Goal: Task Accomplishment & Management: Use online tool/utility

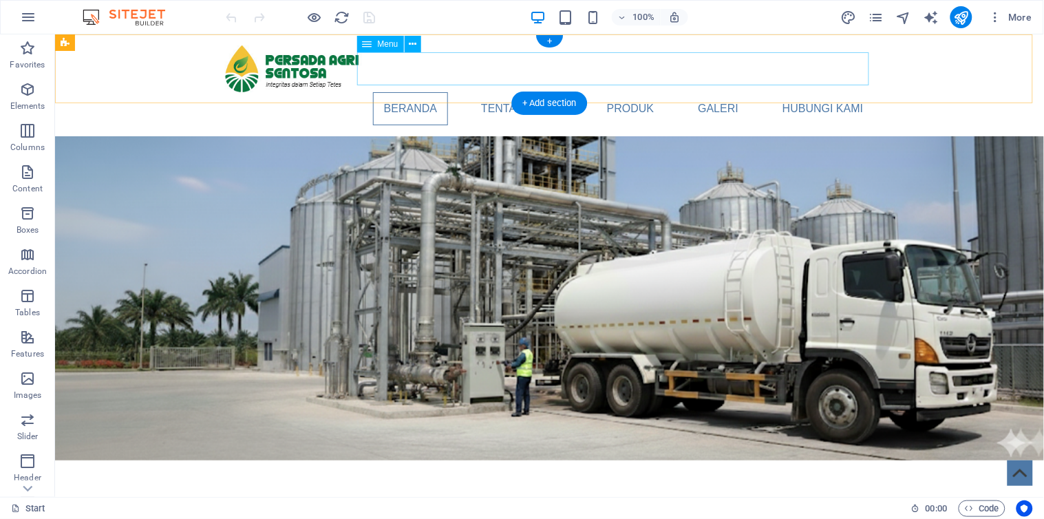
click at [535, 92] on nav "Beranda Tentang Kami Produk Galeri Hubungi Kami" at bounding box center [549, 108] width 650 height 33
click at [284, 92] on nav "Beranda Tentang Kami Produk Galeri Hubungi Kami" at bounding box center [549, 108] width 650 height 33
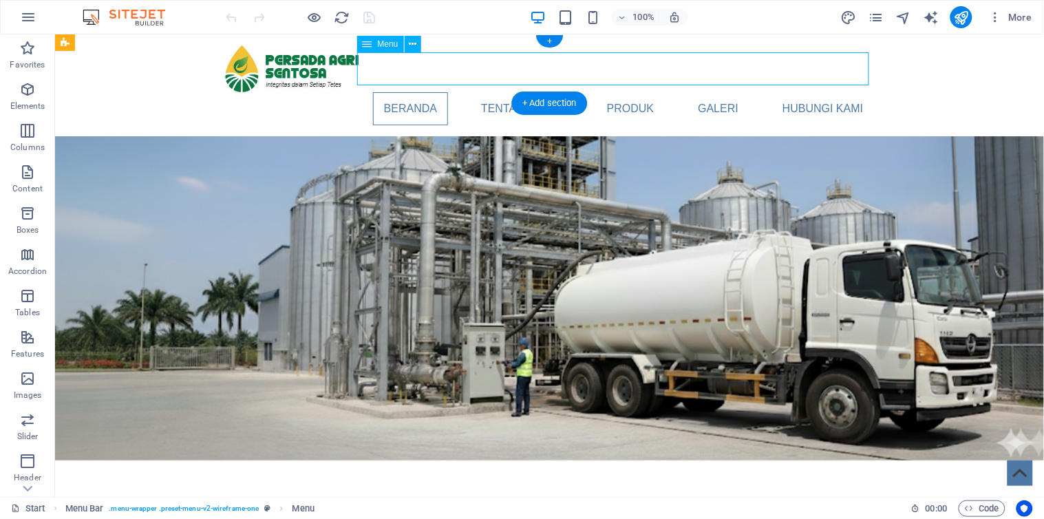
select select
select select "1"
select select
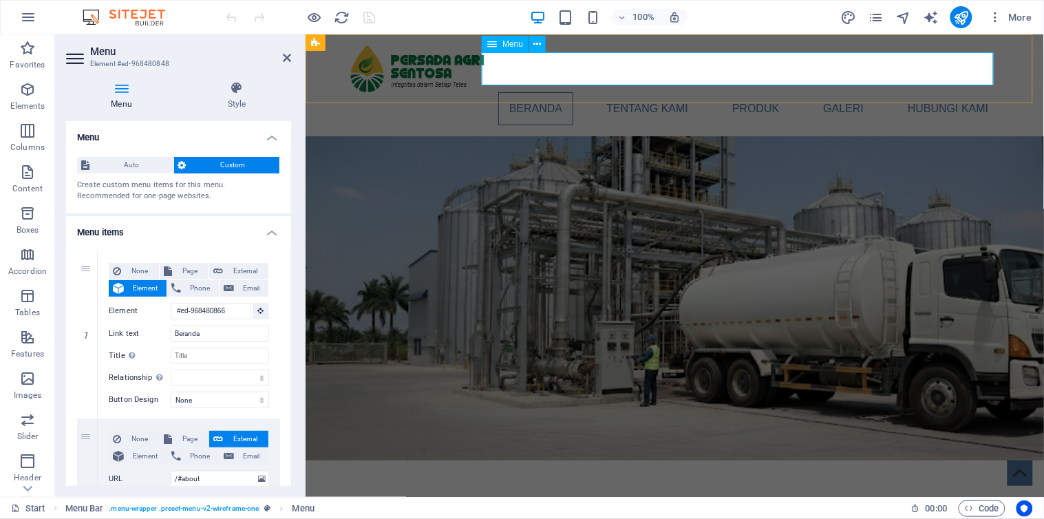
click at [657, 92] on nav "Beranda Tentang Kami Produk Galeri Hubungi Kami" at bounding box center [675, 108] width 650 height 33
click at [869, 18] on icon "pages" at bounding box center [876, 18] width 16 height 16
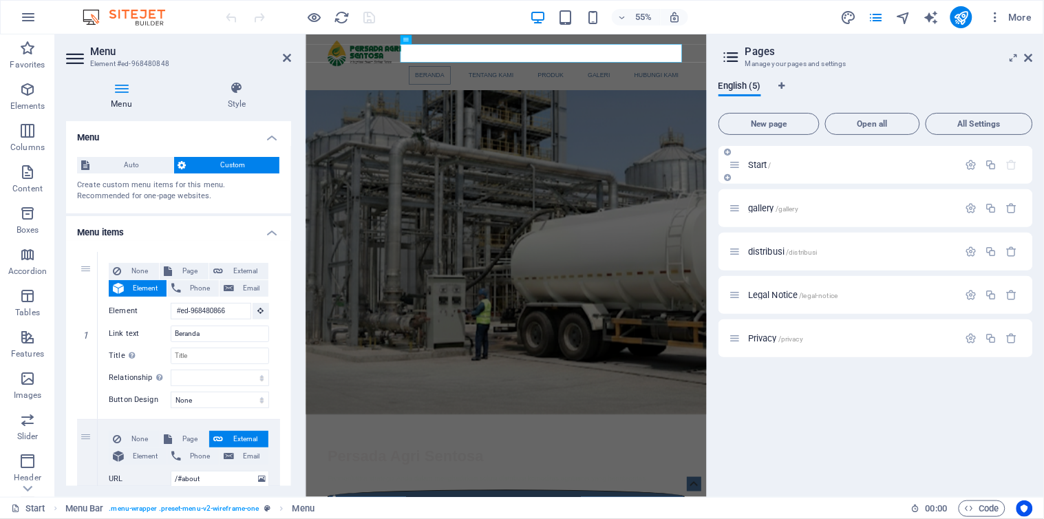
click at [760, 166] on span "Start /" at bounding box center [759, 165] width 23 height 10
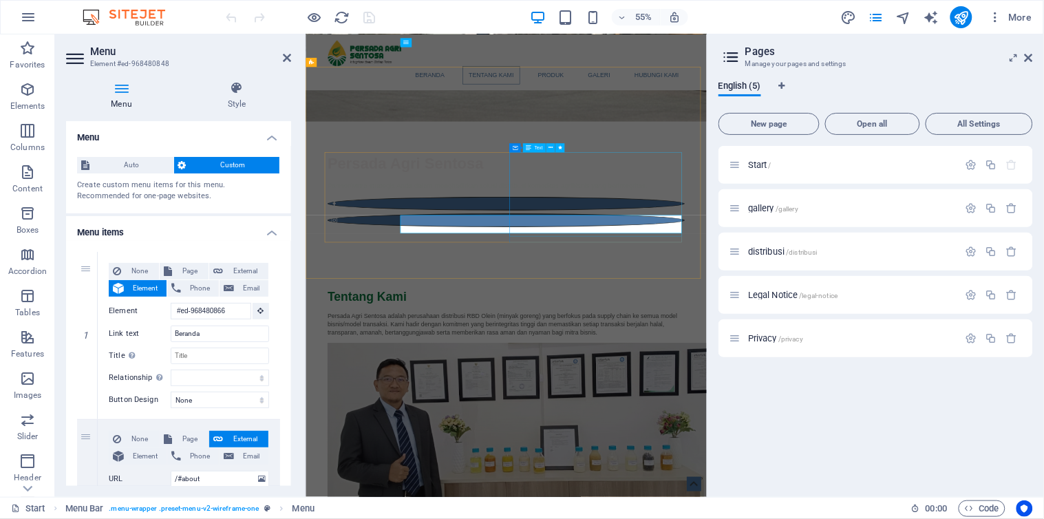
scroll to position [458, 0]
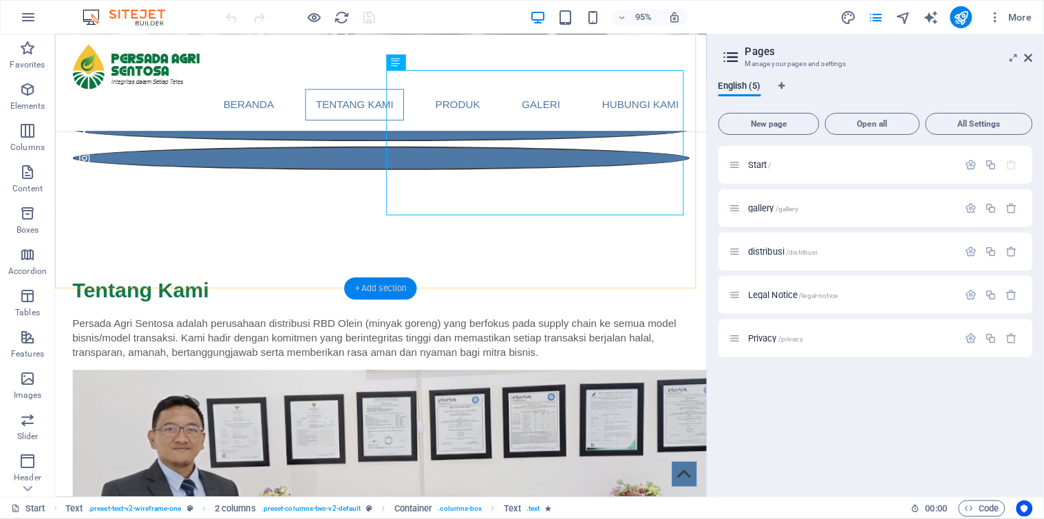
click at [389, 284] on div "+ Add section" at bounding box center [381, 288] width 72 height 22
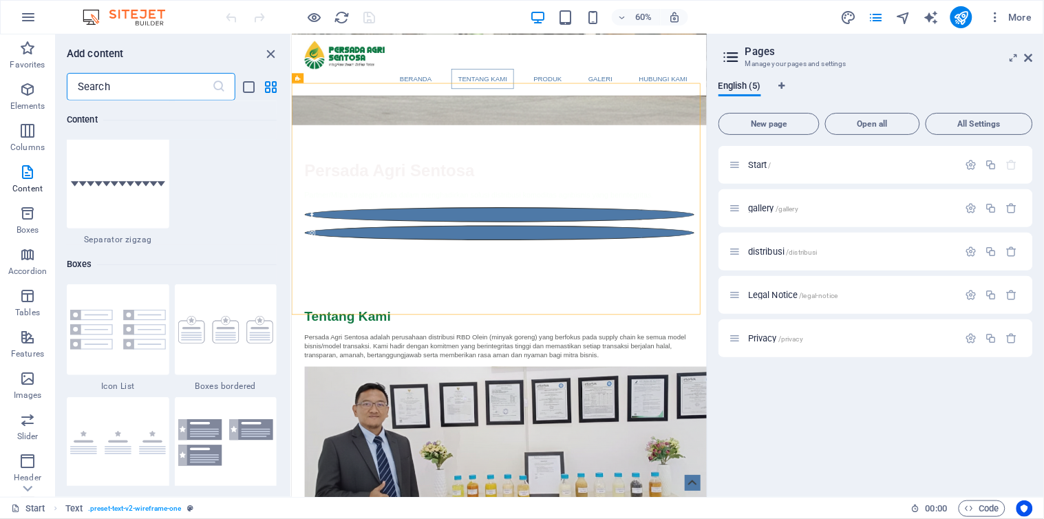
scroll to position [3631, 0]
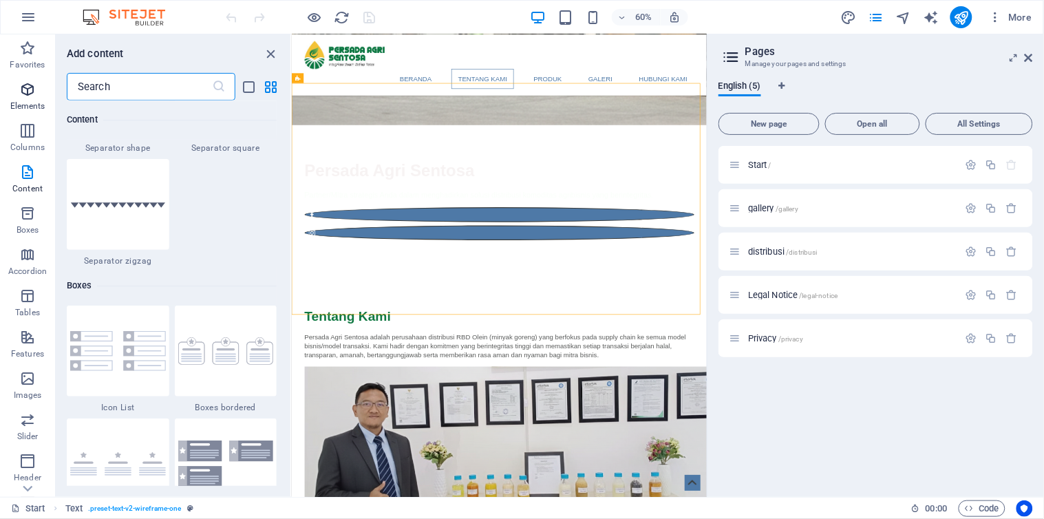
click at [33, 94] on icon "button" at bounding box center [27, 89] width 17 height 17
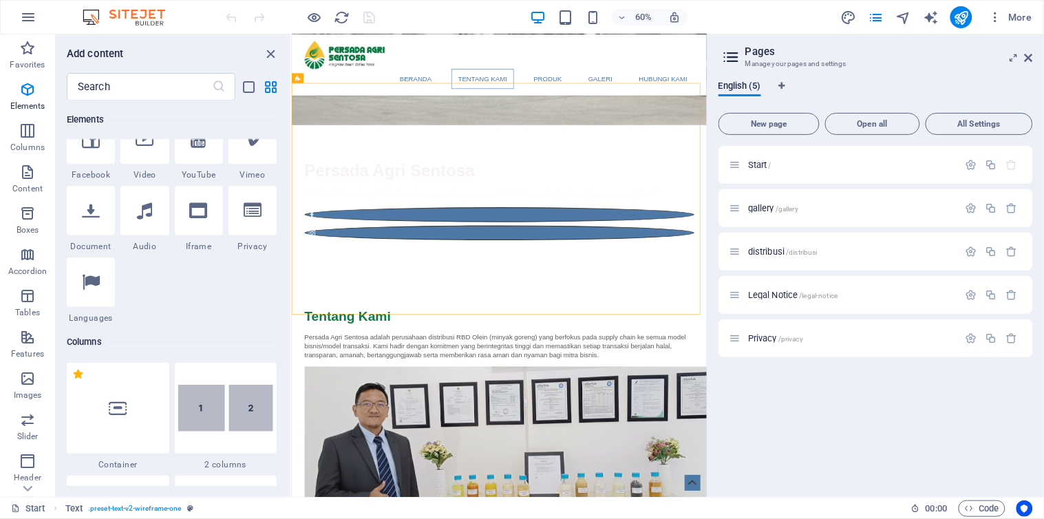
scroll to position [918, 0]
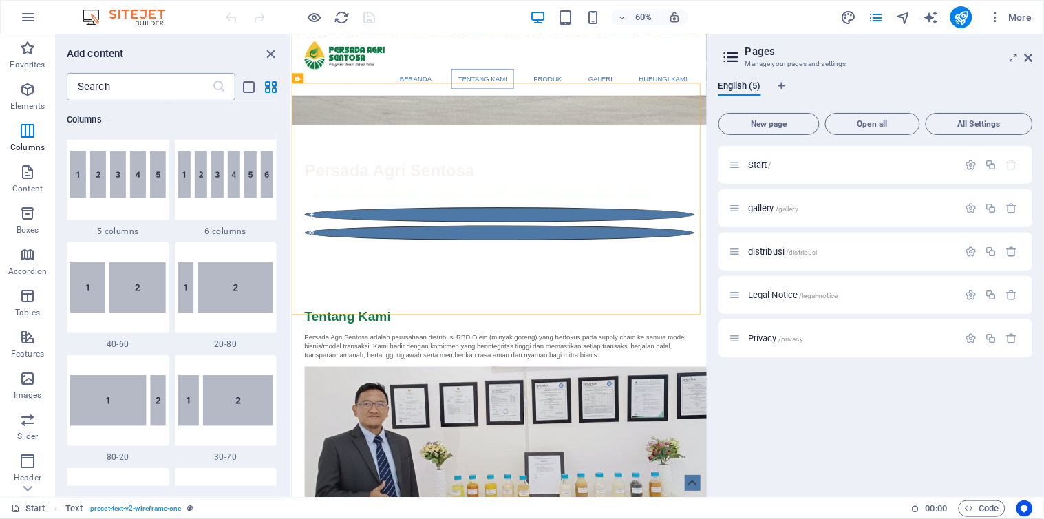
click at [140, 87] on input "text" at bounding box center [139, 87] width 145 height 28
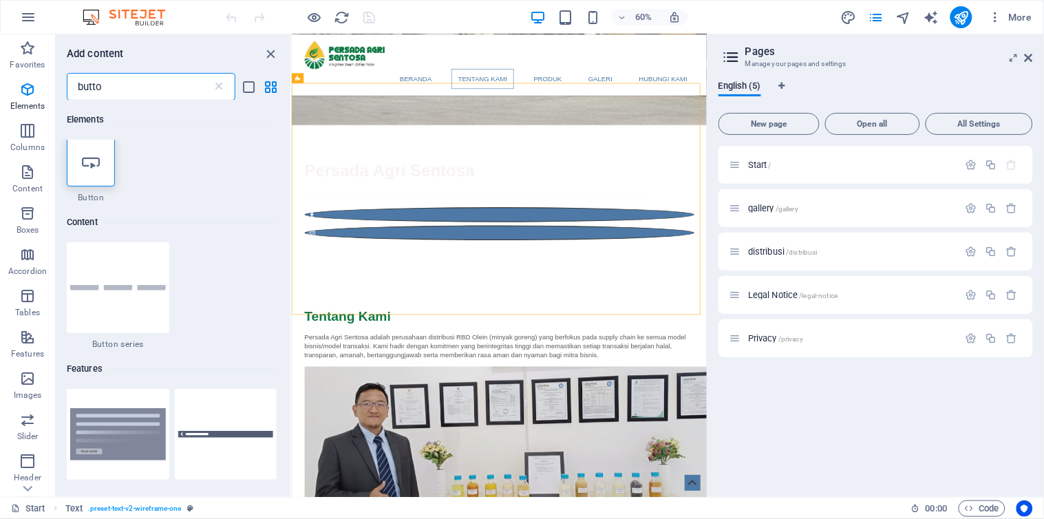
type input "button"
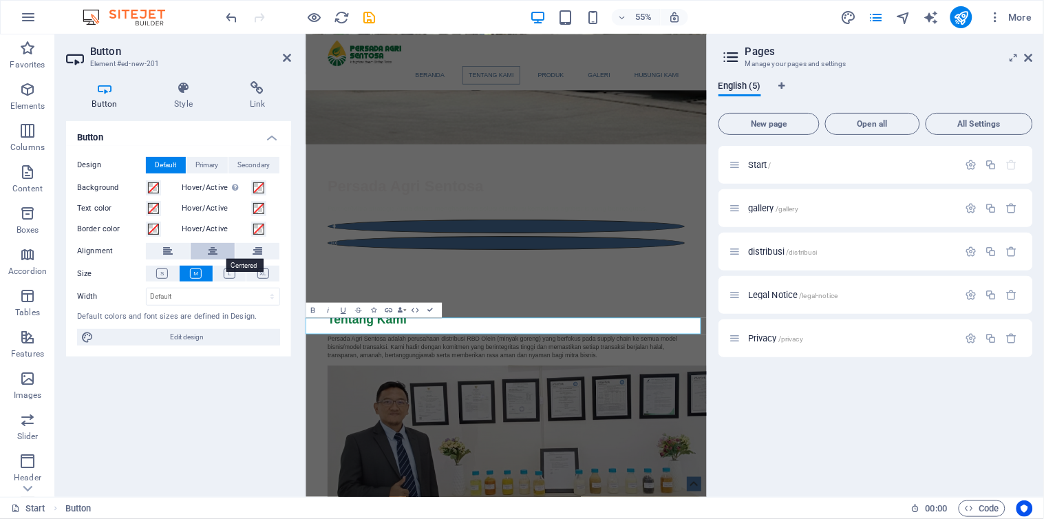
click at [216, 251] on icon at bounding box center [213, 251] width 10 height 17
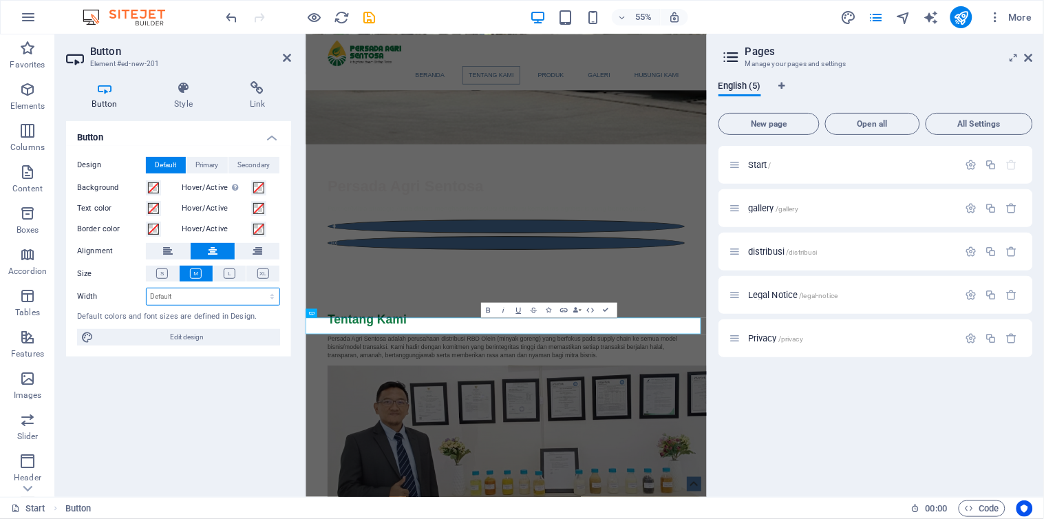
click at [196, 294] on select "Default px rem % em vh vw" at bounding box center [213, 296] width 133 height 17
click at [200, 293] on select "Default px rem % em vh vw" at bounding box center [213, 296] width 133 height 17
click at [206, 161] on span "Primary" at bounding box center [207, 165] width 23 height 17
click at [255, 164] on span "Secondary" at bounding box center [254, 165] width 32 height 17
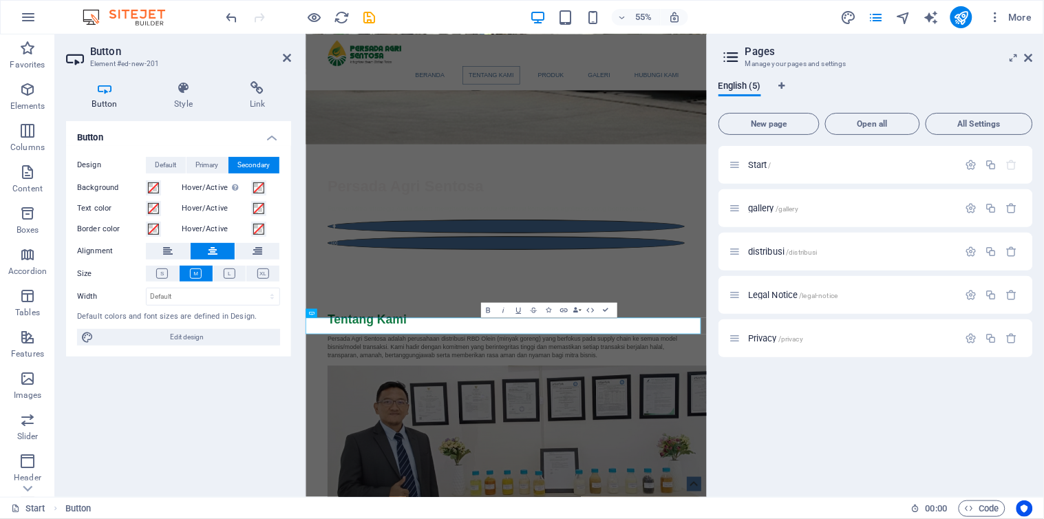
click at [107, 104] on h4 "Button" at bounding box center [107, 95] width 83 height 29
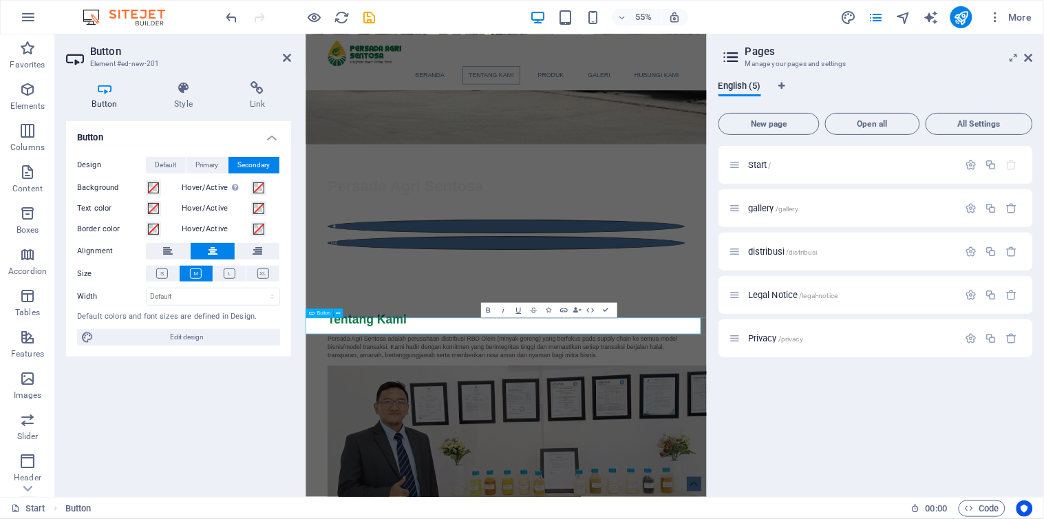
click at [253, 98] on h4 "Link" at bounding box center [257, 95] width 67 height 29
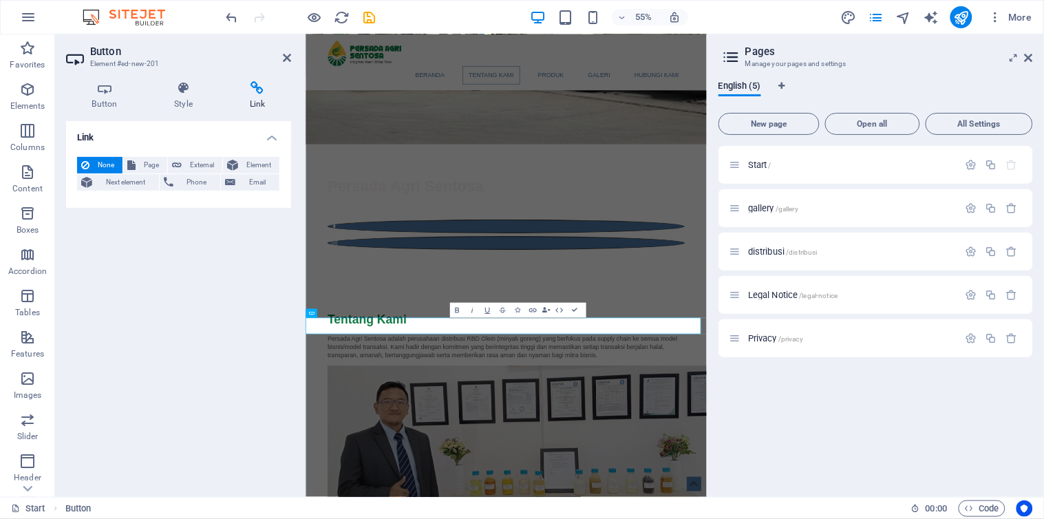
click at [256, 94] on icon at bounding box center [257, 88] width 67 height 14
click at [200, 160] on span "External" at bounding box center [202, 165] width 32 height 17
select select "blank"
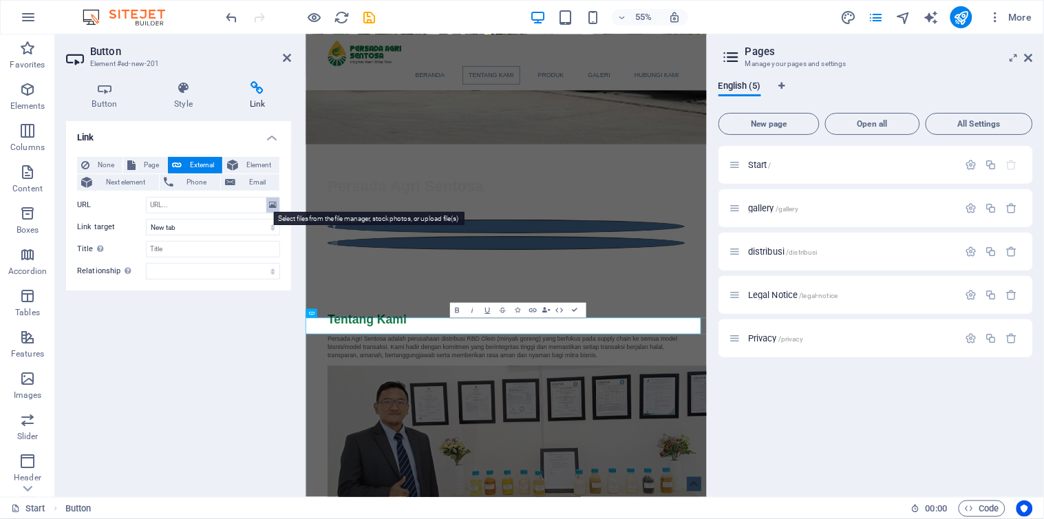
click at [273, 203] on icon at bounding box center [273, 205] width 8 height 15
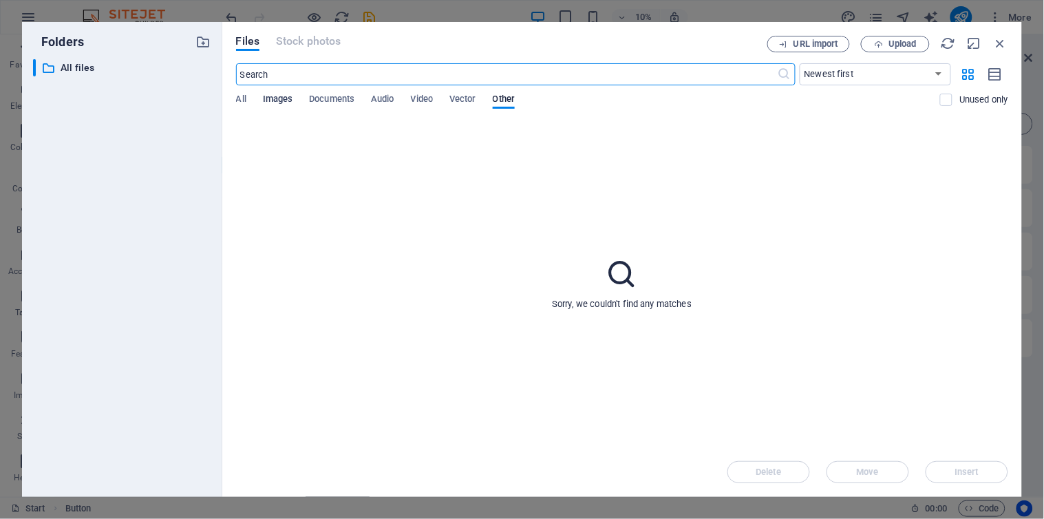
click at [287, 103] on span "Images" at bounding box center [278, 100] width 30 height 19
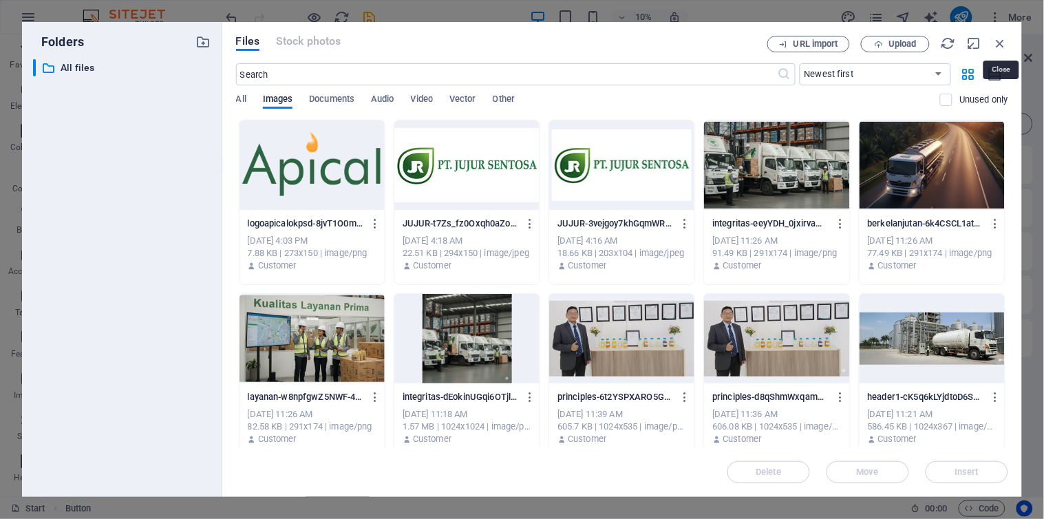
drag, startPoint x: 1003, startPoint y: 39, endPoint x: 880, endPoint y: 43, distance: 123.3
click at [999, 39] on icon "button" at bounding box center [1000, 43] width 15 height 15
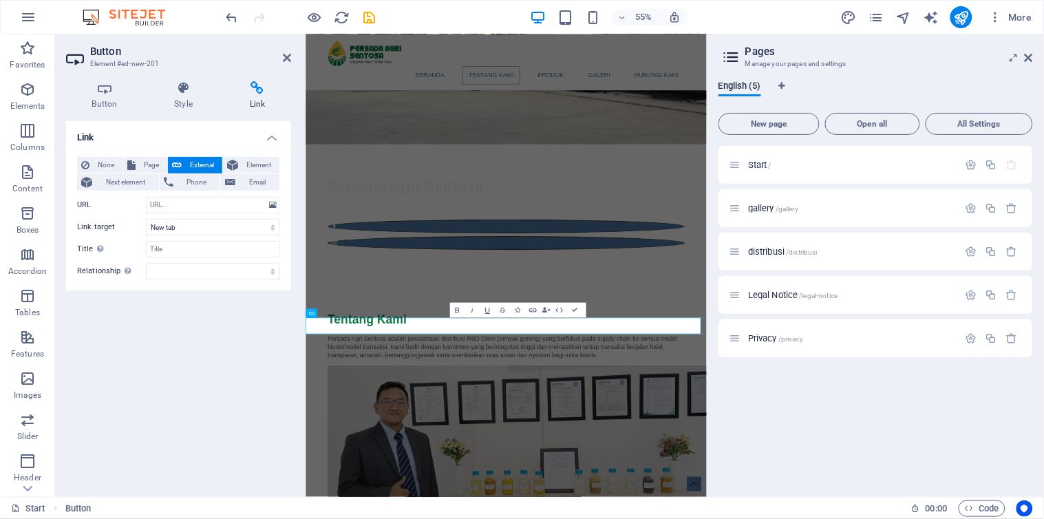
click at [907, 434] on div "Start / gallery /gallery distribusi /distribusi Legal Notice /legal-notice Priv…" at bounding box center [876, 316] width 315 height 340
click at [788, 125] on span "New page" at bounding box center [769, 124] width 89 height 8
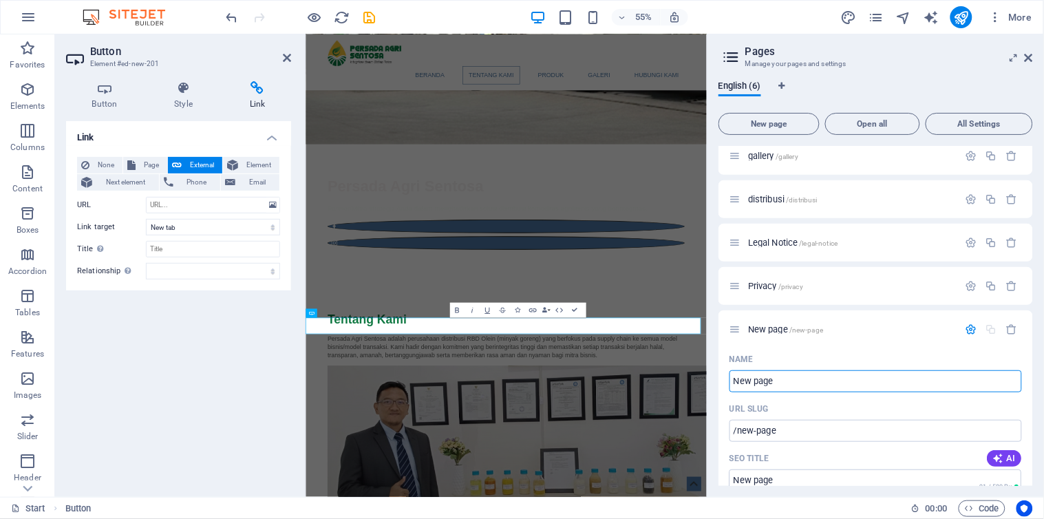
scroll to position [76, 0]
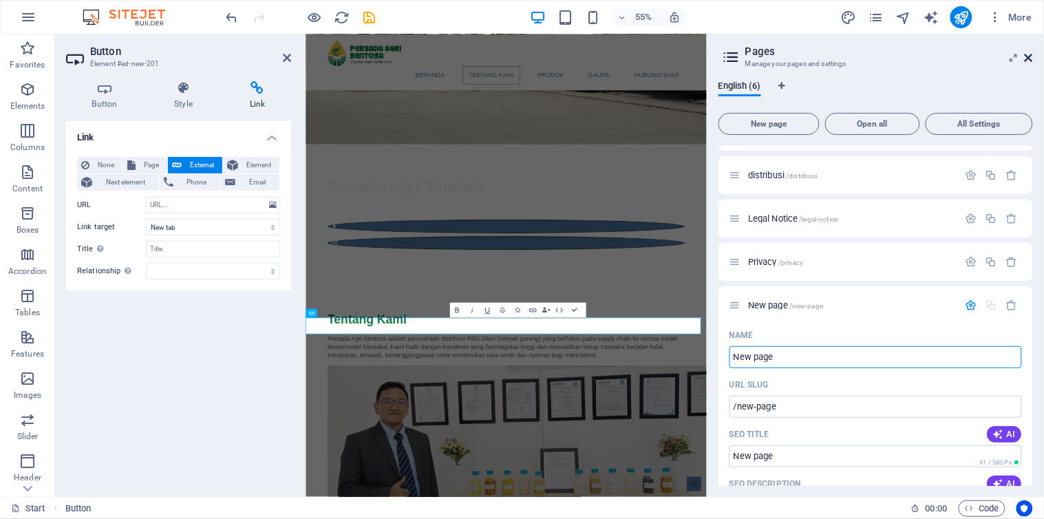
click at [1028, 55] on icon at bounding box center [1029, 57] width 8 height 11
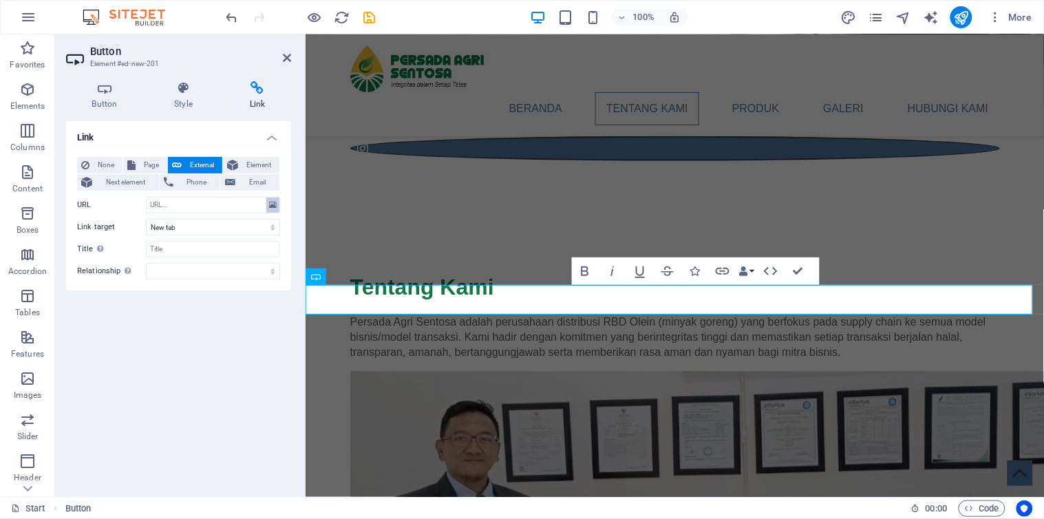
click at [273, 202] on icon at bounding box center [273, 205] width 8 height 15
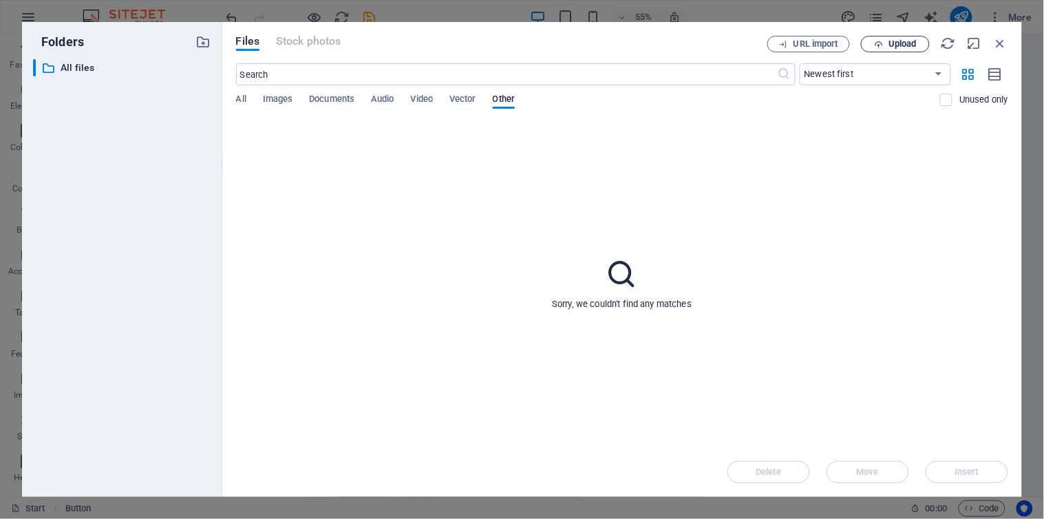
click at [882, 43] on icon "button" at bounding box center [878, 44] width 9 height 9
type input "https://cdn1.site-media.eu/images/0/19598466/LogoPAScsv-n5KvvEccYipi3oAcrANW2g.…"
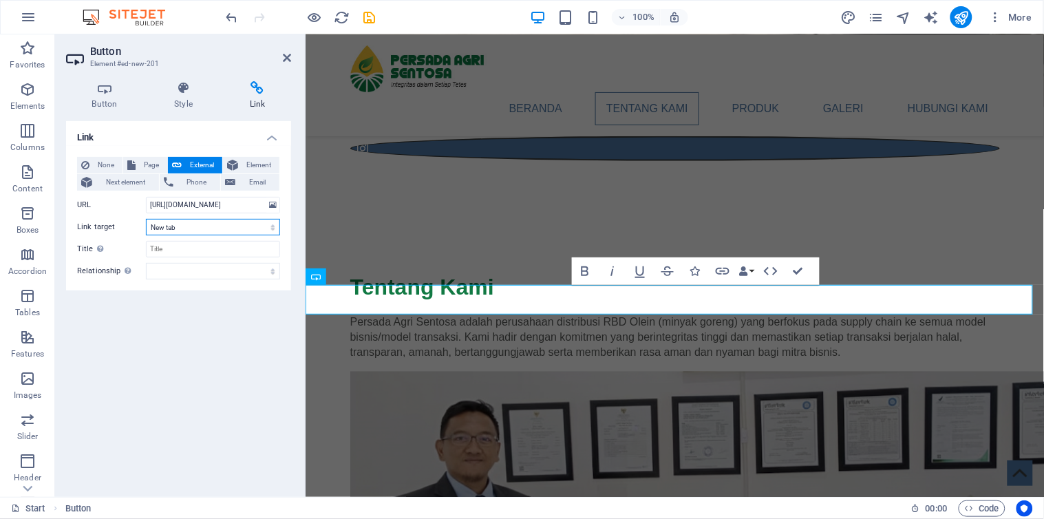
click at [196, 224] on select "New tab Same tab Overlay" at bounding box center [213, 227] width 134 height 17
click at [189, 251] on input "Title Additional link description, should not be the same as the link text. The…" at bounding box center [213, 249] width 134 height 17
type input "Logo Persada Agri Sentosa"
click at [202, 271] on select "alternate author bookmark external help license next nofollow noreferrer noopen…" at bounding box center [213, 271] width 134 height 17
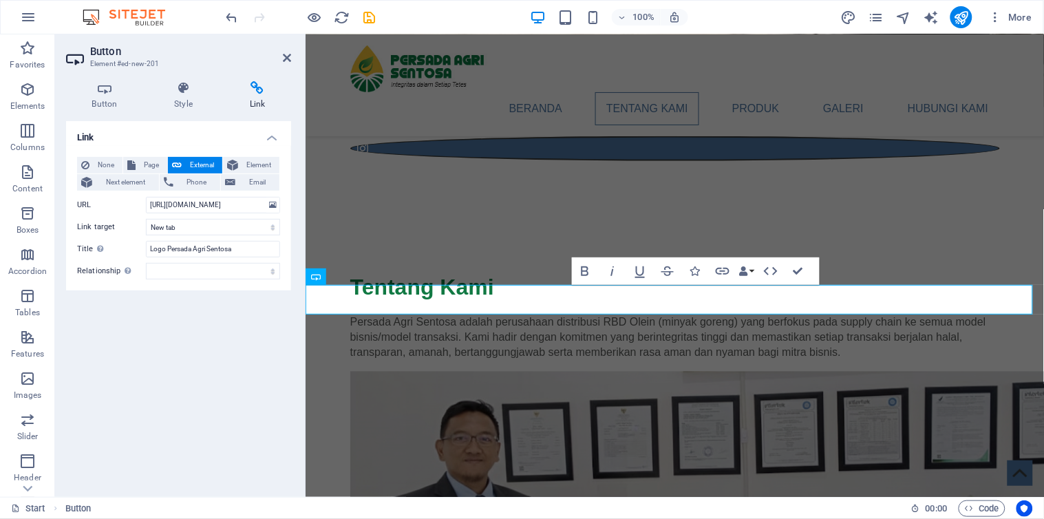
click at [204, 321] on div "Link None Page External Element Next element Phone Email Page Start gallery dis…" at bounding box center [178, 303] width 225 height 365
click at [370, 15] on icon "save" at bounding box center [370, 18] width 16 height 16
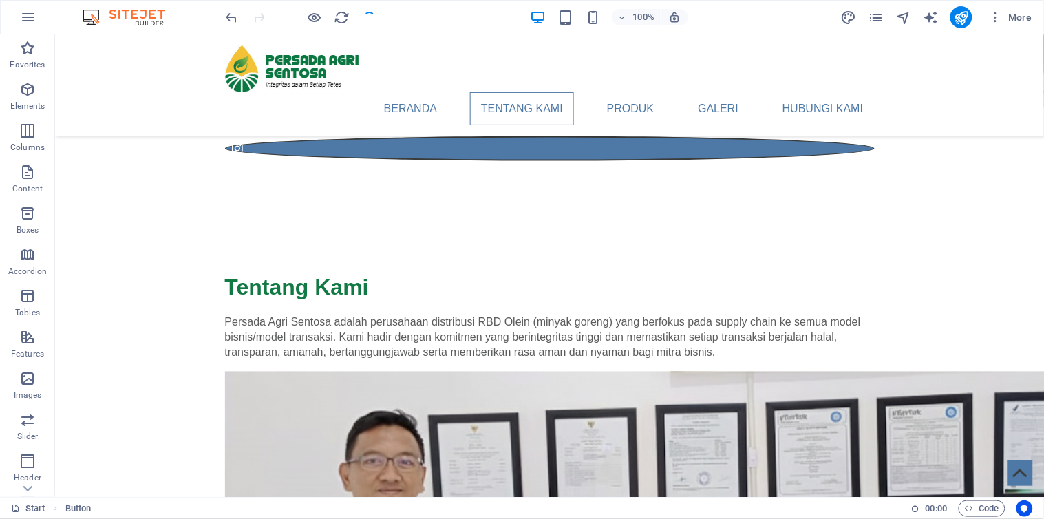
click at [370, 15] on div at bounding box center [301, 17] width 154 height 22
click at [345, 17] on icon "reload" at bounding box center [343, 18] width 16 height 16
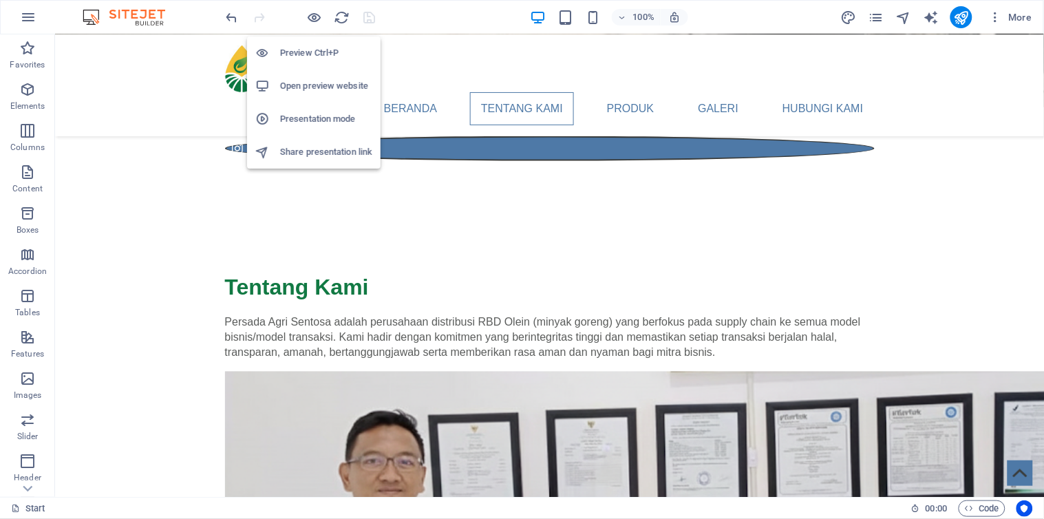
click at [325, 83] on h6 "Open preview website" at bounding box center [326, 86] width 92 height 17
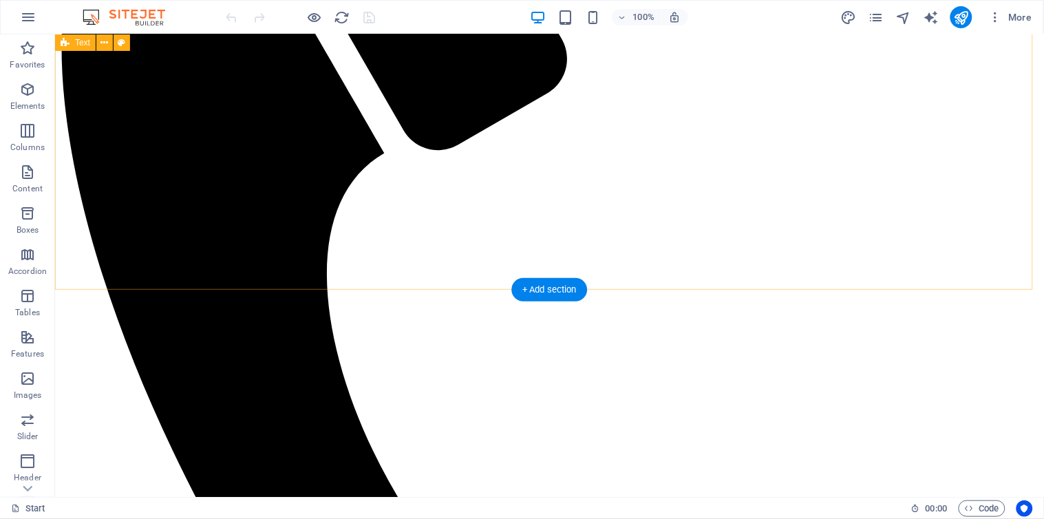
scroll to position [382, 0]
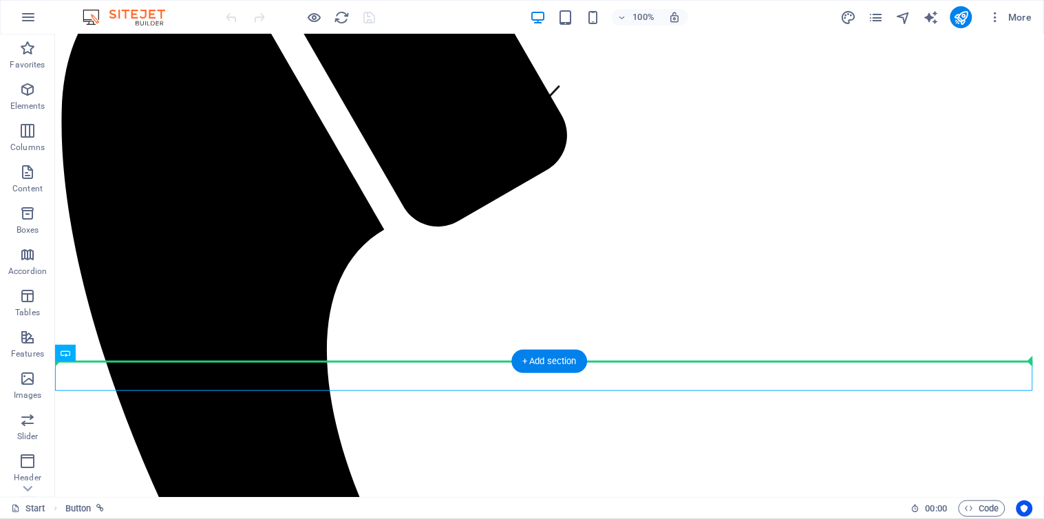
drag, startPoint x: 590, startPoint y: 379, endPoint x: 590, endPoint y: 328, distance: 50.9
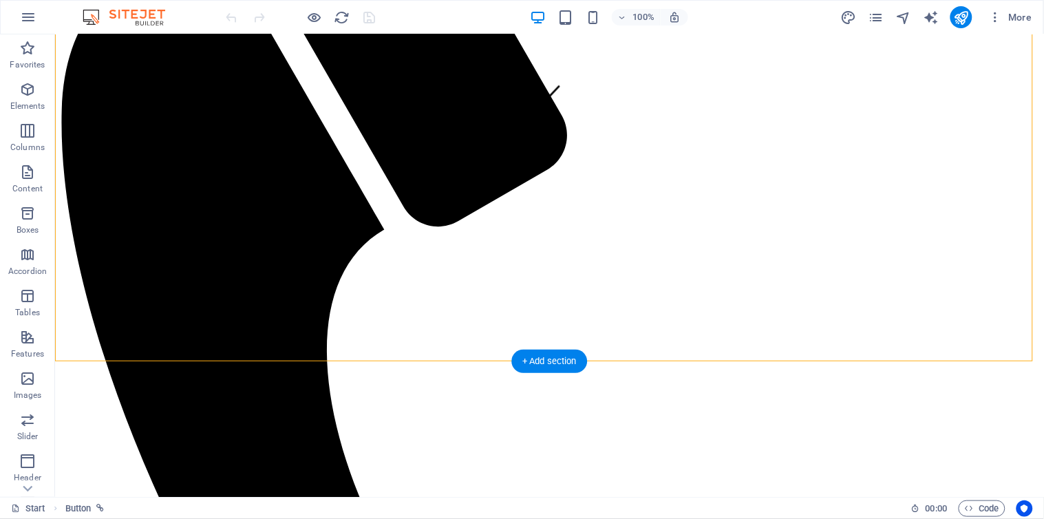
drag, startPoint x: 590, startPoint y: 324, endPoint x: 339, endPoint y: 315, distance: 250.7
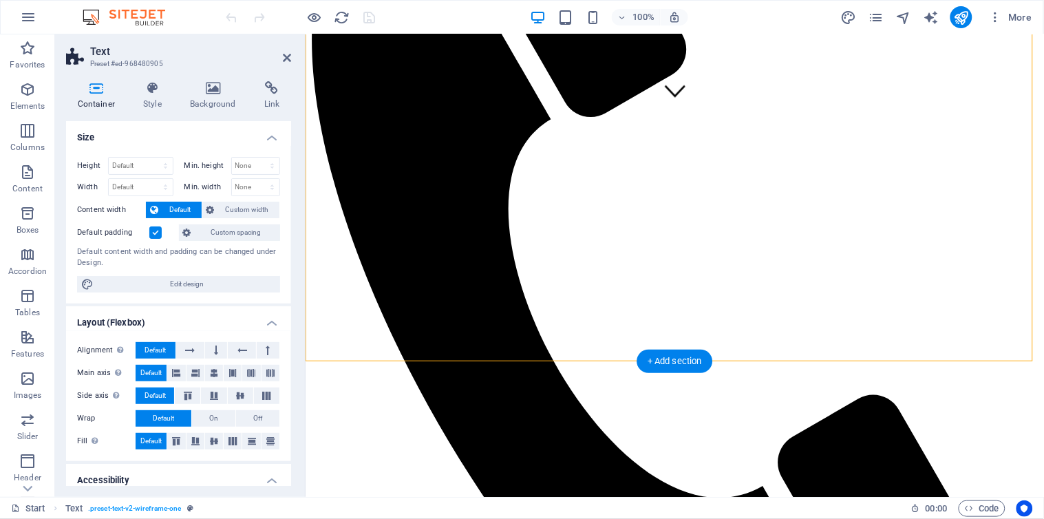
drag, startPoint x: 590, startPoint y: 315, endPoint x: 655, endPoint y: 294, distance: 68.6
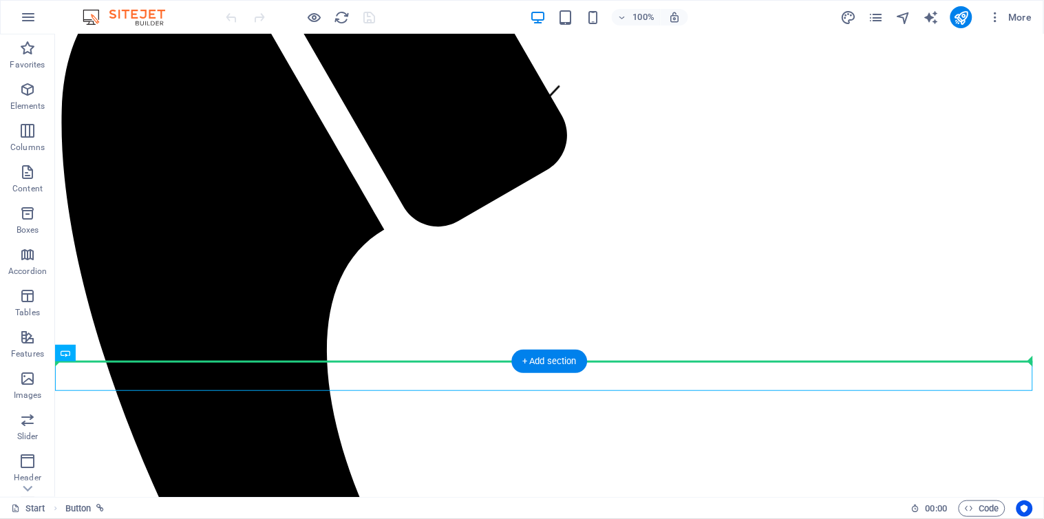
drag, startPoint x: 396, startPoint y: 380, endPoint x: 648, endPoint y: 309, distance: 261.1
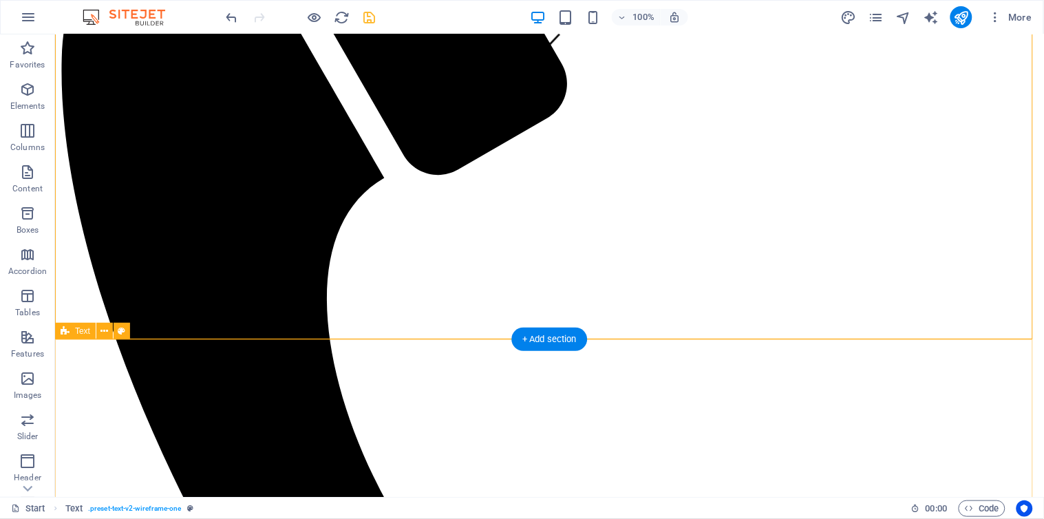
scroll to position [458, 0]
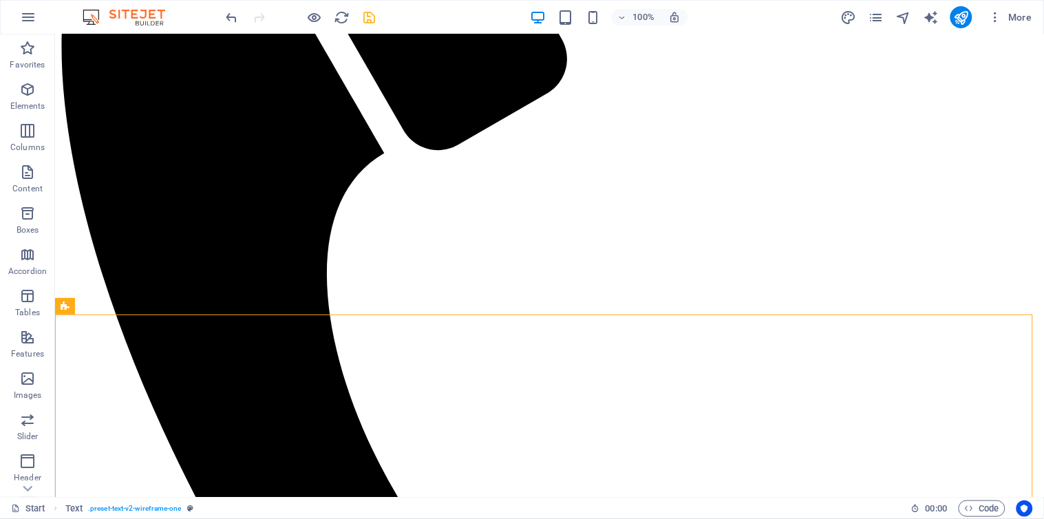
click at [366, 18] on icon "save" at bounding box center [370, 18] width 16 height 16
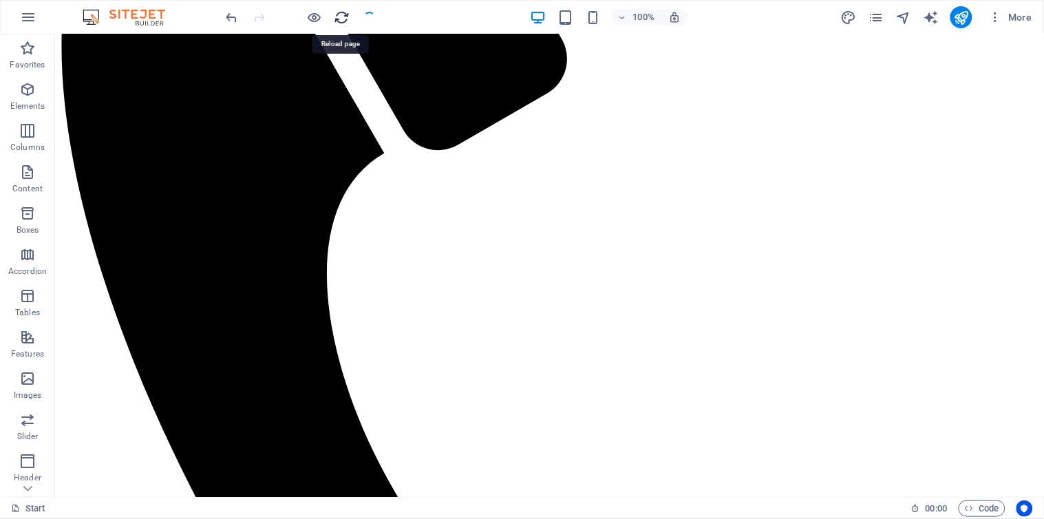
click at [342, 19] on icon "reload" at bounding box center [343, 18] width 16 height 16
click at [344, 15] on icon "reload" at bounding box center [343, 18] width 16 height 16
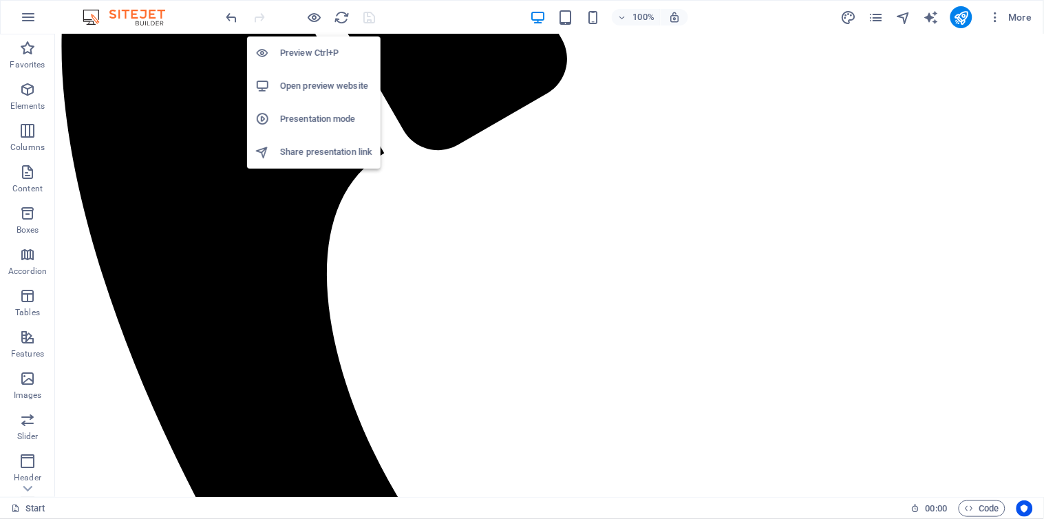
click at [314, 85] on h6 "Open preview website" at bounding box center [326, 86] width 92 height 17
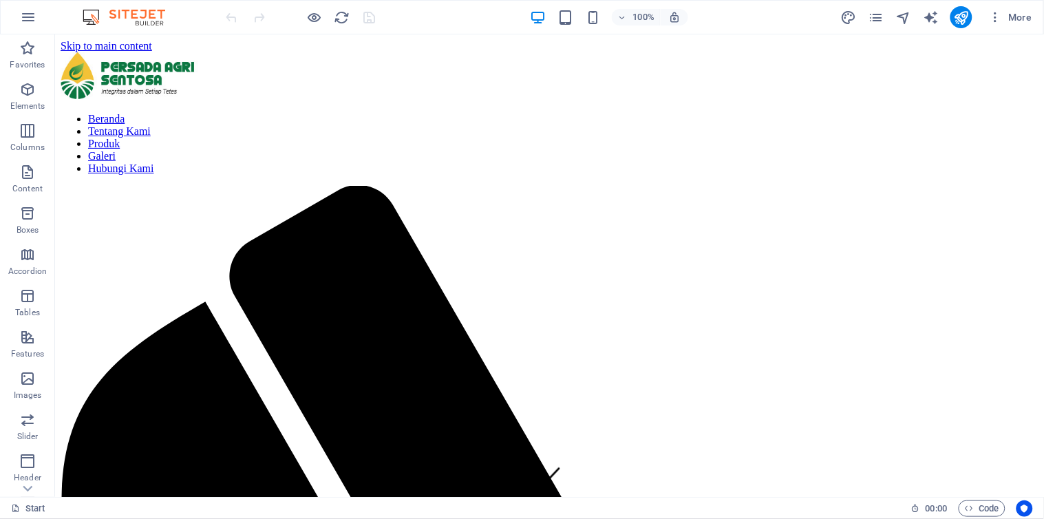
scroll to position [0, 0]
click at [877, 21] on icon "pages" at bounding box center [876, 18] width 16 height 16
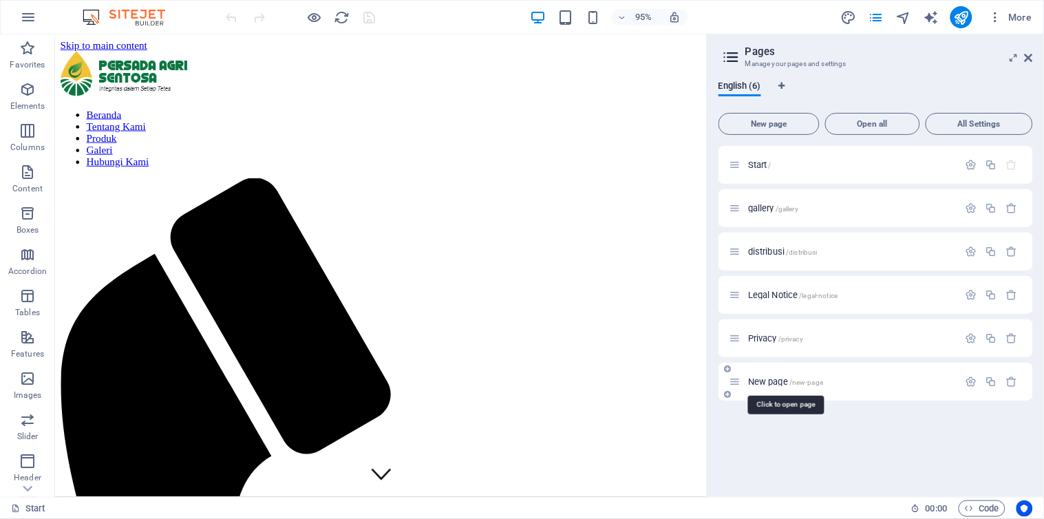
click at [775, 382] on span "New page /new-page" at bounding box center [785, 382] width 75 height 10
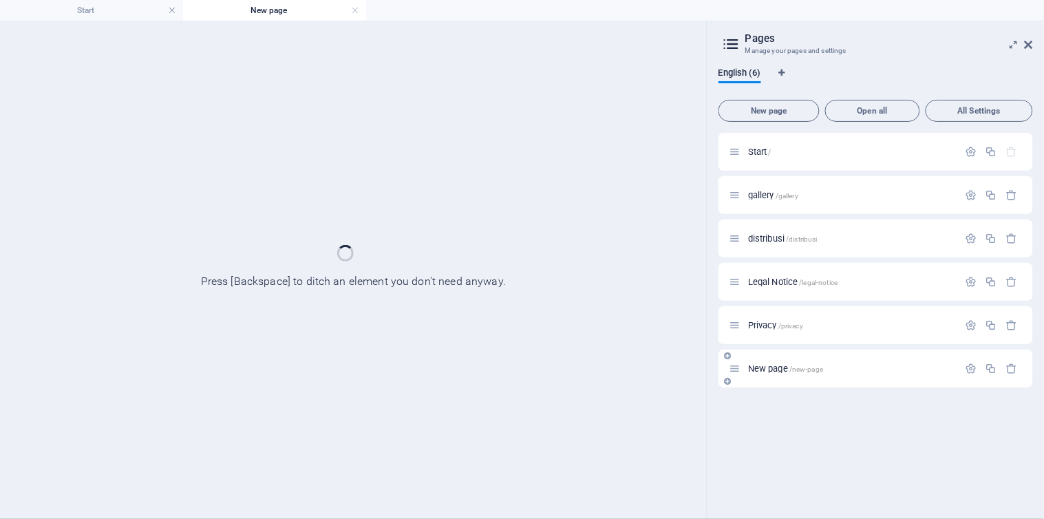
click at [775, 382] on div "New page /new-page" at bounding box center [876, 369] width 315 height 38
click at [773, 344] on div "Privacy /privacy" at bounding box center [876, 325] width 315 height 38
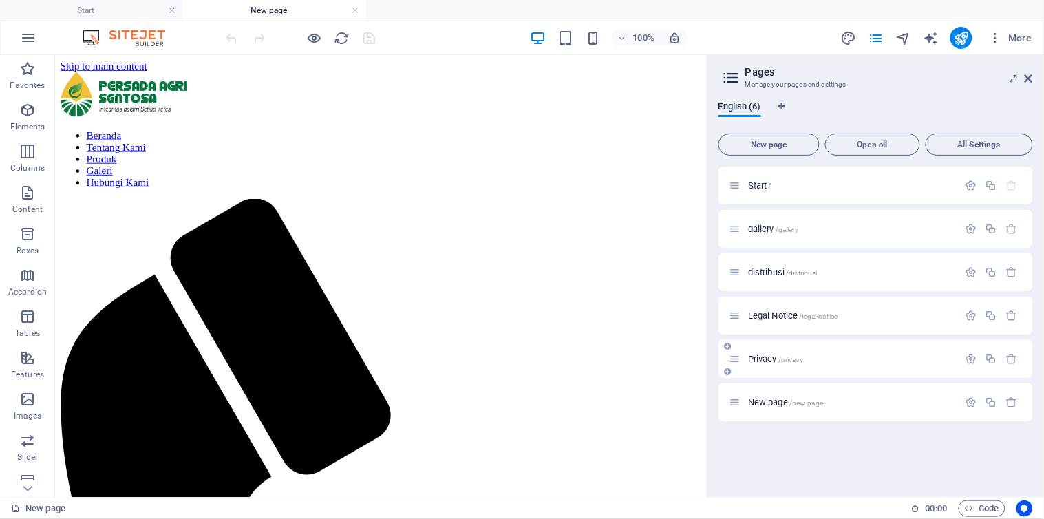
click at [773, 368] on div "Privacy /privacy" at bounding box center [876, 359] width 315 height 38
click at [765, 396] on div "New page /new-page" at bounding box center [844, 402] width 229 height 16
click at [765, 399] on span "New page /new-page" at bounding box center [785, 402] width 75 height 10
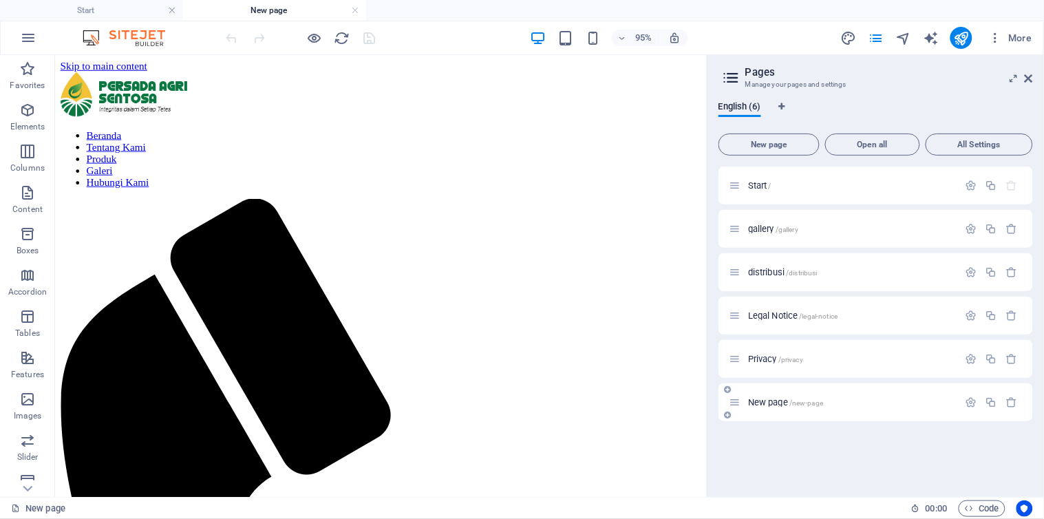
click at [765, 399] on span "New page /new-page" at bounding box center [785, 402] width 75 height 10
click at [766, 401] on span "New page /new-page" at bounding box center [785, 402] width 75 height 10
click at [28, 194] on icon "button" at bounding box center [27, 192] width 17 height 17
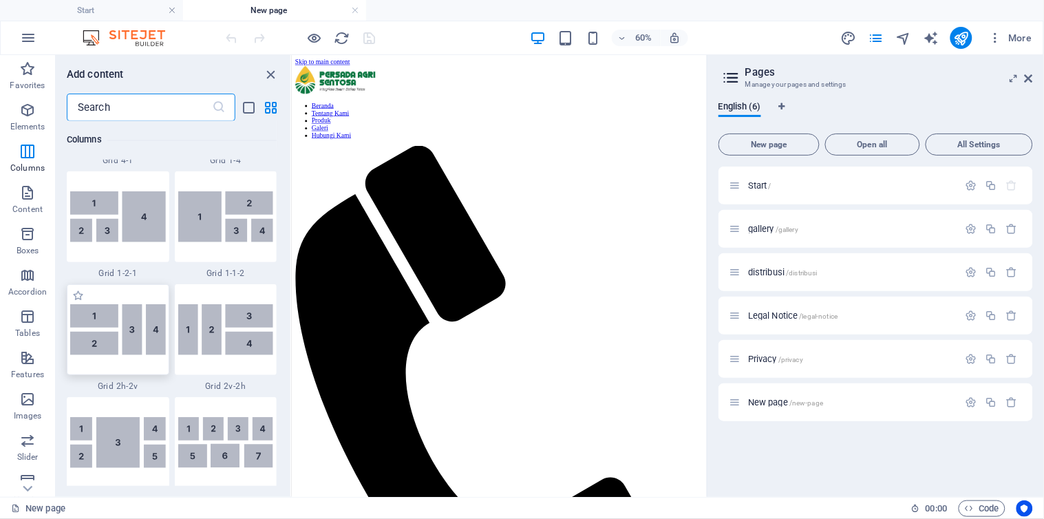
scroll to position [1719, 0]
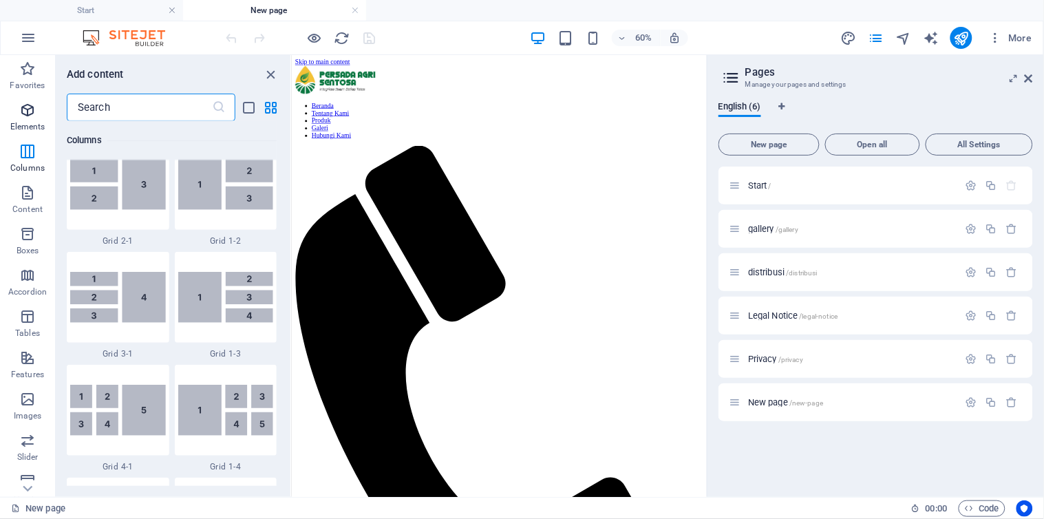
click at [28, 114] on icon "button" at bounding box center [27, 110] width 17 height 17
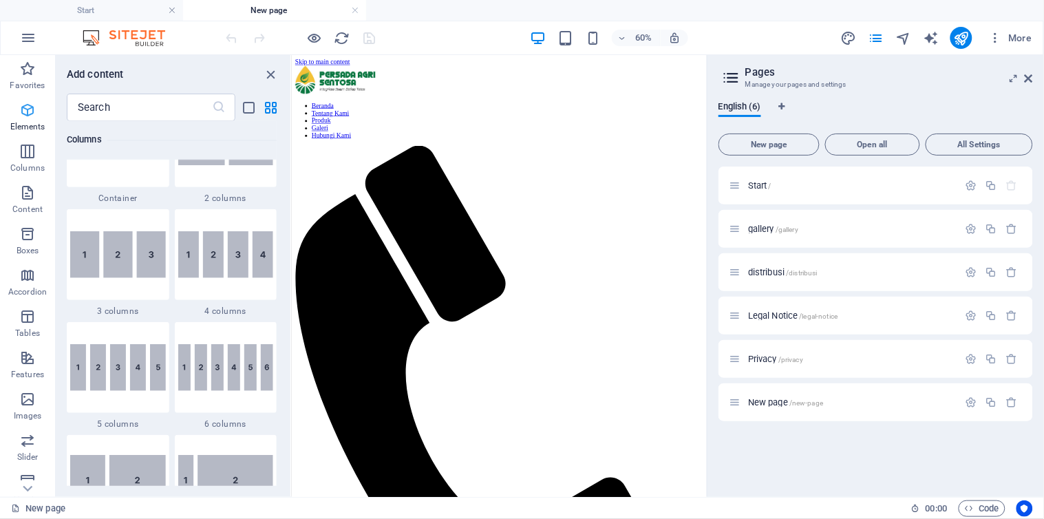
scroll to position [147, 0]
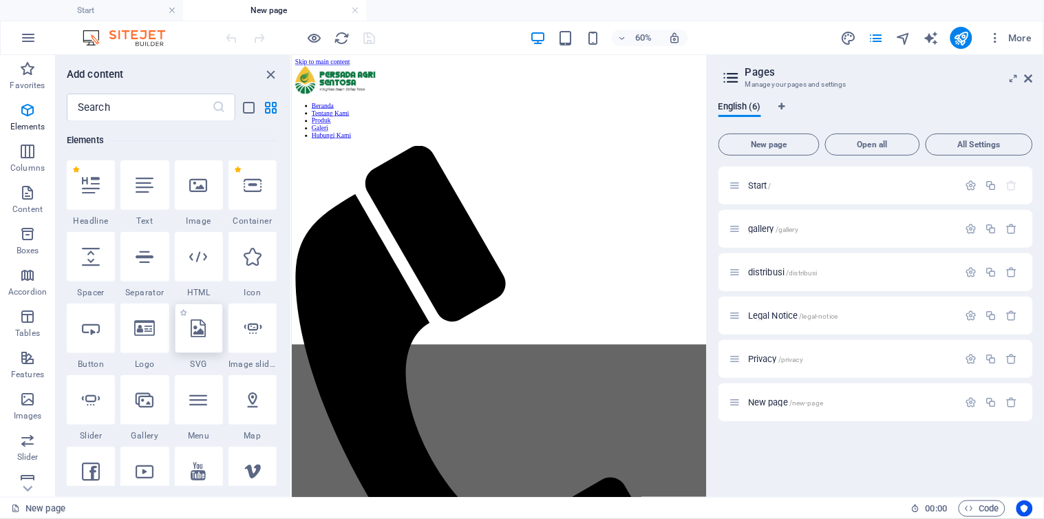
select select "xMidYMid"
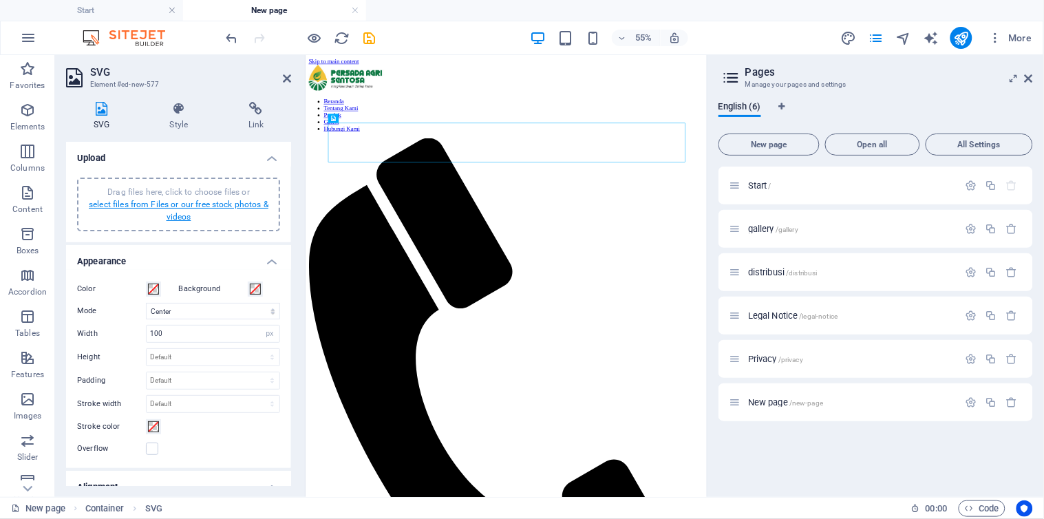
click at [229, 206] on link "select files from Files or our free stock photos & videos" at bounding box center [179, 211] width 180 height 22
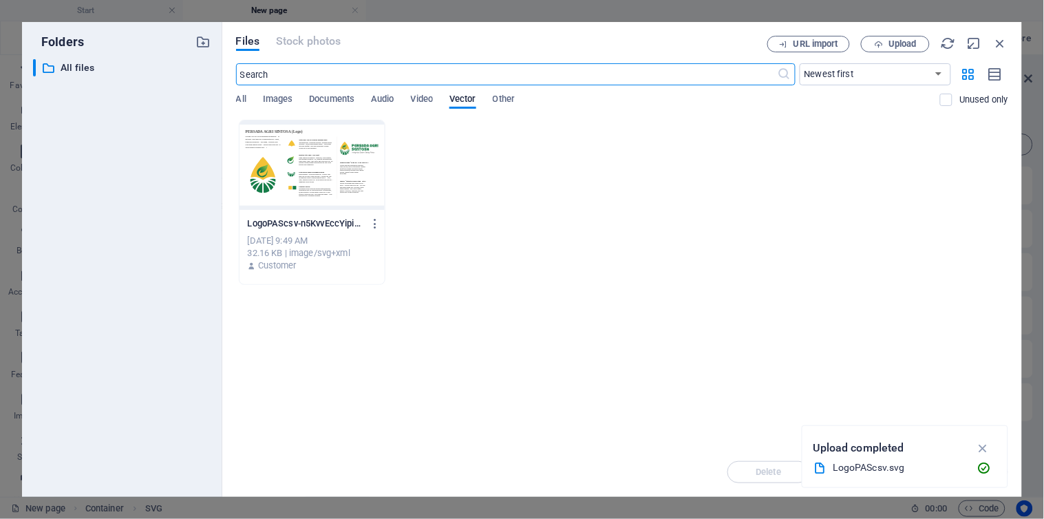
click at [337, 180] on div at bounding box center [312, 164] width 145 height 89
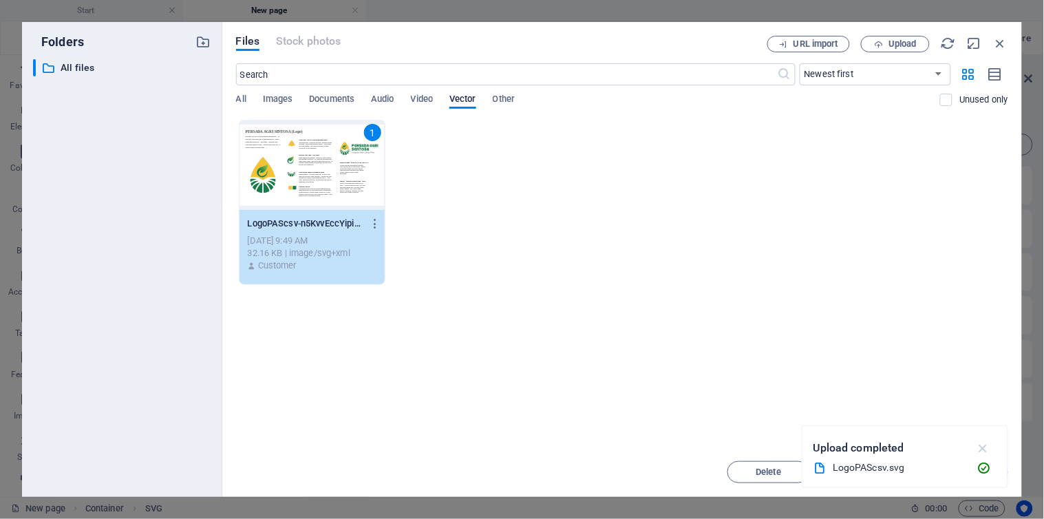
click at [980, 445] on icon "button" at bounding box center [983, 448] width 16 height 15
click at [951, 475] on span "Insert" at bounding box center [967, 472] width 72 height 8
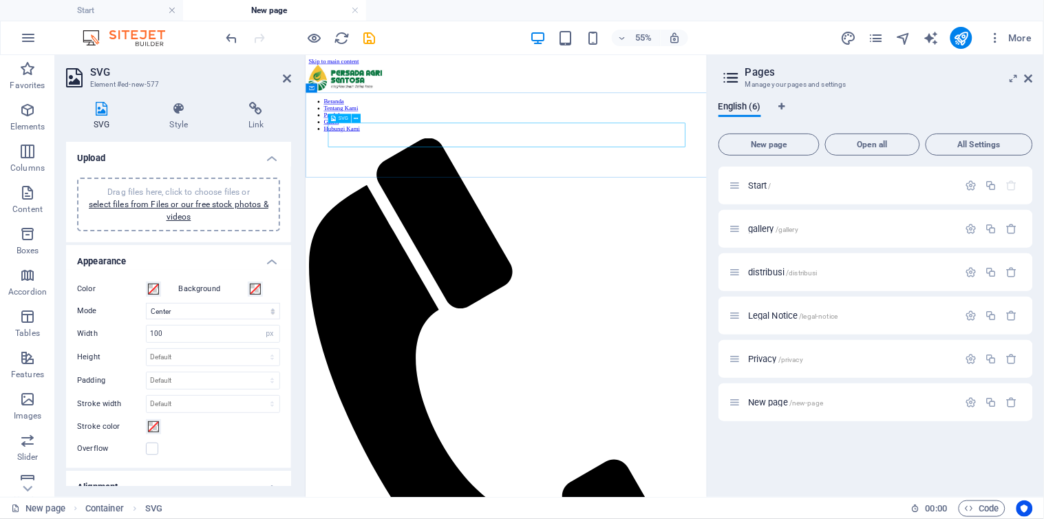
click at [262, 332] on select "Default auto px rem % em vh vw" at bounding box center [269, 334] width 19 height 17
select select "%"
click at [260, 326] on select "Default auto px rem % em vh vw" at bounding box center [269, 334] width 19 height 17
type input "100"
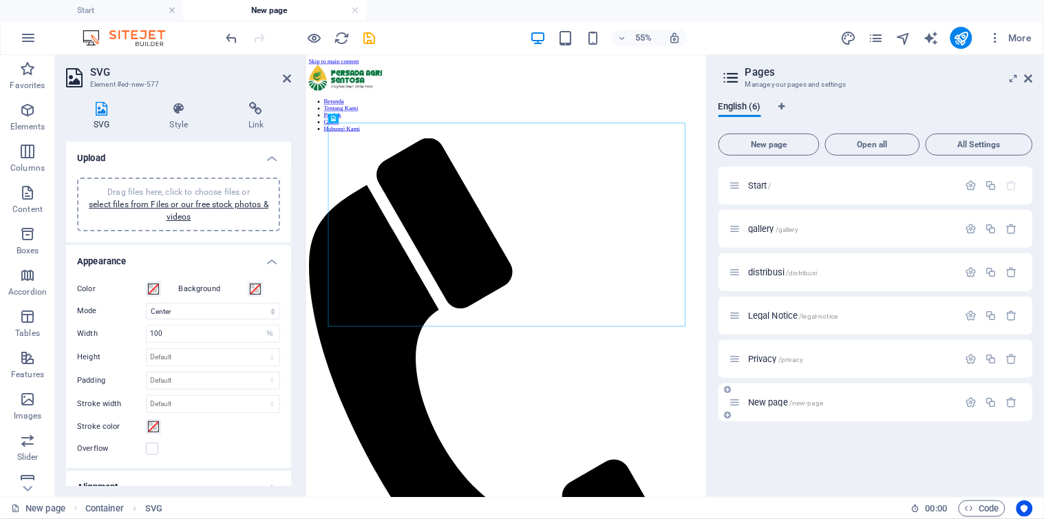
click at [767, 404] on span "New page /new-page" at bounding box center [785, 402] width 75 height 10
click at [737, 401] on icon at bounding box center [736, 402] width 12 height 12
click at [972, 401] on icon "button" at bounding box center [972, 402] width 12 height 12
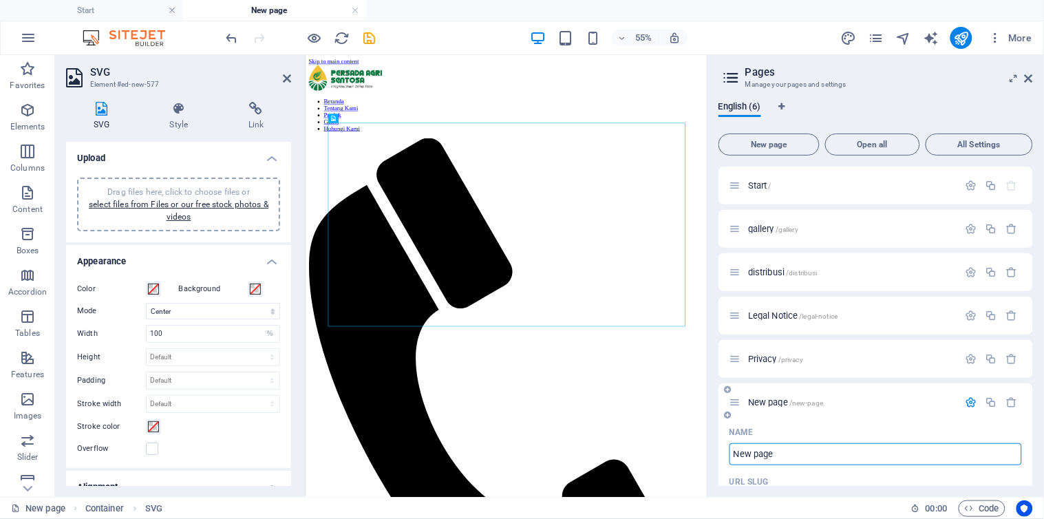
drag, startPoint x: 802, startPoint y: 457, endPoint x: 740, endPoint y: 457, distance: 61.9
click at [796, 457] on input "New page" at bounding box center [876, 454] width 293 height 22
drag, startPoint x: 740, startPoint y: 457, endPoint x: 726, endPoint y: 457, distance: 13.8
type input "Logo PAS"
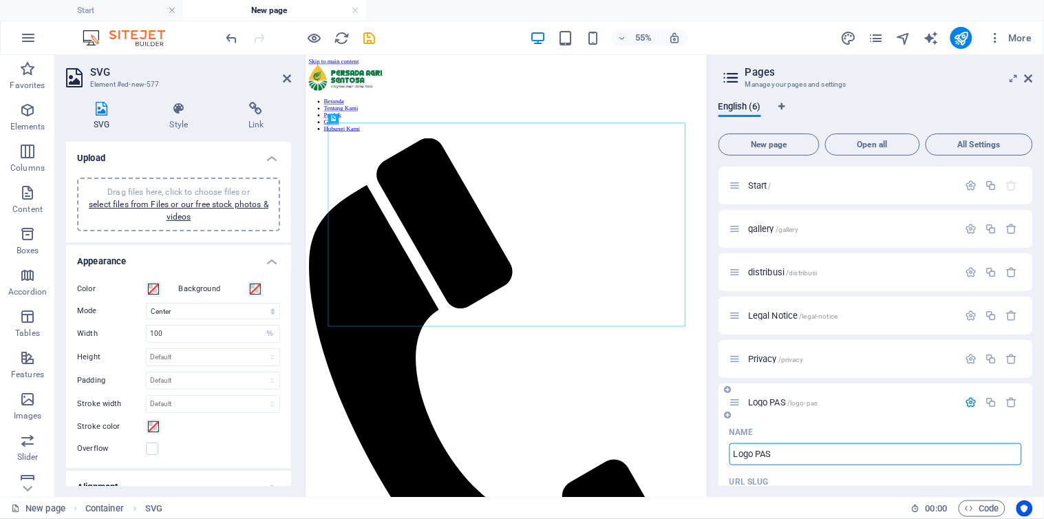
type input "/logo-pas"
type input "Logo PAS"
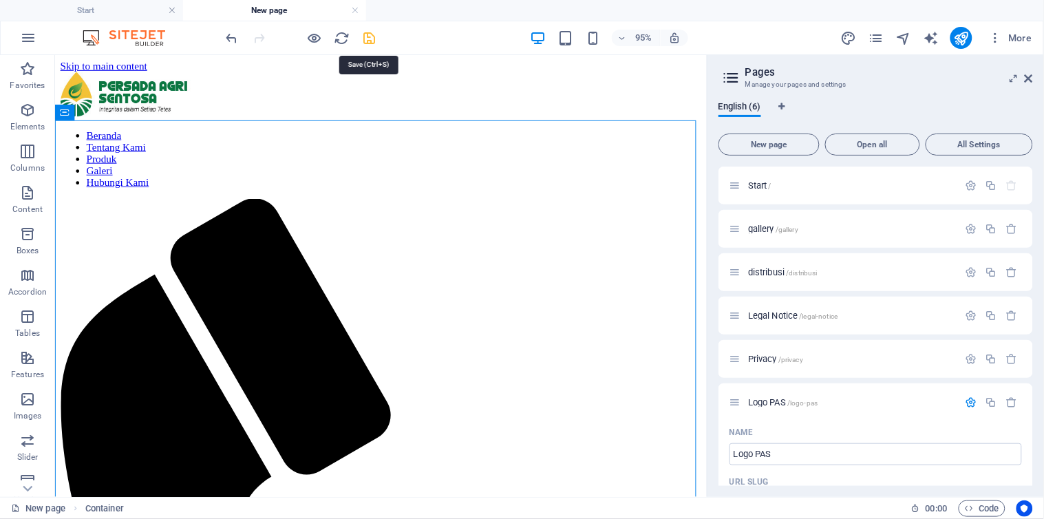
click at [369, 32] on icon "save" at bounding box center [370, 38] width 16 height 16
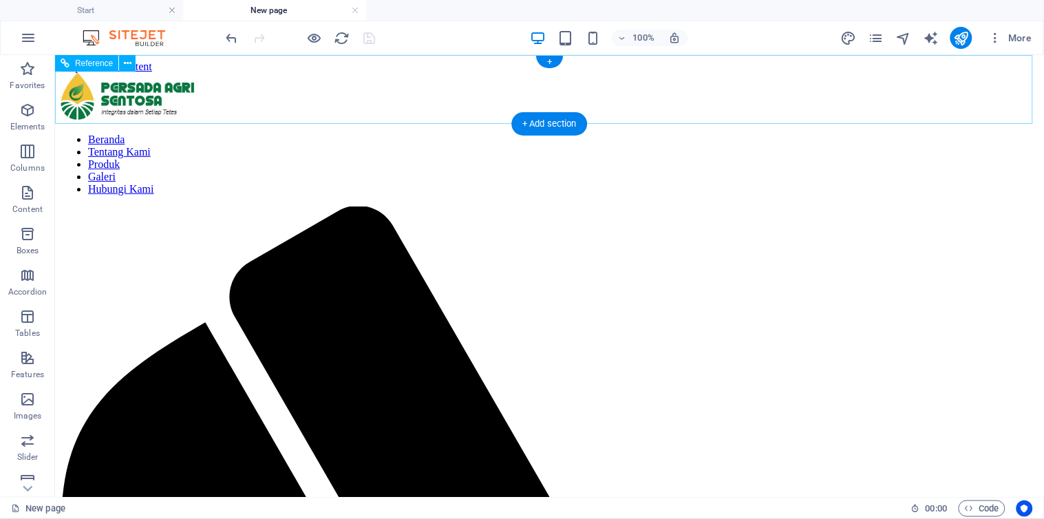
click at [539, 133] on nav "Beranda Tentang Kami Produk Galeri Hubungi Kami" at bounding box center [549, 164] width 978 height 62
click at [288, 133] on nav "Beranda Tentang Kami Produk Galeri Hubungi Kami" at bounding box center [549, 164] width 978 height 62
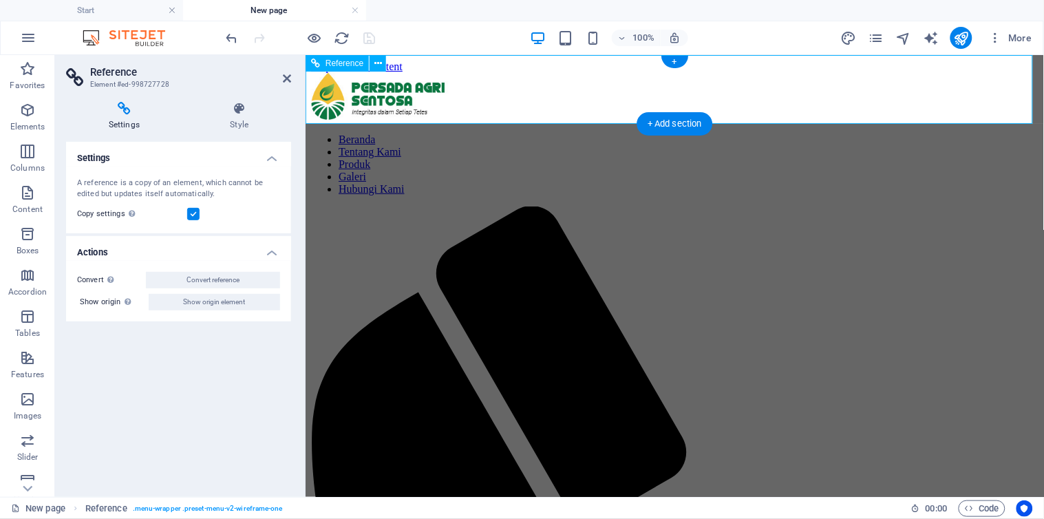
click at [654, 133] on nav "Beranda Tentang Kami Produk Galeri Hubungi Kami" at bounding box center [674, 164] width 728 height 62
click at [285, 74] on icon at bounding box center [287, 78] width 8 height 11
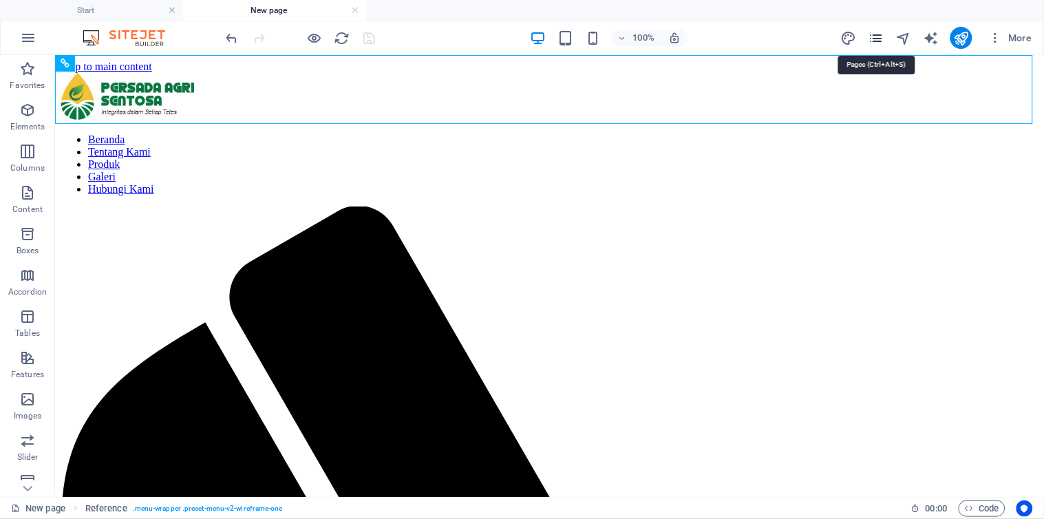
click at [875, 39] on icon "pages" at bounding box center [876, 38] width 16 height 16
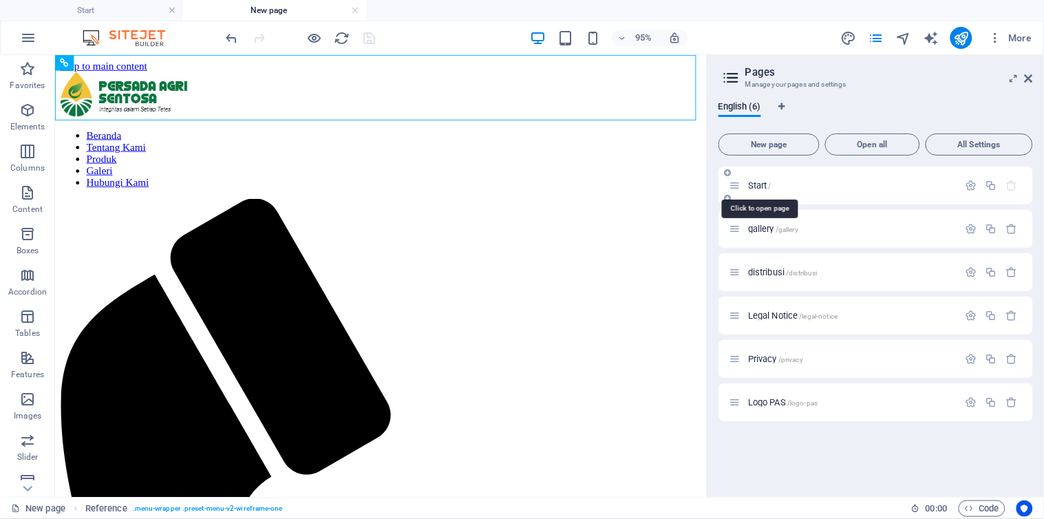
click at [766, 188] on span "Start /" at bounding box center [759, 185] width 23 height 10
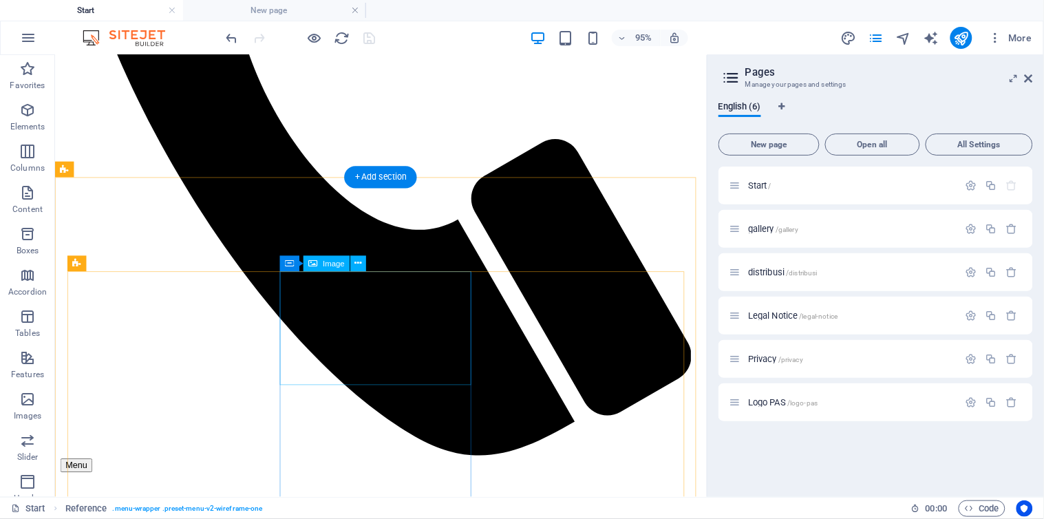
scroll to position [382, 0]
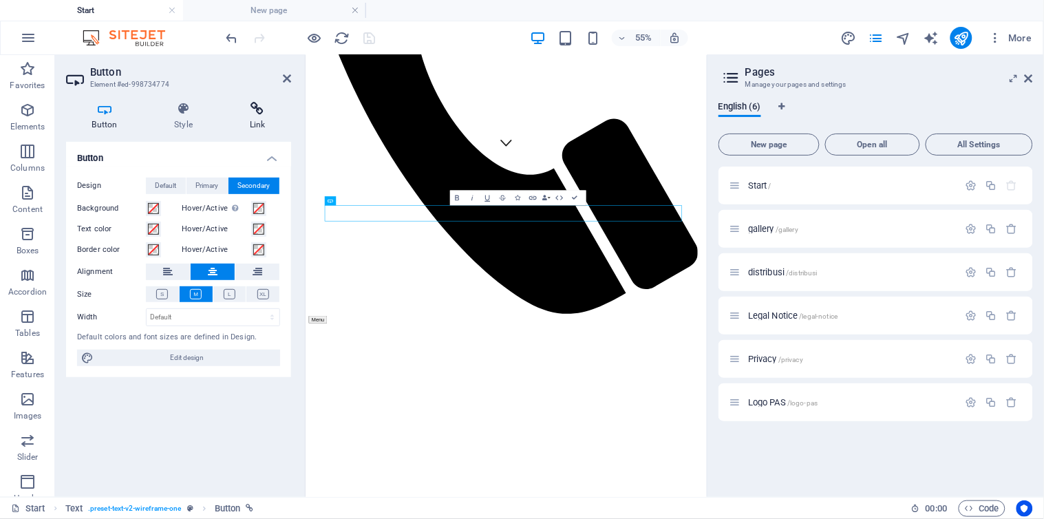
click at [258, 102] on icon at bounding box center [257, 109] width 67 height 14
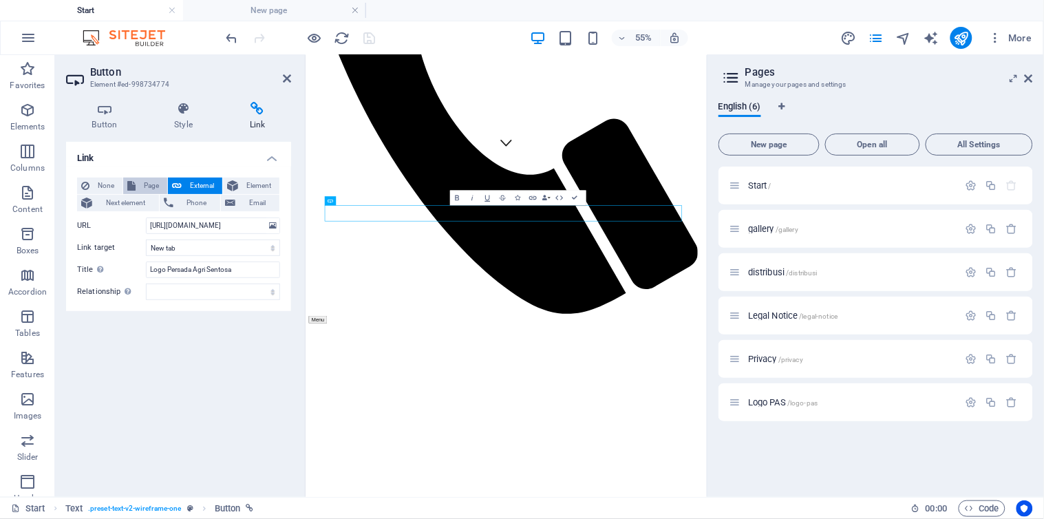
click at [146, 188] on span "Page" at bounding box center [151, 186] width 23 height 17
select select
click at [146, 188] on span "Page" at bounding box center [151, 186] width 23 height 17
click at [184, 248] on select "New tab Same tab Overlay" at bounding box center [213, 248] width 134 height 17
select select "overlay"
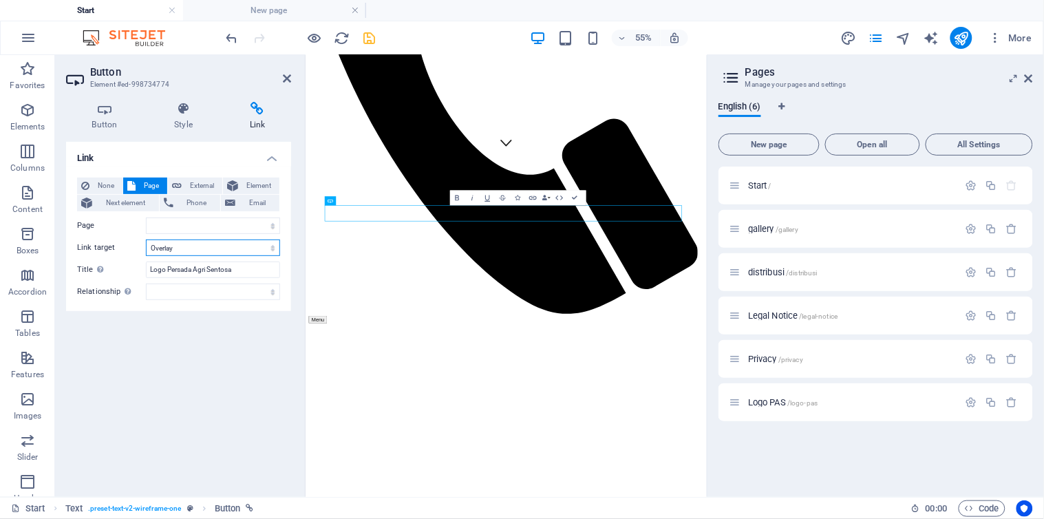
click at [146, 240] on select "New tab Same tab Overlay" at bounding box center [213, 248] width 134 height 17
click at [272, 248] on select "New tab Same tab Overlay" at bounding box center [213, 248] width 134 height 17
click at [146, 240] on select "New tab Same tab Overlay" at bounding box center [213, 248] width 134 height 17
click at [203, 224] on select "Start gallery distribusi Legal Notice Privacy Logo PAS" at bounding box center [213, 226] width 134 height 17
select select "5"
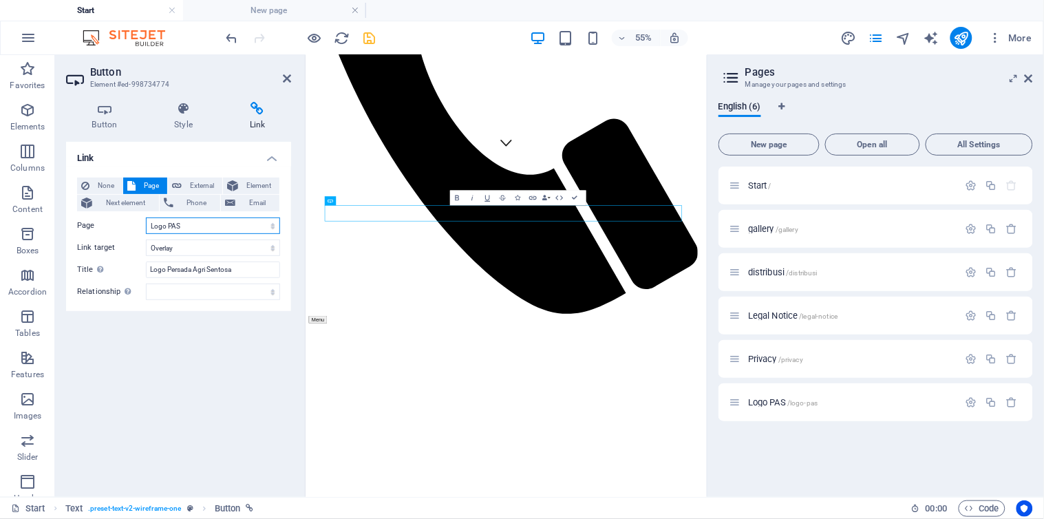
click at [146, 218] on select "Start gallery distribusi Legal Notice Privacy Logo PAS" at bounding box center [213, 226] width 134 height 17
click at [365, 42] on icon "save" at bounding box center [370, 38] width 16 height 16
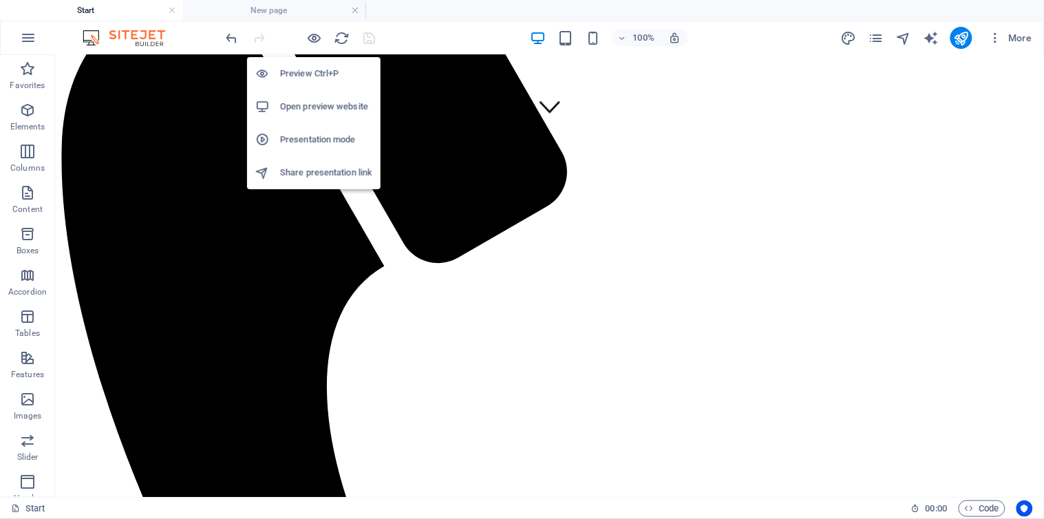
click at [313, 114] on h6 "Open preview website" at bounding box center [326, 106] width 92 height 17
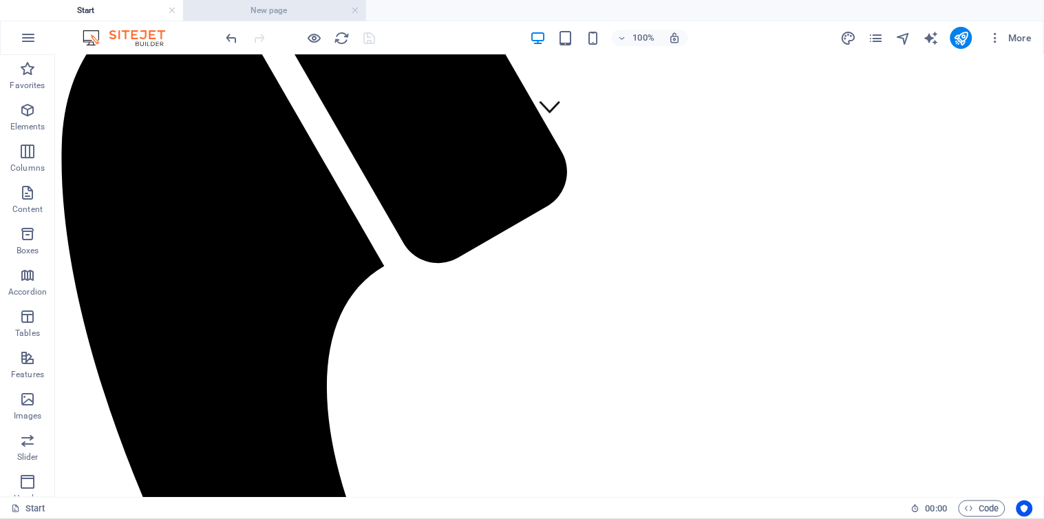
click at [264, 5] on h4 "New page" at bounding box center [274, 10] width 183 height 15
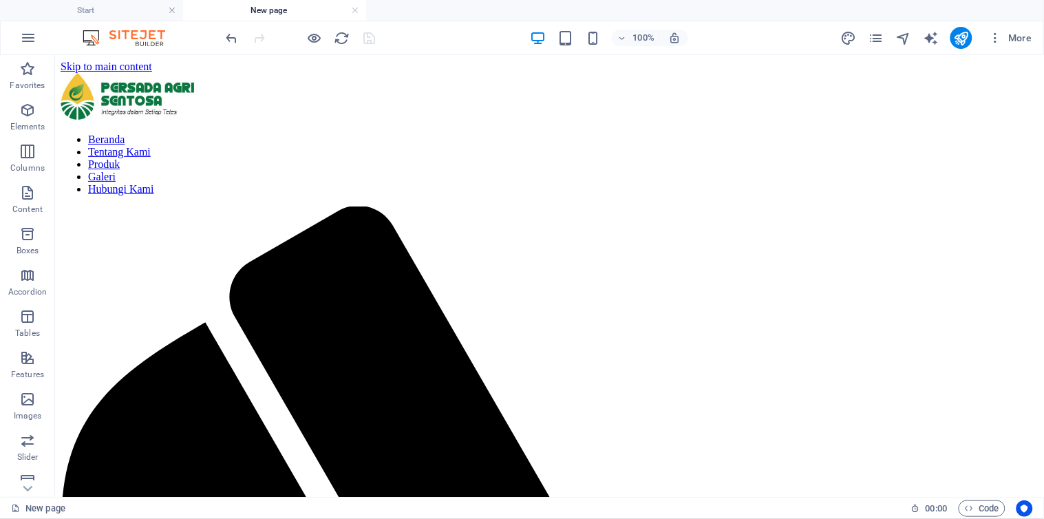
click at [273, 8] on h4 "New page" at bounding box center [274, 10] width 183 height 15
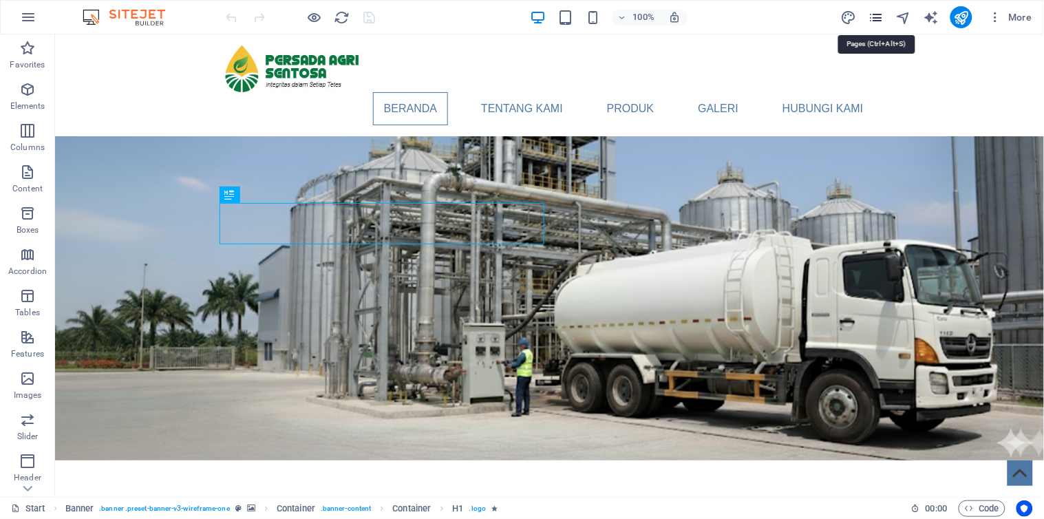
click at [883, 22] on icon "pages" at bounding box center [876, 18] width 16 height 16
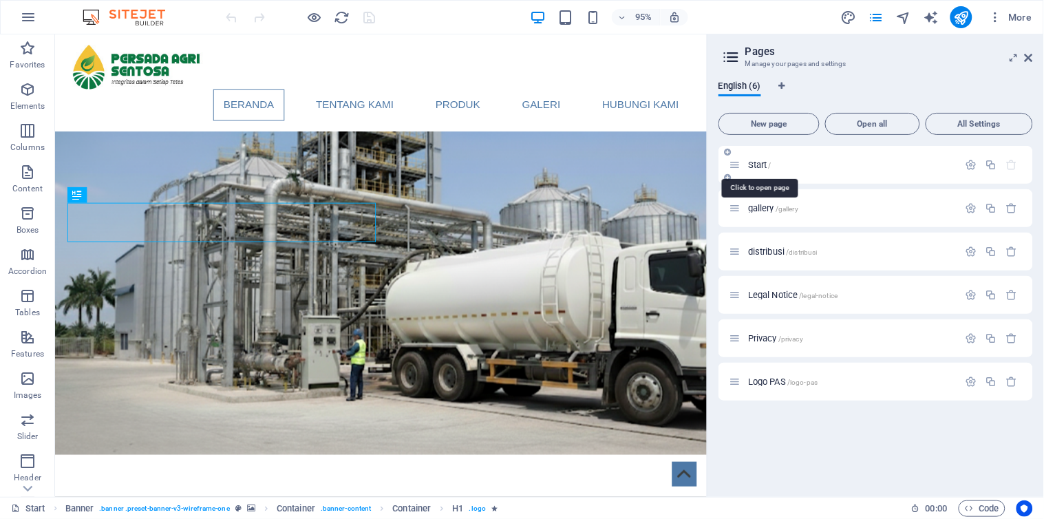
click at [759, 165] on span "Start /" at bounding box center [759, 165] width 23 height 10
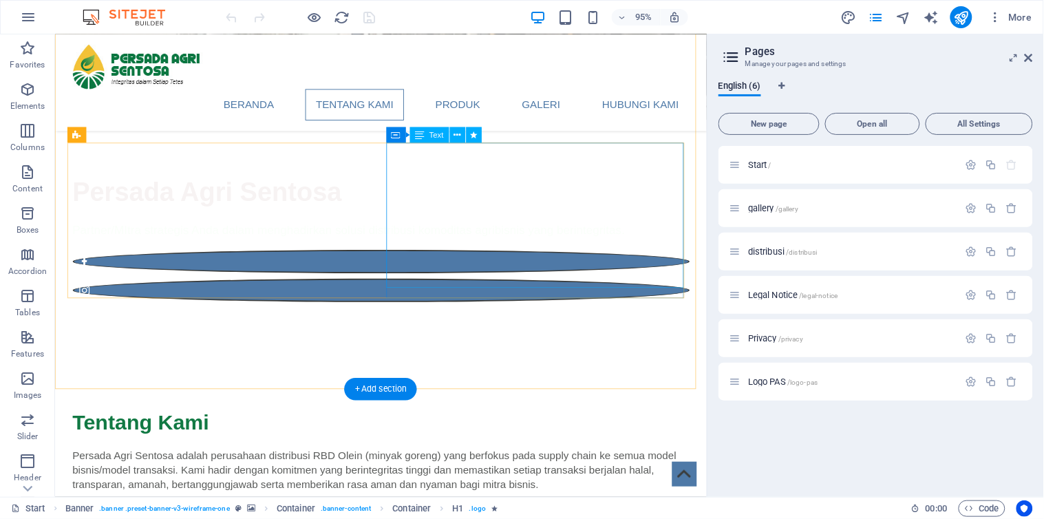
scroll to position [382, 0]
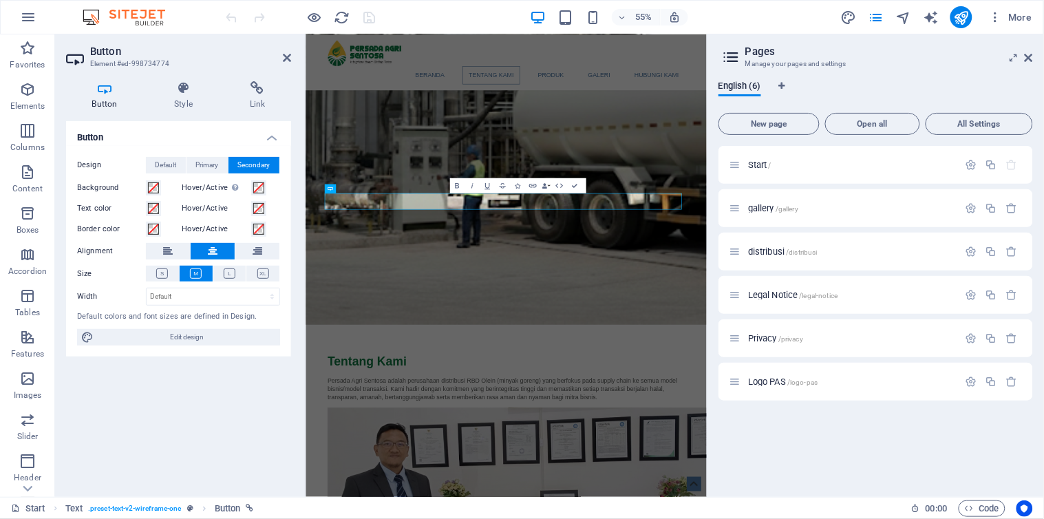
scroll to position [630, 0]
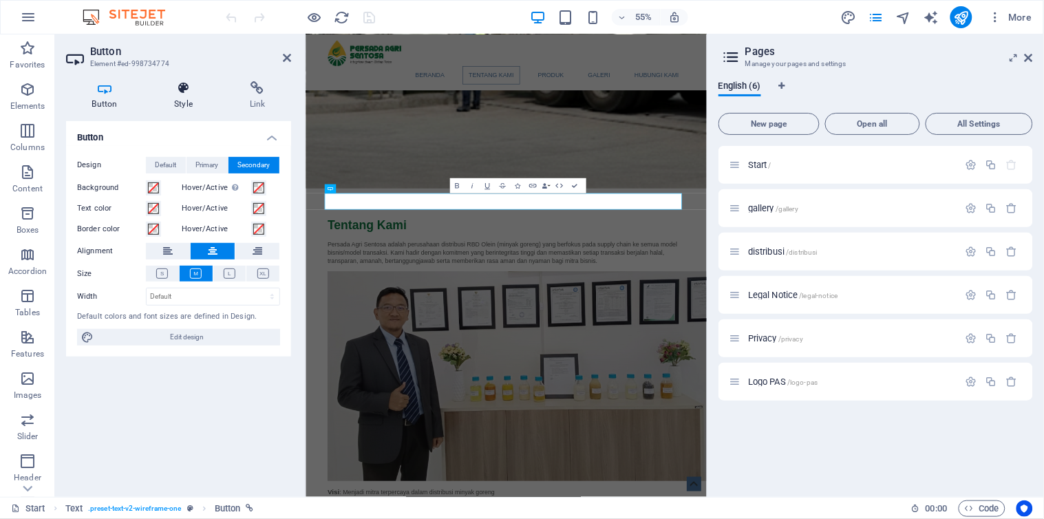
click at [173, 94] on icon at bounding box center [184, 88] width 70 height 14
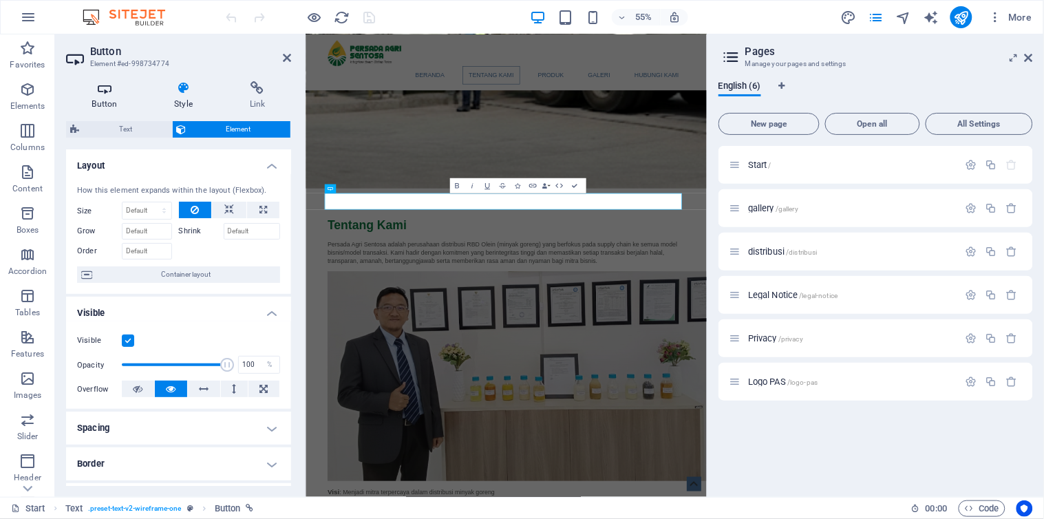
click at [105, 91] on icon at bounding box center [104, 88] width 77 height 14
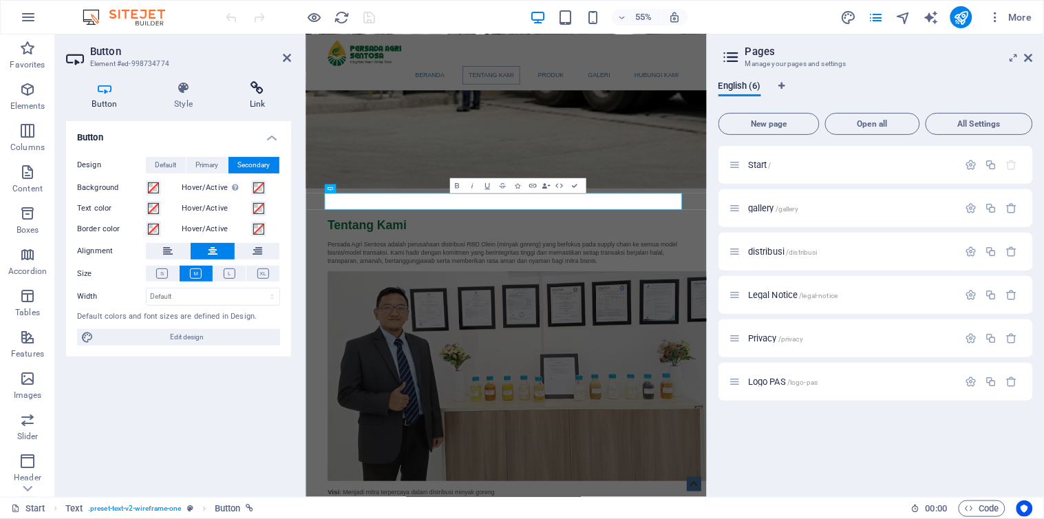
click at [260, 93] on icon at bounding box center [257, 88] width 67 height 14
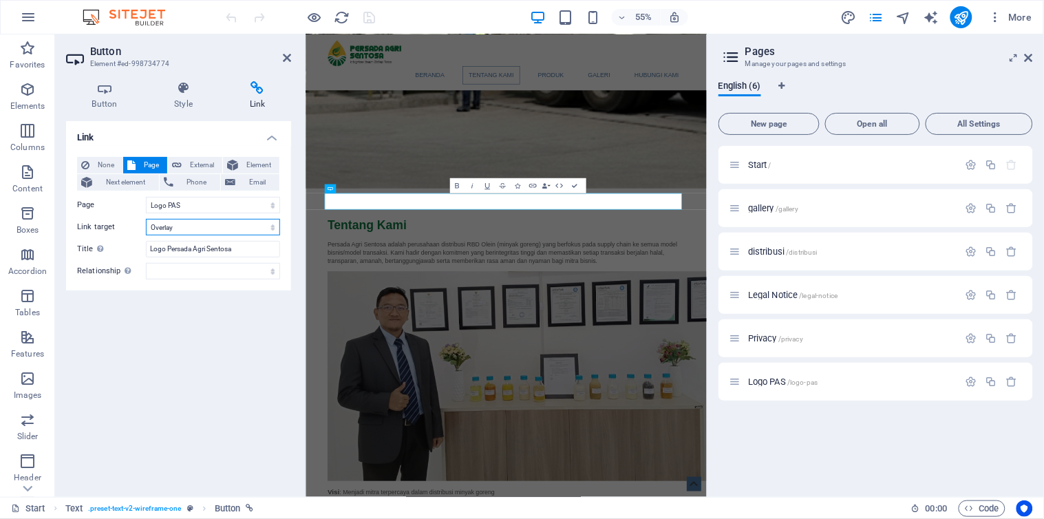
click at [196, 229] on select "New tab Same tab Overlay" at bounding box center [213, 227] width 134 height 17
click at [200, 344] on div "Link None Page External Element Next element Phone Email Page Start gallery dis…" at bounding box center [178, 303] width 225 height 365
click at [155, 161] on span "Page" at bounding box center [151, 165] width 23 height 17
click at [188, 162] on span "External" at bounding box center [202, 165] width 32 height 17
select select "blank"
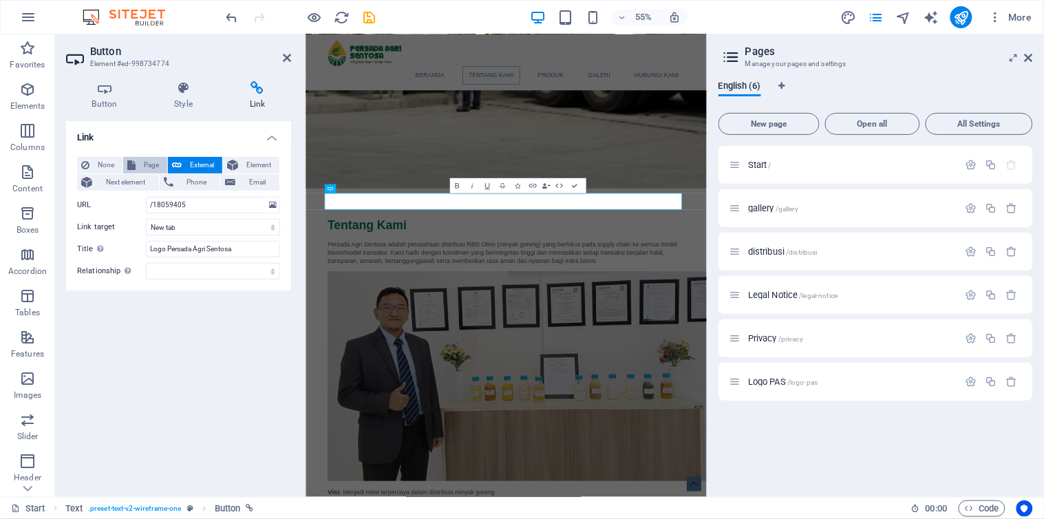
click at [151, 163] on span "Page" at bounding box center [151, 165] width 23 height 17
click at [193, 165] on span "External" at bounding box center [202, 165] width 32 height 17
select select "blank"
click at [149, 165] on span "Page" at bounding box center [151, 165] width 23 height 17
click at [203, 228] on select "New tab Same tab Overlay" at bounding box center [213, 227] width 134 height 17
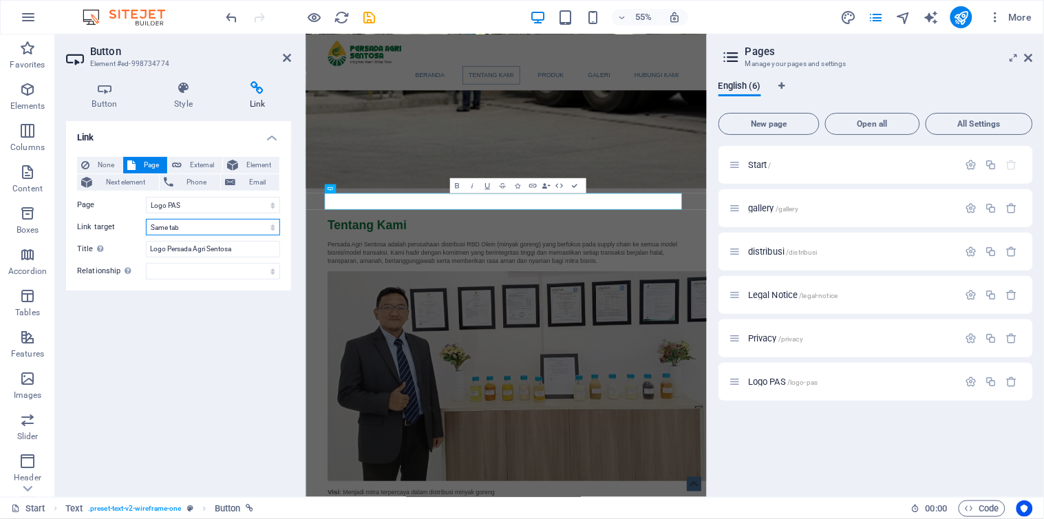
select select "overlay"
click at [146, 219] on select "New tab Same tab Overlay" at bounding box center [213, 227] width 134 height 17
click at [171, 97] on h4 "Style" at bounding box center [187, 95] width 76 height 29
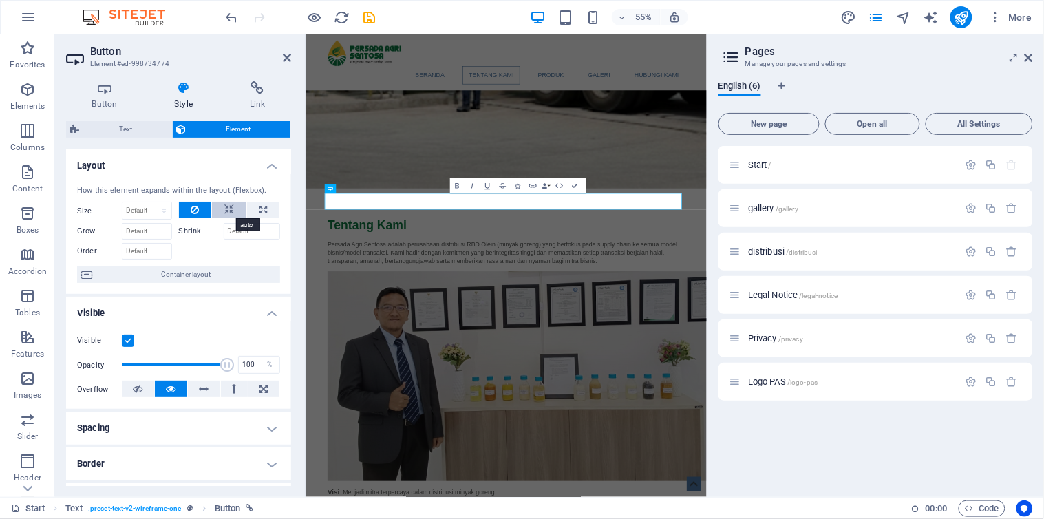
click at [225, 208] on icon at bounding box center [229, 210] width 10 height 17
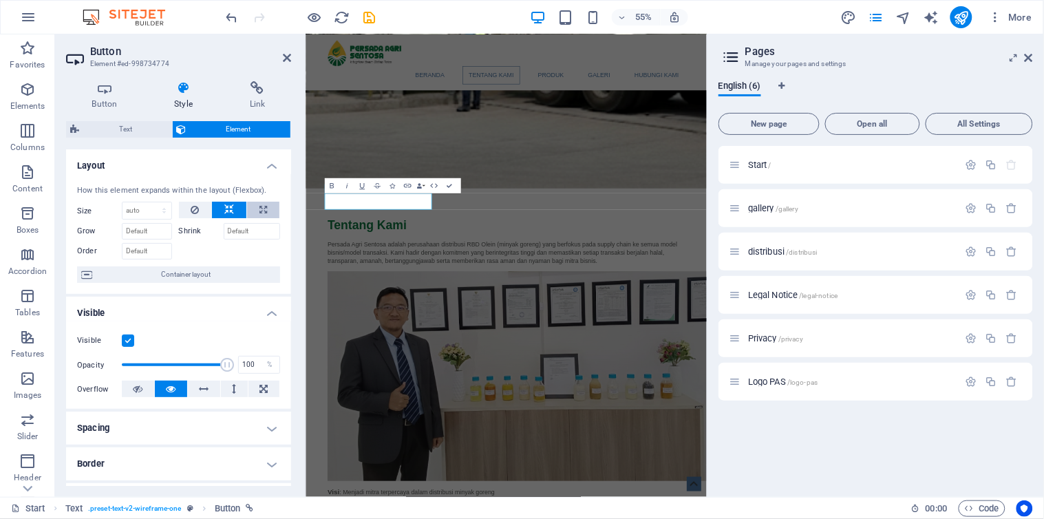
click at [260, 211] on icon at bounding box center [264, 210] width 8 height 17
type input "100"
select select "%"
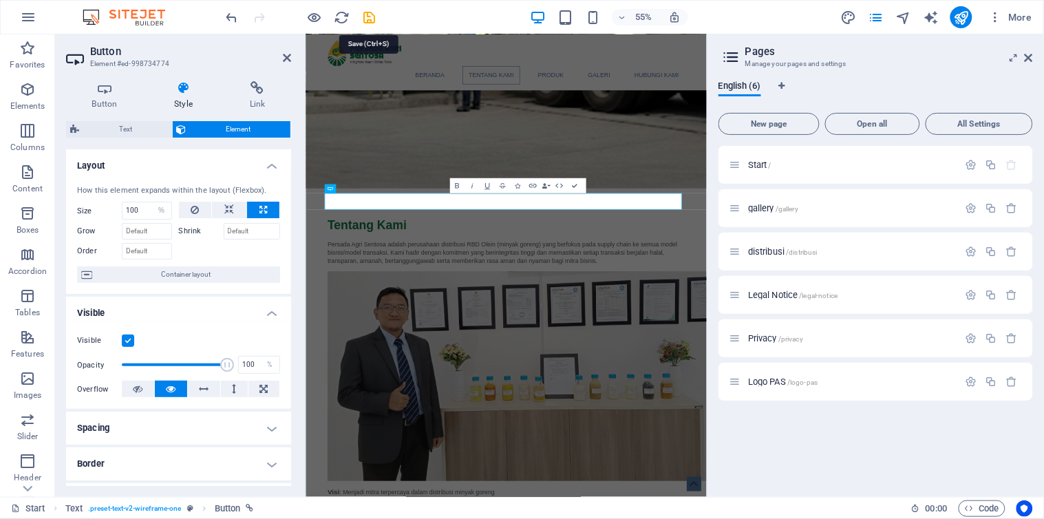
click at [372, 16] on icon "save" at bounding box center [370, 18] width 16 height 16
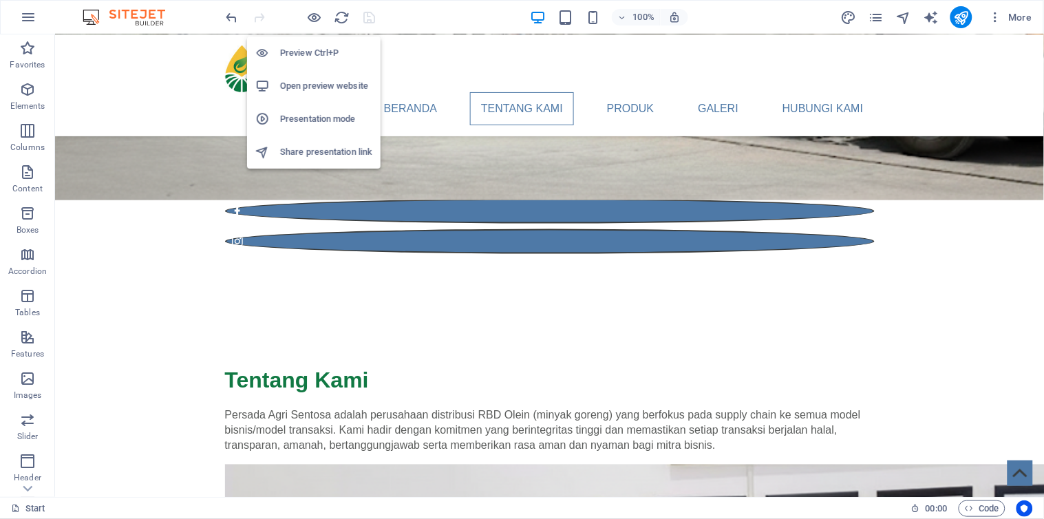
click at [324, 89] on h6 "Open preview website" at bounding box center [326, 86] width 92 height 17
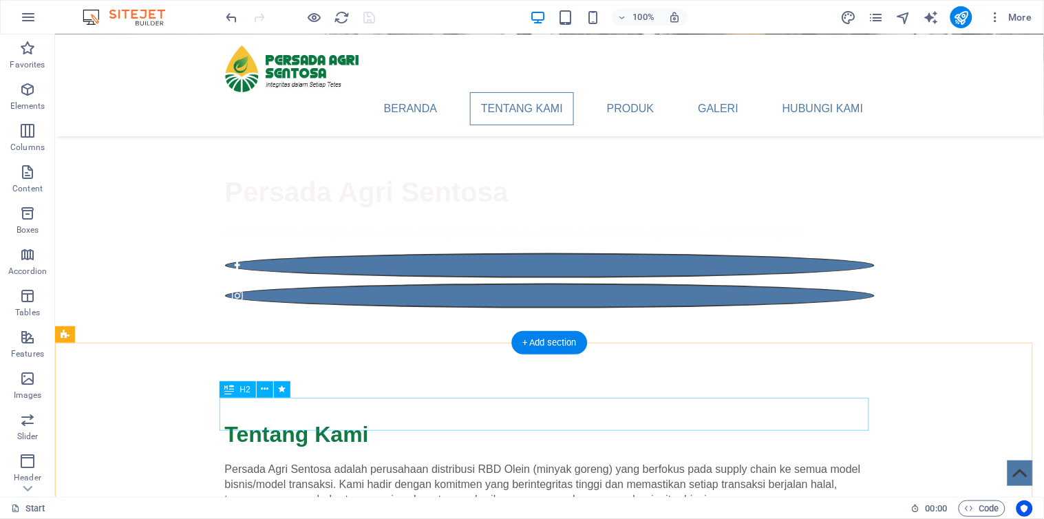
scroll to position [442, 0]
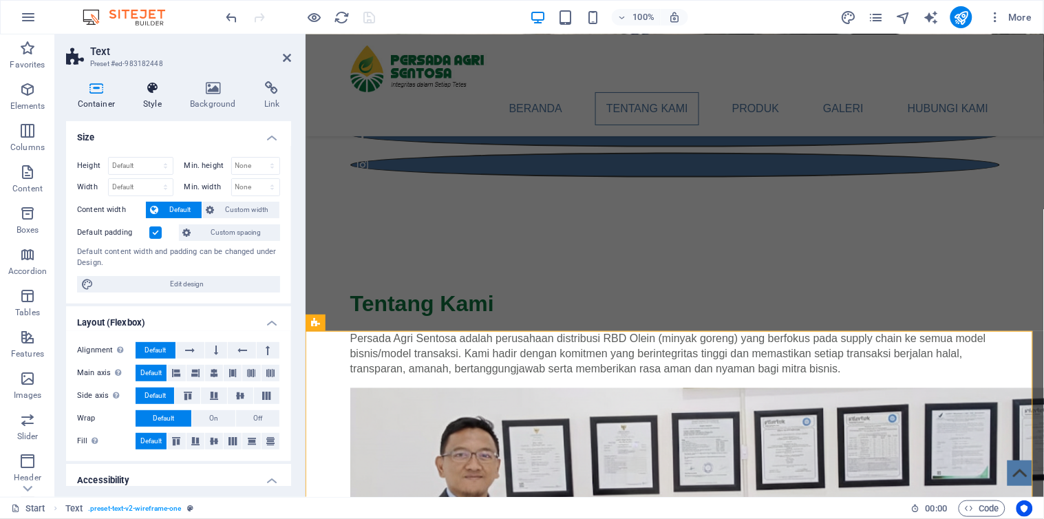
click at [162, 91] on icon at bounding box center [152, 88] width 41 height 14
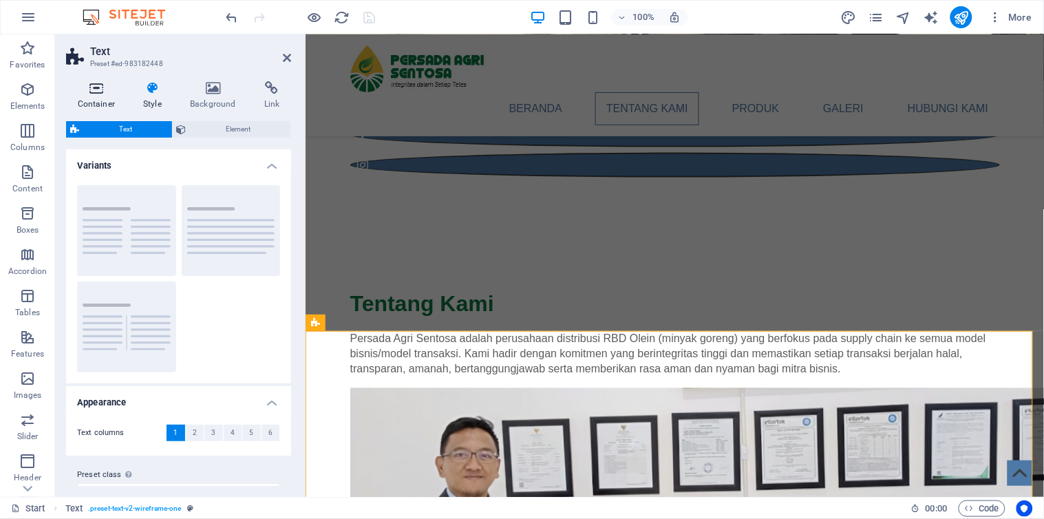
click at [101, 92] on icon at bounding box center [96, 88] width 61 height 14
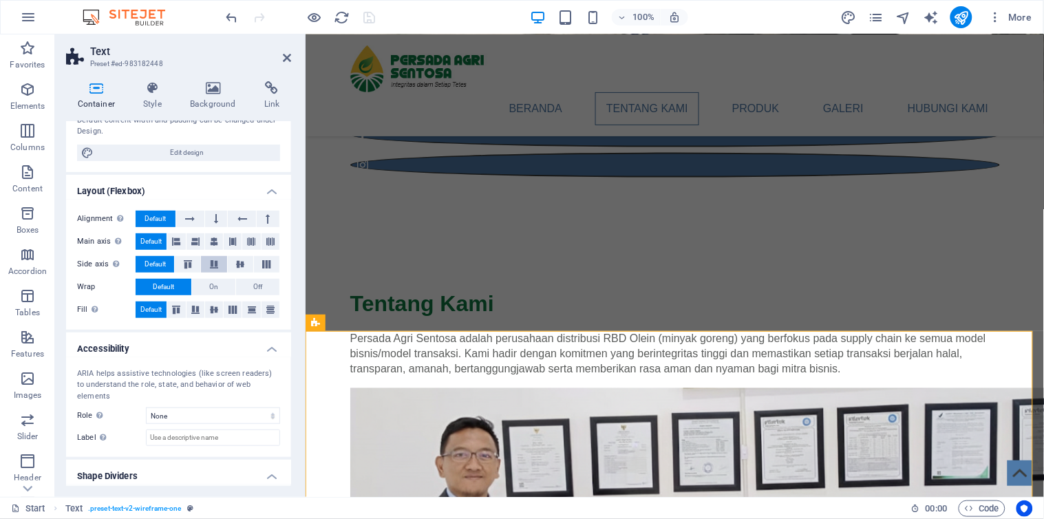
scroll to position [156, 0]
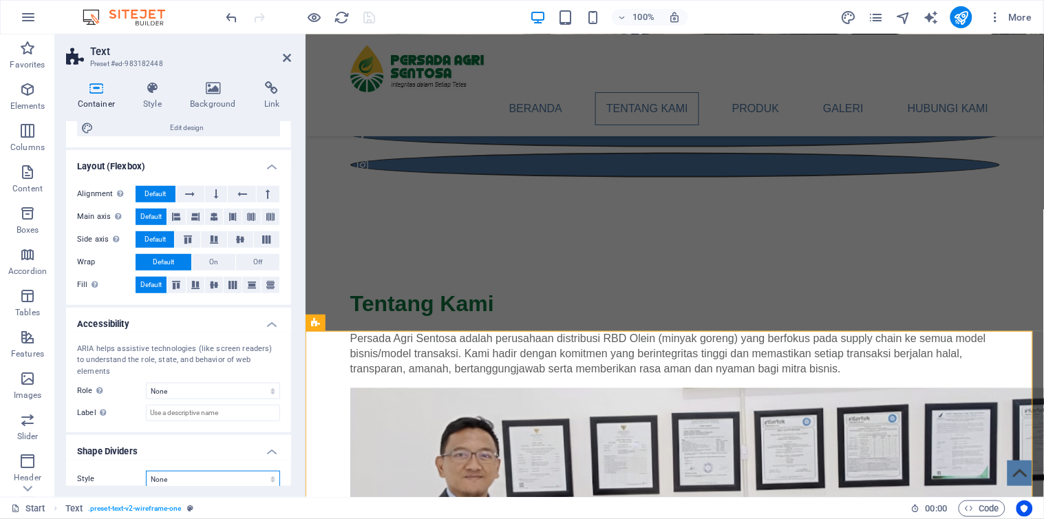
click at [251, 471] on select "None Triangle Square Diagonal Polygon 1 Polygon 2 Zigzag Multiple Zigzags Waves…" at bounding box center [213, 479] width 134 height 17
click at [252, 471] on select "None Triangle Square Diagonal Polygon 1 Polygon 2 Zigzag Multiple Zigzags Waves…" at bounding box center [213, 479] width 134 height 17
click at [442, 10] on div "100% More" at bounding box center [631, 17] width 814 height 22
click at [224, 383] on select "None Alert Article Banner Comment Complementary Dialog Footer Header Marquee Pr…" at bounding box center [213, 391] width 134 height 17
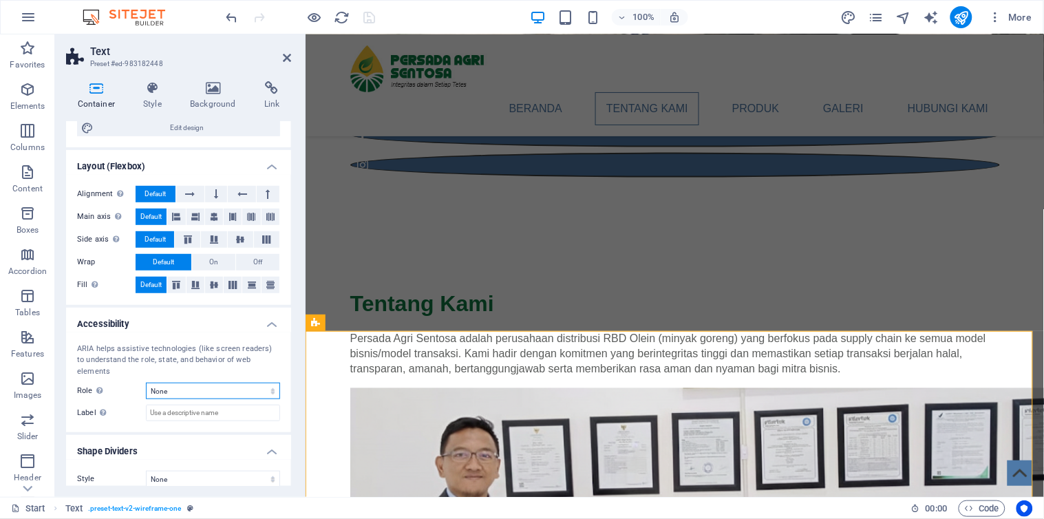
click at [224, 383] on select "None Alert Article Banner Comment Complementary Dialog Footer Header Marquee Pr…" at bounding box center [213, 391] width 134 height 17
click at [225, 383] on select "None Alert Article Banner Comment Complementary Dialog Footer Header Marquee Pr…" at bounding box center [213, 391] width 134 height 17
select select "banner"
click at [146, 383] on select "None Alert Article Banner Comment Complementary Dialog Footer Header Marquee Pr…" at bounding box center [213, 391] width 134 height 17
drag, startPoint x: 369, startPoint y: 17, endPoint x: 362, endPoint y: 19, distance: 7.2
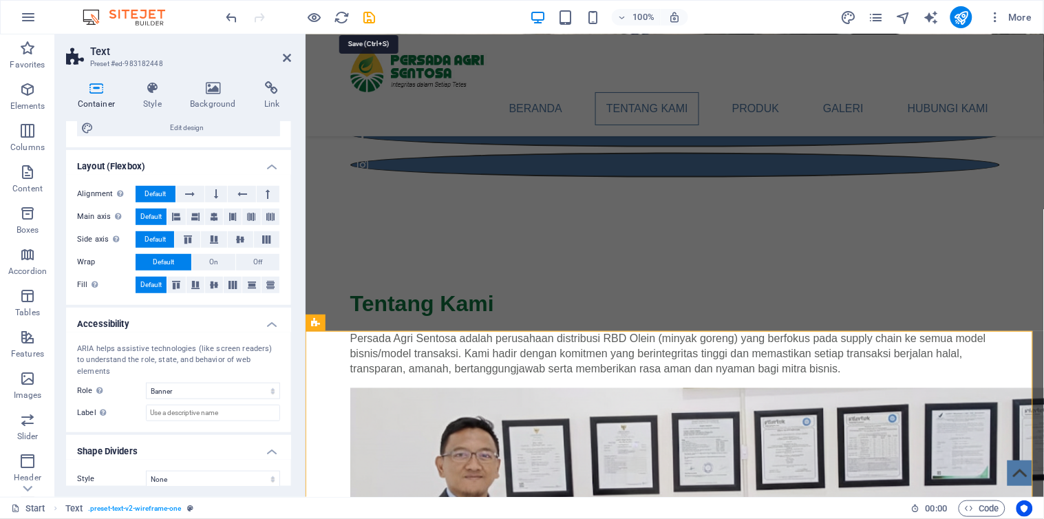
click at [369, 17] on icon "save" at bounding box center [370, 18] width 16 height 16
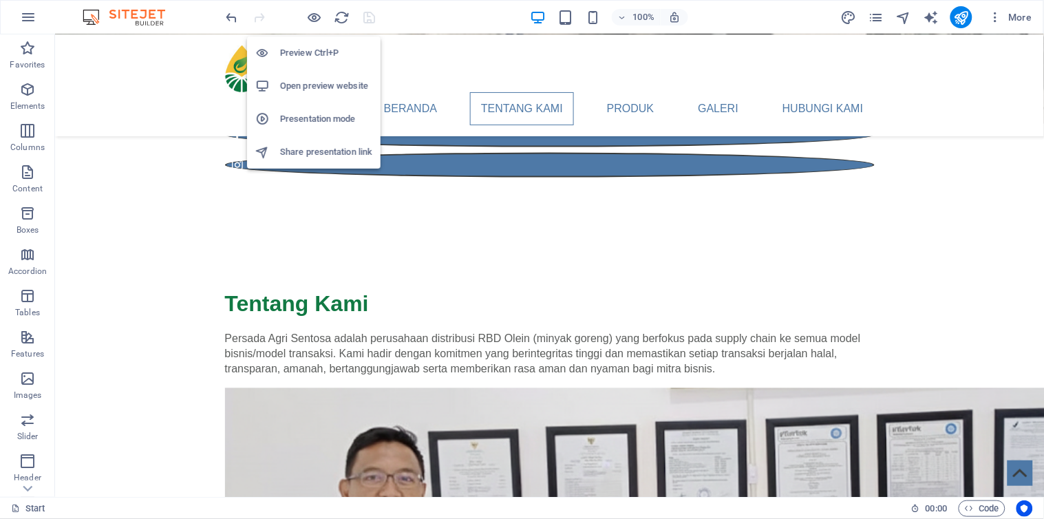
click at [310, 87] on h6 "Open preview website" at bounding box center [326, 86] width 92 height 17
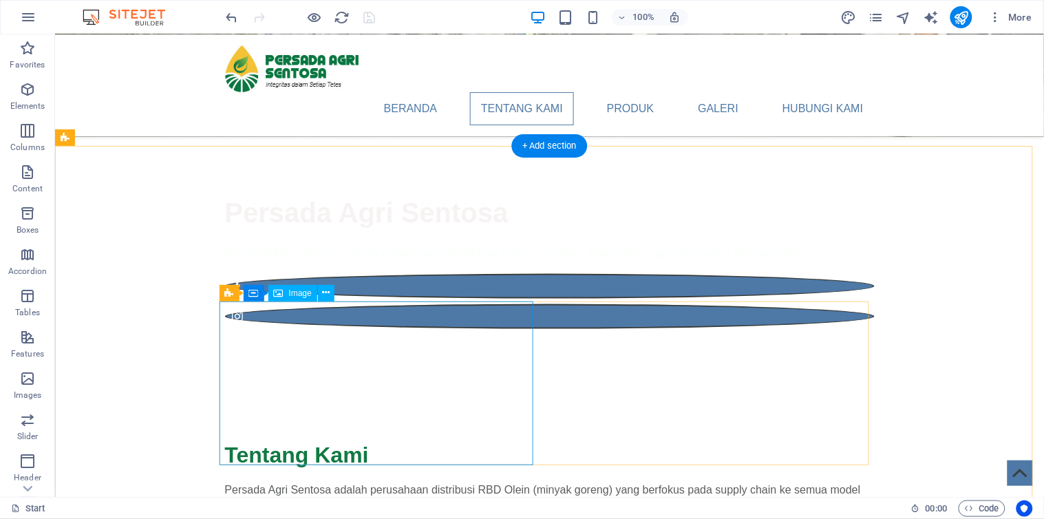
scroll to position [442, 0]
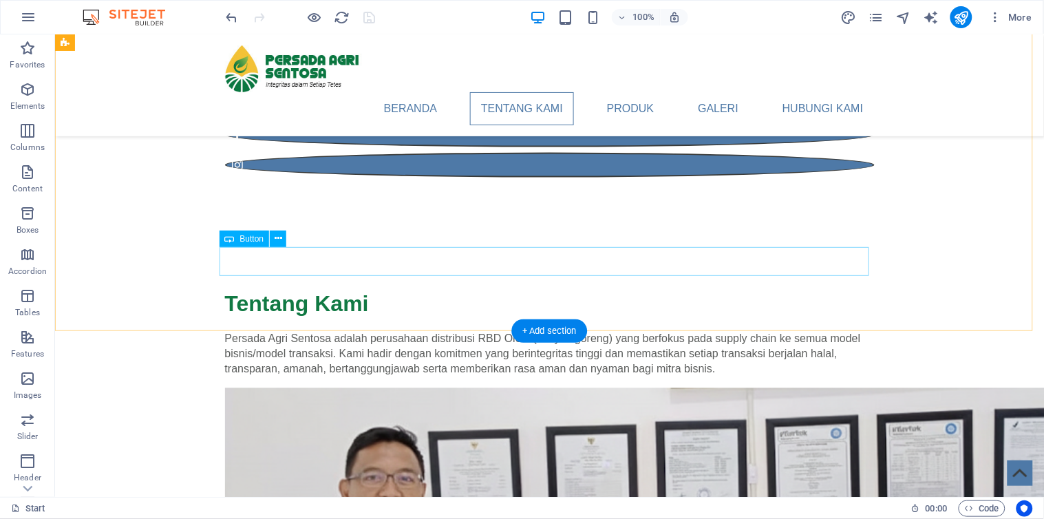
select select "%"
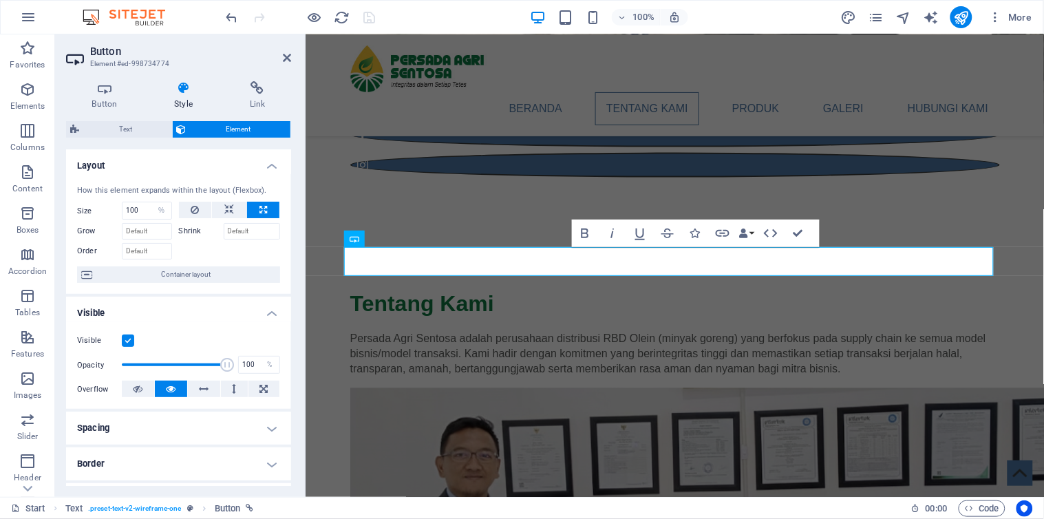
click at [180, 237] on label "Shrink" at bounding box center [201, 231] width 45 height 17
click at [224, 237] on input "Shrink" at bounding box center [252, 231] width 57 height 17
click at [189, 232] on label "Shrink" at bounding box center [201, 231] width 45 height 17
click at [224, 232] on input "Shrink" at bounding box center [252, 231] width 57 height 17
click at [168, 232] on input "Grow" at bounding box center [147, 231] width 50 height 17
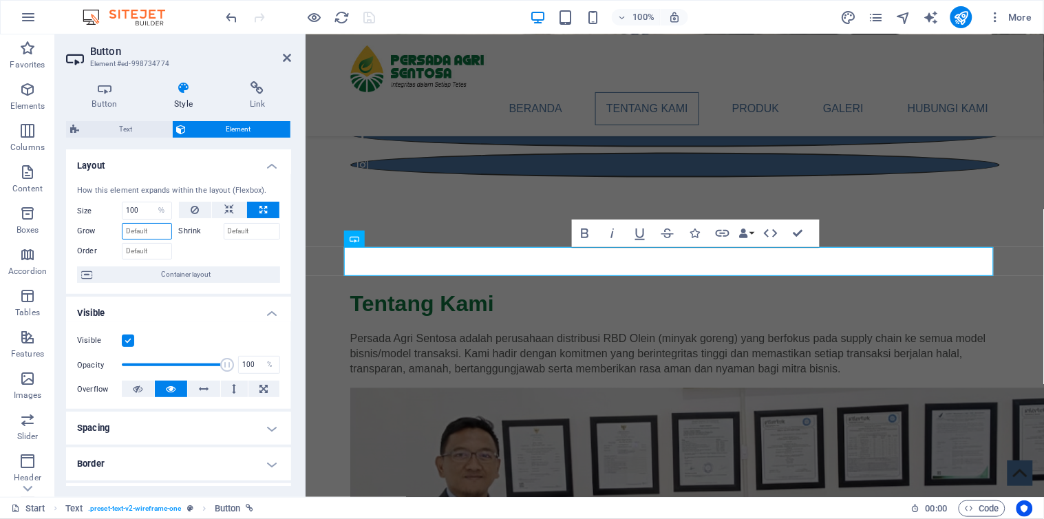
click at [169, 232] on input "Grow" at bounding box center [147, 231] width 50 height 17
click at [200, 229] on label "Shrink" at bounding box center [201, 231] width 45 height 17
click at [224, 229] on input "Shrink" at bounding box center [252, 231] width 57 height 17
click at [231, 230] on input "Shrink" at bounding box center [252, 231] width 57 height 17
click at [204, 279] on span "Container layout" at bounding box center [186, 274] width 180 height 17
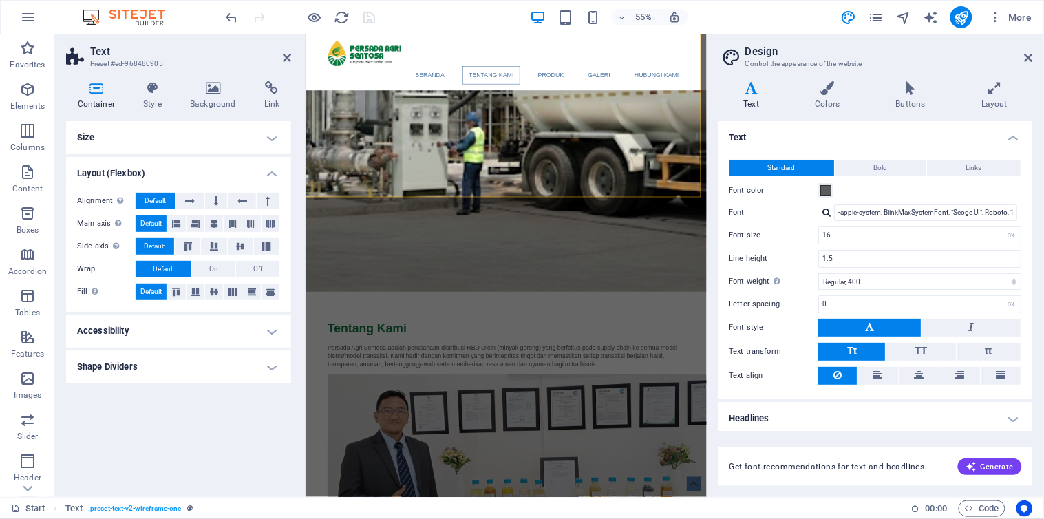
click at [198, 278] on div "Alignment Determines the flex direction. Default Main axis Determine how elemen…" at bounding box center [178, 247] width 225 height 130
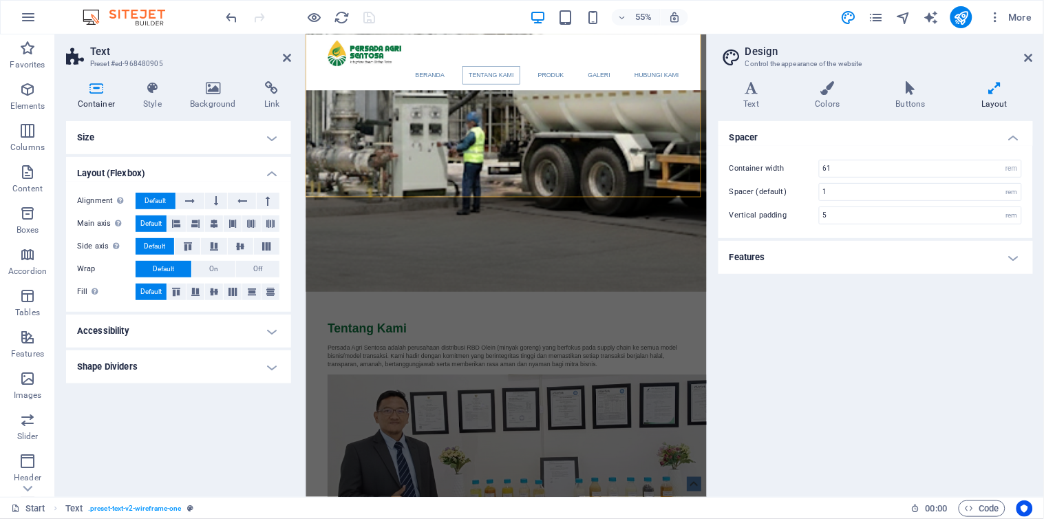
scroll to position [707, 0]
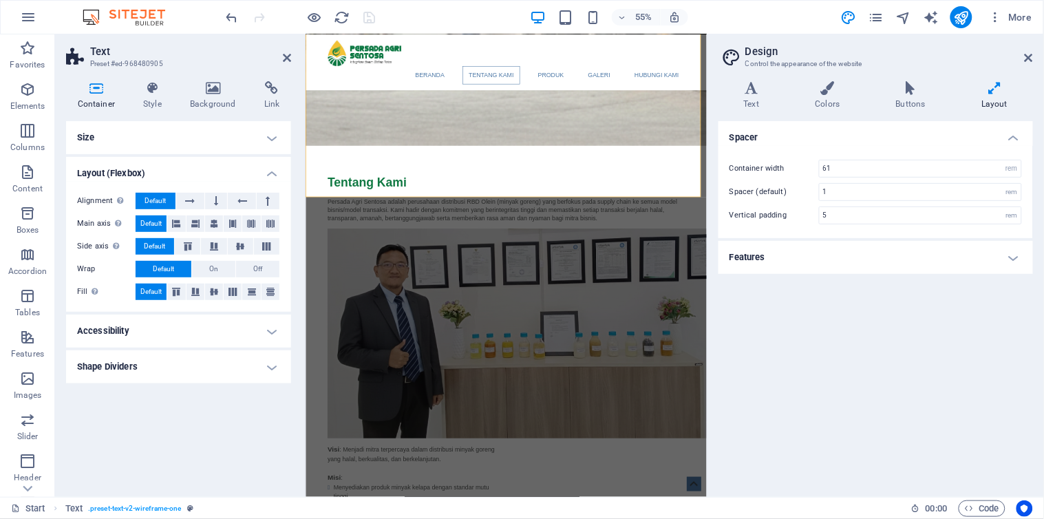
click at [947, 257] on h4 "Features" at bounding box center [876, 257] width 315 height 33
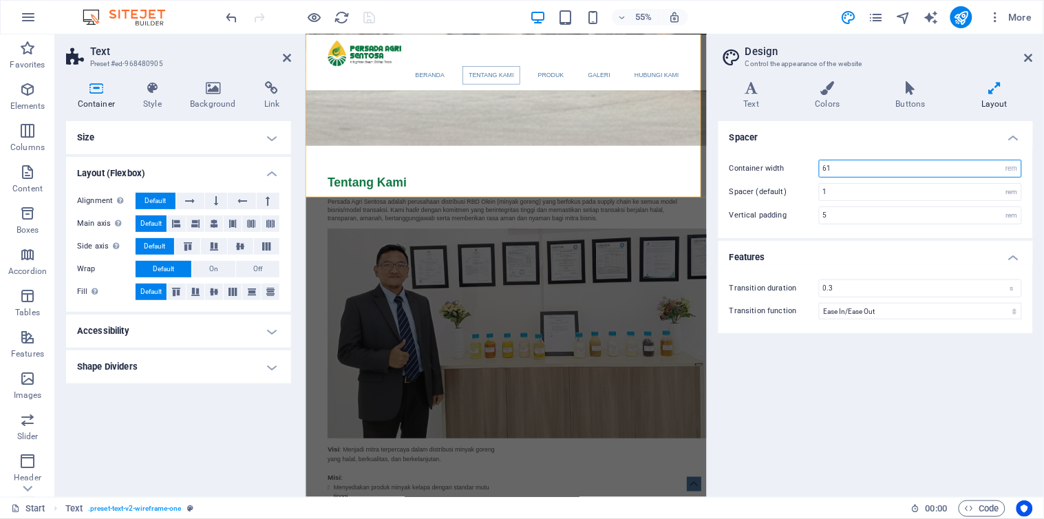
click at [851, 169] on input "61" at bounding box center [921, 168] width 202 height 17
drag, startPoint x: 859, startPoint y: 166, endPoint x: 778, endPoint y: 167, distance: 81.2
click at [834, 167] on input "61" at bounding box center [921, 168] width 202 height 17
click at [775, 167] on div "Container width 61 rem px" at bounding box center [876, 169] width 293 height 18
drag, startPoint x: 827, startPoint y: 162, endPoint x: 843, endPoint y: 162, distance: 15.8
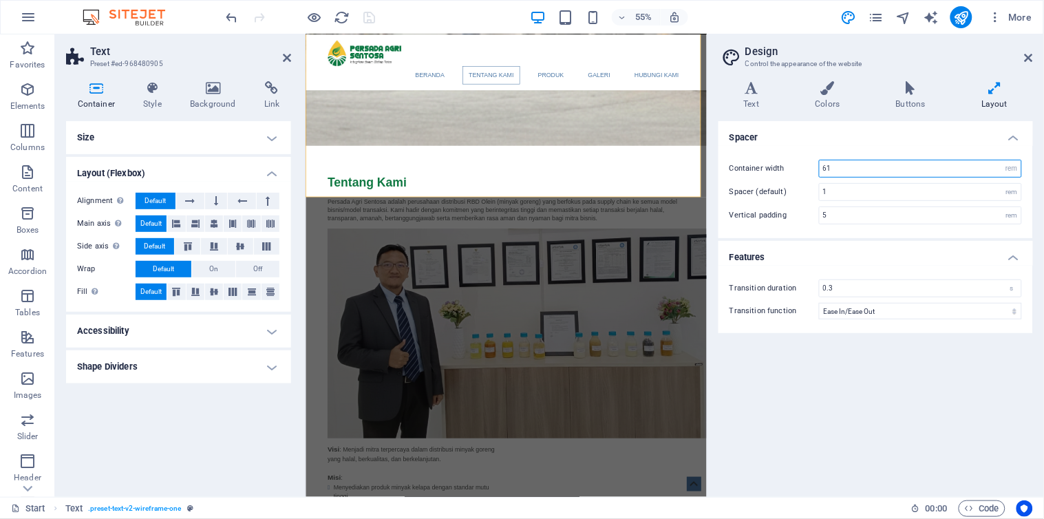
click at [843, 162] on input "61" at bounding box center [921, 168] width 202 height 17
click at [856, 164] on input "61" at bounding box center [921, 168] width 202 height 17
click at [1008, 169] on select "rem px" at bounding box center [1011, 168] width 19 height 17
select select "px"
click at [1002, 160] on select "rem px" at bounding box center [1011, 168] width 19 height 17
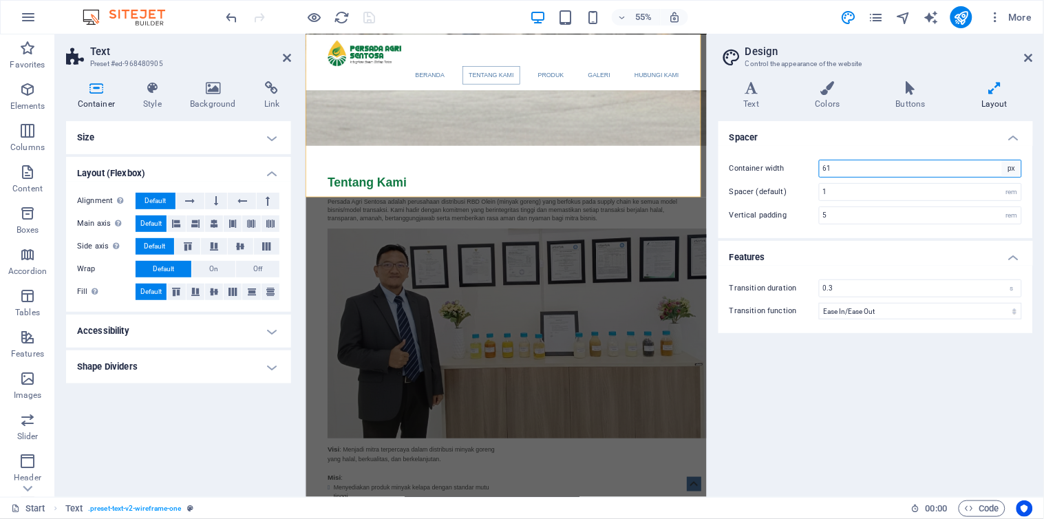
type input "976"
click at [851, 164] on input "976" at bounding box center [921, 168] width 202 height 17
drag, startPoint x: 845, startPoint y: 162, endPoint x: 814, endPoint y: 160, distance: 30.4
click at [814, 160] on div "Container width 976 rem px" at bounding box center [876, 169] width 293 height 18
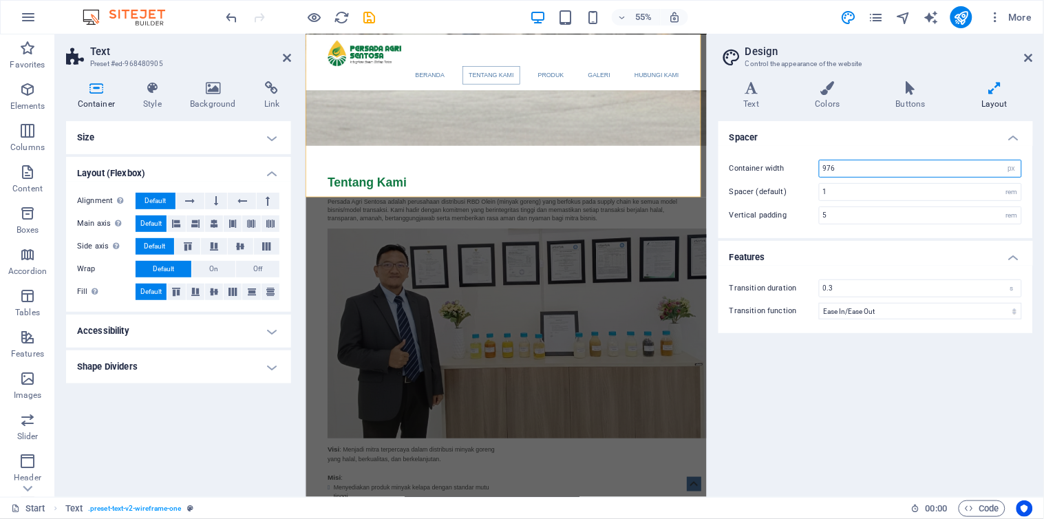
click at [826, 162] on input "976" at bounding box center [921, 168] width 202 height 17
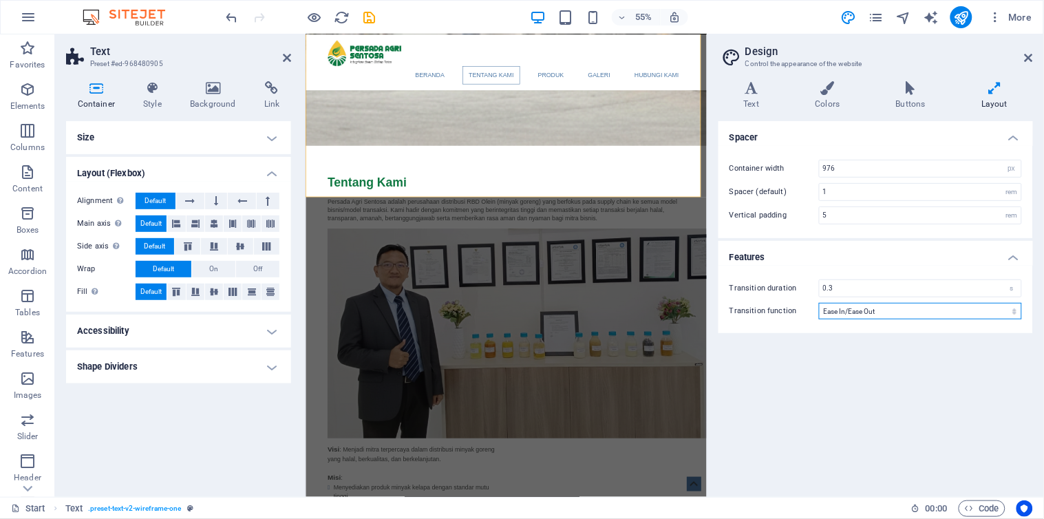
click at [1015, 313] on select "Ease Ease In Ease Out Ease In/Ease Out Linear" at bounding box center [920, 311] width 203 height 17
click at [829, 105] on h4 "Colors" at bounding box center [830, 95] width 81 height 29
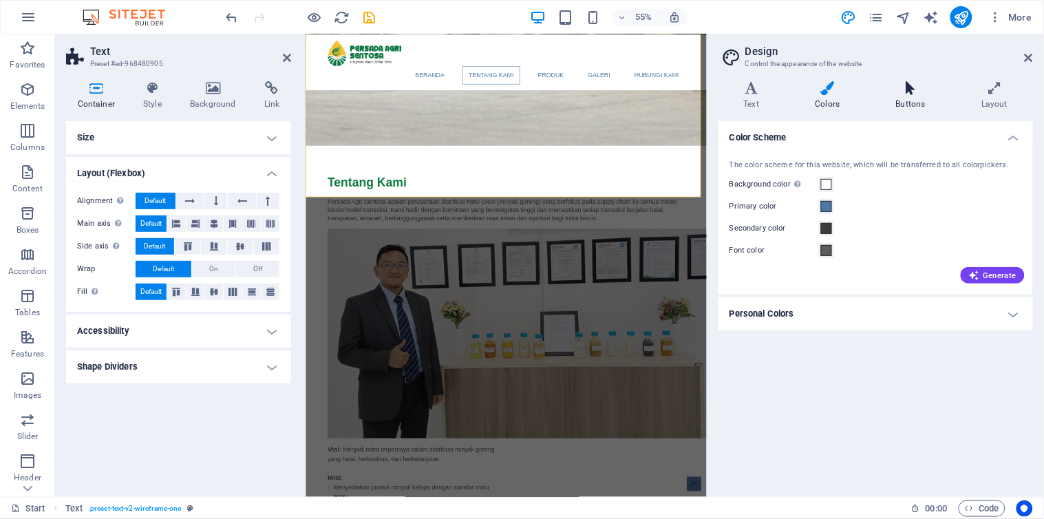
click at [913, 97] on h4 "Buttons" at bounding box center [913, 95] width 85 height 29
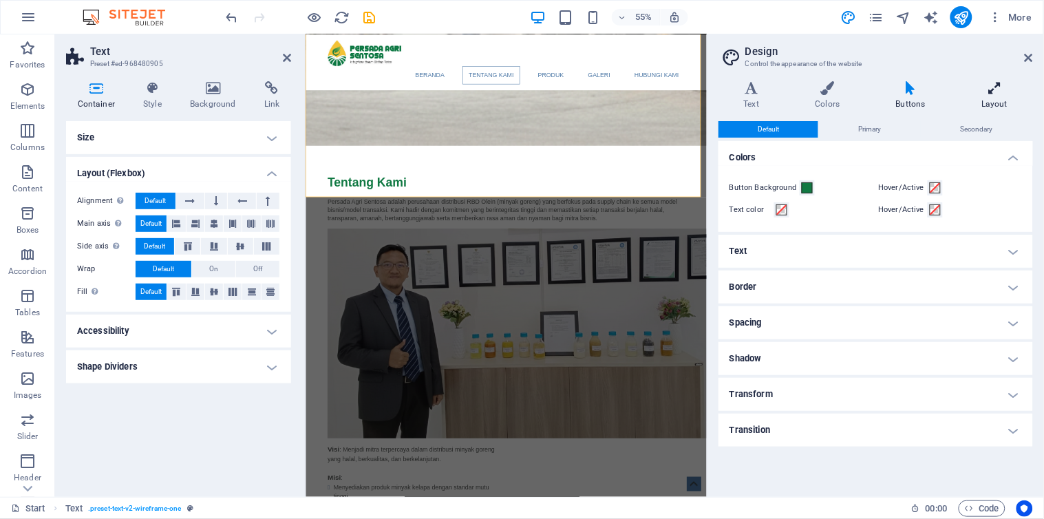
click at [1001, 95] on h4 "Layout" at bounding box center [995, 95] width 76 height 29
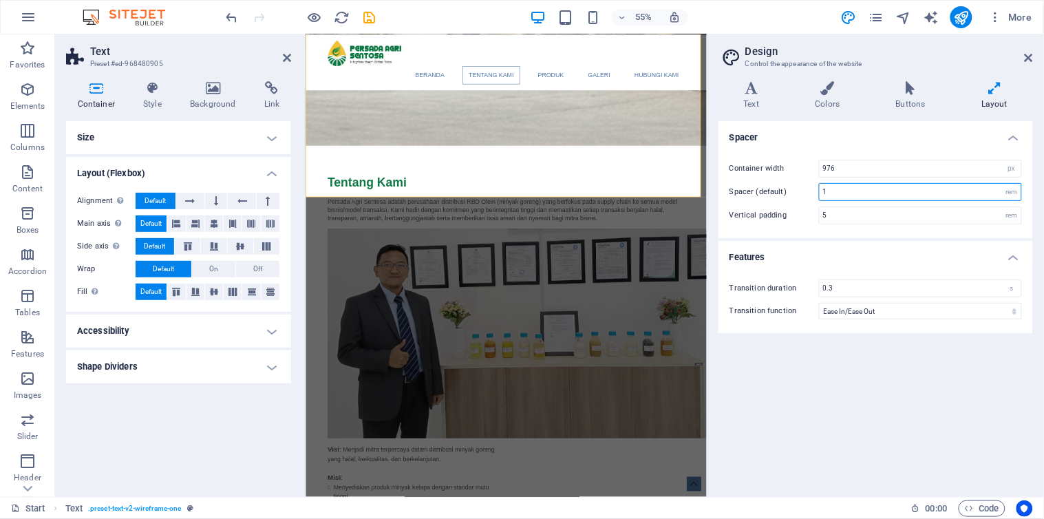
click at [850, 188] on input "1" at bounding box center [921, 192] width 202 height 17
click at [1015, 195] on div "rem" at bounding box center [1011, 192] width 19 height 17
click at [1010, 195] on div "rem" at bounding box center [1011, 192] width 19 height 17
click at [1010, 191] on div "rem" at bounding box center [1011, 192] width 19 height 17
click at [946, 191] on input "1" at bounding box center [921, 192] width 202 height 17
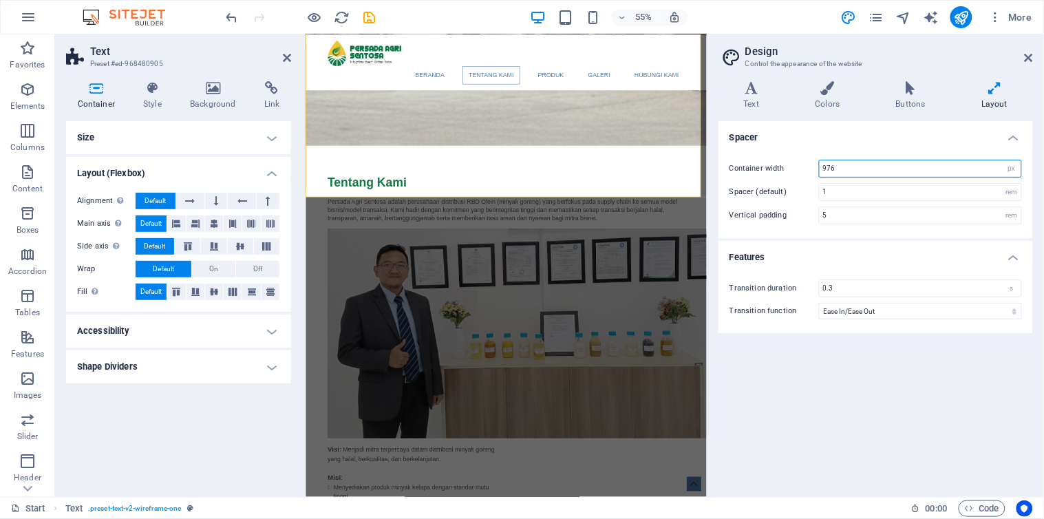
click at [819, 164] on div "976 rem px" at bounding box center [920, 169] width 203 height 18
click at [157, 92] on icon at bounding box center [152, 88] width 41 height 14
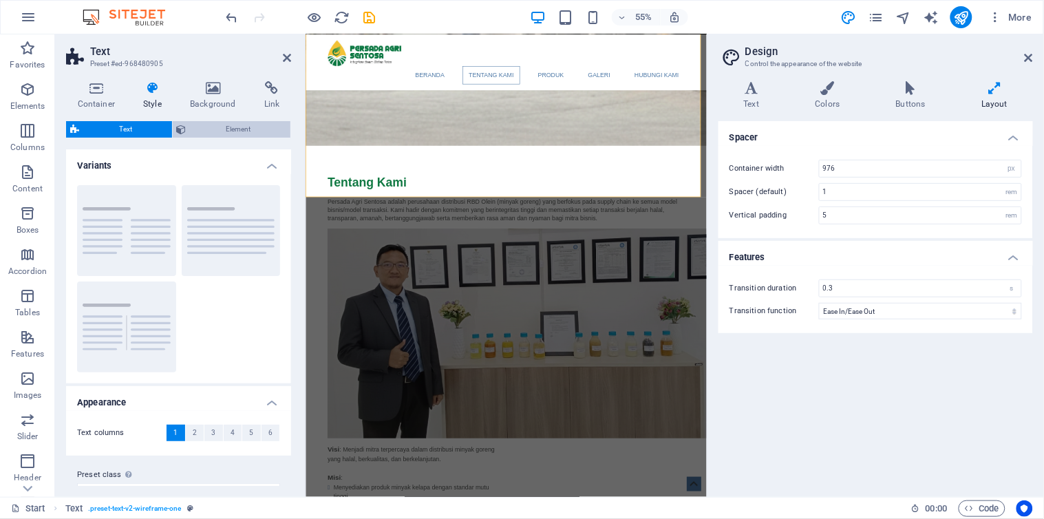
click at [220, 128] on span "Element" at bounding box center [239, 129] width 96 height 17
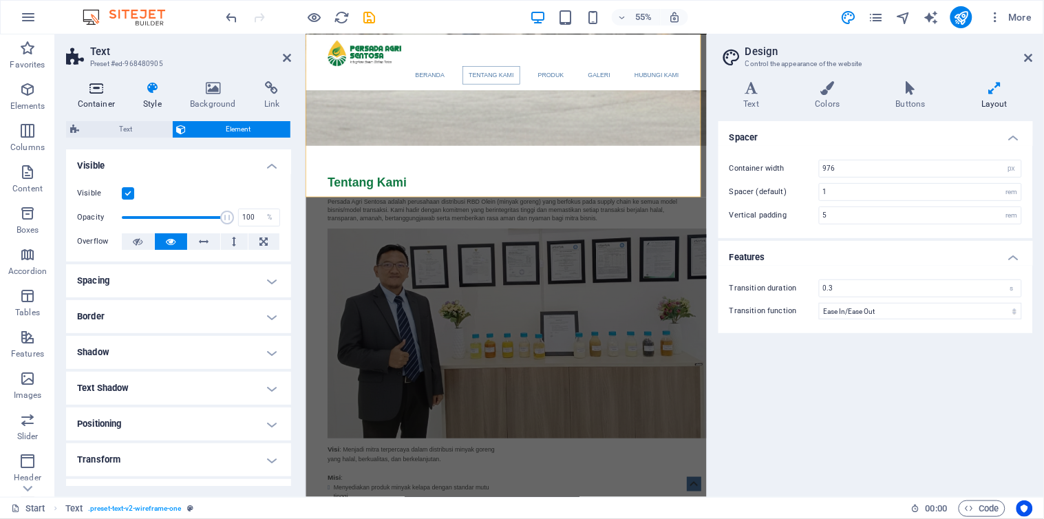
click at [95, 88] on icon at bounding box center [96, 88] width 61 height 14
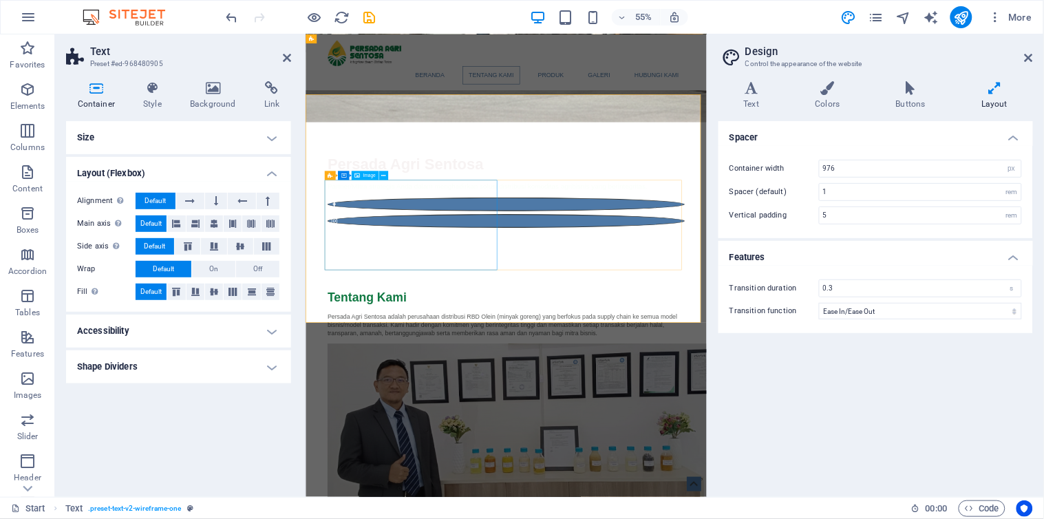
scroll to position [478, 0]
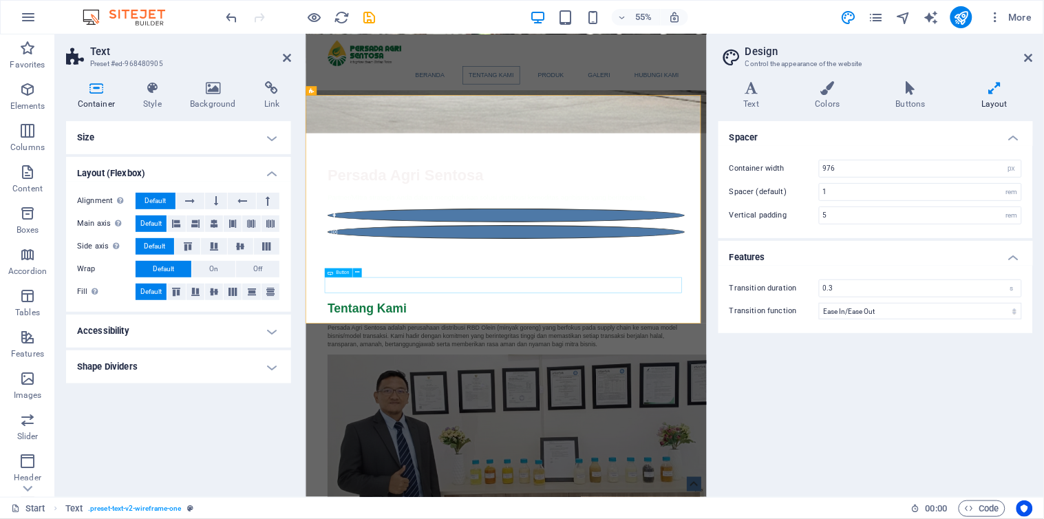
select select "%"
select select "5"
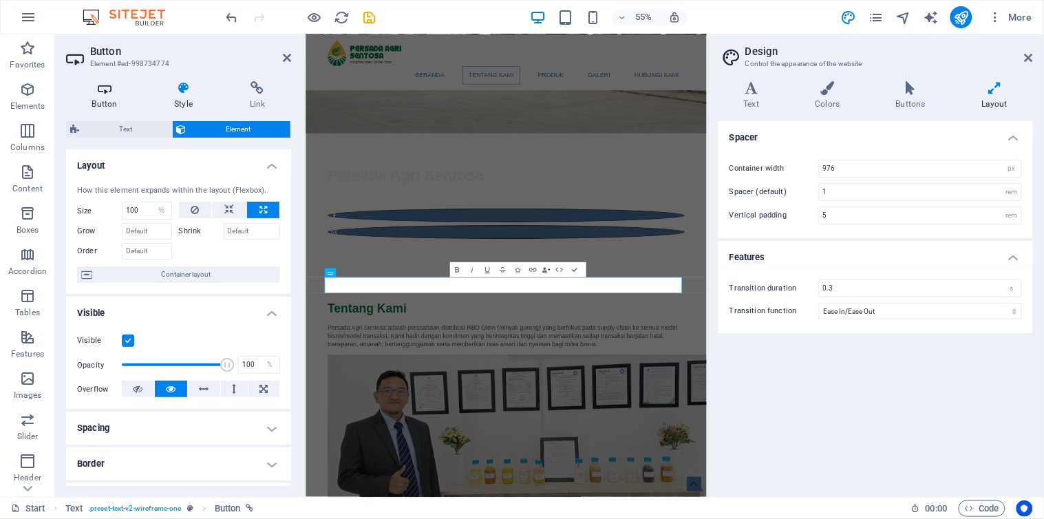
click at [116, 107] on h4 "Button" at bounding box center [107, 95] width 83 height 29
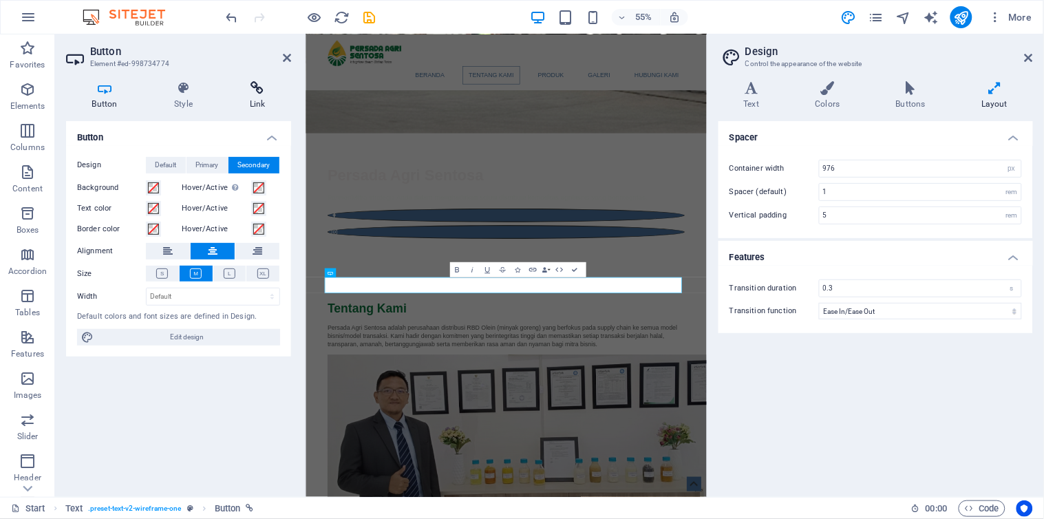
click at [260, 105] on h4 "Link" at bounding box center [257, 95] width 67 height 29
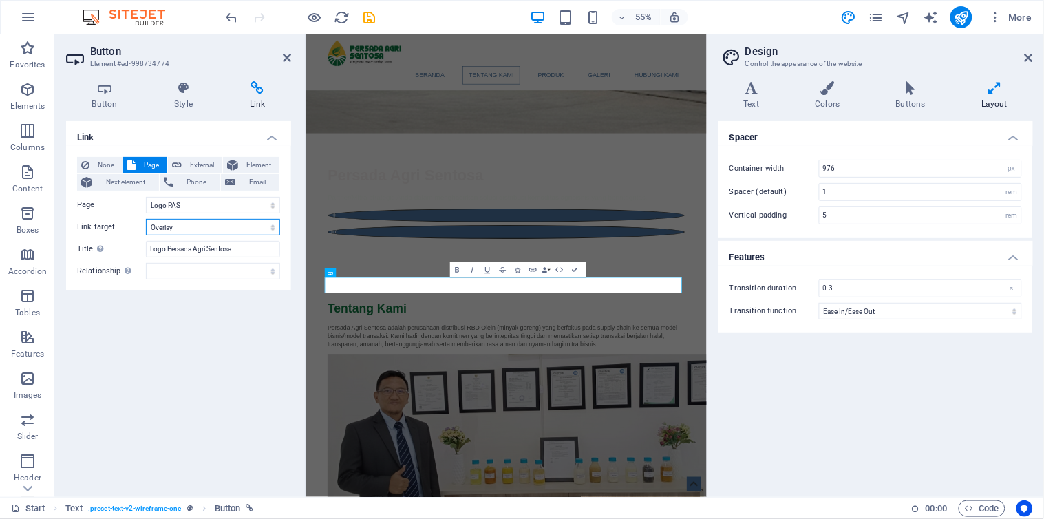
click at [195, 227] on select "New tab Same tab Overlay" at bounding box center [213, 227] width 134 height 17
select select "blank"
click at [146, 219] on select "New tab Same tab Overlay" at bounding box center [213, 227] width 134 height 17
click at [365, 15] on icon "save" at bounding box center [370, 18] width 16 height 16
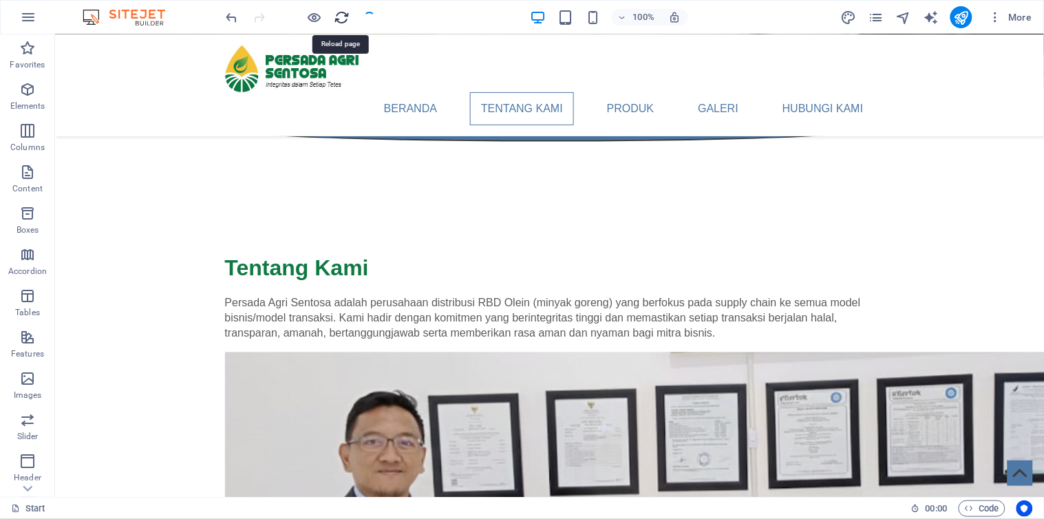
click at [343, 17] on icon "reload" at bounding box center [343, 18] width 16 height 16
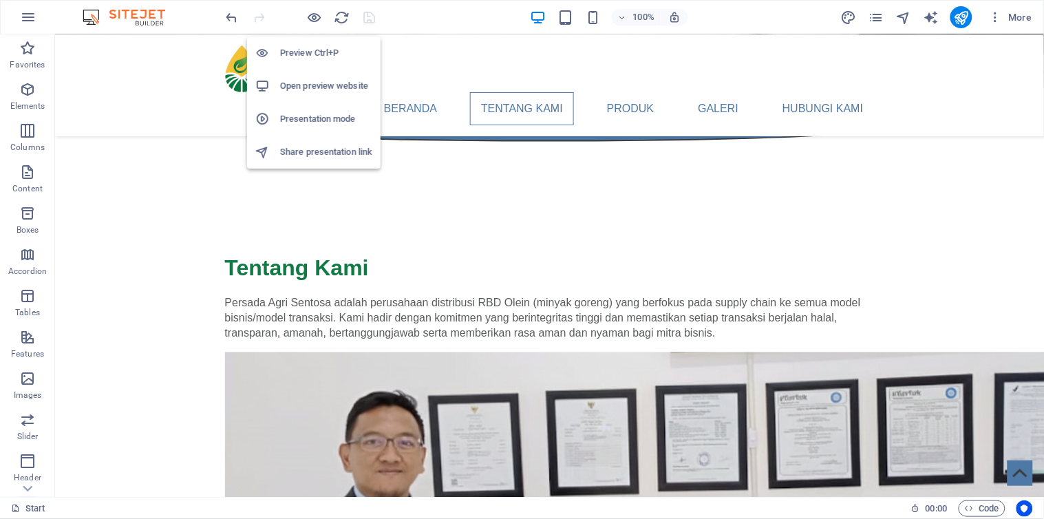
click at [313, 14] on icon "button" at bounding box center [315, 18] width 16 height 16
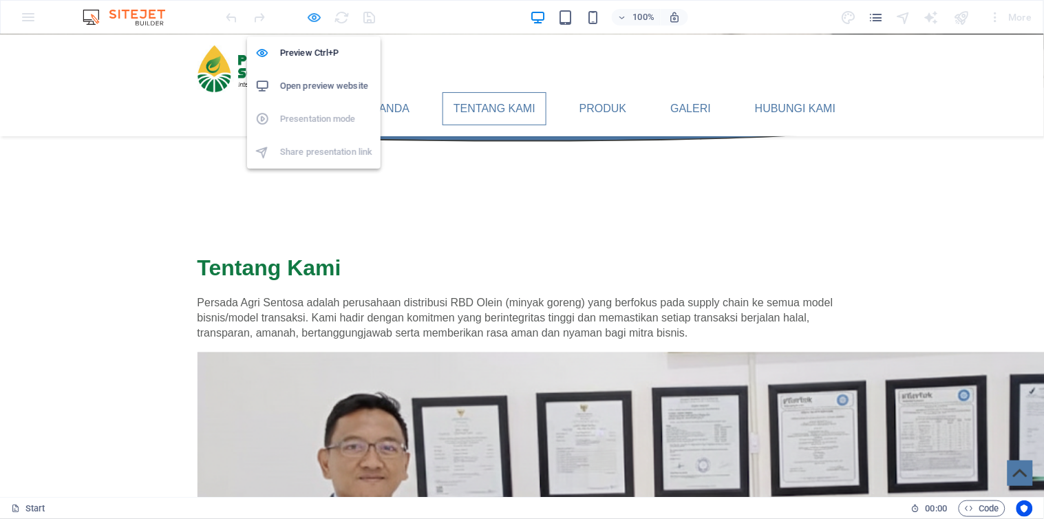
click at [319, 19] on icon "button" at bounding box center [315, 18] width 16 height 16
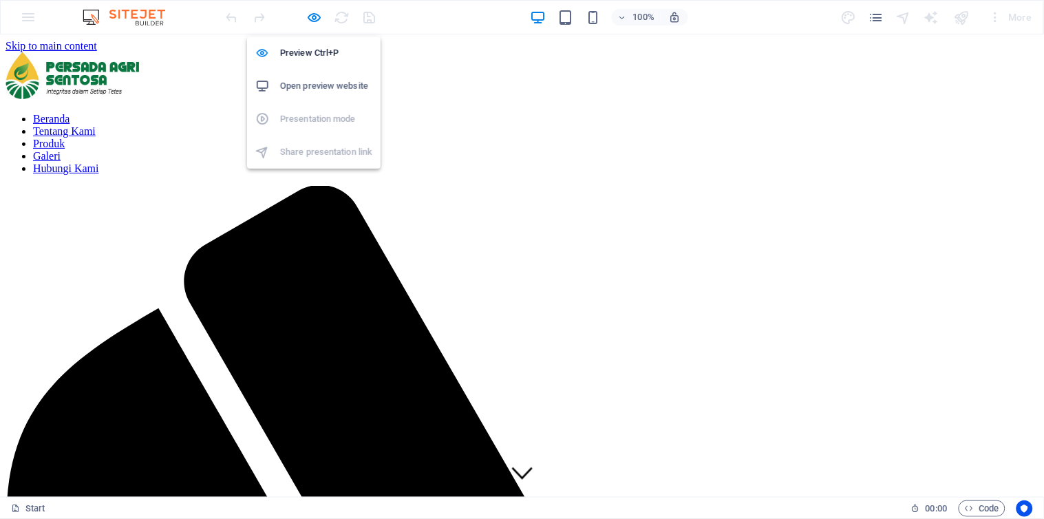
scroll to position [0, 0]
drag, startPoint x: 317, startPoint y: 81, endPoint x: 328, endPoint y: 80, distance: 11.0
click at [317, 81] on h6 "Open preview website" at bounding box center [326, 86] width 92 height 17
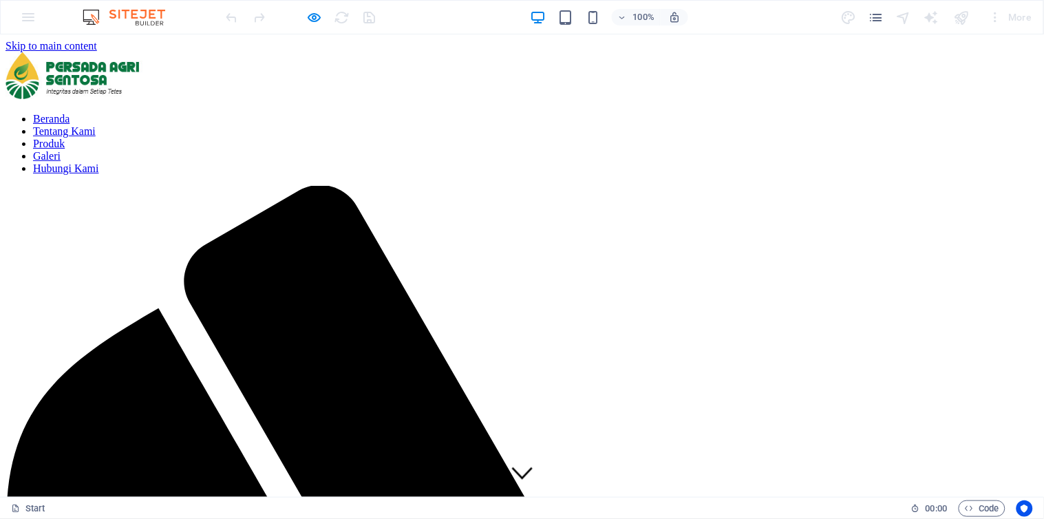
click at [513, 112] on nav "Beranda Tentang Kami Produk Galeri Hubungi Kami" at bounding box center [522, 143] width 1033 height 62
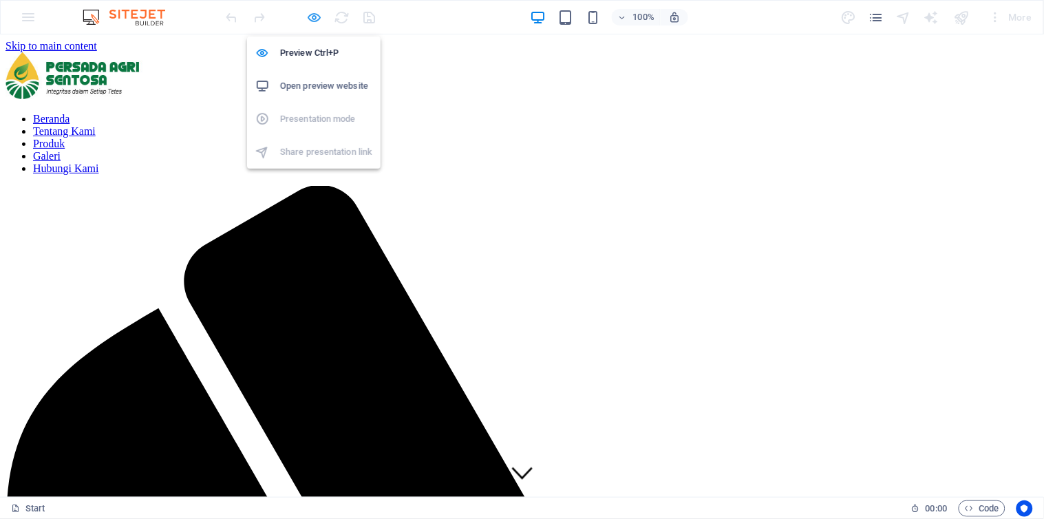
click at [313, 14] on icon "button" at bounding box center [315, 18] width 16 height 16
click at [310, 83] on h6 "Open preview website" at bounding box center [326, 86] width 92 height 17
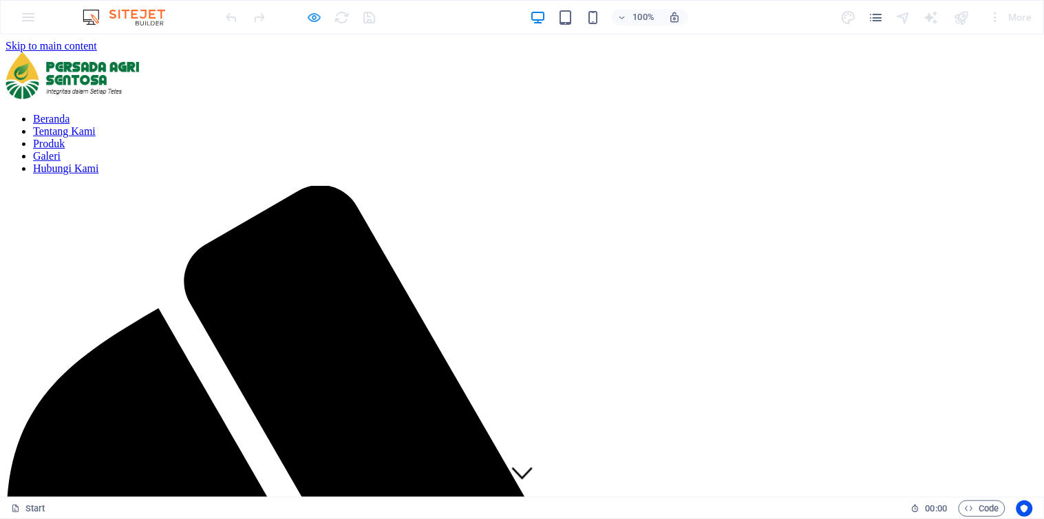
click at [313, 19] on icon "button" at bounding box center [315, 18] width 16 height 16
drag, startPoint x: 443, startPoint y: 15, endPoint x: 383, endPoint y: 1, distance: 61.4
click at [442, 15] on div "100% More" at bounding box center [631, 17] width 814 height 22
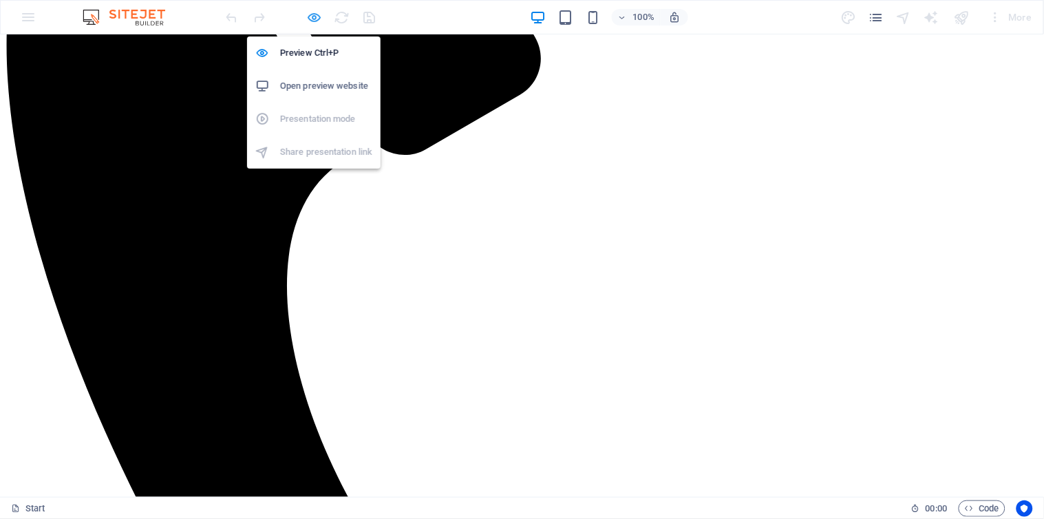
click at [317, 22] on icon "button" at bounding box center [315, 18] width 16 height 16
click at [315, 19] on icon "button" at bounding box center [315, 18] width 16 height 16
click at [344, 81] on h6 "Open preview website" at bounding box center [326, 86] width 92 height 17
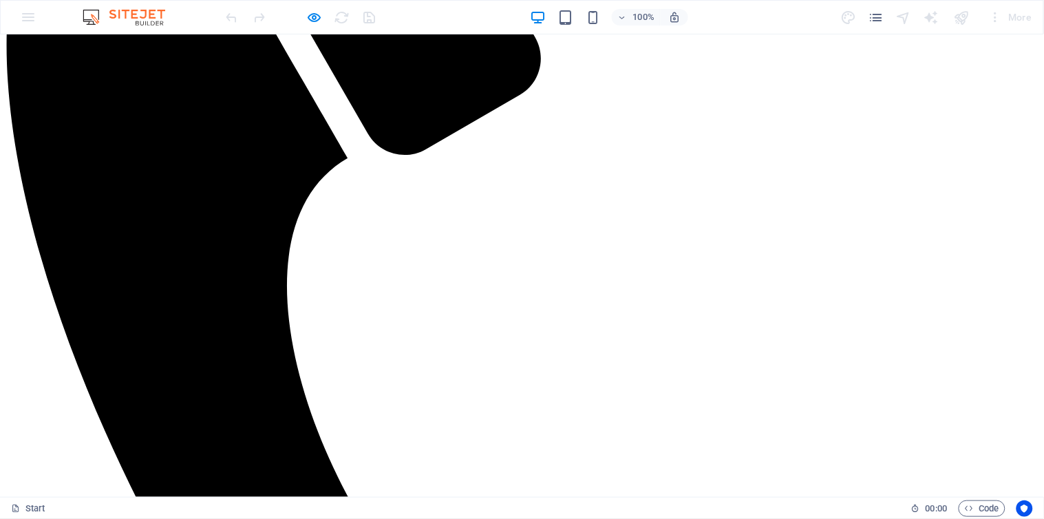
click at [372, 18] on div at bounding box center [301, 17] width 154 height 22
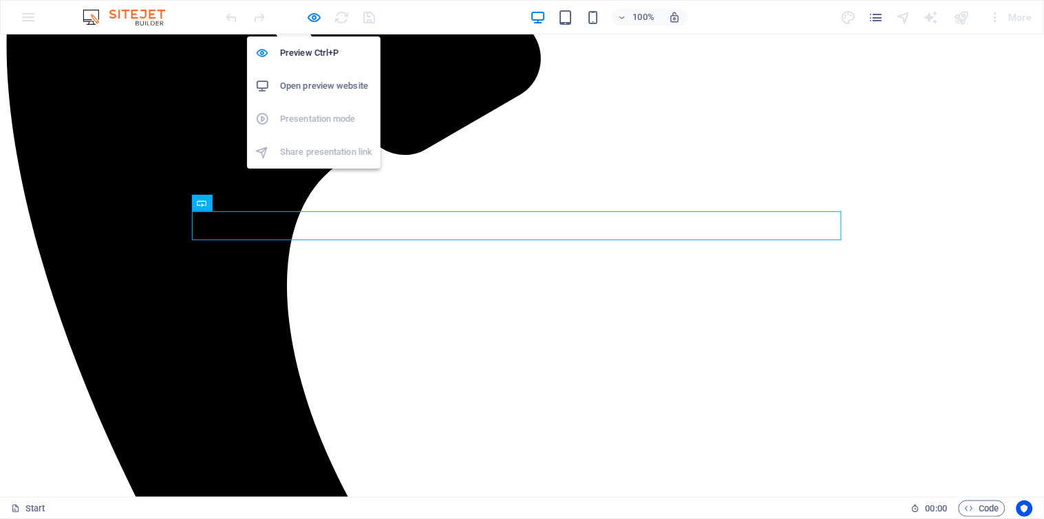
click at [328, 86] on h6 "Open preview website" at bounding box center [326, 86] width 92 height 17
click at [324, 50] on h6 "Preview Ctrl+P" at bounding box center [326, 53] width 92 height 17
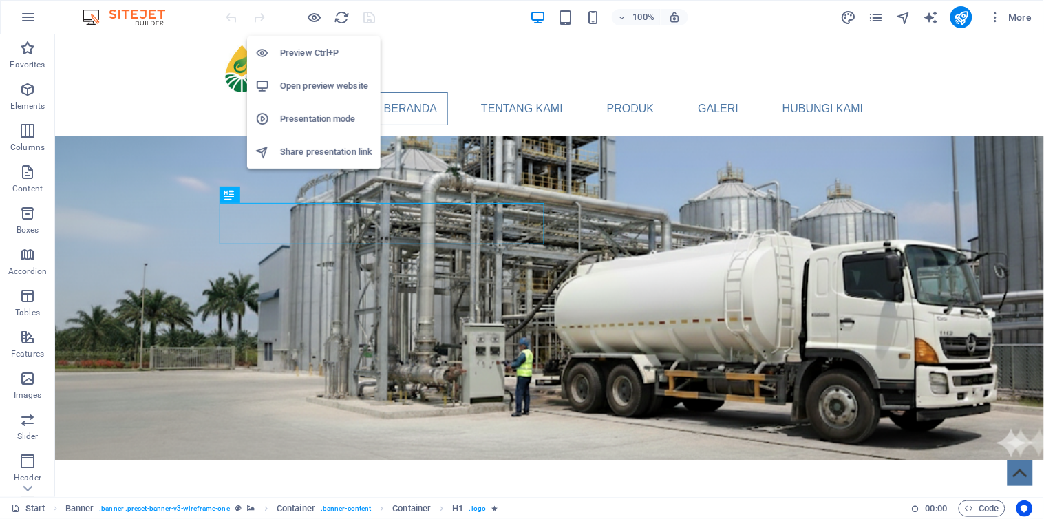
click at [324, 81] on h6 "Open preview website" at bounding box center [326, 86] width 92 height 17
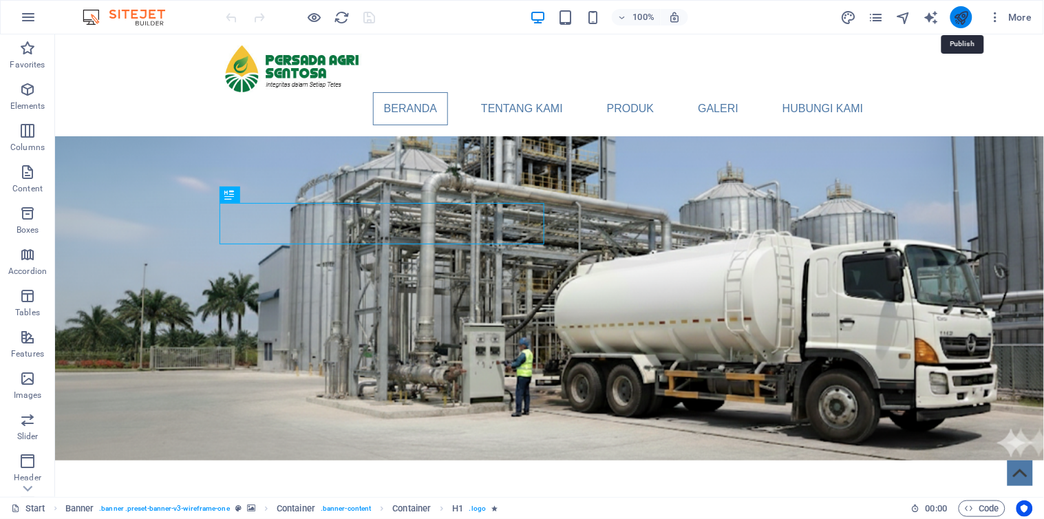
click at [967, 21] on icon "publish" at bounding box center [961, 18] width 16 height 16
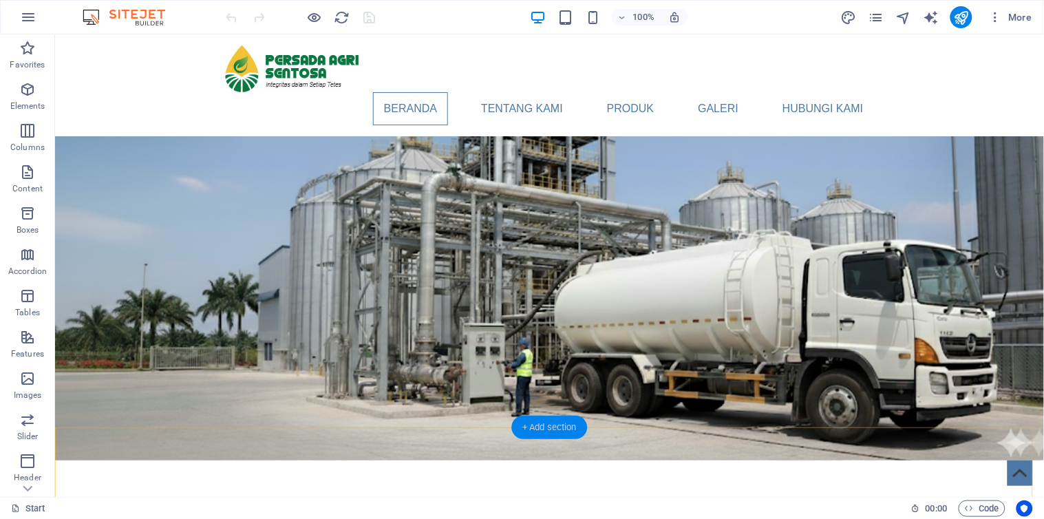
click at [562, 430] on div "+ Add section" at bounding box center [549, 427] width 76 height 23
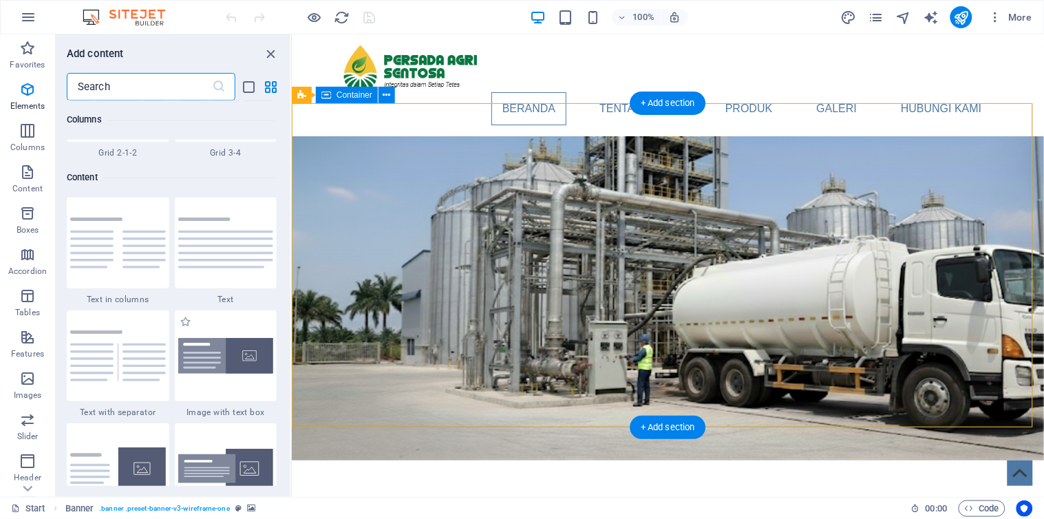
scroll to position [2407, 0]
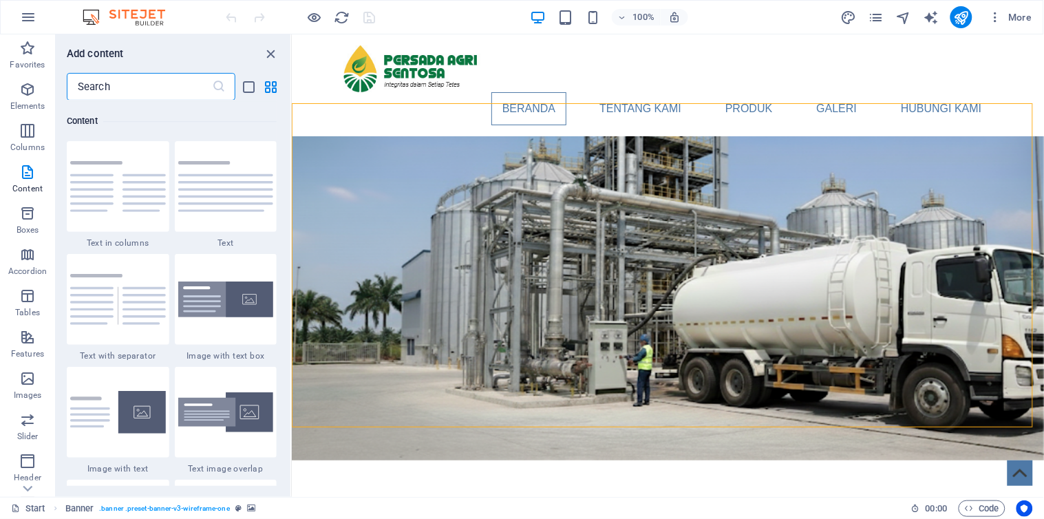
click at [107, 86] on input "text" at bounding box center [139, 87] width 145 height 28
click at [271, 50] on icon "close panel" at bounding box center [272, 54] width 16 height 16
click at [507, 50] on div at bounding box center [668, 68] width 650 height 47
select select "px"
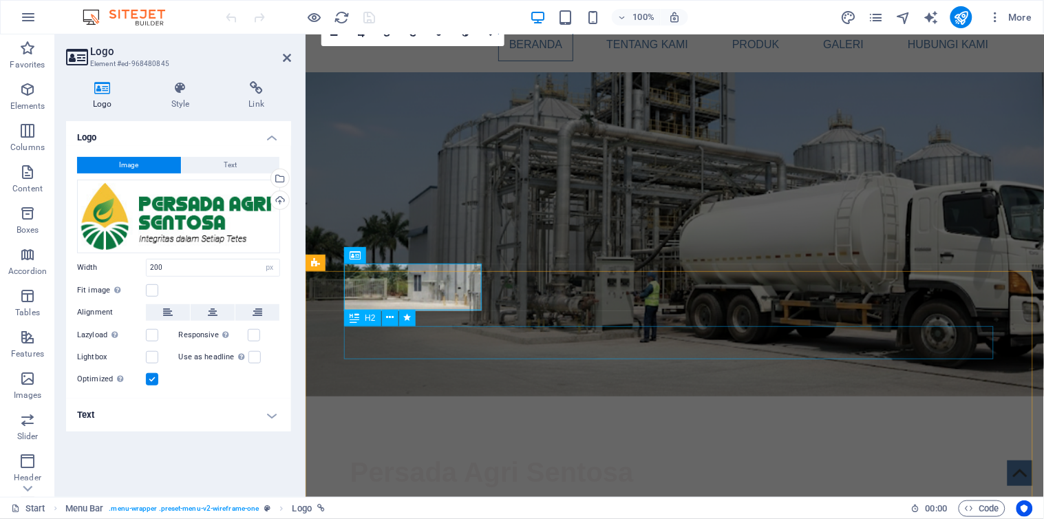
scroll to position [0, 0]
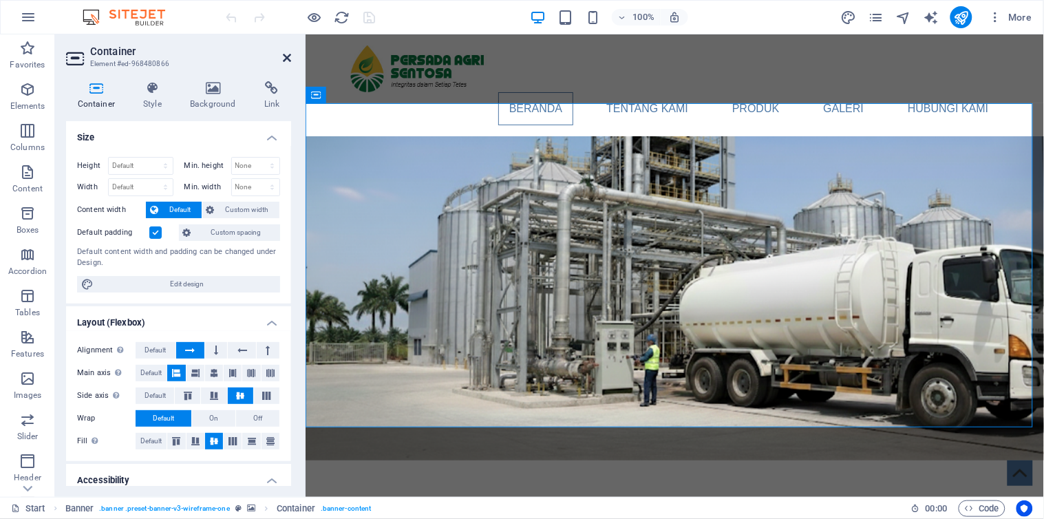
click at [284, 58] on icon at bounding box center [287, 57] width 8 height 11
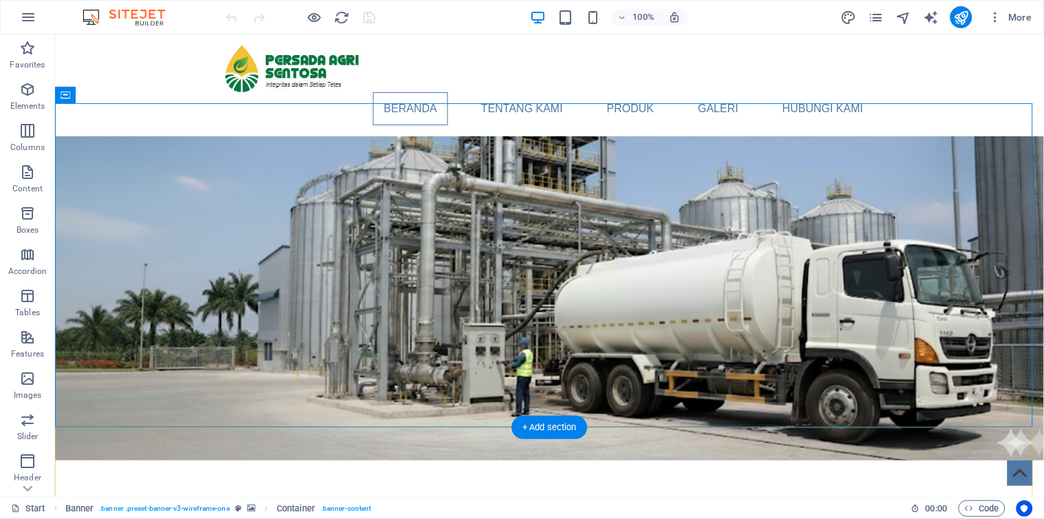
drag, startPoint x: 619, startPoint y: 462, endPoint x: 502, endPoint y: 406, distance: 130.2
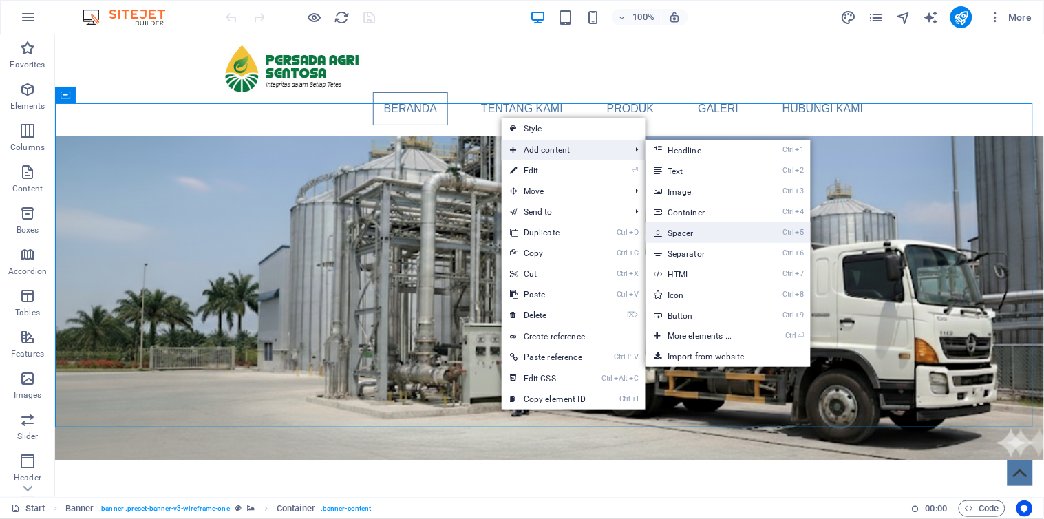
click at [710, 237] on link "Ctrl 5 Spacer" at bounding box center [703, 232] width 114 height 21
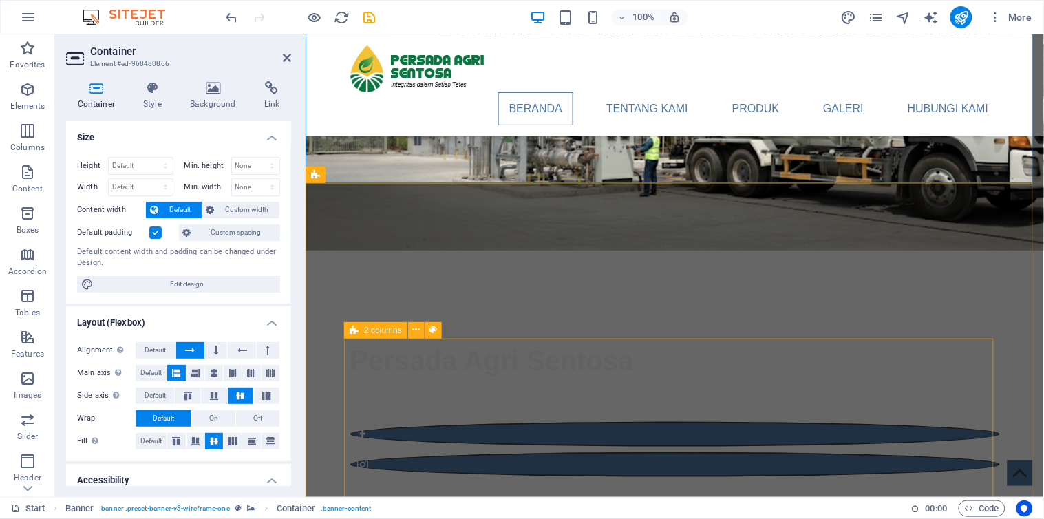
scroll to position [153, 0]
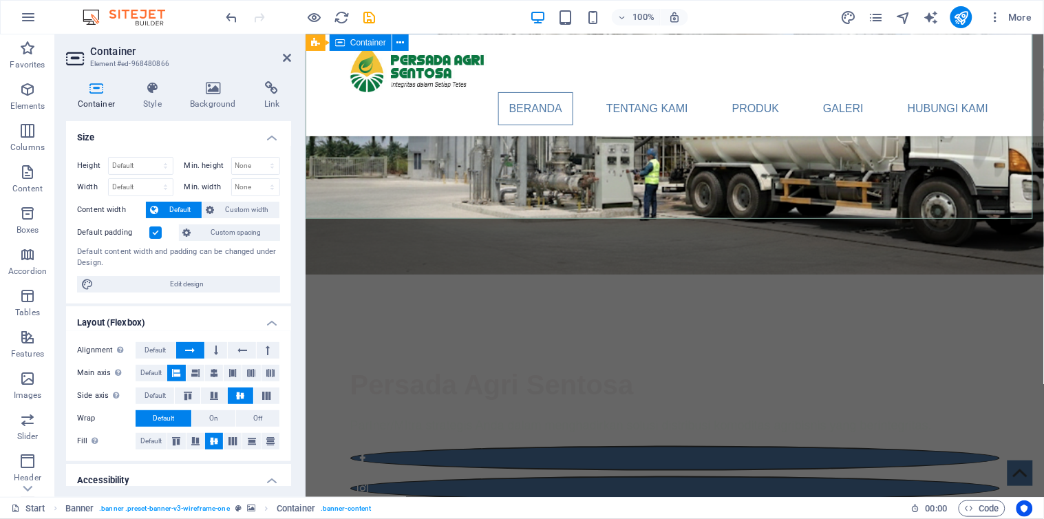
click at [628, 274] on div "Persada Agri Sentosa Partner/MItra strategis Anda dalam menghadirkan solusi dis…" at bounding box center [674, 415] width 739 height 282
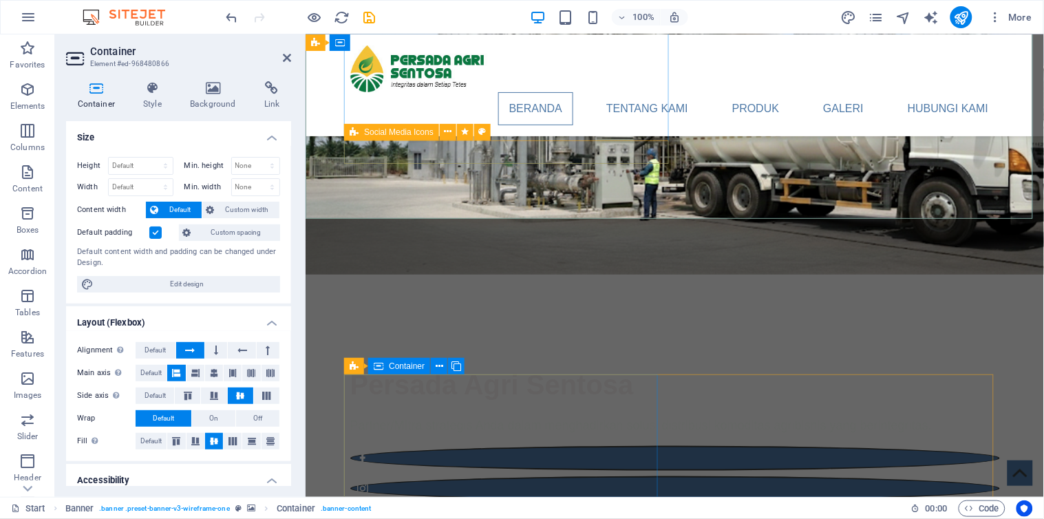
click at [633, 440] on div at bounding box center [675, 473] width 650 height 66
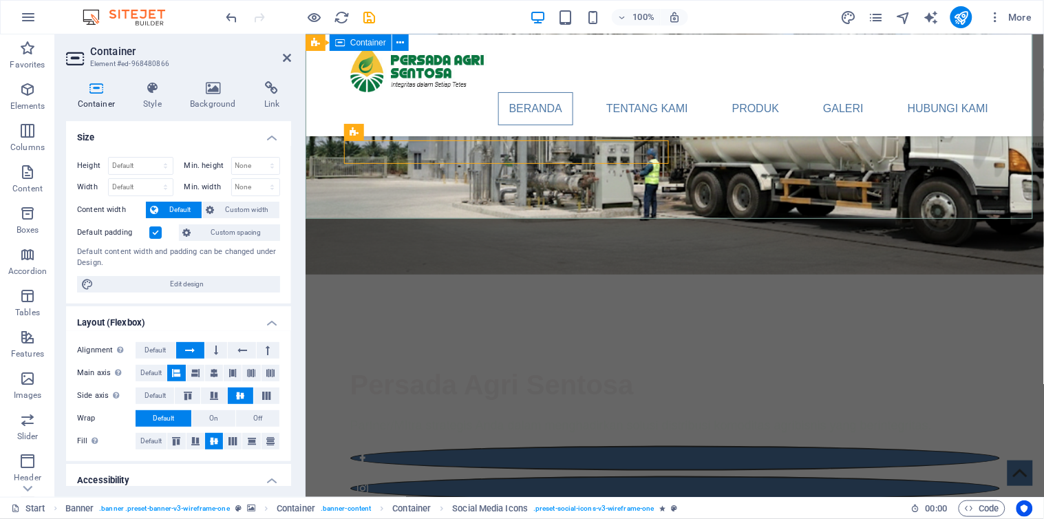
click at [574, 274] on div "Persada Agri Sentosa Partner/MItra strategis Anda dalam menghadirkan solusi dis…" at bounding box center [674, 415] width 739 height 282
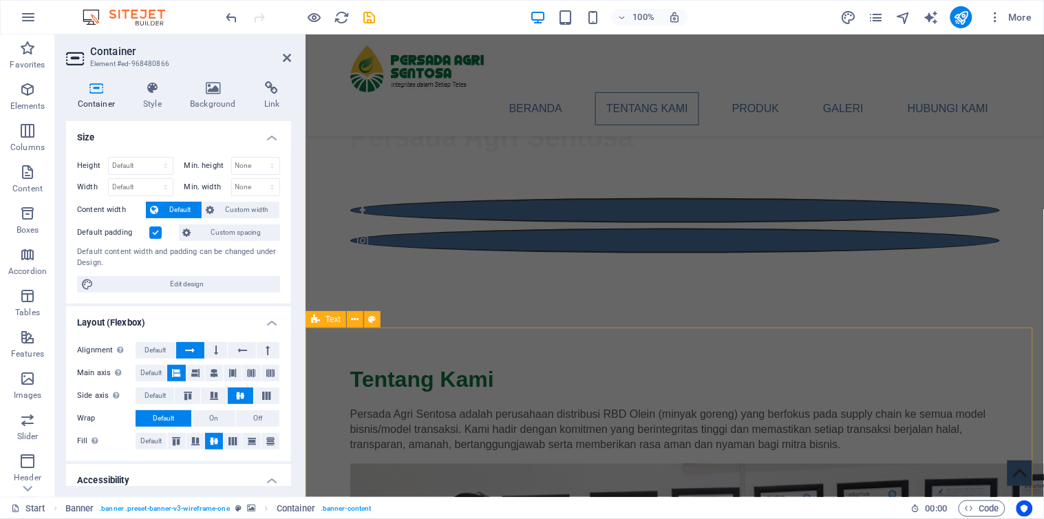
scroll to position [458, 0]
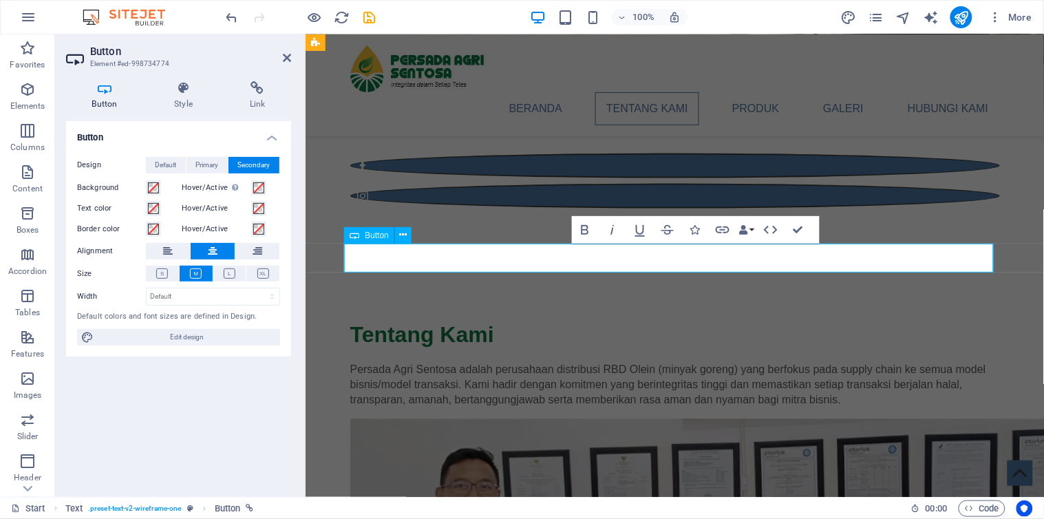
click at [169, 94] on icon at bounding box center [184, 88] width 70 height 14
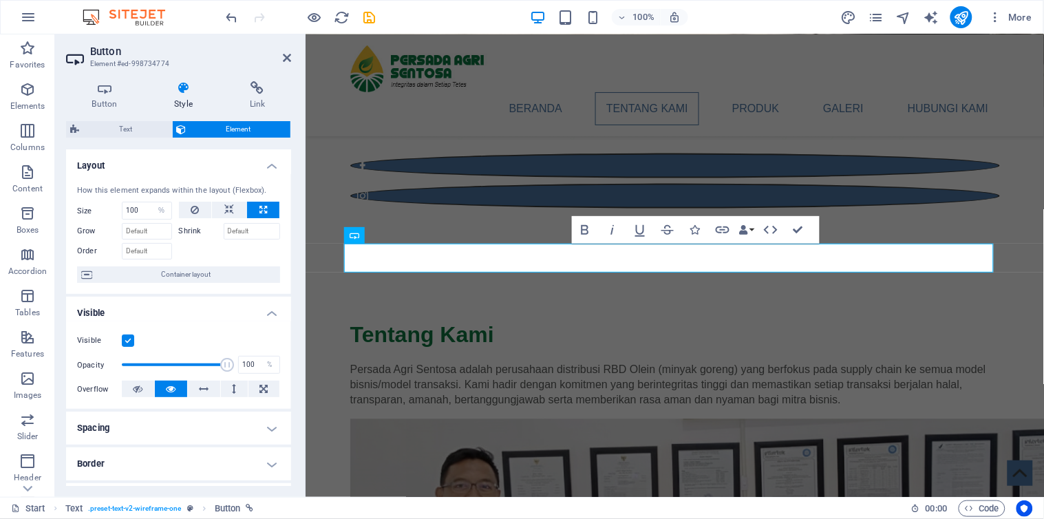
click at [169, 94] on icon at bounding box center [184, 88] width 70 height 14
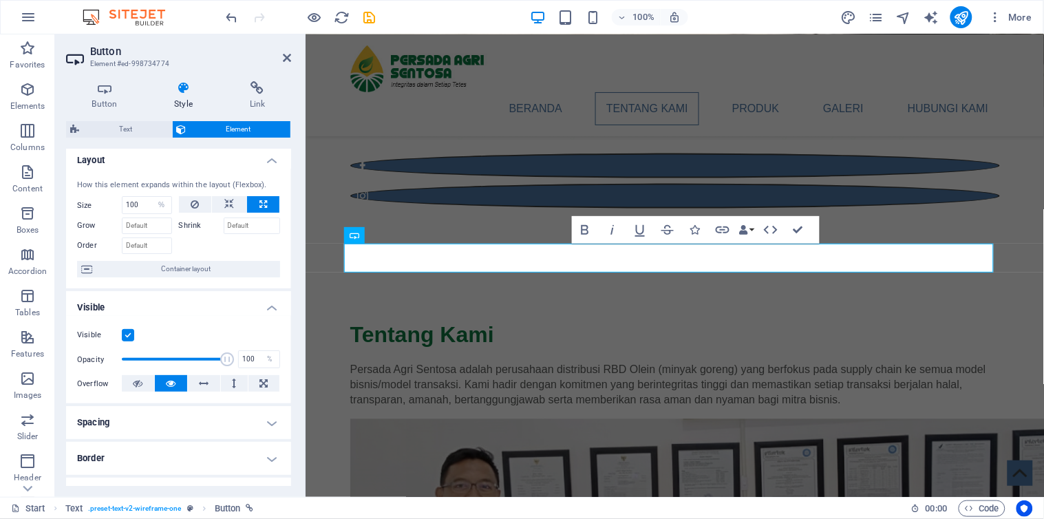
scroll to position [0, 0]
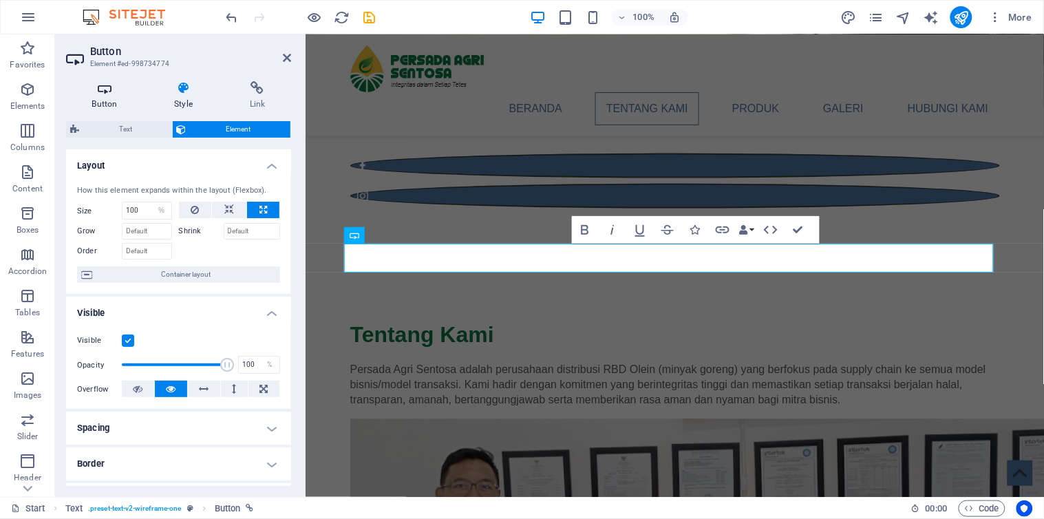
click at [105, 87] on icon at bounding box center [104, 88] width 77 height 14
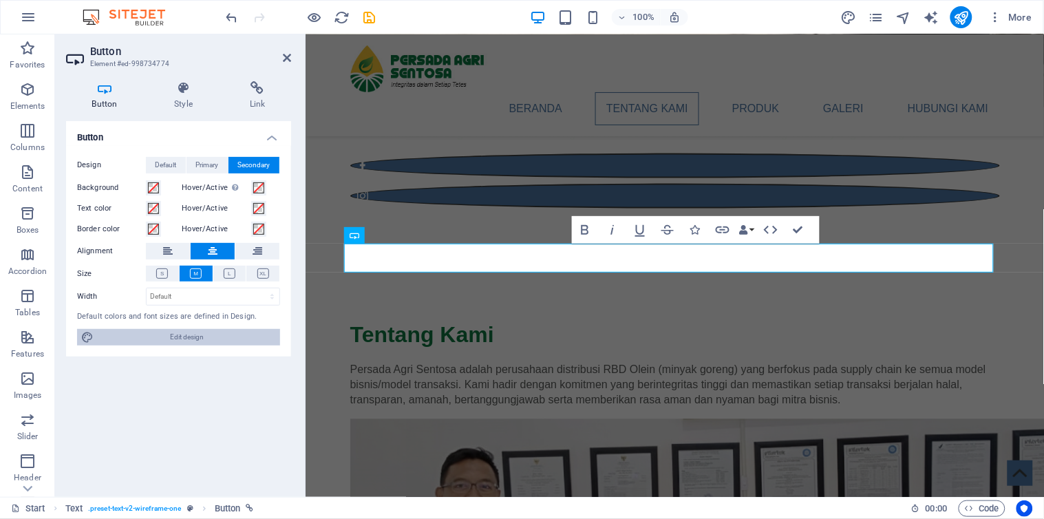
click at [204, 339] on span "Edit design" at bounding box center [187, 337] width 178 height 17
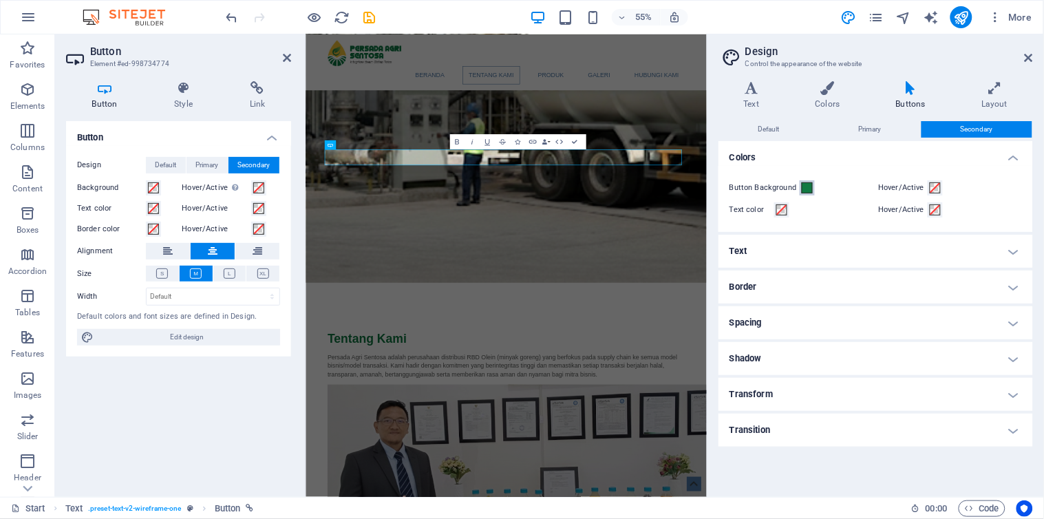
scroll to position [710, 0]
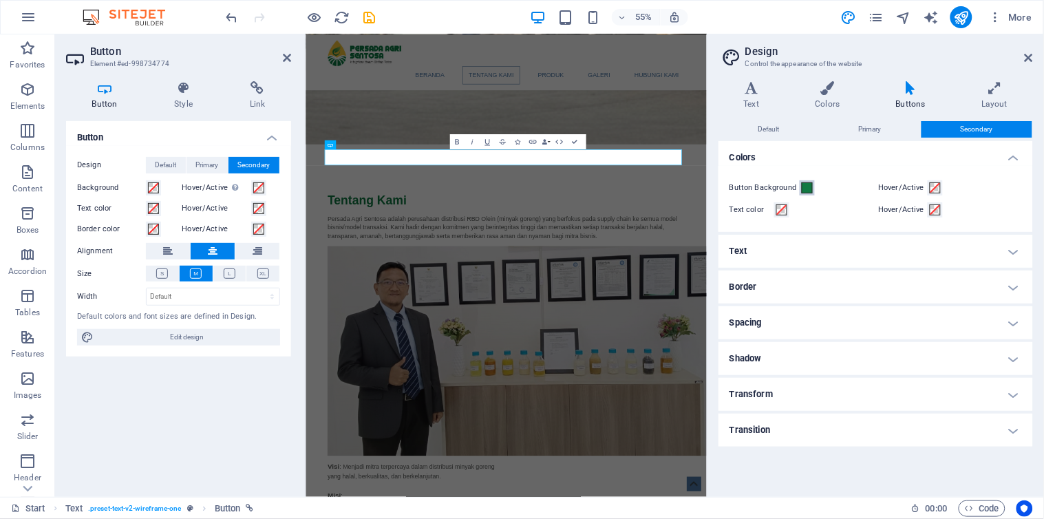
click at [807, 186] on span at bounding box center [807, 187] width 11 height 11
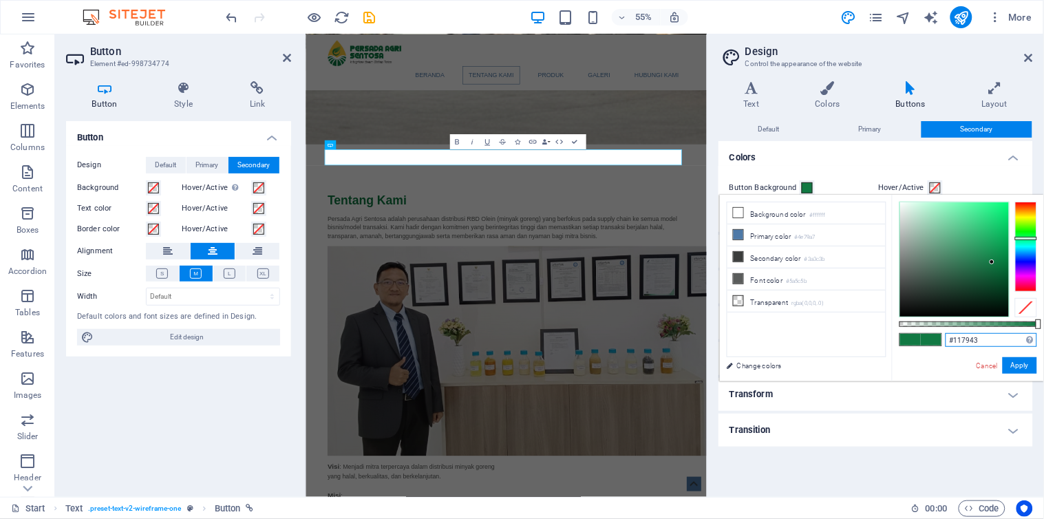
drag, startPoint x: 981, startPoint y: 344, endPoint x: 946, endPoint y: 343, distance: 35.1
click at [946, 343] on input "#117943" at bounding box center [992, 340] width 92 height 14
click at [216, 405] on div "Button Design Default Primary Secondary Background Hover/Active Switch to previ…" at bounding box center [178, 303] width 225 height 365
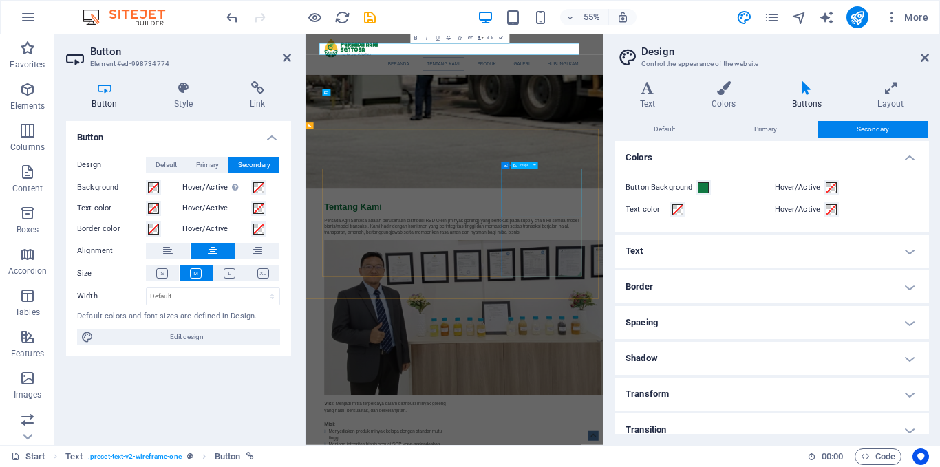
scroll to position [897, 0]
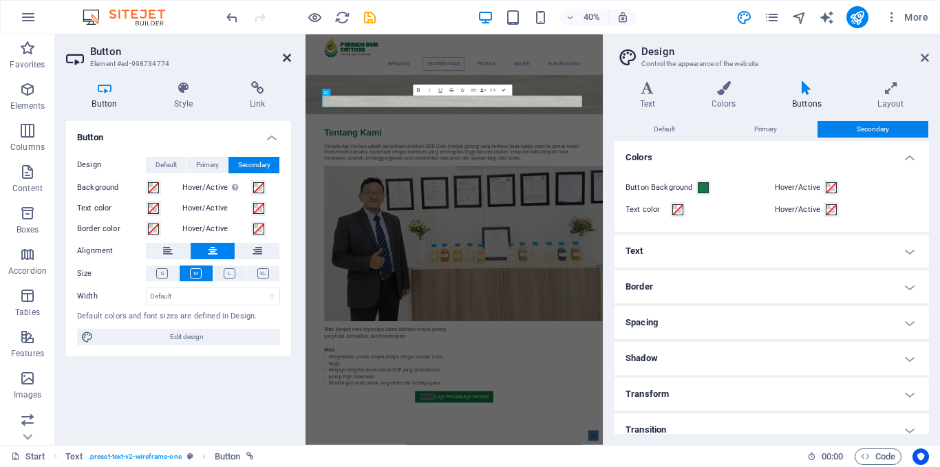
click at [289, 53] on icon at bounding box center [287, 57] width 8 height 11
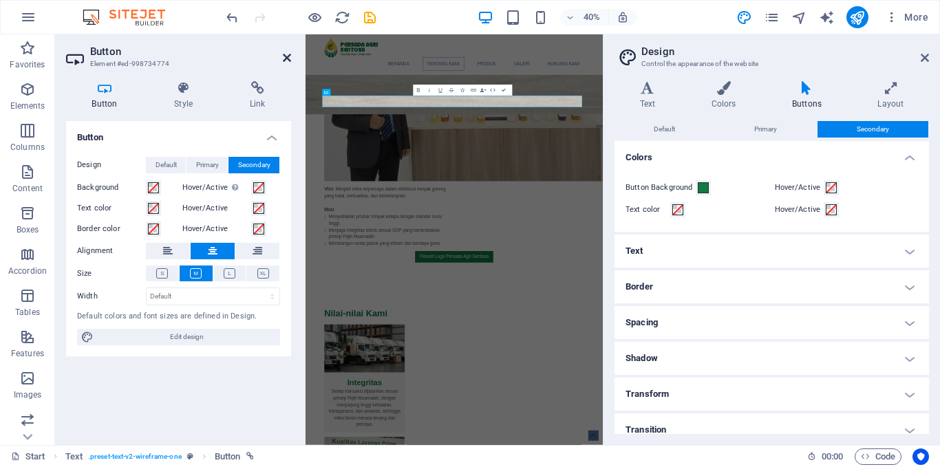
scroll to position [537, 0]
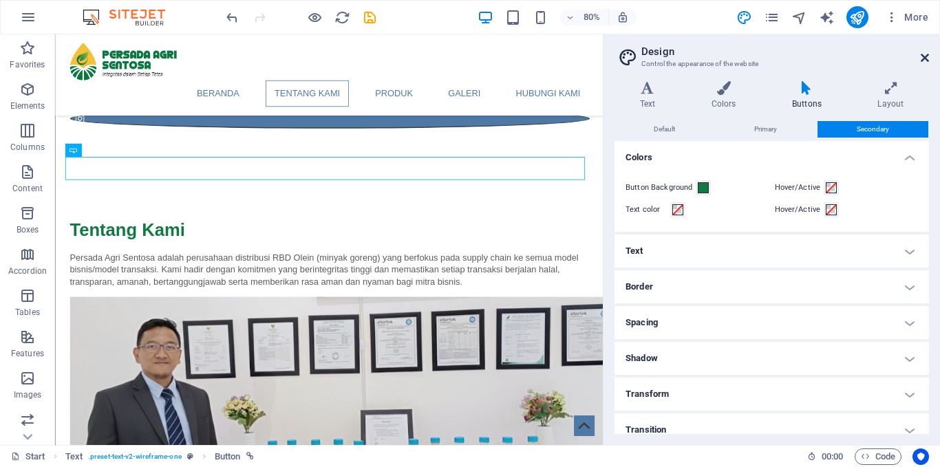
click at [924, 55] on icon at bounding box center [925, 57] width 8 height 11
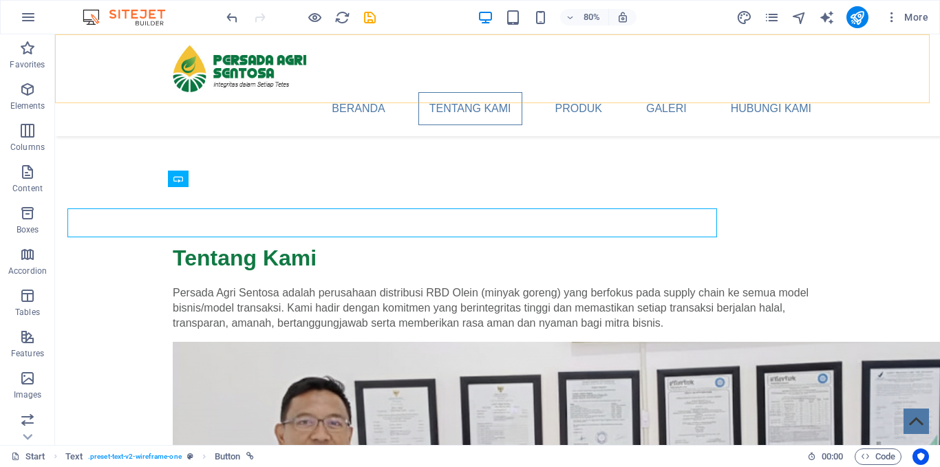
scroll to position [516, 0]
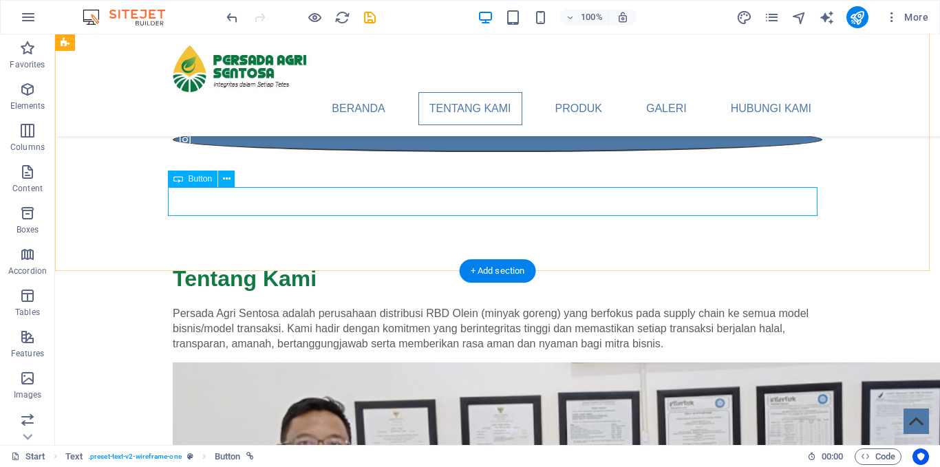
select select "5"
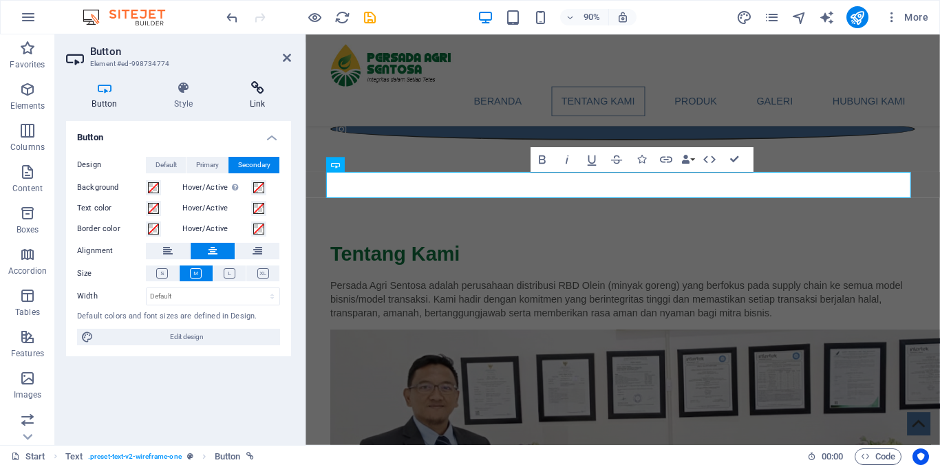
click at [259, 94] on icon at bounding box center [257, 88] width 67 height 14
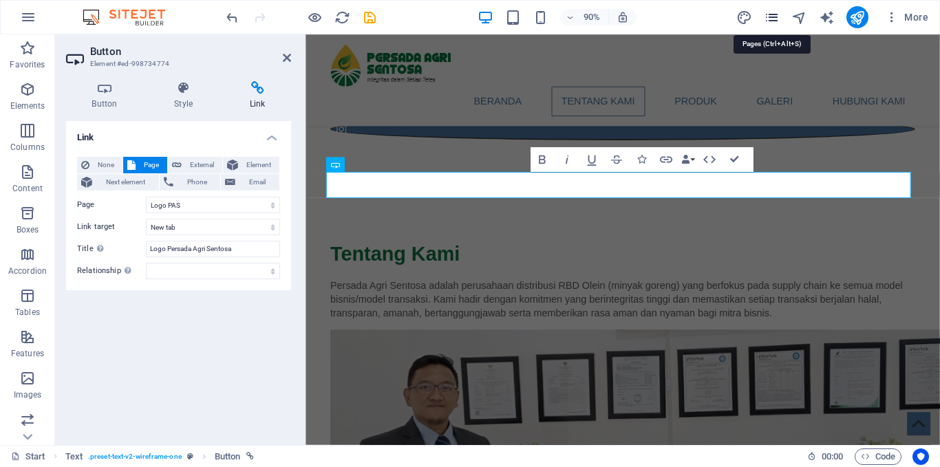
click at [773, 17] on icon "pages" at bounding box center [772, 18] width 16 height 16
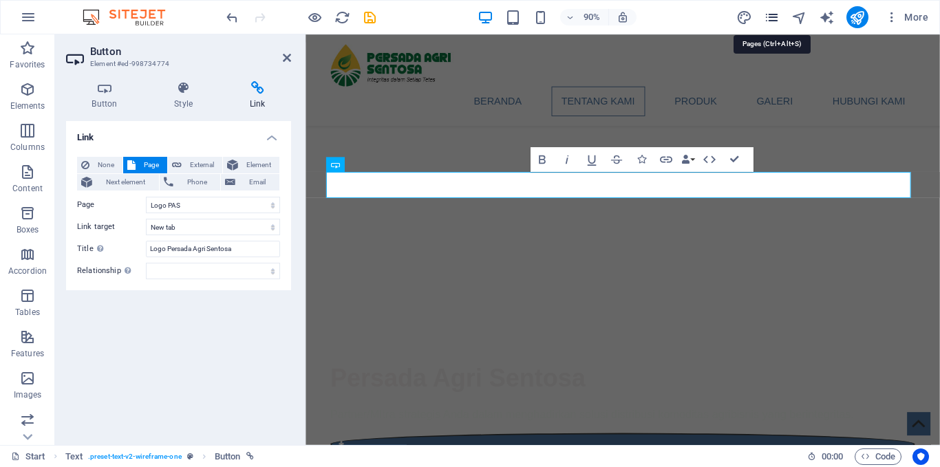
scroll to position [897, 0]
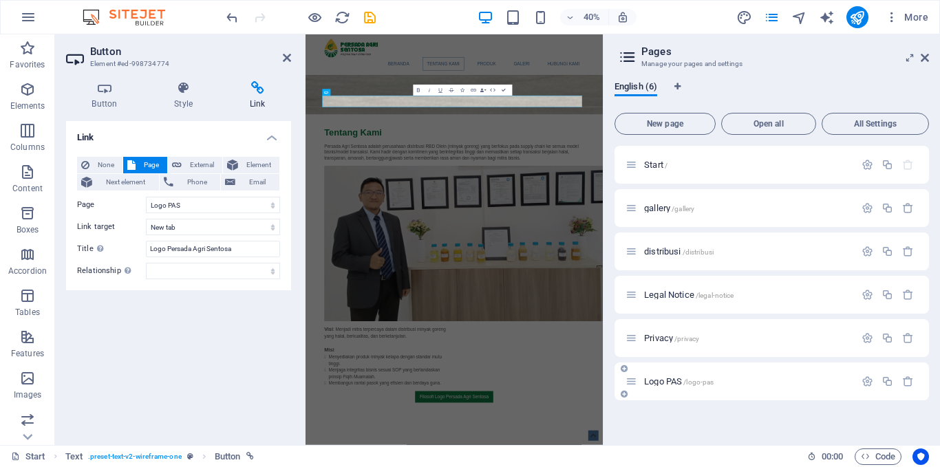
click at [653, 388] on div "Logo PAS /logo-pas" at bounding box center [740, 382] width 229 height 16
click at [654, 381] on span "Logo PAS /logo-pas" at bounding box center [679, 382] width 70 height 10
click at [654, 381] on div "Logo PAS /logo-pas" at bounding box center [772, 382] width 315 height 38
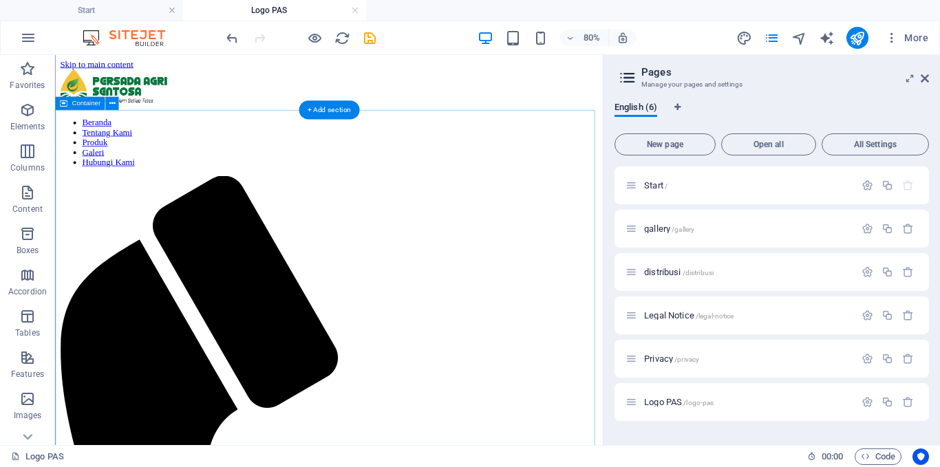
scroll to position [0, 0]
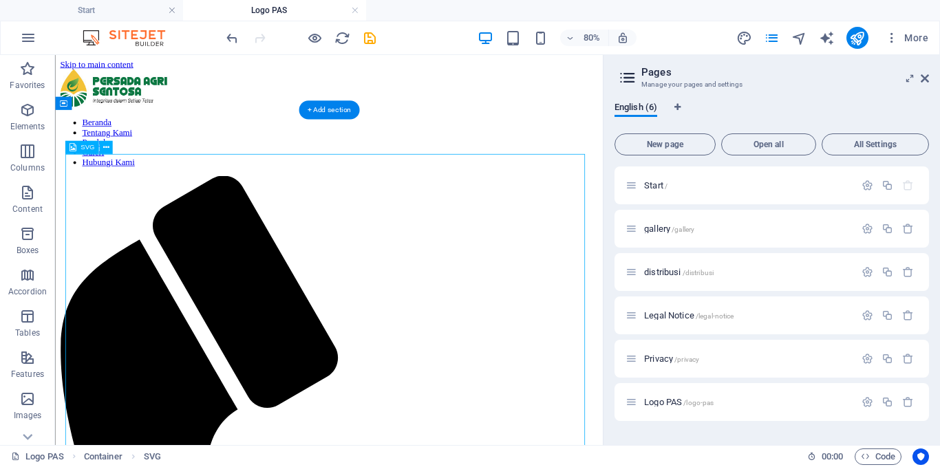
select select "xMidYMid"
select select "%"
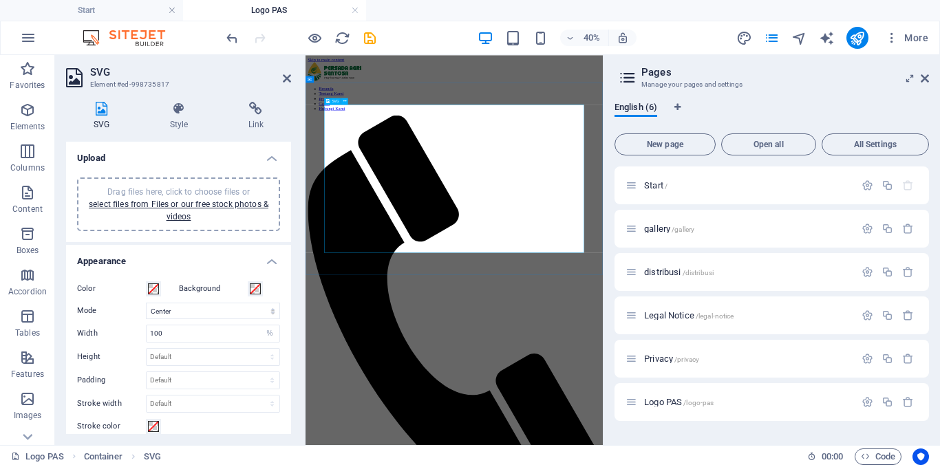
click at [198, 202] on link "select files from Files or our free stock photos & videos" at bounding box center [179, 211] width 180 height 22
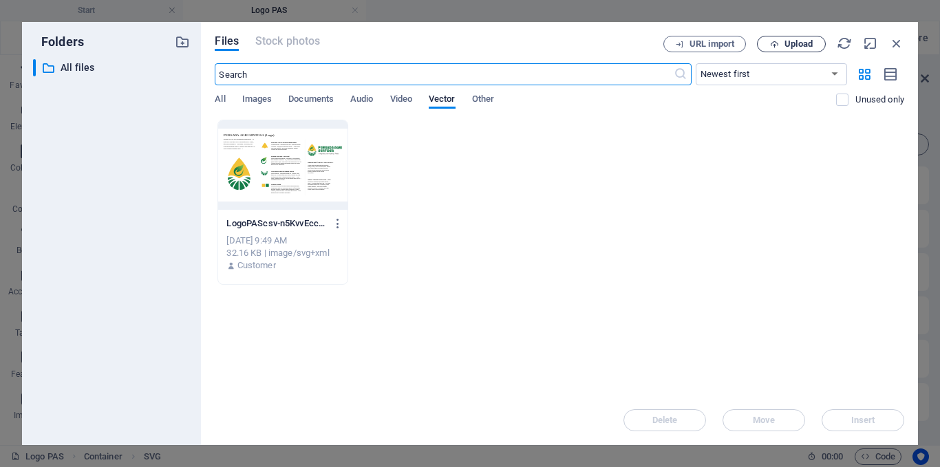
click at [814, 47] on span "Upload" at bounding box center [791, 44] width 56 height 9
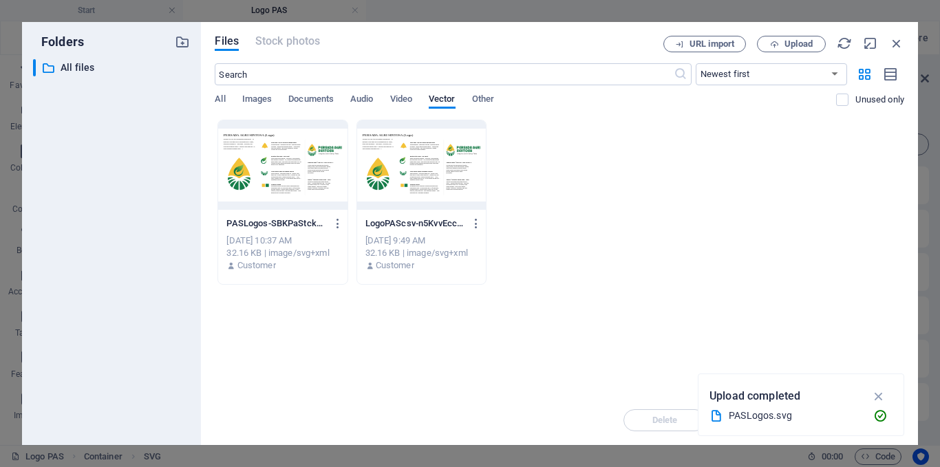
click at [284, 169] on div at bounding box center [282, 164] width 129 height 89
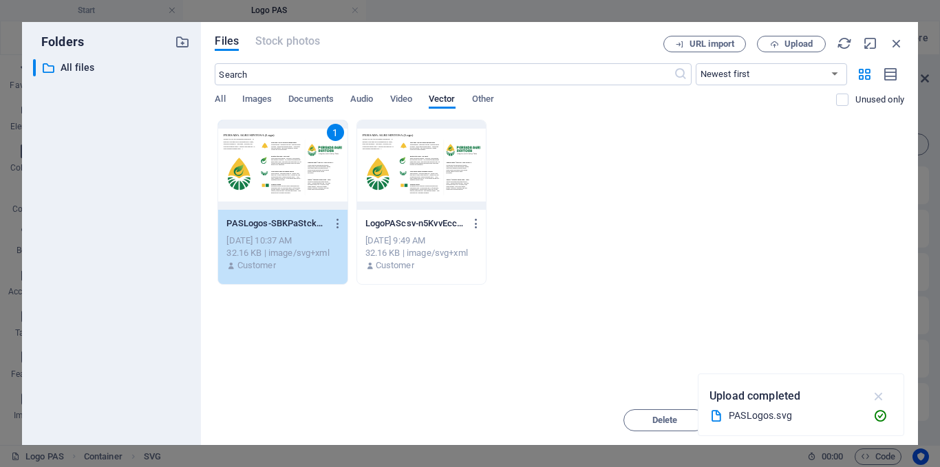
click at [877, 395] on icon "button" at bounding box center [879, 396] width 16 height 15
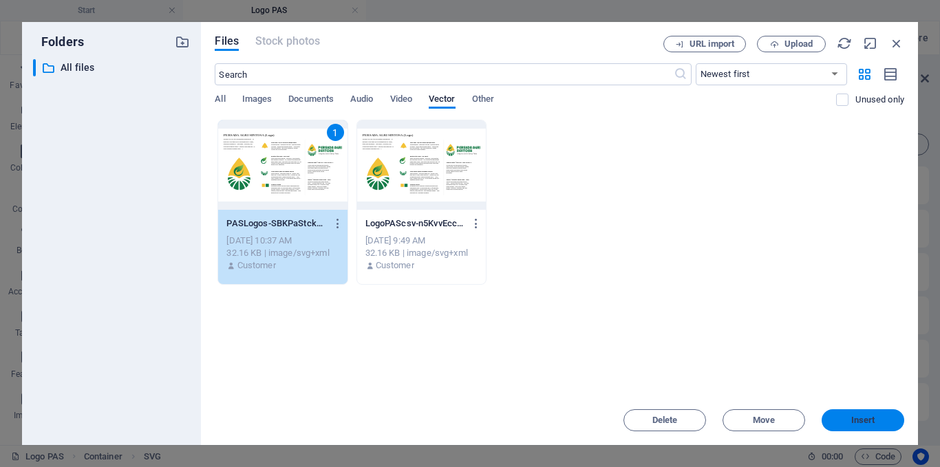
click at [867, 416] on span "Insert" at bounding box center [863, 420] width 24 height 8
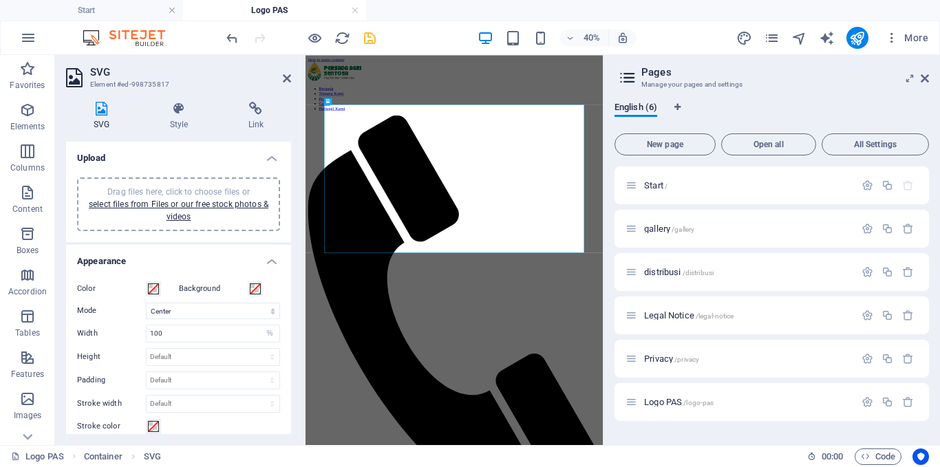
click at [370, 34] on icon "save" at bounding box center [370, 38] width 16 height 16
click at [370, 34] on div at bounding box center [301, 38] width 154 height 22
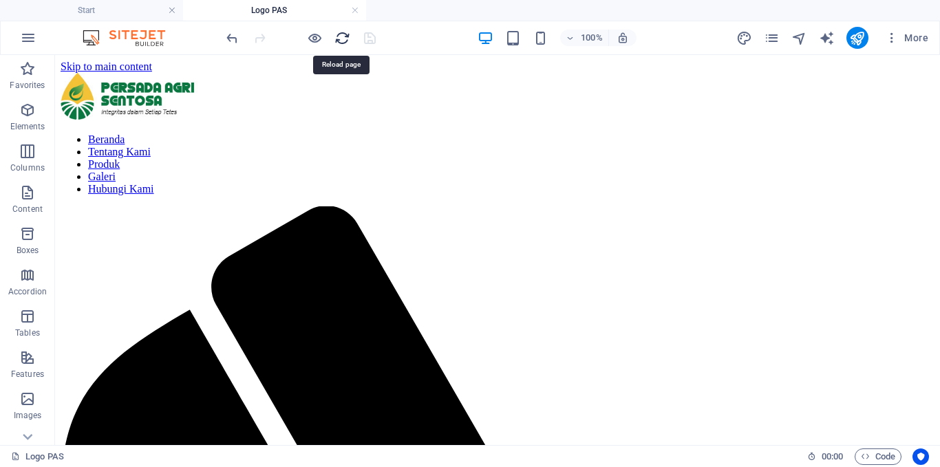
click at [345, 40] on icon "reload" at bounding box center [343, 38] width 16 height 16
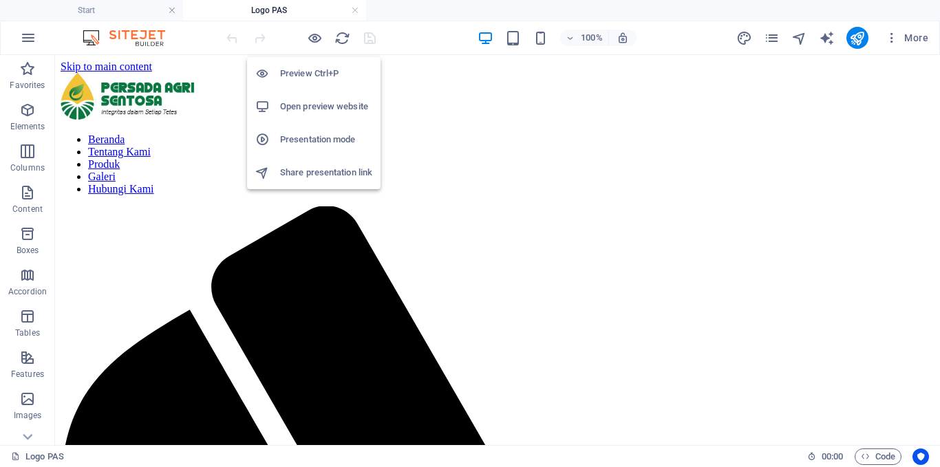
click at [319, 114] on h6 "Open preview website" at bounding box center [326, 106] width 92 height 17
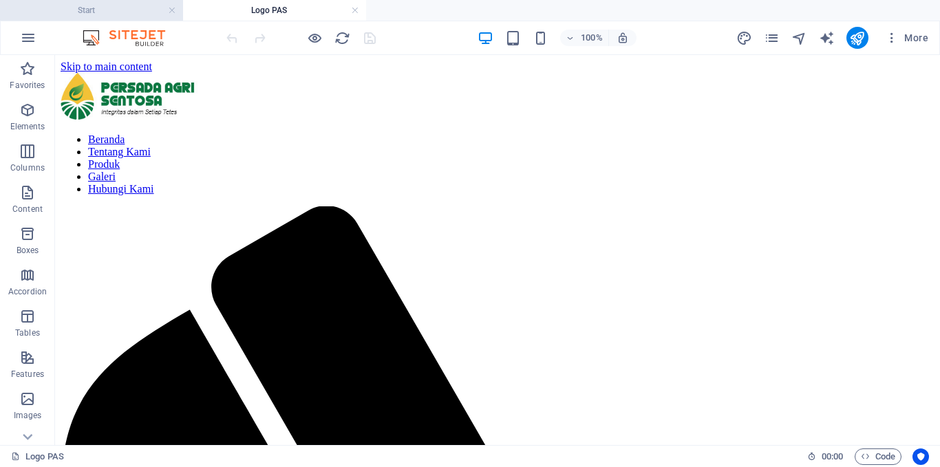
click at [131, 9] on h4 "Start" at bounding box center [91, 10] width 183 height 15
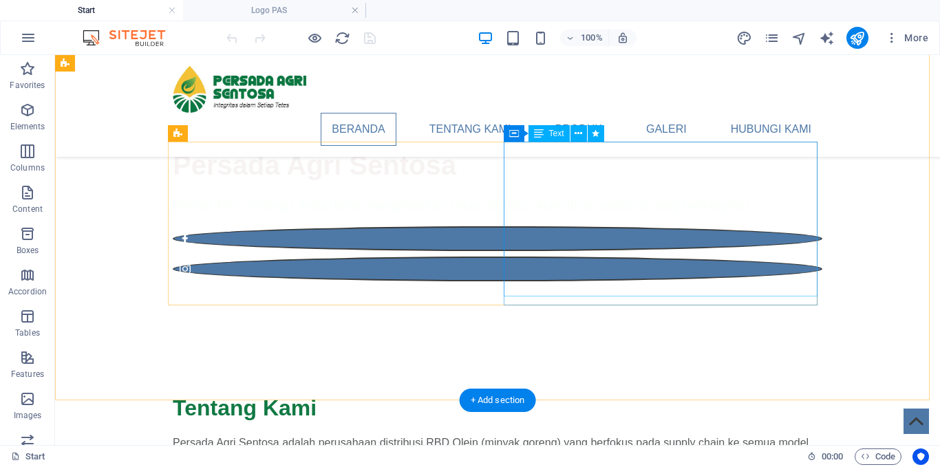
scroll to position [63, 0]
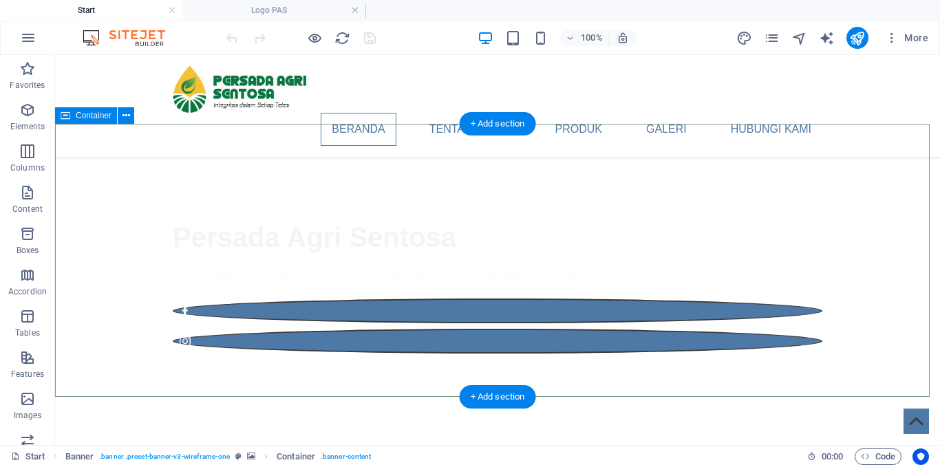
scroll to position [0, 0]
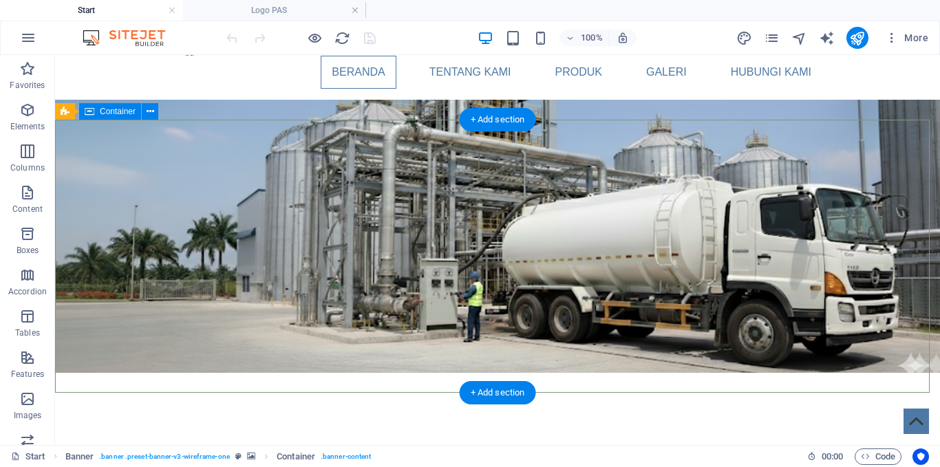
scroll to position [69, 0]
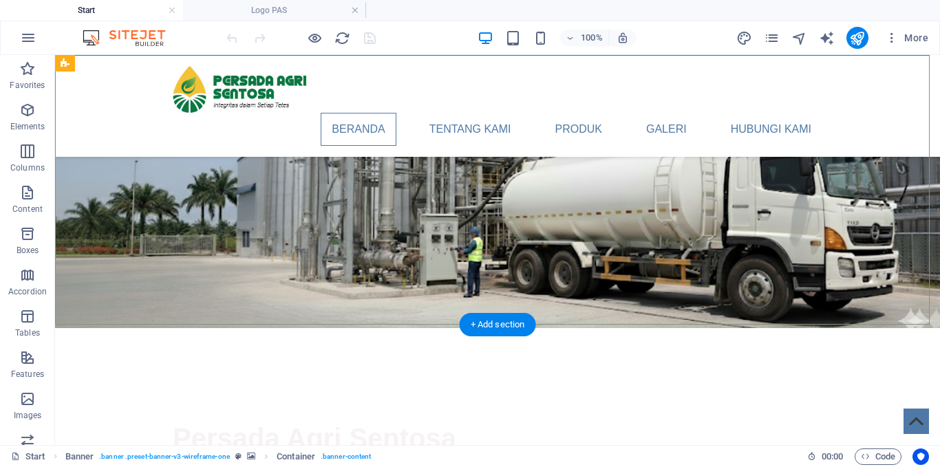
click at [584, 328] on div "Persada Agri Sentosa Partner/MItra strategis Anda dalam menghadirkan solusi dis…" at bounding box center [497, 469] width 885 height 282
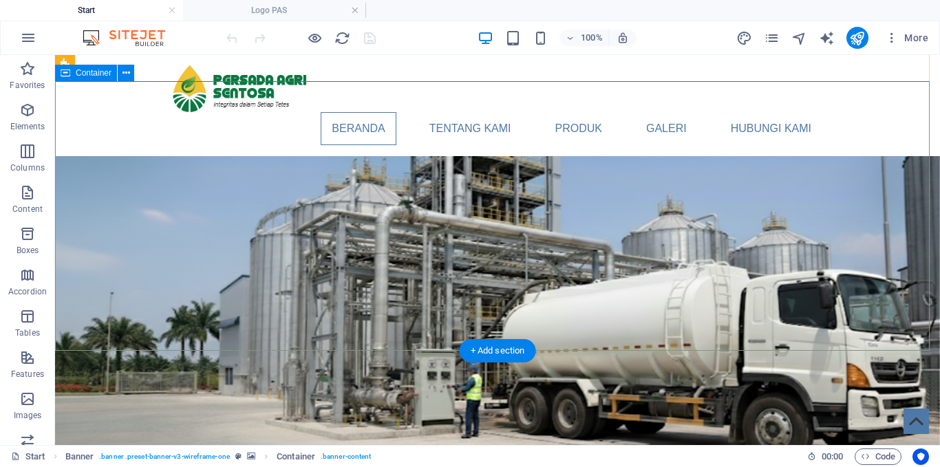
scroll to position [0, 0]
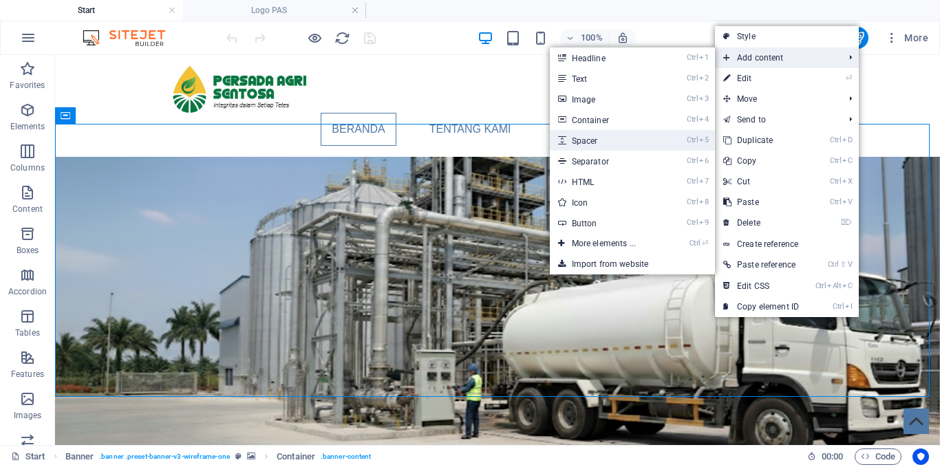
click at [619, 145] on link "Ctrl 5 Spacer" at bounding box center [607, 140] width 114 height 21
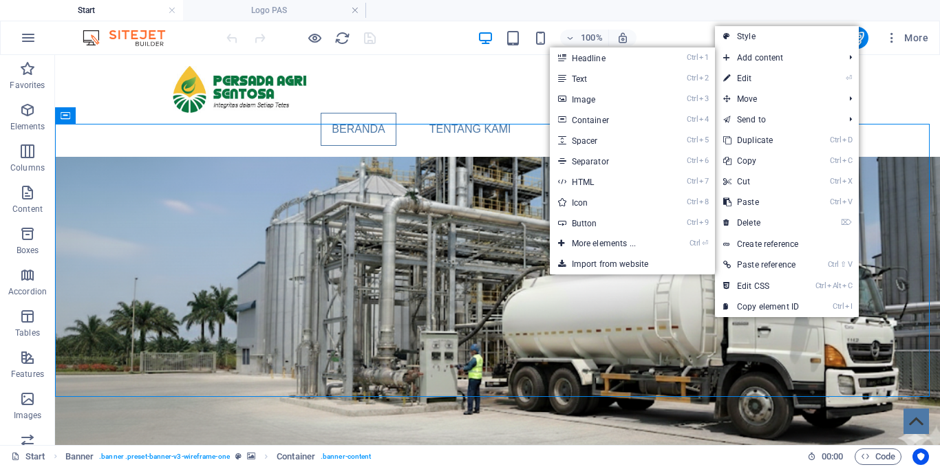
select select "px"
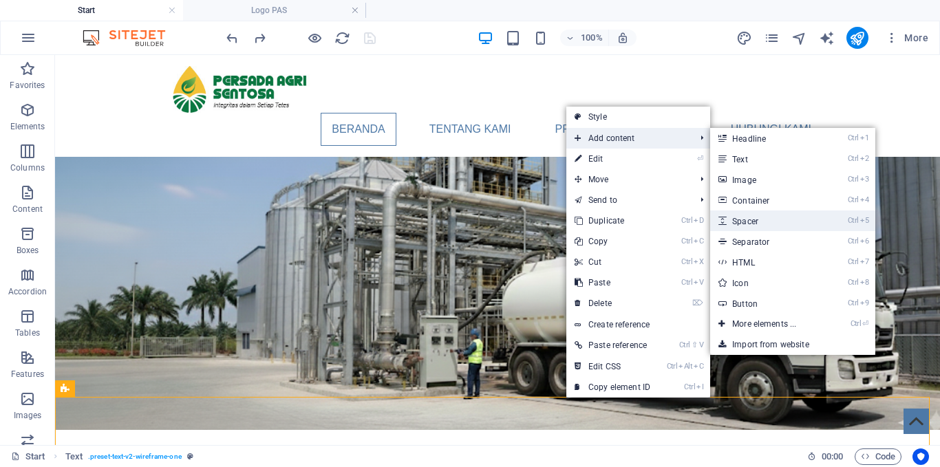
drag, startPoint x: 758, startPoint y: 225, endPoint x: 487, endPoint y: 189, distance: 273.6
click at [758, 225] on link "Ctrl 5 Spacer" at bounding box center [767, 221] width 114 height 21
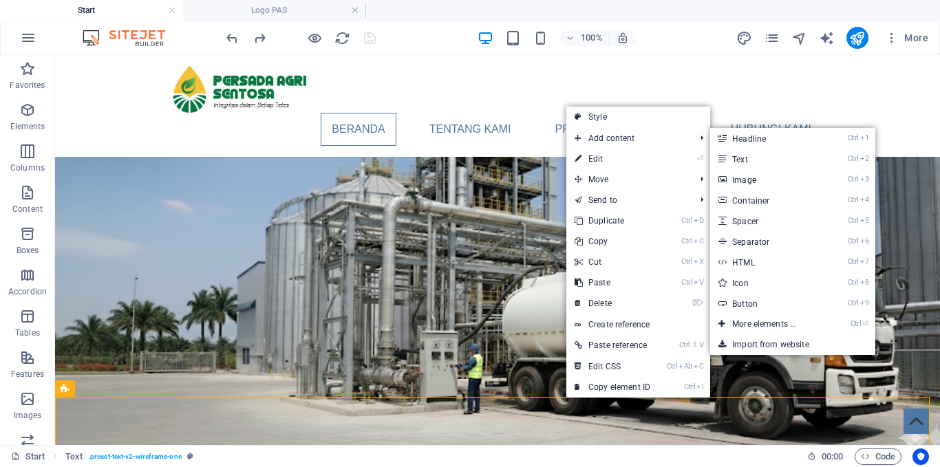
select select "px"
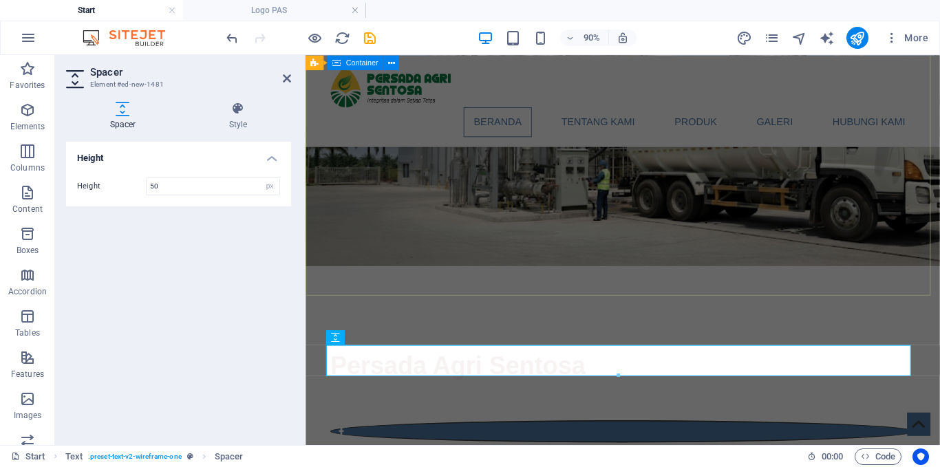
scroll to position [69, 0]
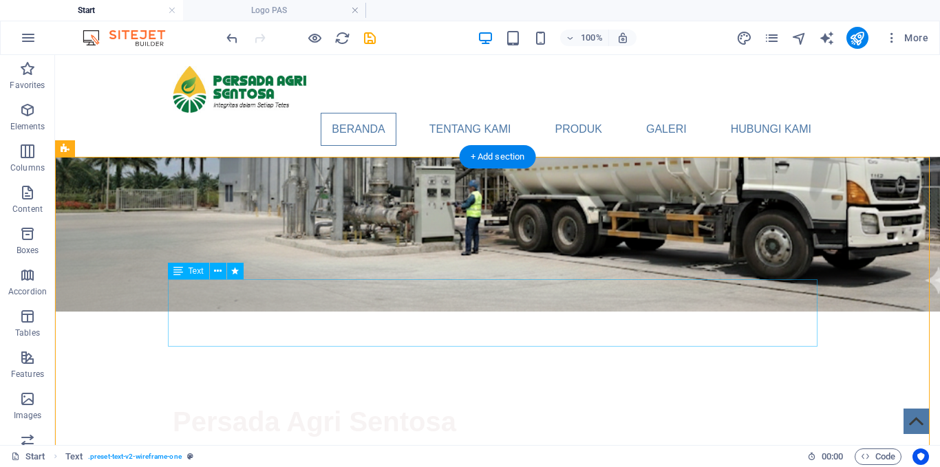
scroll to position [138, 0]
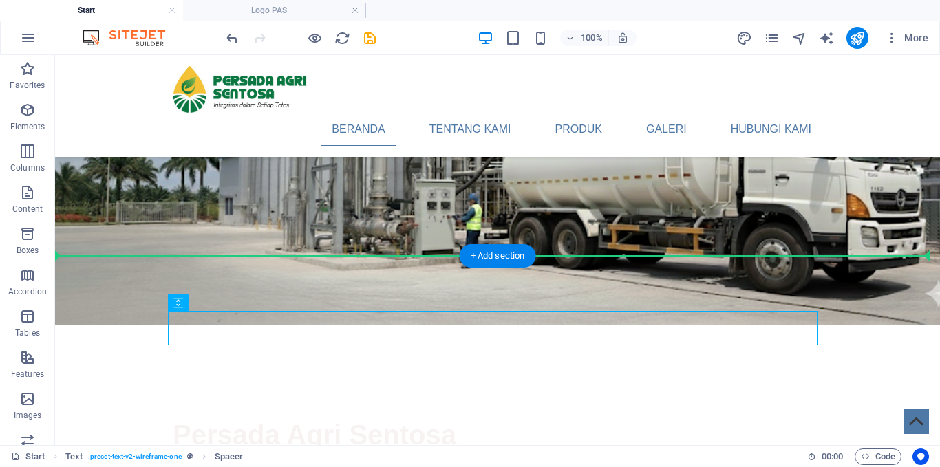
drag, startPoint x: 443, startPoint y: 315, endPoint x: 440, endPoint y: 266, distance: 48.9
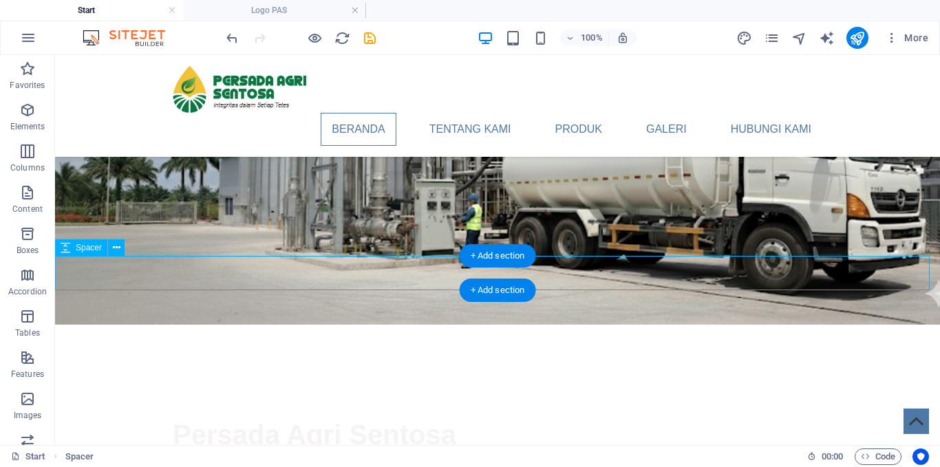
select select "px"
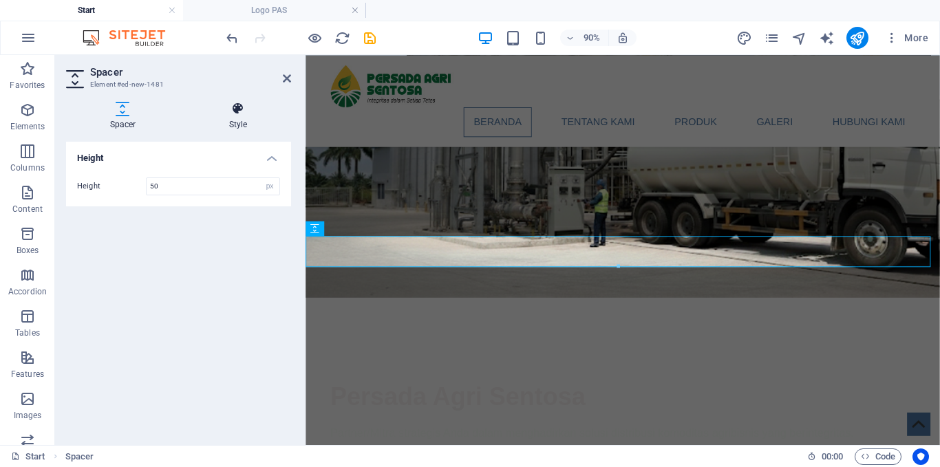
click at [233, 116] on h4 "Style" at bounding box center [238, 116] width 106 height 29
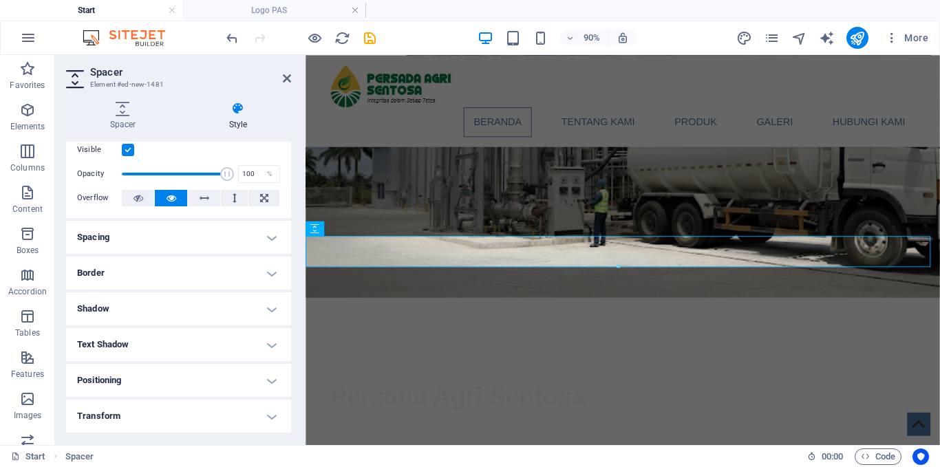
scroll to position [4, 0]
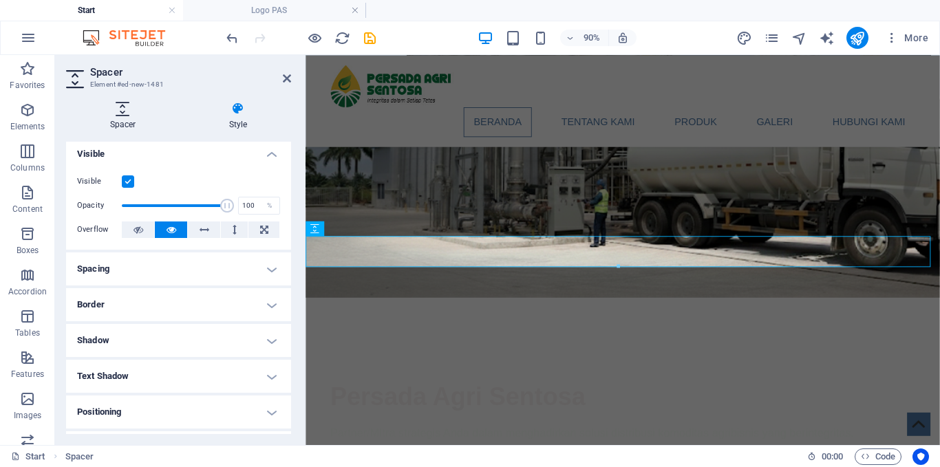
click at [124, 127] on h4 "Spacer" at bounding box center [125, 116] width 119 height 29
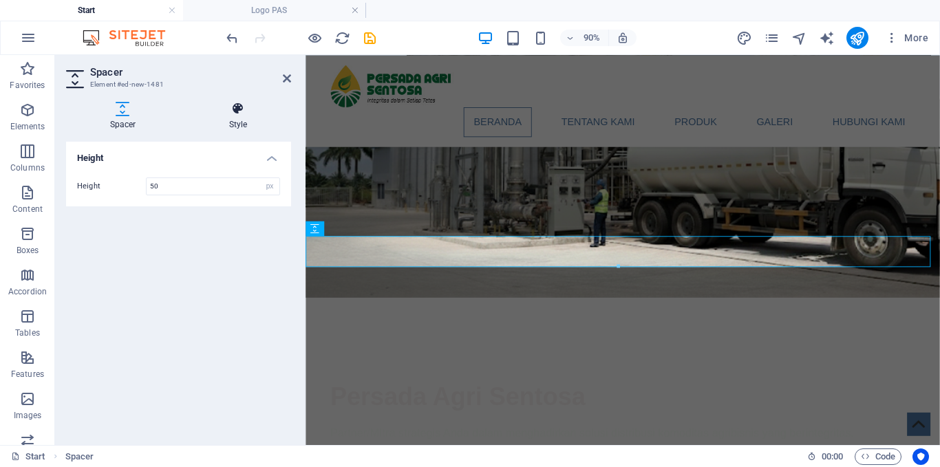
click at [236, 118] on h4 "Style" at bounding box center [238, 116] width 106 height 29
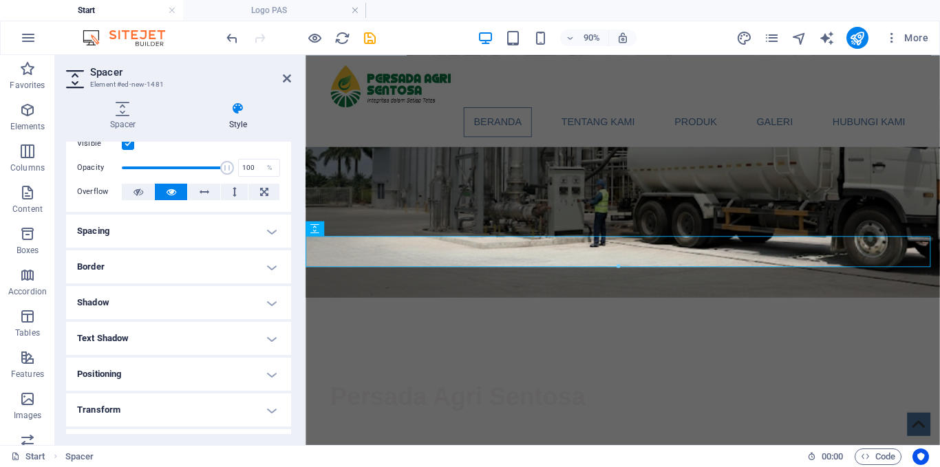
scroll to position [73, 0]
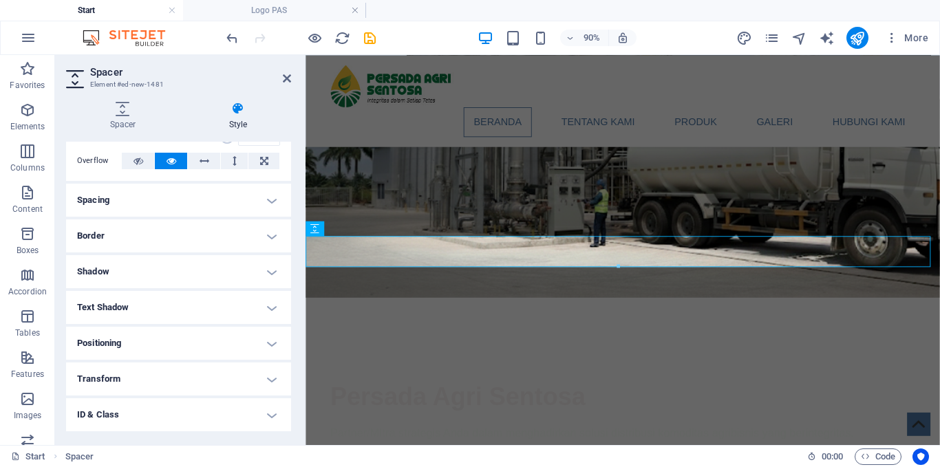
click at [218, 240] on h4 "Border" at bounding box center [178, 236] width 225 height 33
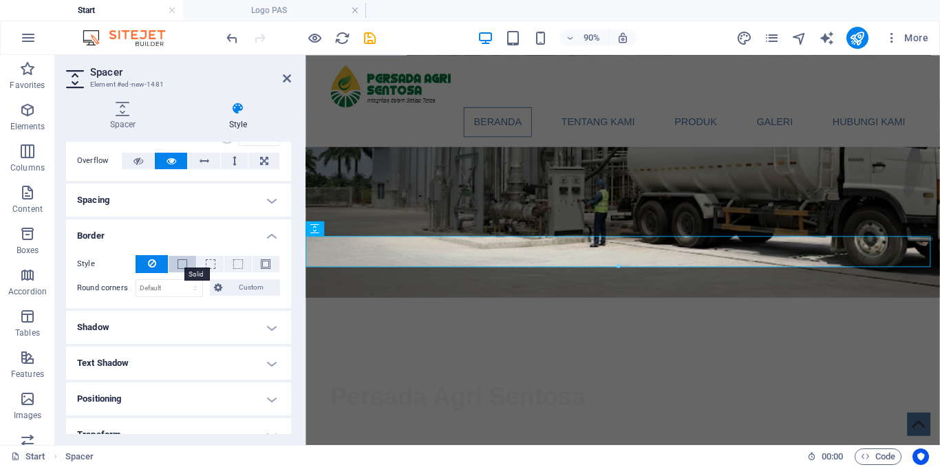
click at [181, 262] on span at bounding box center [183, 265] width 10 height 10
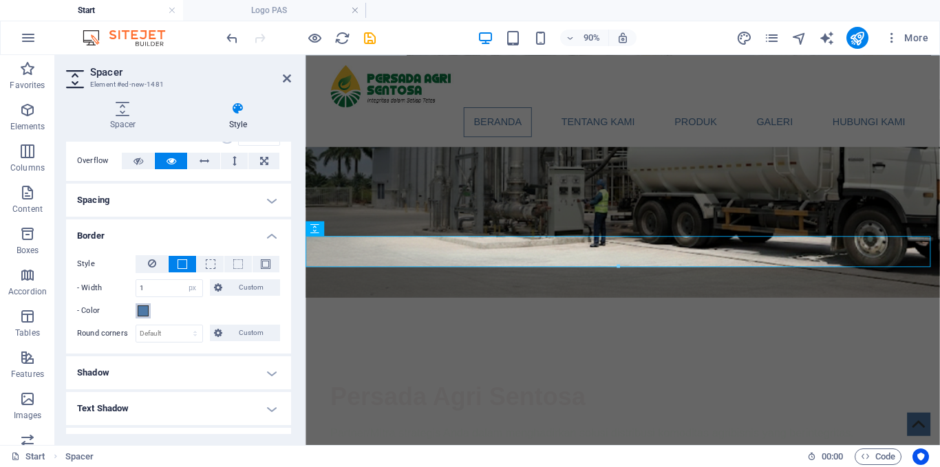
click at [145, 308] on span at bounding box center [143, 311] width 11 height 11
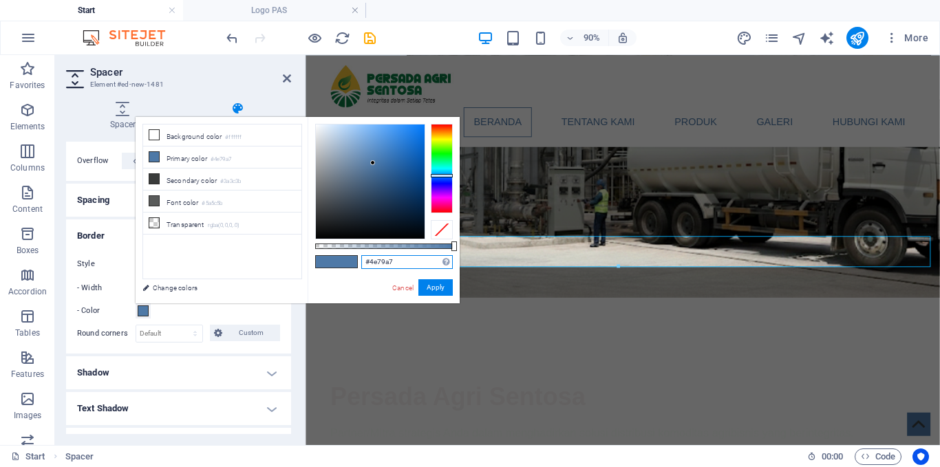
drag, startPoint x: 356, startPoint y: 262, endPoint x: 342, endPoint y: 262, distance: 13.8
click at [342, 262] on div "#4e79a7 Supported formats #0852ed rgb(8, 82, 237) rgba(8, 82, 237, 90%) hsv(221…" at bounding box center [384, 310] width 152 height 386
paste input "F3C23"
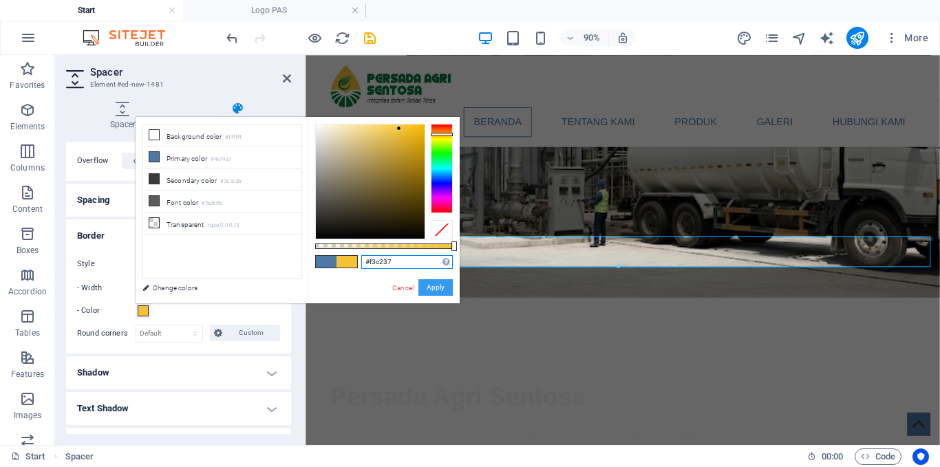
type input "#f3c237"
click at [430, 288] on button "Apply" at bounding box center [436, 287] width 34 height 17
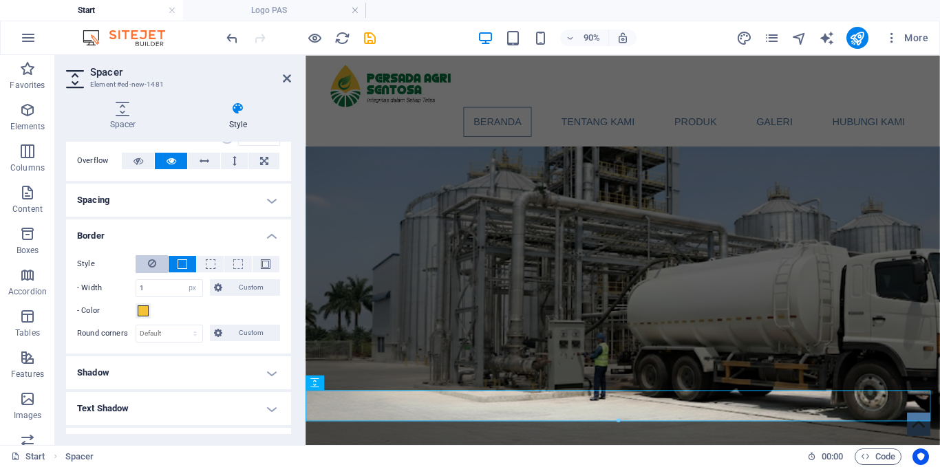
click at [153, 264] on icon at bounding box center [152, 263] width 8 height 17
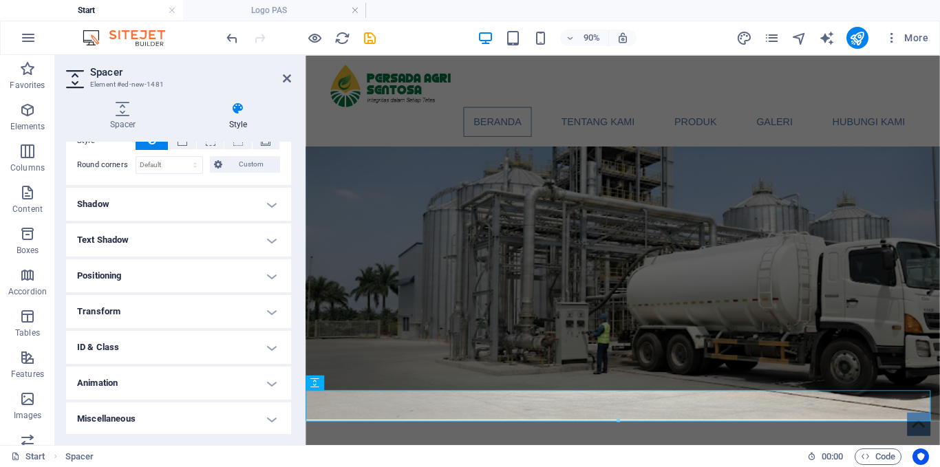
scroll to position [198, 0]
click at [172, 418] on h4 "Miscellaneous" at bounding box center [178, 417] width 225 height 33
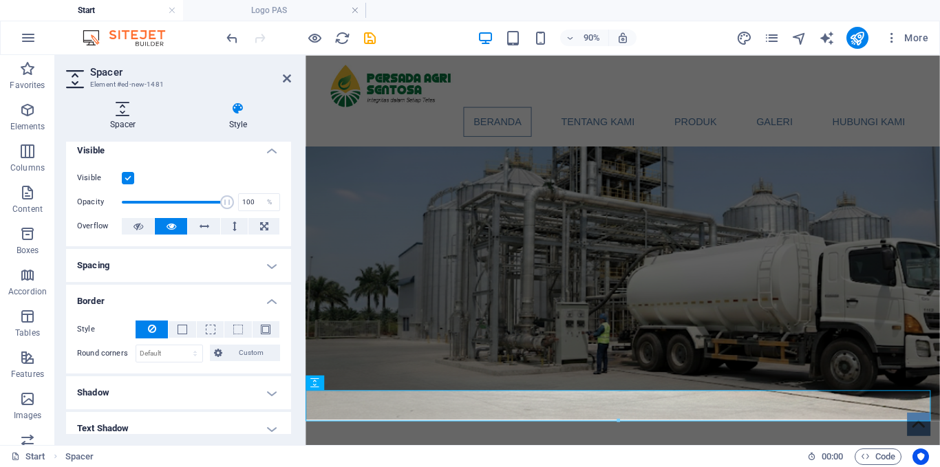
scroll to position [0, 0]
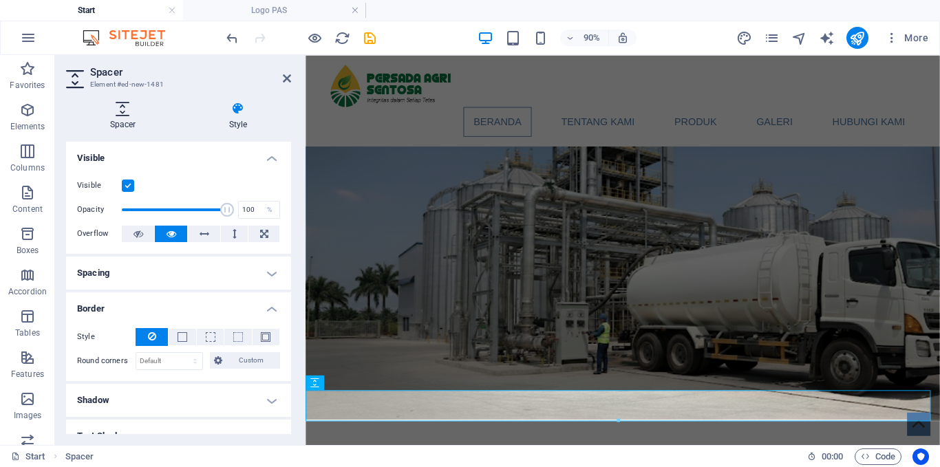
click at [124, 114] on icon at bounding box center [123, 109] width 114 height 14
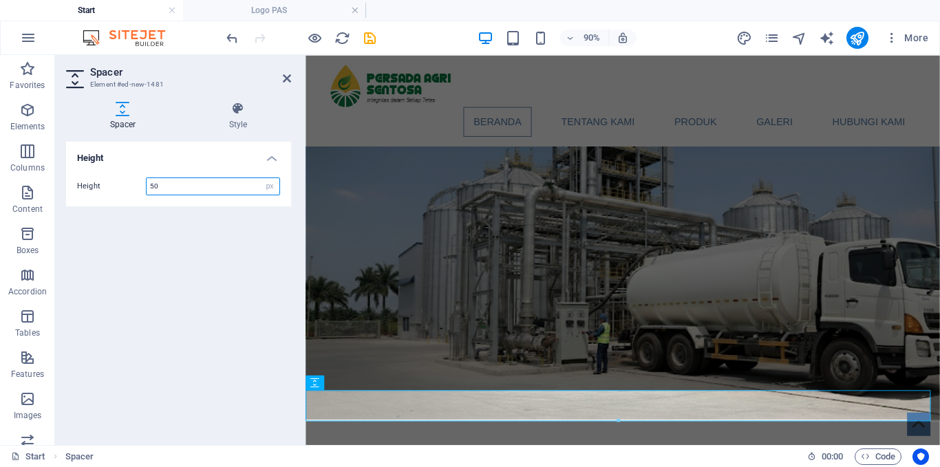
drag, startPoint x: 189, startPoint y: 183, endPoint x: 128, endPoint y: 176, distance: 61.6
click at [128, 176] on div "Height 50 px rem vh vw" at bounding box center [178, 187] width 225 height 40
type input "0"
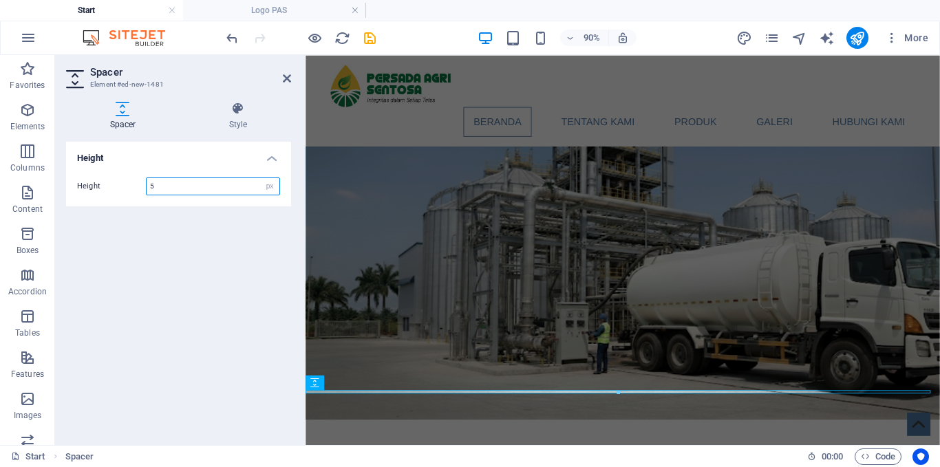
click at [138, 184] on div "Height 5 px rem vh vw" at bounding box center [178, 187] width 203 height 18
type input "10"
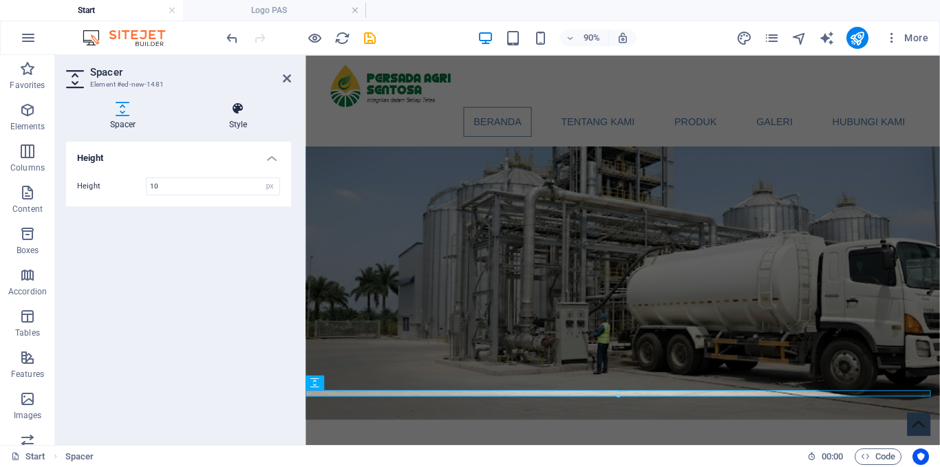
click at [237, 114] on icon at bounding box center [238, 109] width 106 height 14
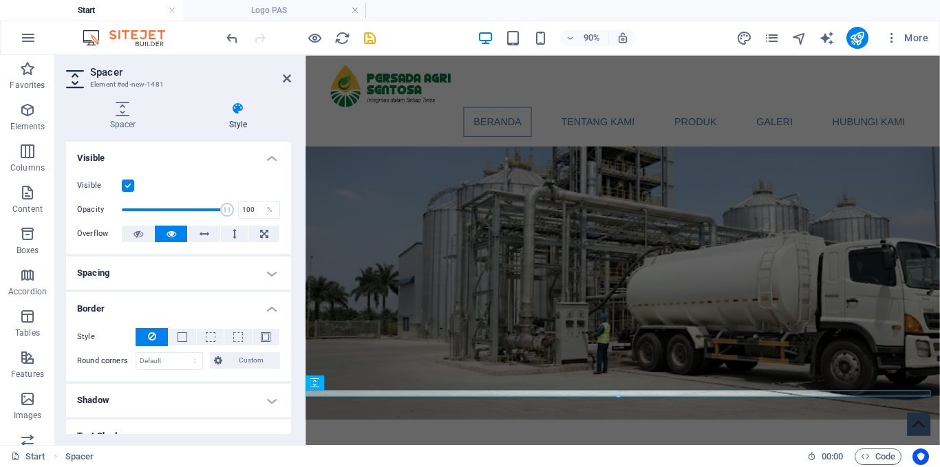
click at [133, 187] on label at bounding box center [128, 186] width 12 height 12
click at [0, 0] on input "Visible" at bounding box center [0, 0] width 0 height 0
click at [127, 187] on label at bounding box center [128, 186] width 12 height 12
click at [0, 0] on input "Visible" at bounding box center [0, 0] width 0 height 0
click at [129, 188] on label at bounding box center [128, 186] width 12 height 12
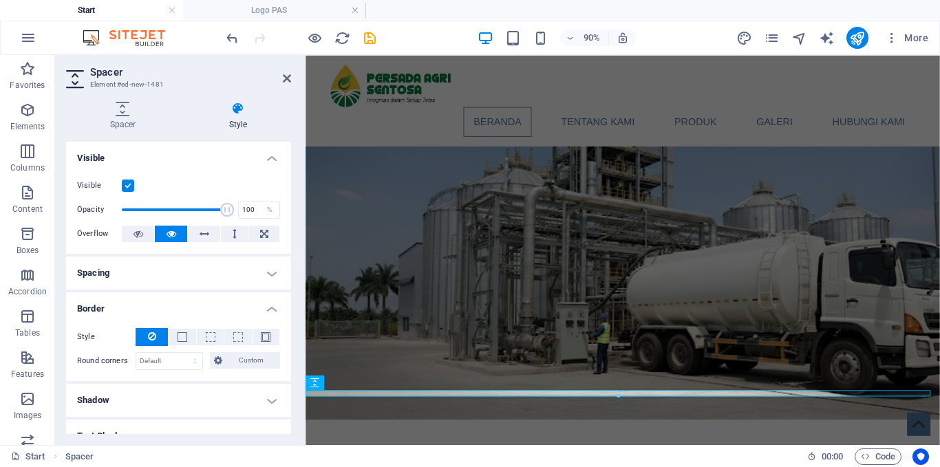
click at [0, 0] on input "Visible" at bounding box center [0, 0] width 0 height 0
click at [129, 187] on label at bounding box center [128, 186] width 12 height 12
click at [0, 0] on input "Visible" at bounding box center [0, 0] width 0 height 0
click at [230, 272] on h4 "Spacing" at bounding box center [178, 273] width 225 height 33
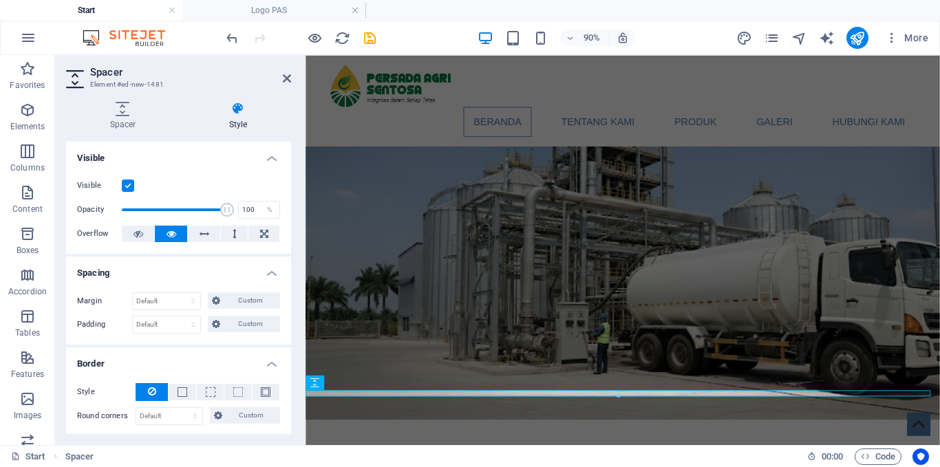
click at [242, 117] on h4 "Style" at bounding box center [238, 116] width 106 height 29
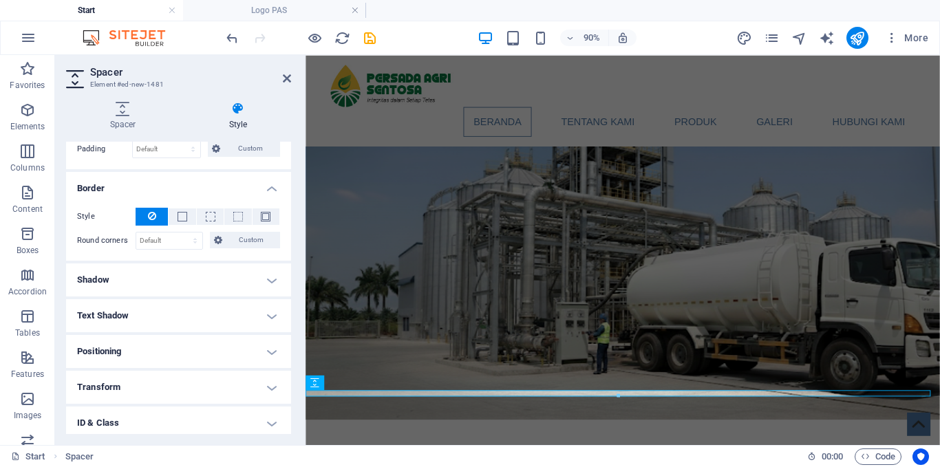
scroll to position [206, 0]
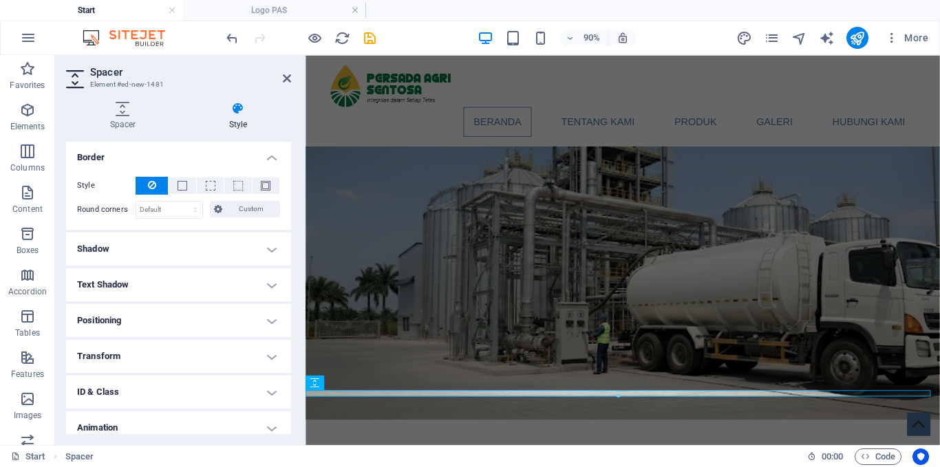
click at [198, 279] on h4 "Text Shadow" at bounding box center [178, 284] width 225 height 33
click at [199, 277] on h4 "Text Shadow" at bounding box center [178, 284] width 225 height 33
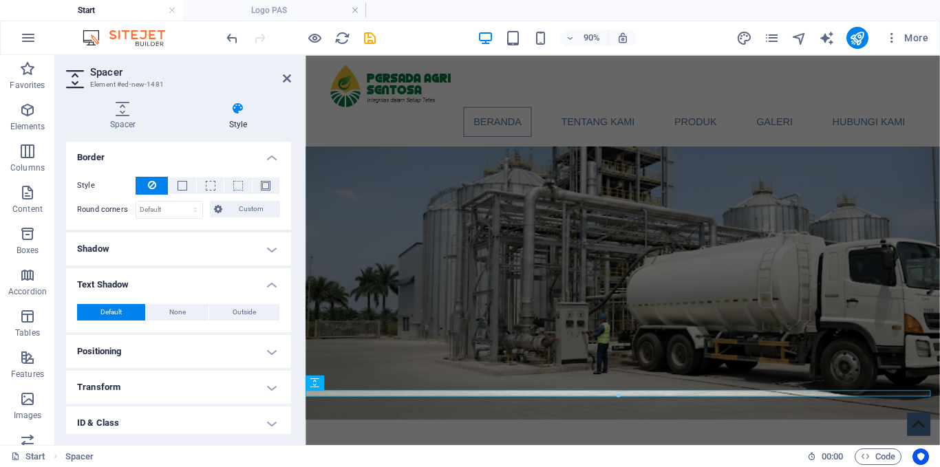
scroll to position [275, 0]
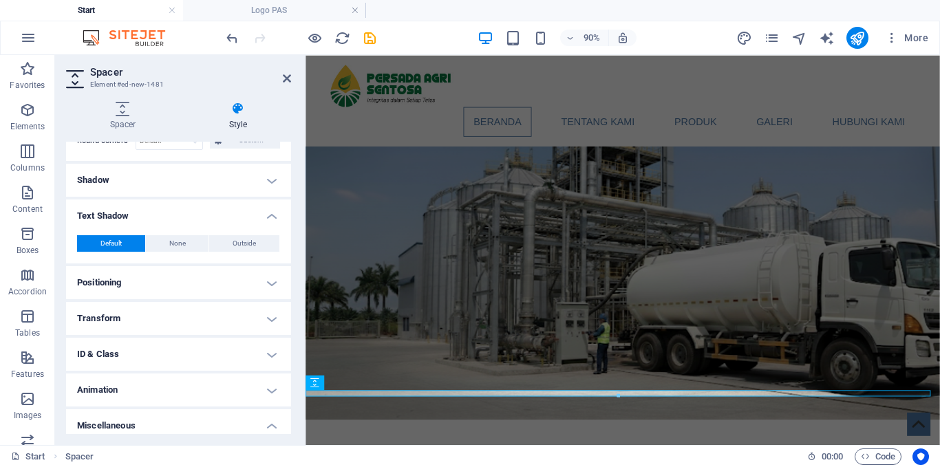
click at [199, 277] on h4 "Positioning" at bounding box center [178, 282] width 225 height 33
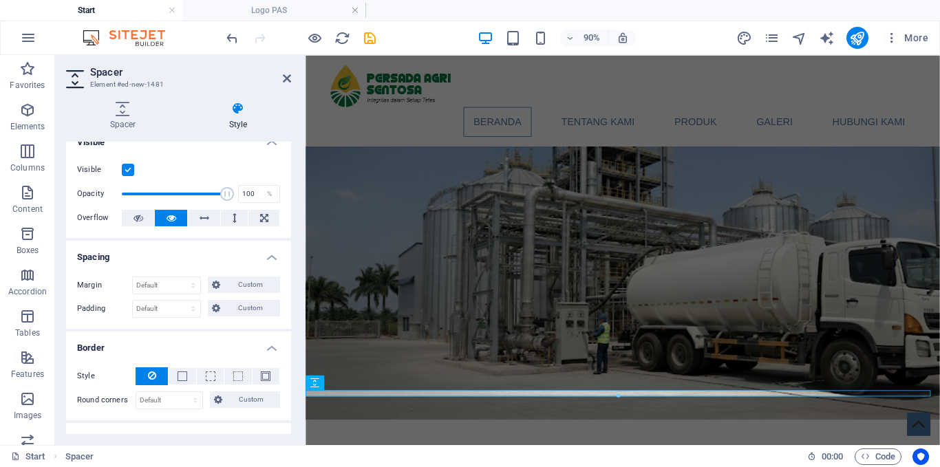
scroll to position [0, 0]
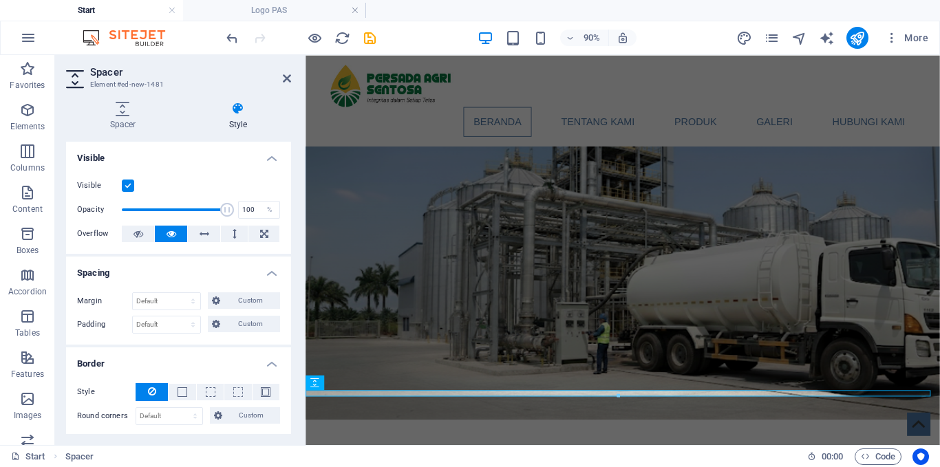
click at [267, 157] on h4 "Visible" at bounding box center [178, 154] width 225 height 25
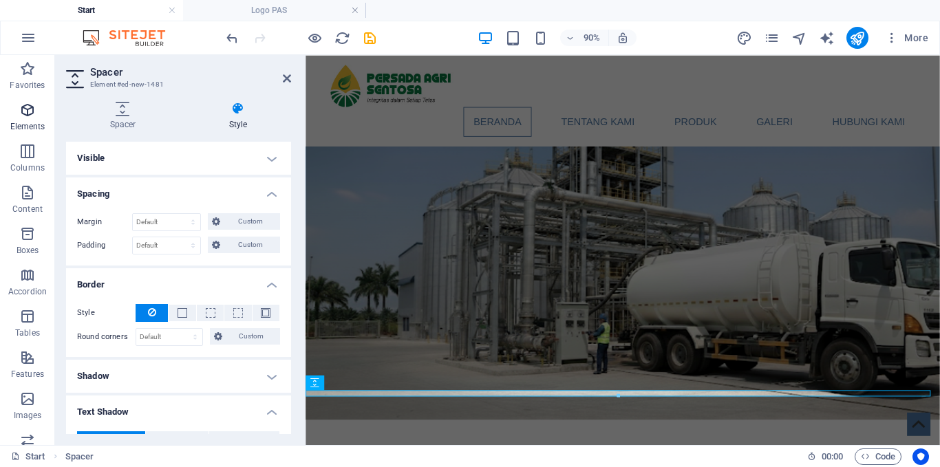
click at [32, 113] on icon "button" at bounding box center [27, 110] width 17 height 17
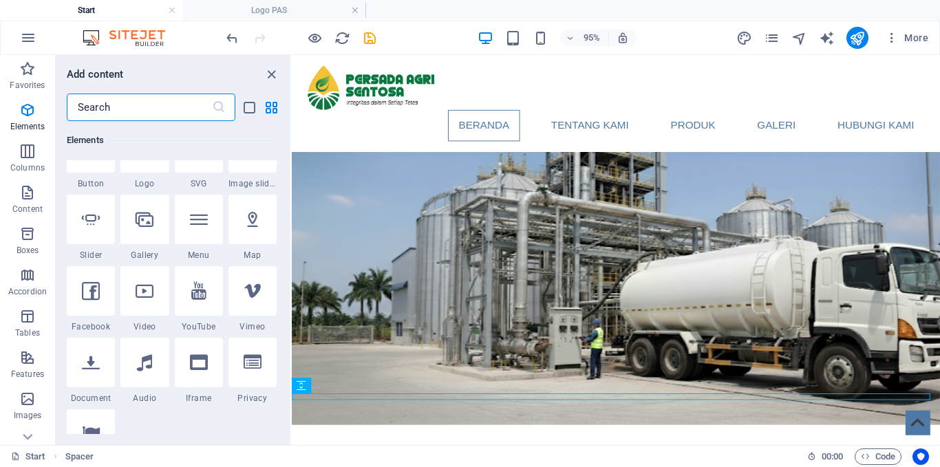
scroll to position [344, 0]
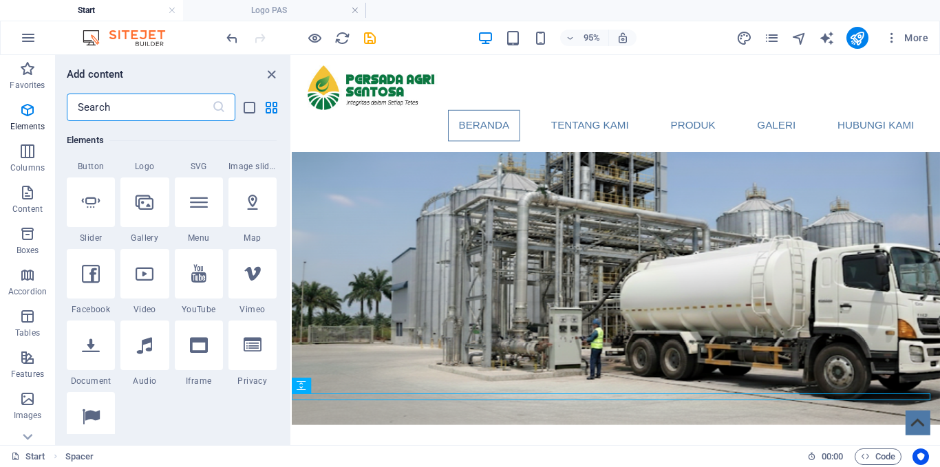
click at [121, 108] on input "text" at bounding box center [139, 108] width 145 height 28
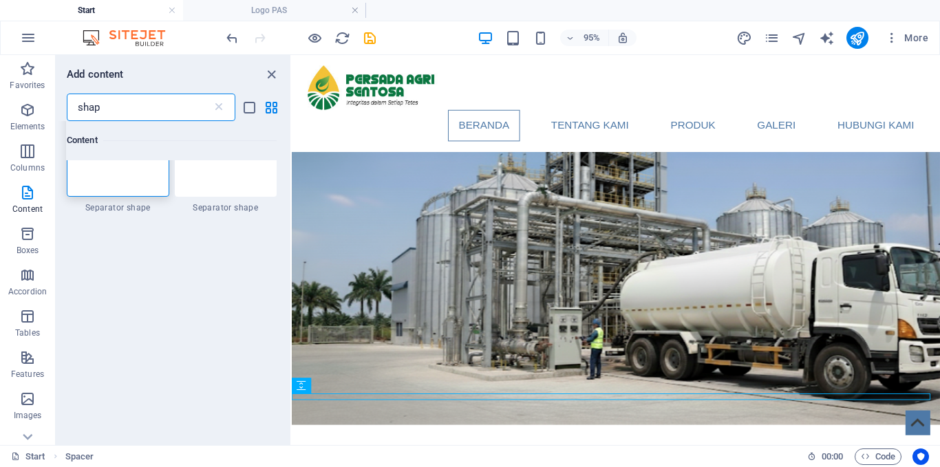
type input "shape"
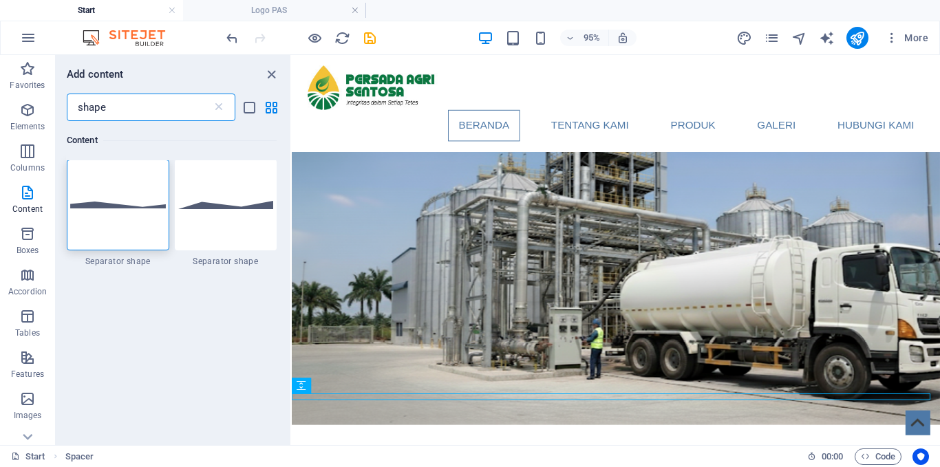
scroll to position [0, 0]
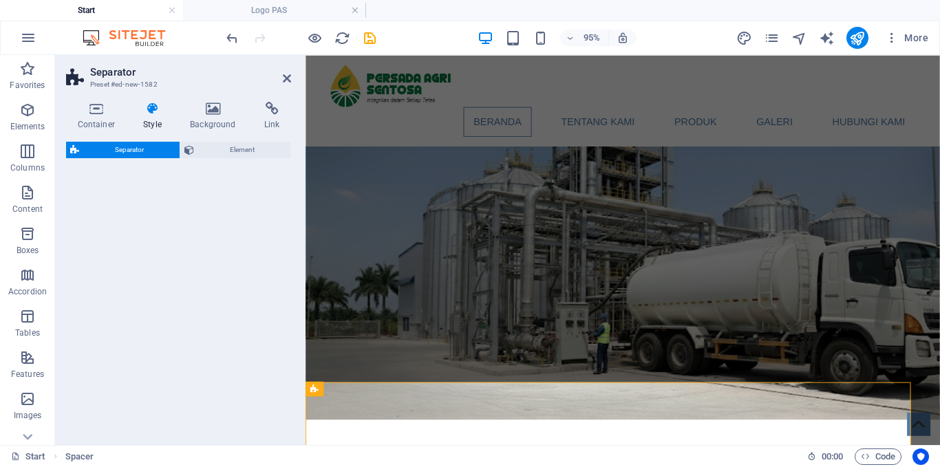
select select "polygon1"
select select "rem"
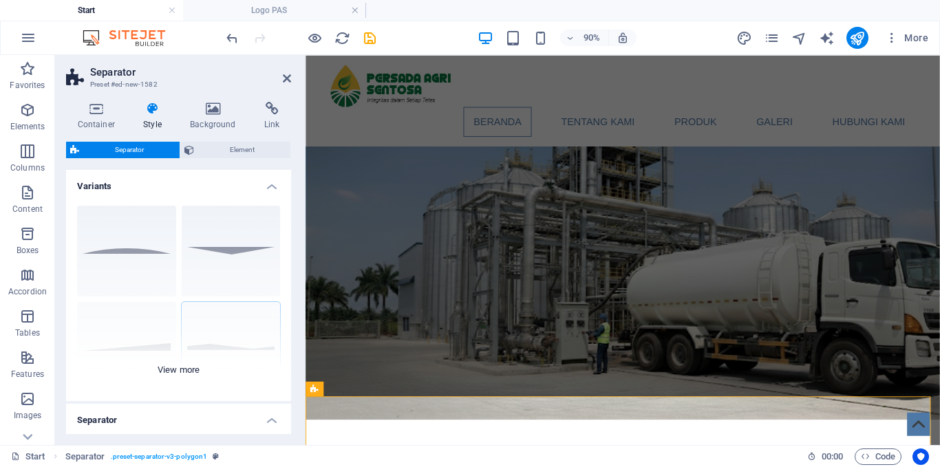
scroll to position [206, 0]
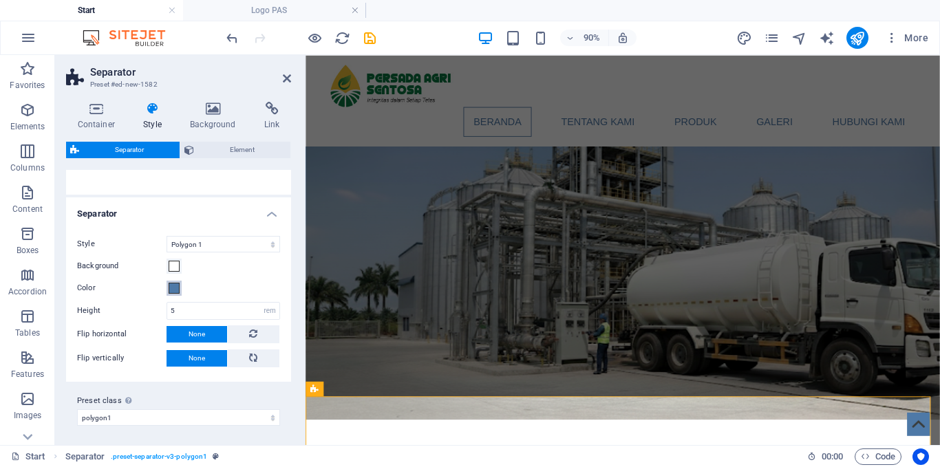
click at [173, 288] on span at bounding box center [174, 288] width 11 height 11
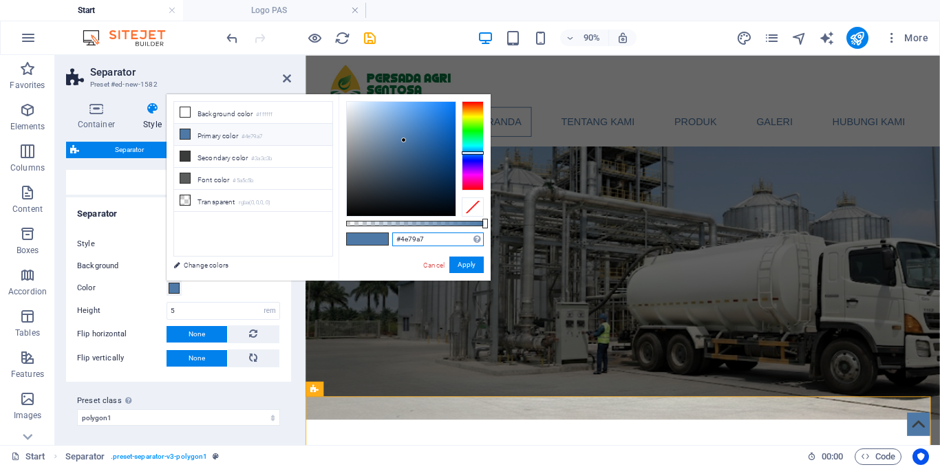
drag, startPoint x: 432, startPoint y: 240, endPoint x: 368, endPoint y: 232, distance: 64.5
click at [368, 232] on div "#4e79a7 Supported formats #0852ed rgb(8, 82, 237) rgba(8, 82, 237, 90%) hsv(221…" at bounding box center [415, 287] width 152 height 386
paste input "F3C23"
type input "#f3c237"
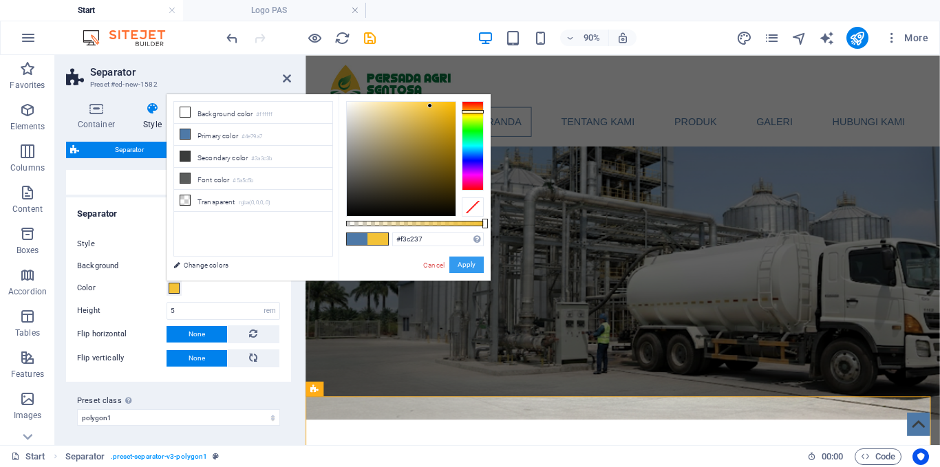
click at [466, 266] on button "Apply" at bounding box center [466, 265] width 34 height 17
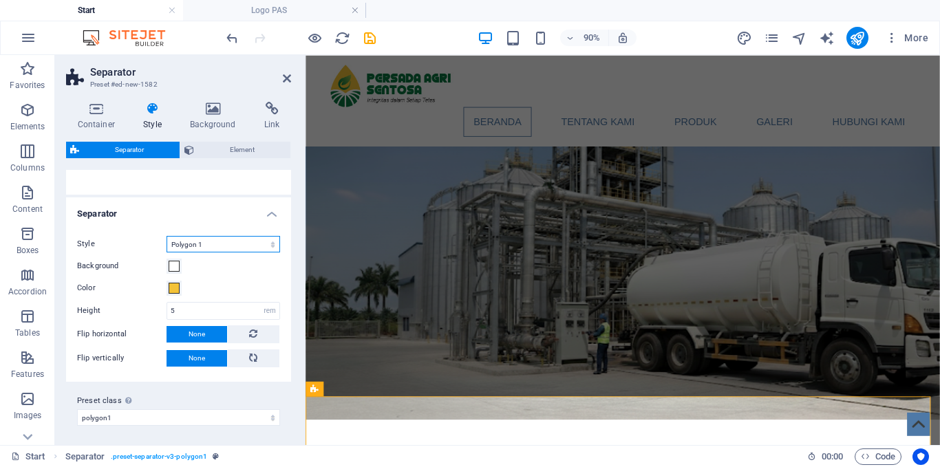
click at [273, 248] on select "Triangle Circle Diagonal Zigzag Polygon 1 Polygon 2 Square" at bounding box center [224, 244] width 114 height 17
click at [167, 253] on select "Triangle Circle Diagonal Zigzag Polygon 1 Polygon 2 Square" at bounding box center [224, 244] width 114 height 17
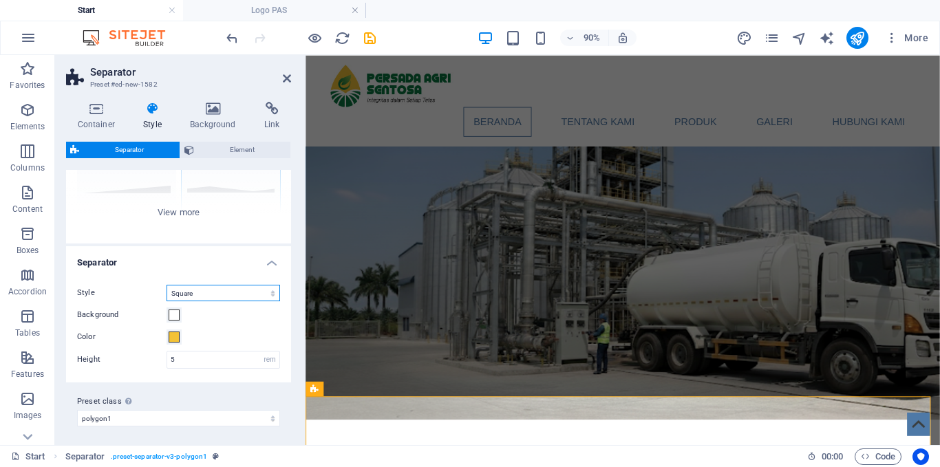
scroll to position [161, 0]
click at [233, 298] on div "Style Triangle Circle Diagonal Zigzag Polygon 1 Polygon 2 Square Background Col…" at bounding box center [178, 324] width 231 height 112
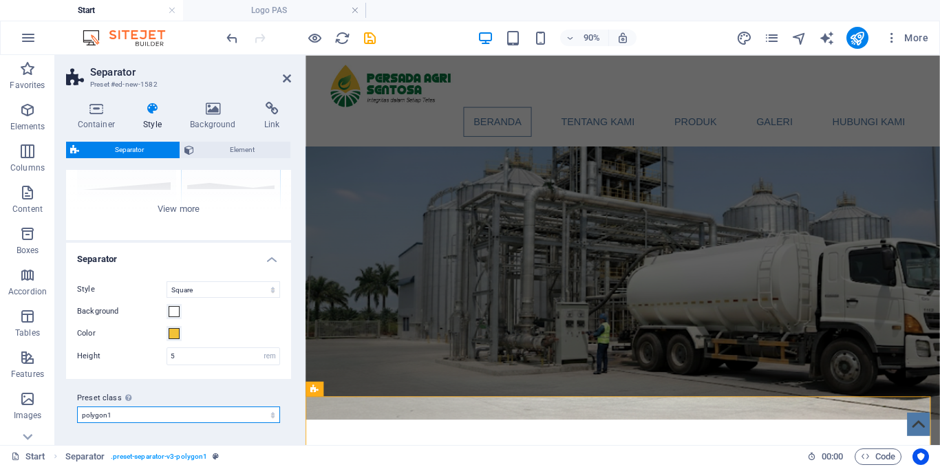
click at [273, 416] on select "polygon1 Add preset class" at bounding box center [178, 415] width 203 height 17
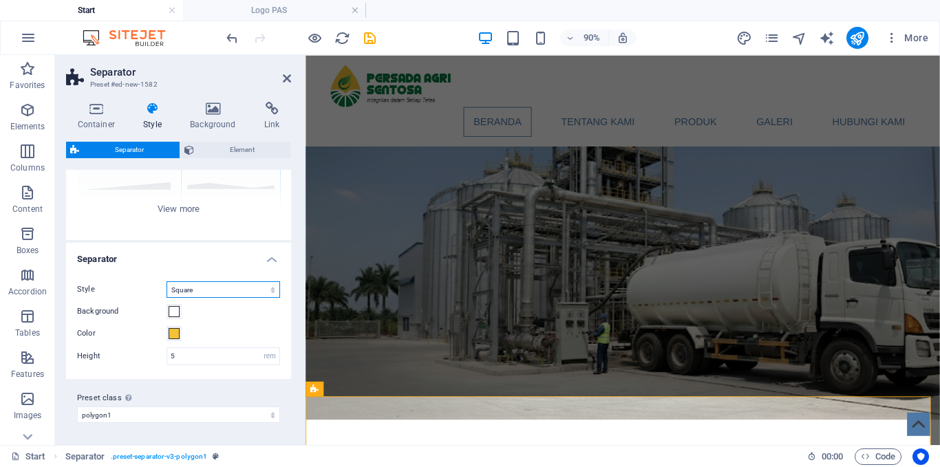
click at [265, 294] on select "Triangle Circle Diagonal Zigzag Polygon 1 Polygon 2 Square" at bounding box center [224, 290] width 114 height 17
click at [167, 282] on select "Triangle Circle Diagonal Zigzag Polygon 1 Polygon 2 Square" at bounding box center [224, 290] width 114 height 17
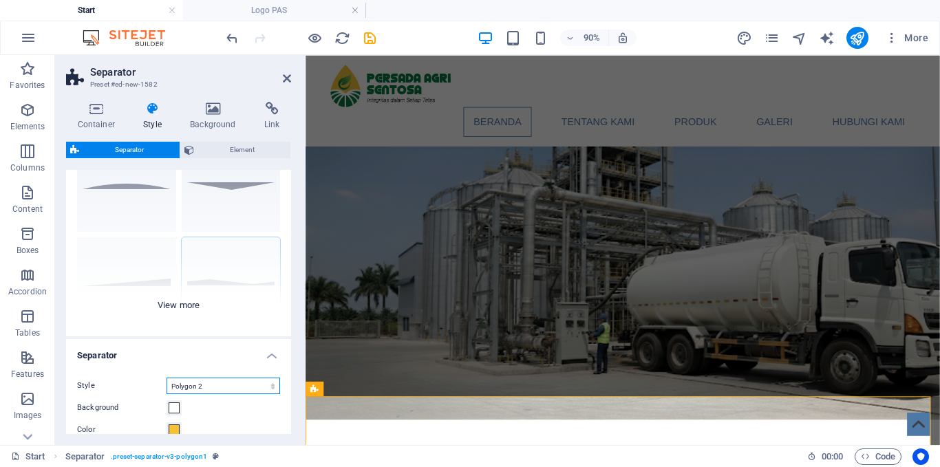
scroll to position [23, 0]
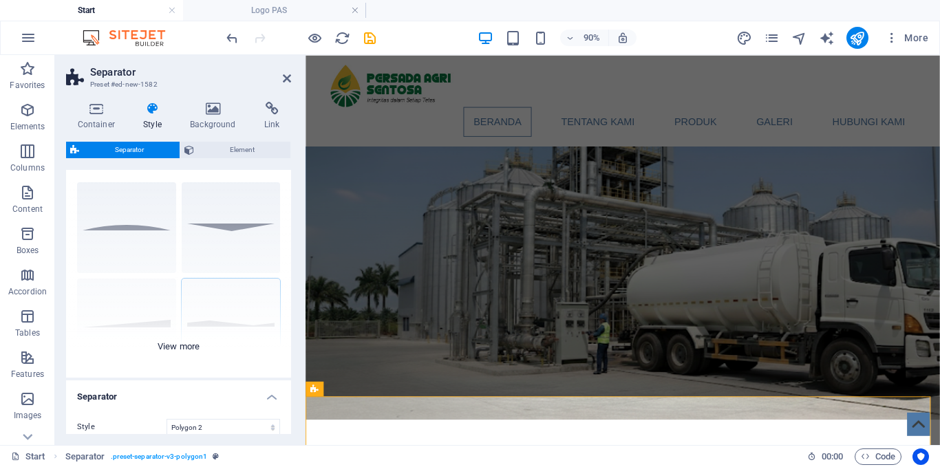
click at [134, 321] on div "Circle Default Diagonal Polygon 1 Polygon 2 Square Zigzag" at bounding box center [178, 274] width 225 height 206
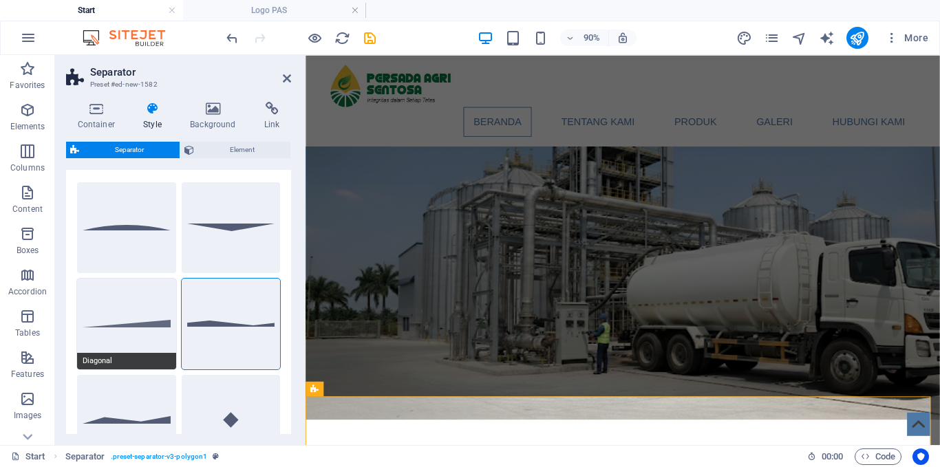
click at [136, 311] on button "Diagonal" at bounding box center [126, 324] width 99 height 91
select select "diagonal"
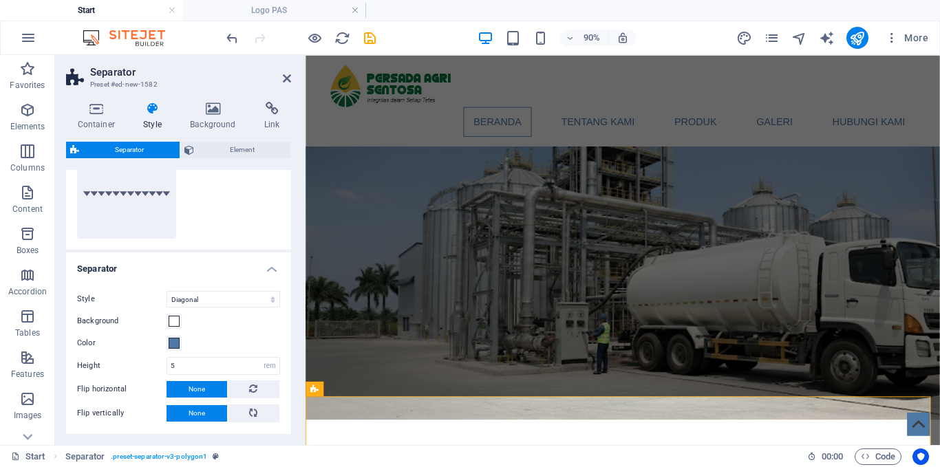
scroll to position [368, 0]
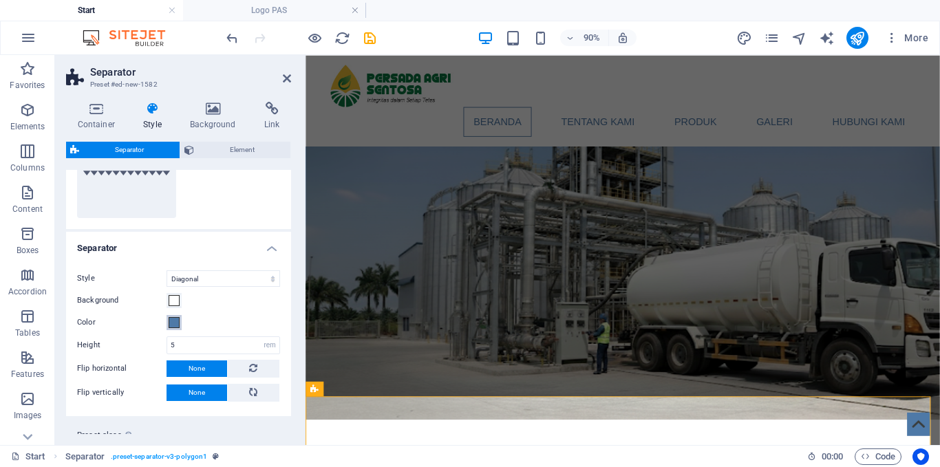
click at [175, 326] on span at bounding box center [174, 322] width 11 height 11
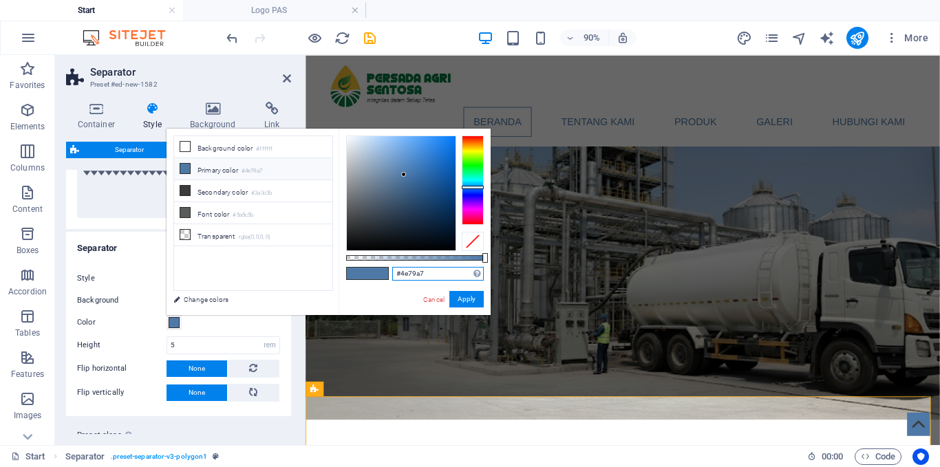
drag, startPoint x: 430, startPoint y: 274, endPoint x: 383, endPoint y: 275, distance: 47.5
click at [383, 275] on div "#4e79a7 Supported formats #0852ed rgb(8, 82, 237) rgba(8, 82, 237, 90%) hsv(221…" at bounding box center [415, 322] width 152 height 386
paste input "F3C23"
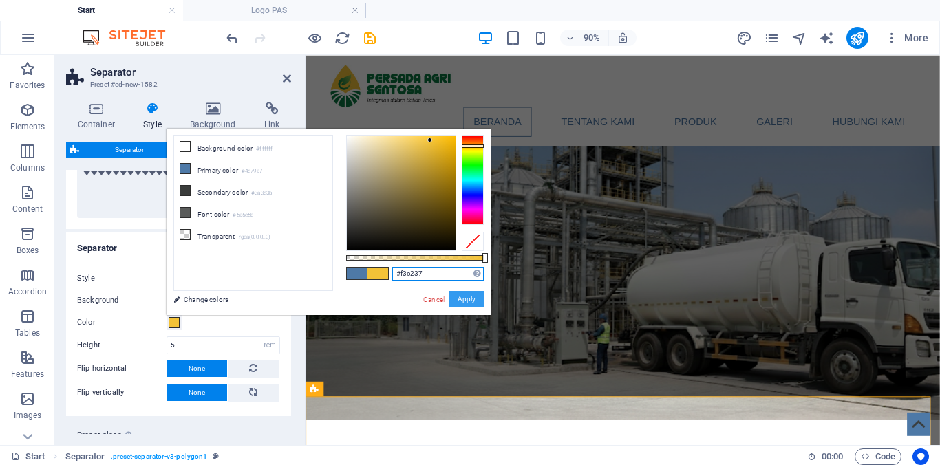
type input "#f3c237"
drag, startPoint x: 465, startPoint y: 303, endPoint x: 169, endPoint y: 274, distance: 296.7
click at [465, 303] on button "Apply" at bounding box center [466, 299] width 34 height 17
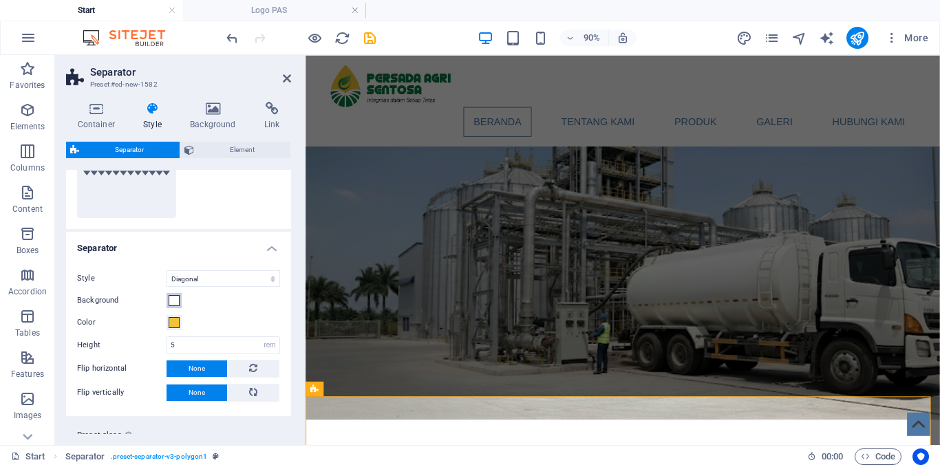
click at [173, 302] on span at bounding box center [174, 300] width 11 height 11
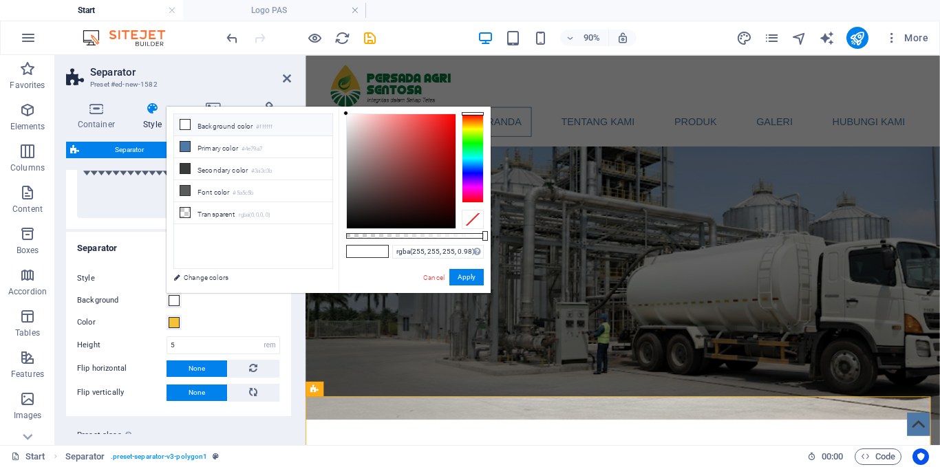
drag, startPoint x: 486, startPoint y: 235, endPoint x: 476, endPoint y: 235, distance: 9.6
click at [483, 235] on div at bounding box center [486, 236] width 6 height 10
type input "rgba(255, 255, 255, 0)"
drag, startPoint x: 444, startPoint y: 235, endPoint x: 326, endPoint y: 235, distance: 118.4
click at [326, 235] on div "less Background color #ffffff Primary color #4e79a7 Secondary color #3a3c3b Fon…" at bounding box center [329, 200] width 324 height 187
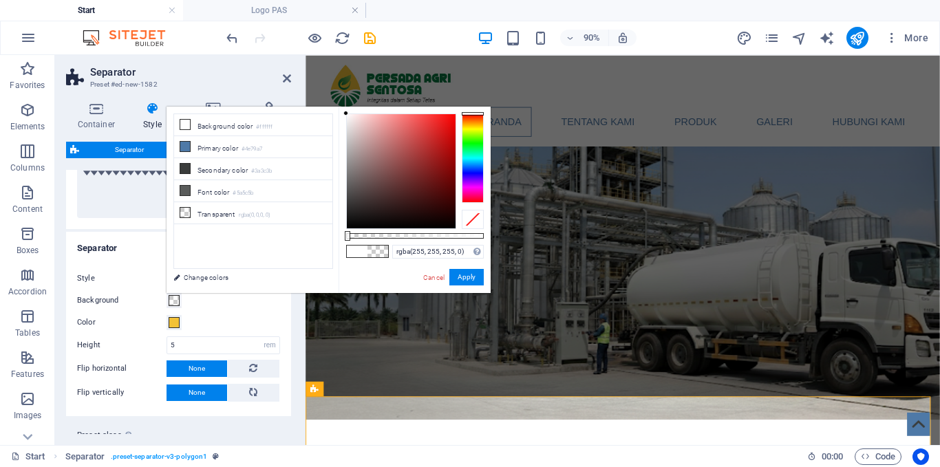
click at [248, 313] on div "Style Triangle Circle Diagonal Zigzag Polygon 1 Polygon 2 Square Background Col…" at bounding box center [178, 337] width 231 height 160
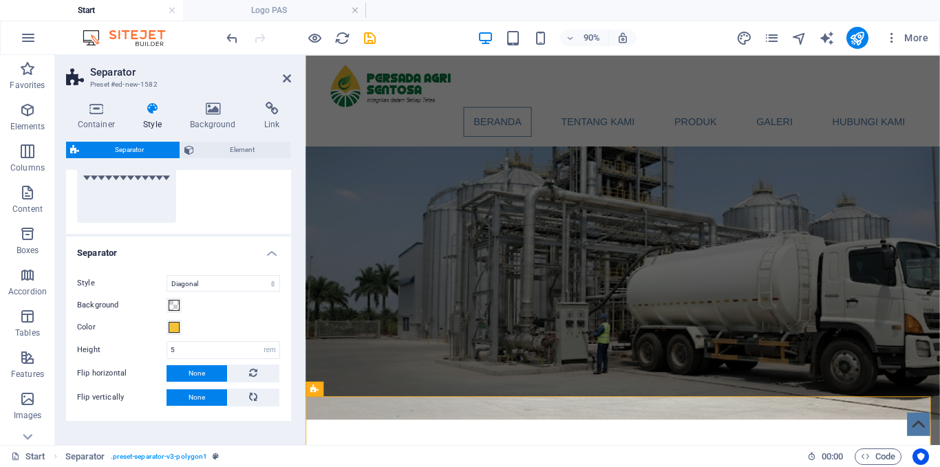
scroll to position [267, 0]
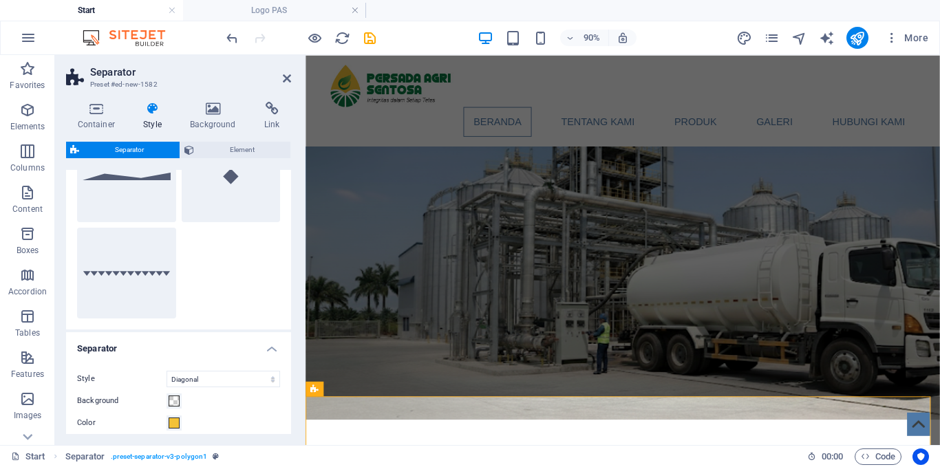
click at [155, 120] on h4 "Style" at bounding box center [155, 116] width 47 height 29
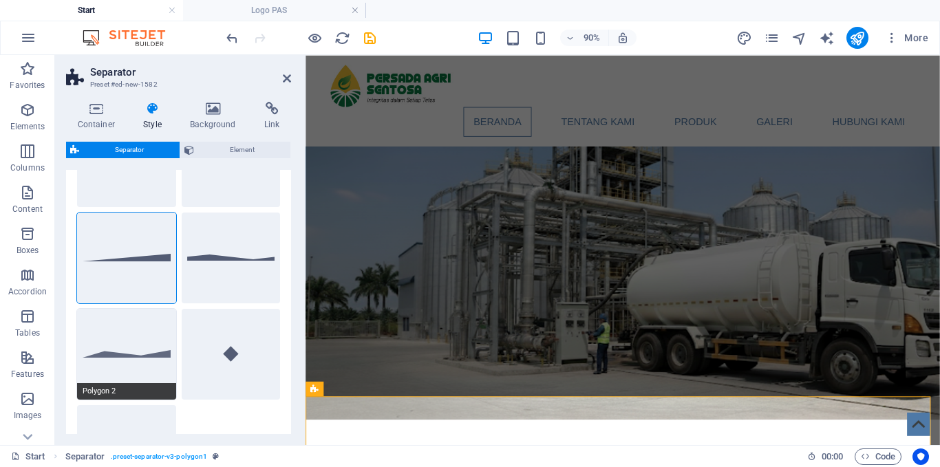
scroll to position [0, 0]
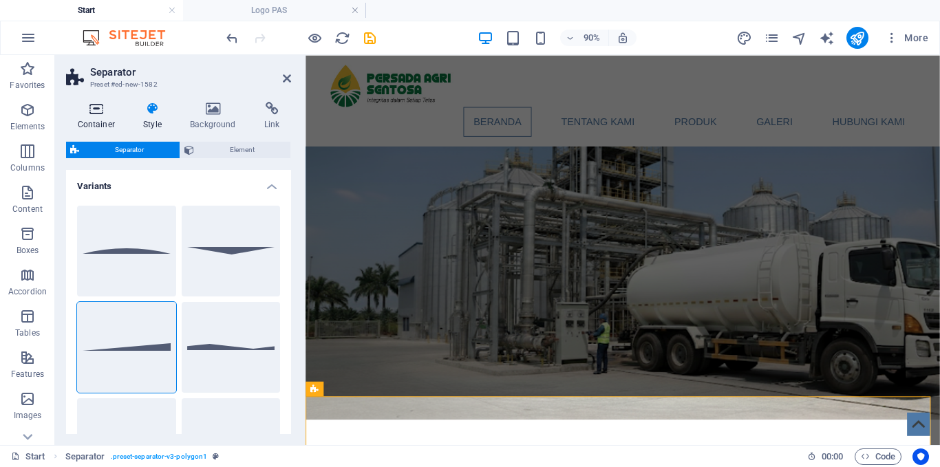
click at [100, 114] on icon at bounding box center [96, 109] width 61 height 14
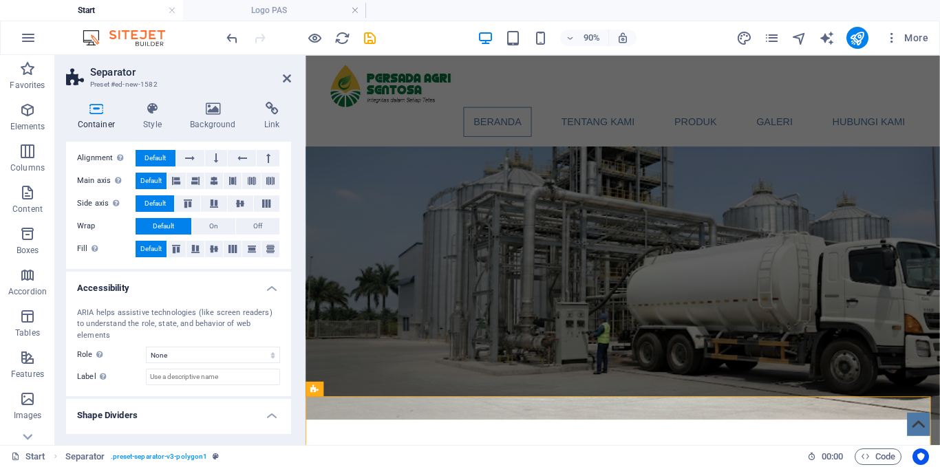
scroll to position [253, 0]
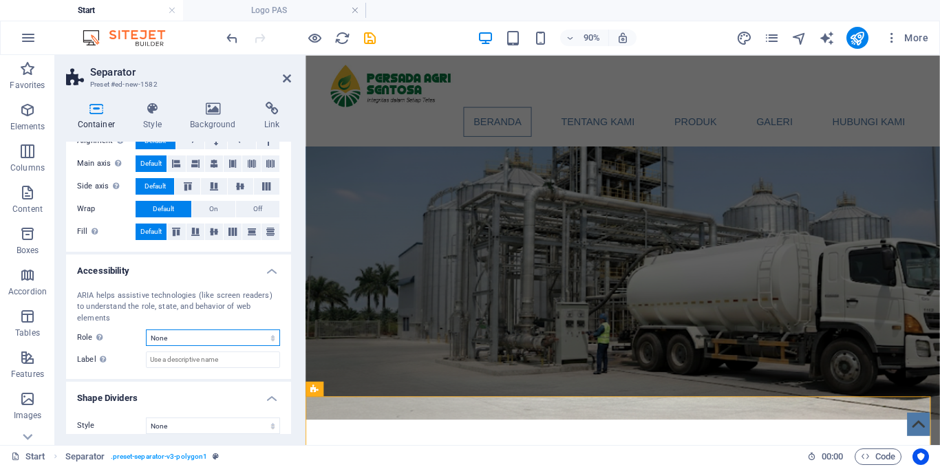
click at [188, 330] on select "None Alert Article Banner Comment Complementary Dialog Footer Header Marquee Pr…" at bounding box center [213, 338] width 134 height 17
click at [189, 330] on select "None Alert Article Banner Comment Complementary Dialog Footer Header Marquee Pr…" at bounding box center [213, 338] width 134 height 17
click at [189, 418] on select "None Triangle Square Diagonal Polygon 1 Polygon 2 Zigzag Multiple Zigzags Waves…" at bounding box center [213, 426] width 134 height 17
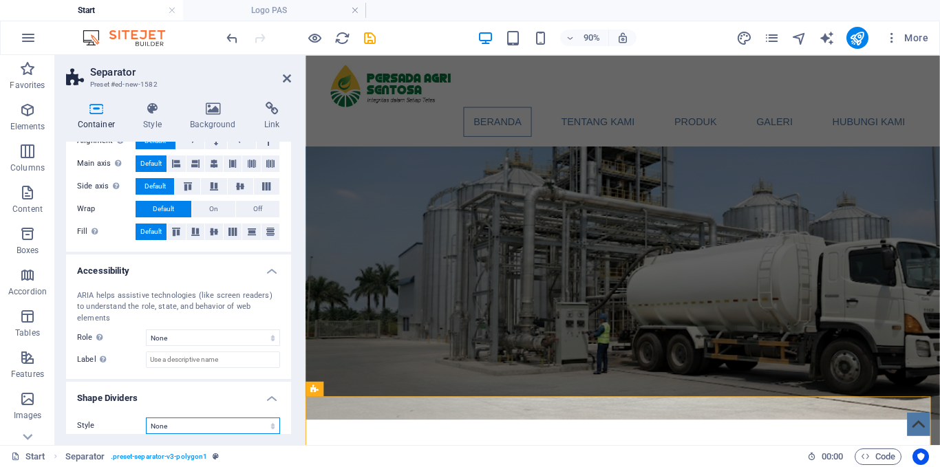
click at [189, 418] on select "None Triangle Square Diagonal Polygon 1 Polygon 2 Zigzag Multiple Zigzags Waves…" at bounding box center [213, 426] width 134 height 17
click at [259, 418] on select "None Triangle Square Diagonal Polygon 1 Polygon 2 Zigzag Multiple Zigzags Waves…" at bounding box center [213, 426] width 134 height 17
click at [268, 418] on select "None Triangle Square Diagonal Polygon 1 Polygon 2 Zigzag Multiple Zigzags Waves…" at bounding box center [213, 426] width 134 height 17
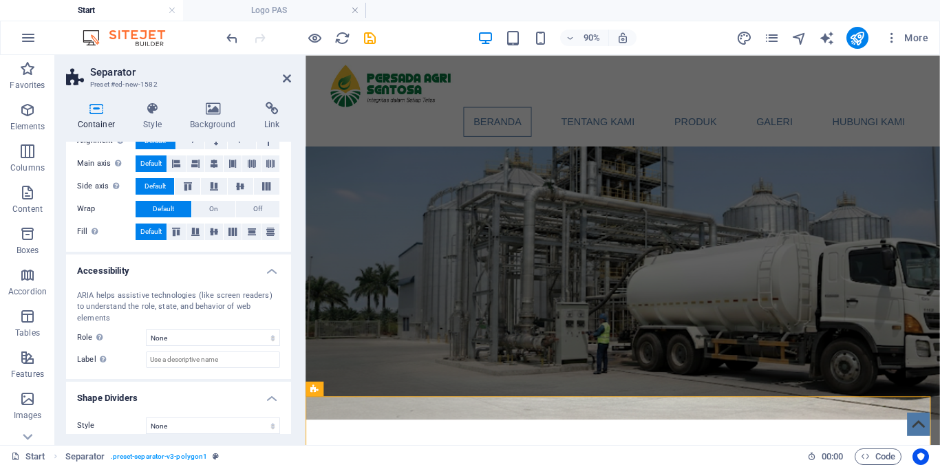
click at [72, 359] on div "ARIA helps assistive technologies (like screen readers) to understand the role,…" at bounding box center [178, 329] width 225 height 100
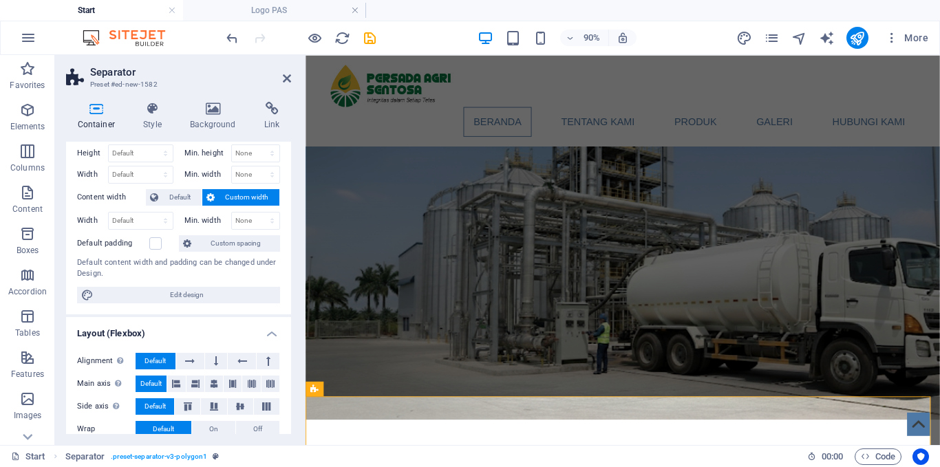
scroll to position [0, 0]
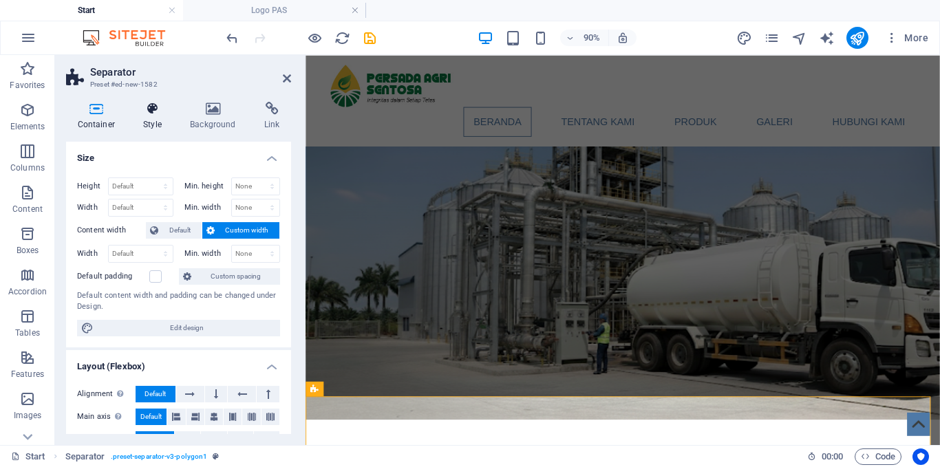
click at [152, 125] on h4 "Style" at bounding box center [155, 116] width 47 height 29
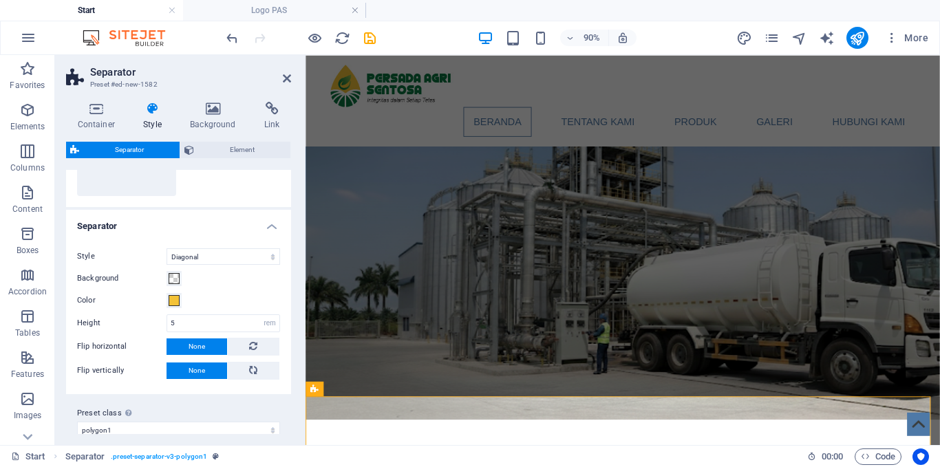
scroll to position [405, 0]
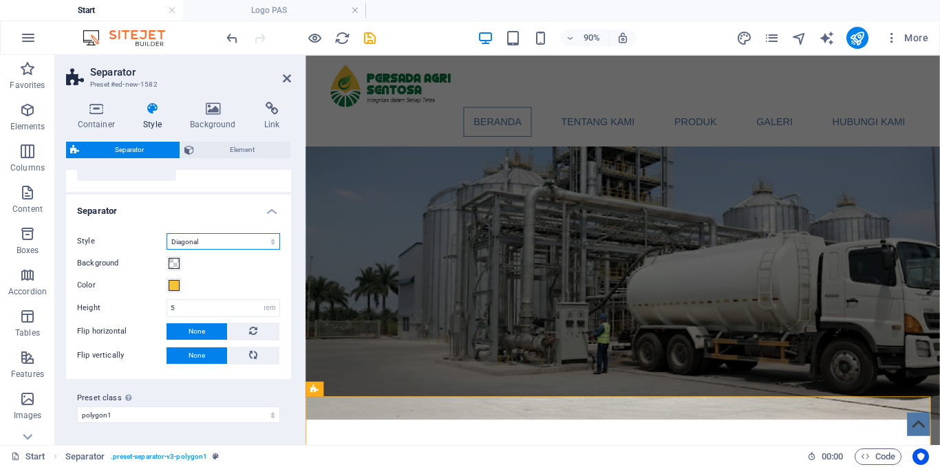
click at [230, 244] on select "Triangle Circle Diagonal Zigzag Polygon 1 Polygon 2 Square" at bounding box center [224, 241] width 114 height 17
click at [371, 39] on icon "save" at bounding box center [370, 38] width 16 height 16
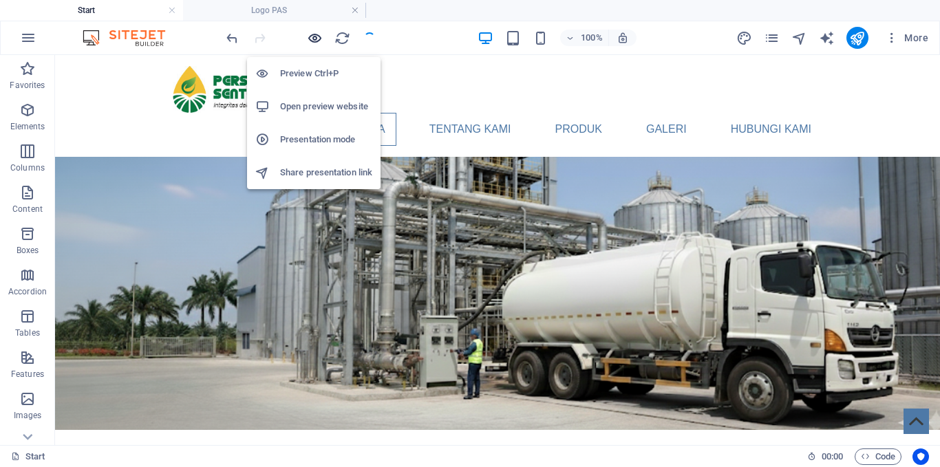
click at [317, 39] on icon "button" at bounding box center [315, 38] width 16 height 16
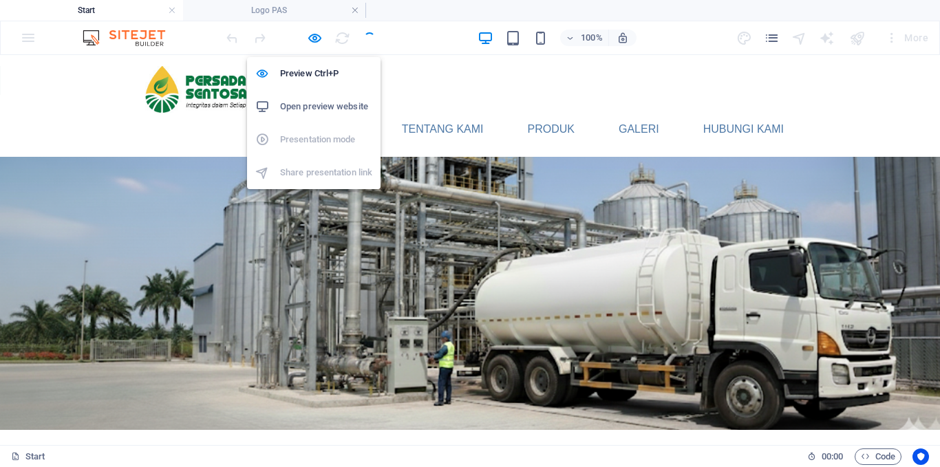
click at [308, 105] on h6 "Open preview website" at bounding box center [326, 106] width 92 height 17
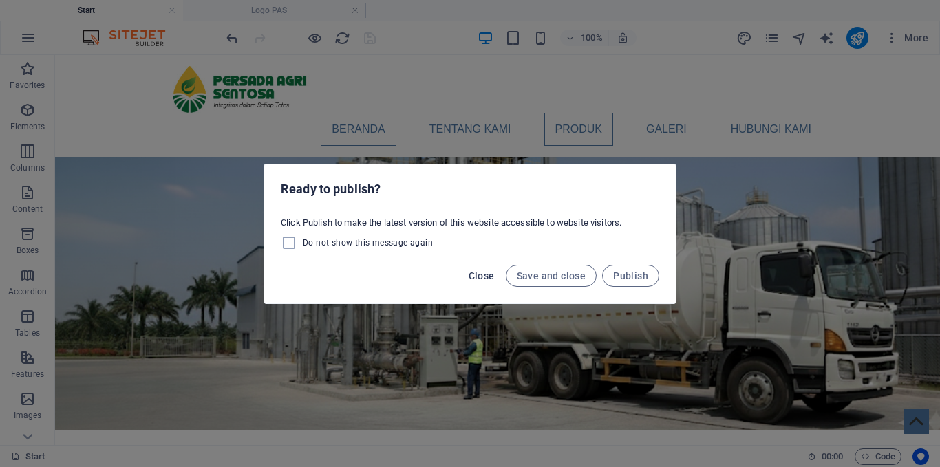
click at [488, 275] on span "Close" at bounding box center [482, 276] width 26 height 11
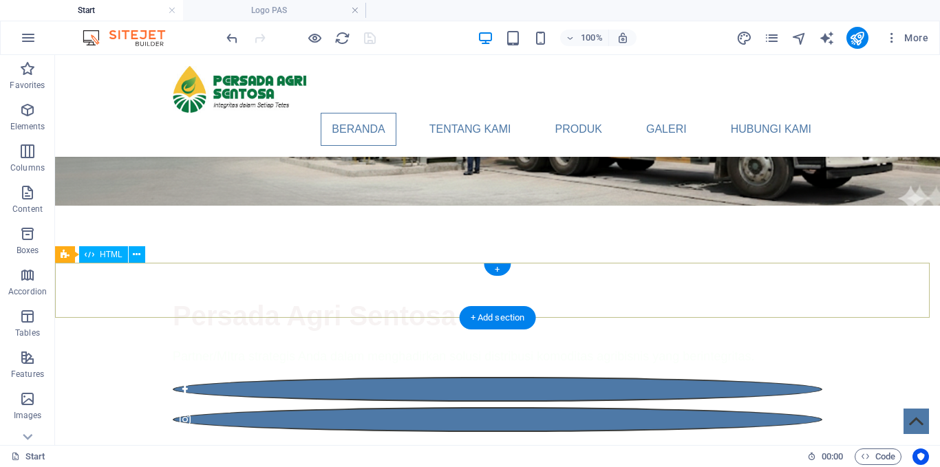
scroll to position [138, 0]
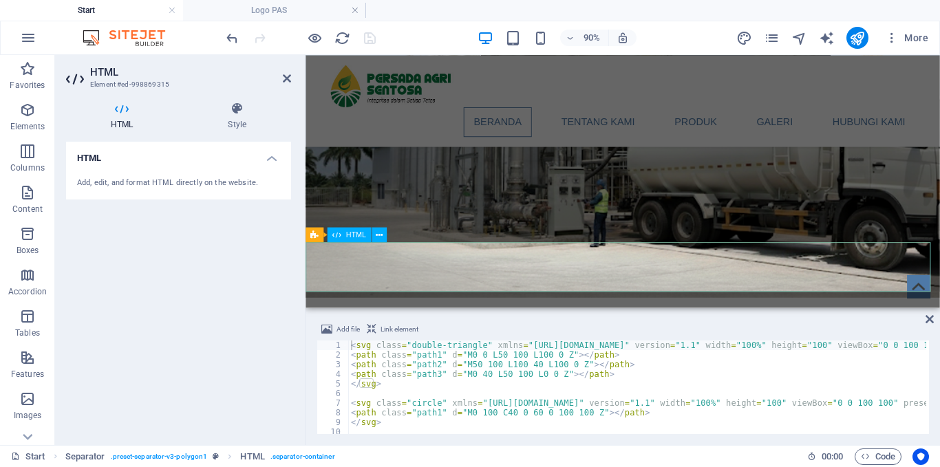
click at [246, 109] on icon at bounding box center [237, 109] width 108 height 14
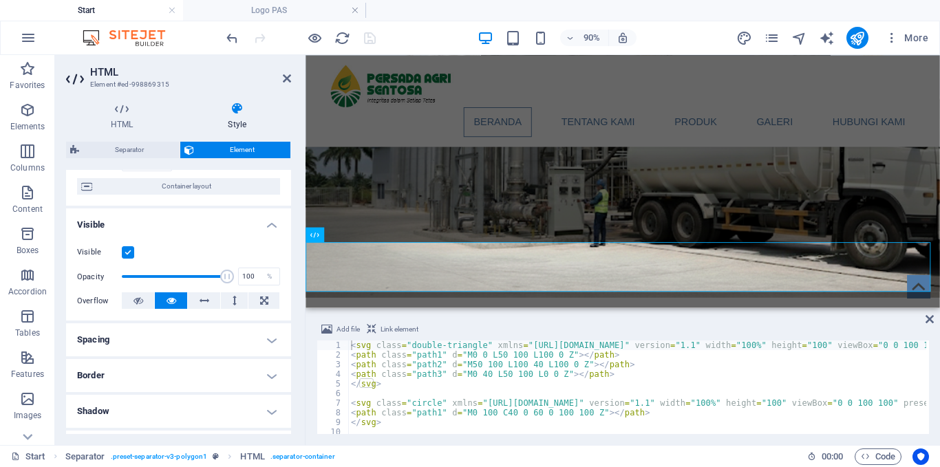
scroll to position [0, 0]
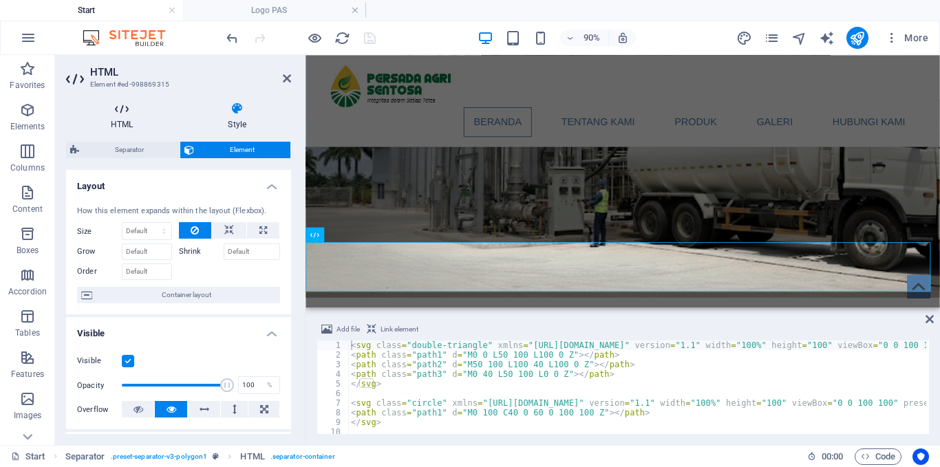
click at [118, 123] on h4 "HTML" at bounding box center [124, 116] width 117 height 29
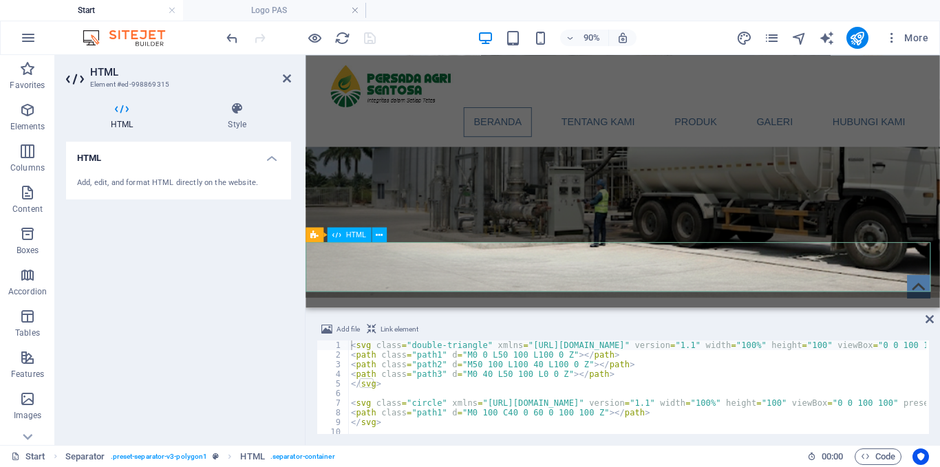
click at [233, 110] on icon at bounding box center [237, 109] width 108 height 14
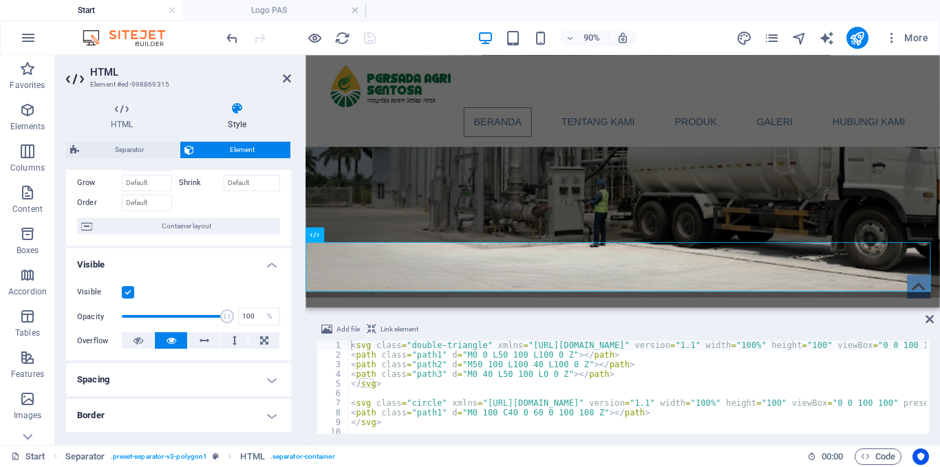
scroll to position [138, 0]
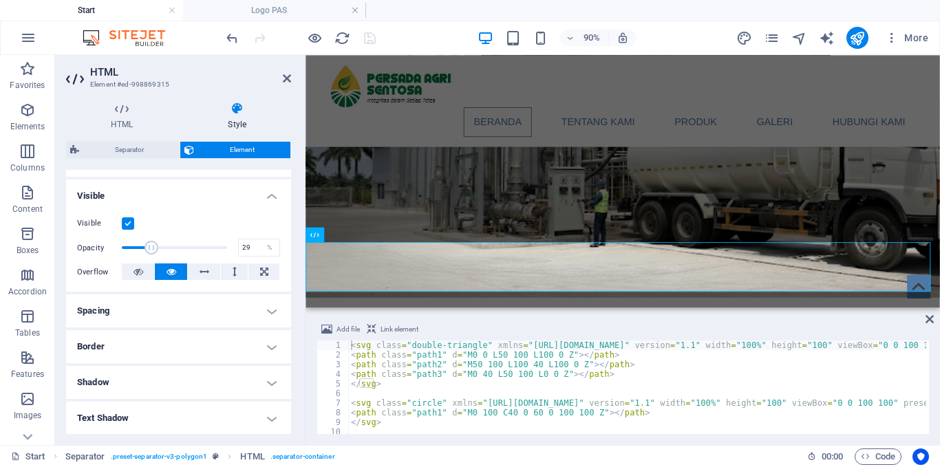
drag, startPoint x: 206, startPoint y: 244, endPoint x: 151, endPoint y: 244, distance: 55.8
click at [151, 244] on span at bounding box center [152, 248] width 14 height 14
drag, startPoint x: 151, startPoint y: 244, endPoint x: 215, endPoint y: 244, distance: 64.0
click at [158, 244] on span at bounding box center [151, 248] width 14 height 14
click at [254, 244] on input "50" at bounding box center [259, 248] width 41 height 17
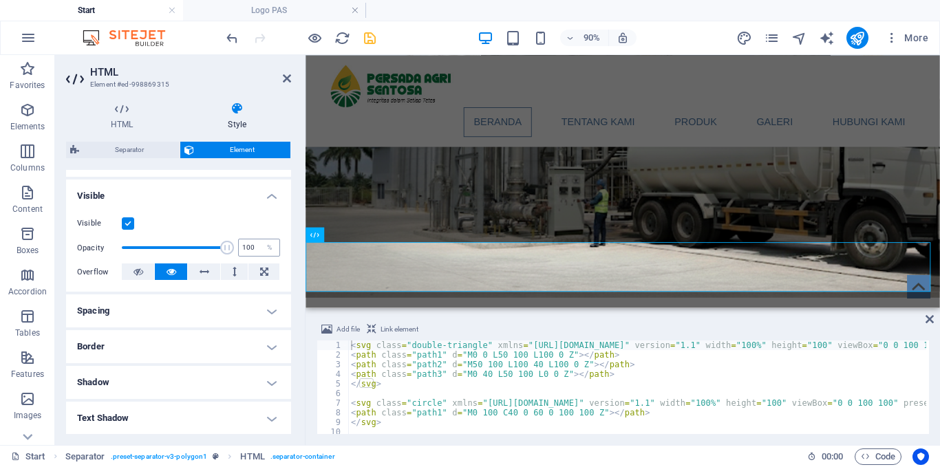
drag, startPoint x: 172, startPoint y: 244, endPoint x: 255, endPoint y: 246, distance: 82.6
click at [255, 246] on div "Opacity 100 %" at bounding box center [178, 247] width 203 height 21
click at [255, 246] on input "100" at bounding box center [259, 248] width 41 height 17
click at [229, 269] on button at bounding box center [234, 272] width 27 height 17
drag, startPoint x: 226, startPoint y: 243, endPoint x: 140, endPoint y: 243, distance: 86.0
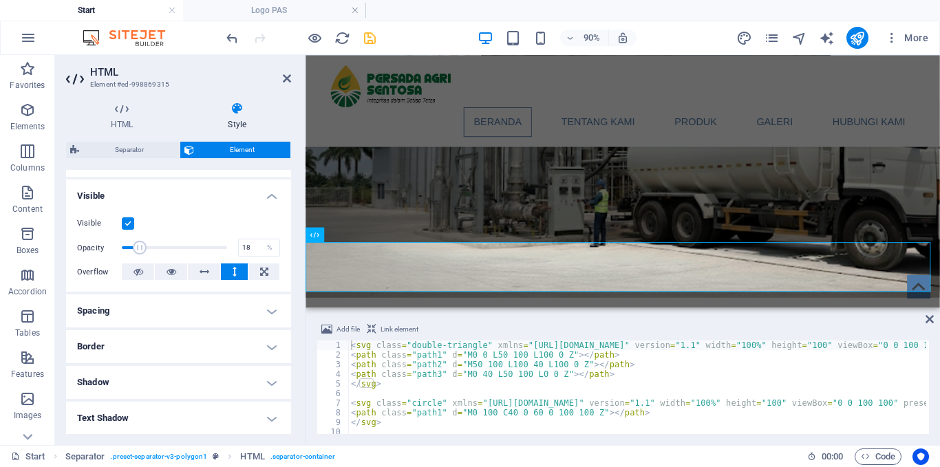
click at [140, 243] on span at bounding box center [140, 248] width 14 height 14
click at [140, 242] on span at bounding box center [140, 248] width 14 height 14
drag, startPoint x: 139, startPoint y: 241, endPoint x: 158, endPoint y: 241, distance: 19.3
click at [147, 241] on span at bounding box center [140, 248] width 14 height 14
type input "100"
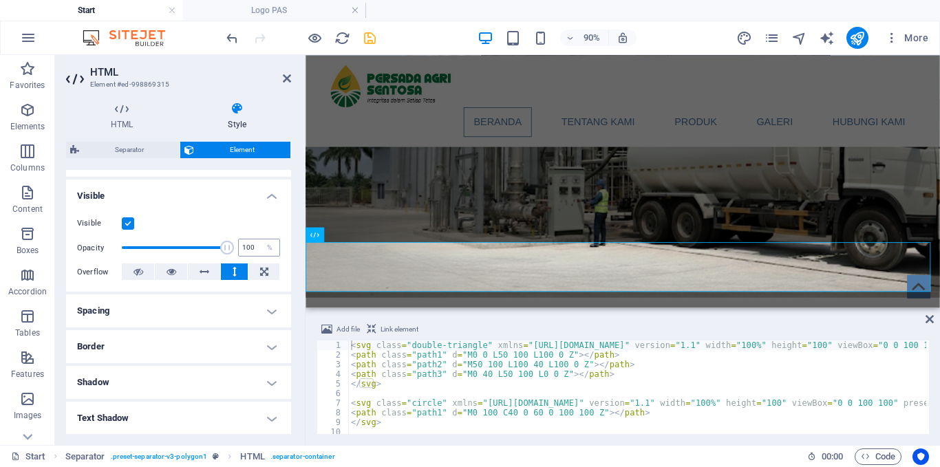
drag, startPoint x: 178, startPoint y: 241, endPoint x: 247, endPoint y: 244, distance: 69.6
click at [247, 244] on div "Opacity 100 %" at bounding box center [178, 247] width 203 height 21
click at [247, 244] on input "100" at bounding box center [259, 248] width 41 height 17
click at [170, 272] on icon at bounding box center [172, 272] width 10 height 17
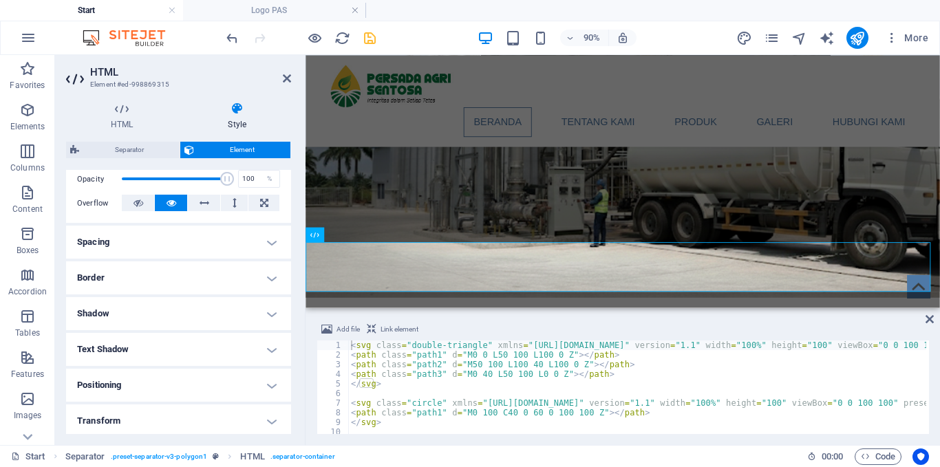
click at [239, 244] on h4 "Spacing" at bounding box center [178, 242] width 225 height 33
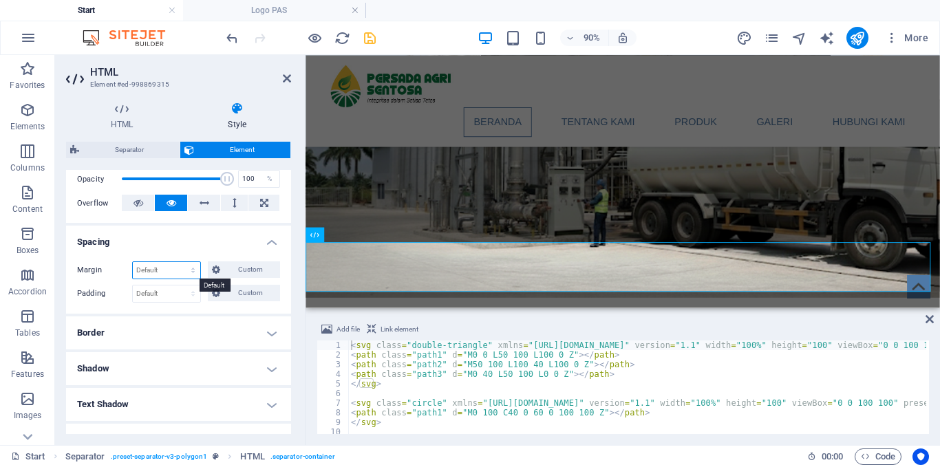
click at [174, 274] on select "Default auto px % rem vw vh Custom" at bounding box center [166, 270] width 67 height 17
select select "px"
click at [180, 262] on select "Default auto px % rem vw vh Custom" at bounding box center [166, 270] width 67 height 17
type input "0"
click at [219, 267] on icon at bounding box center [216, 270] width 8 height 17
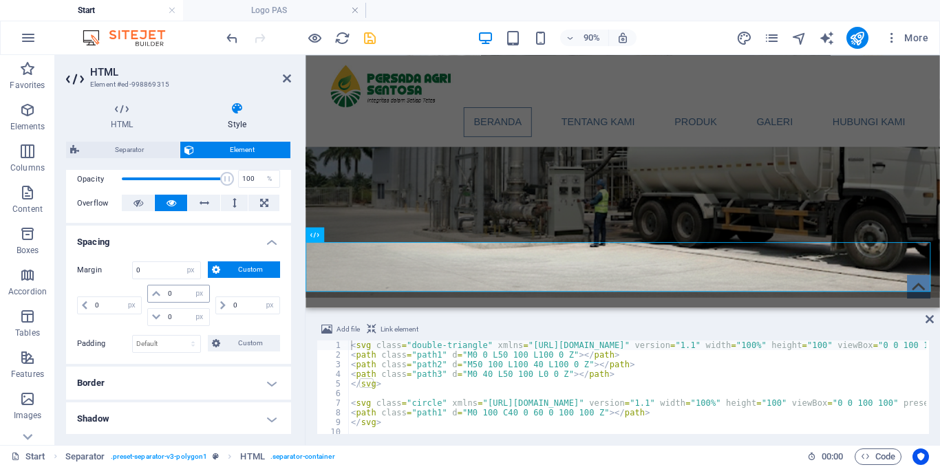
click at [158, 292] on icon at bounding box center [156, 294] width 8 height 8
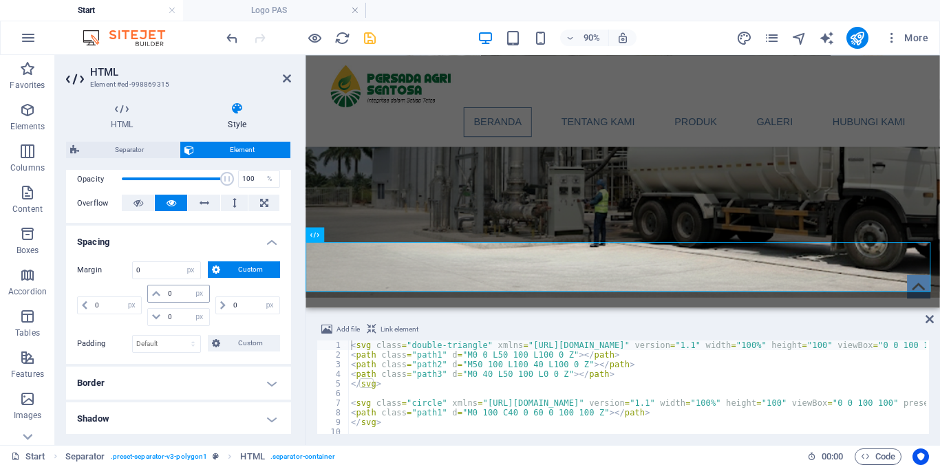
click at [158, 292] on icon at bounding box center [156, 294] width 8 height 8
click at [156, 295] on icon at bounding box center [156, 294] width 8 height 8
click at [156, 314] on span at bounding box center [156, 317] width 17 height 17
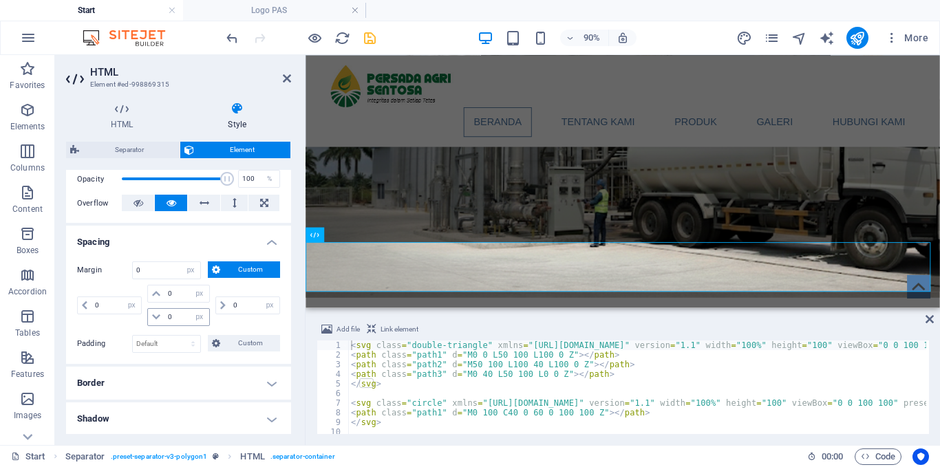
click at [156, 314] on icon at bounding box center [156, 317] width 8 height 8
click at [169, 293] on input "0" at bounding box center [187, 294] width 44 height 17
type input "20"
select select "DISABLED_OPTION_VALUE"
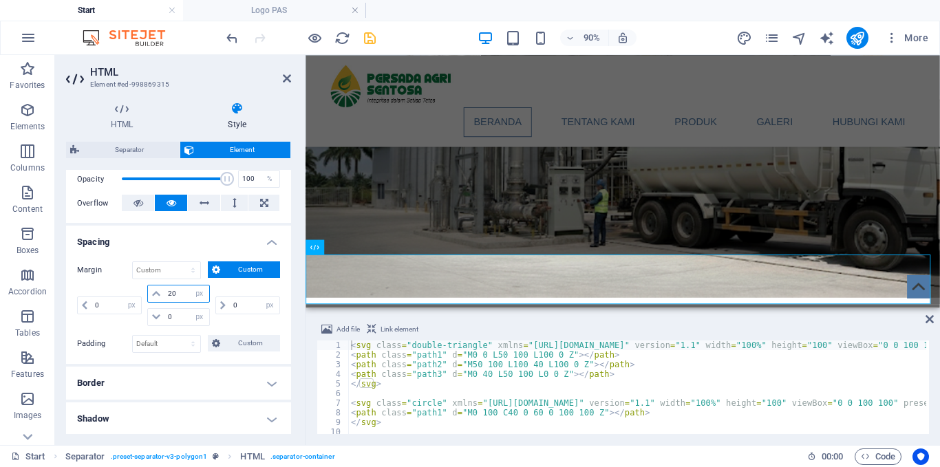
drag, startPoint x: 183, startPoint y: 292, endPoint x: 165, endPoint y: 296, distance: 19.0
click at [165, 296] on input "20" at bounding box center [187, 294] width 44 height 17
type input "0"
select select "px"
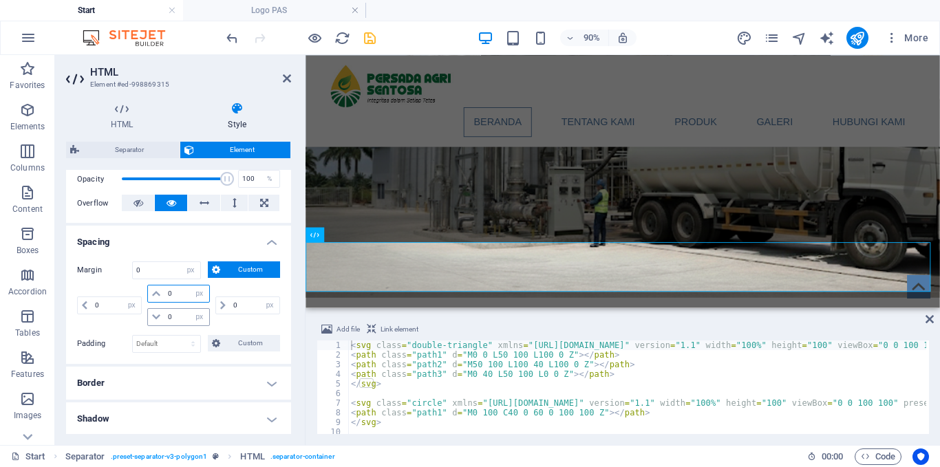
type input "0"
click at [173, 320] on input "0" at bounding box center [187, 317] width 44 height 17
click at [165, 320] on input "0" at bounding box center [187, 317] width 44 height 17
type input "300"
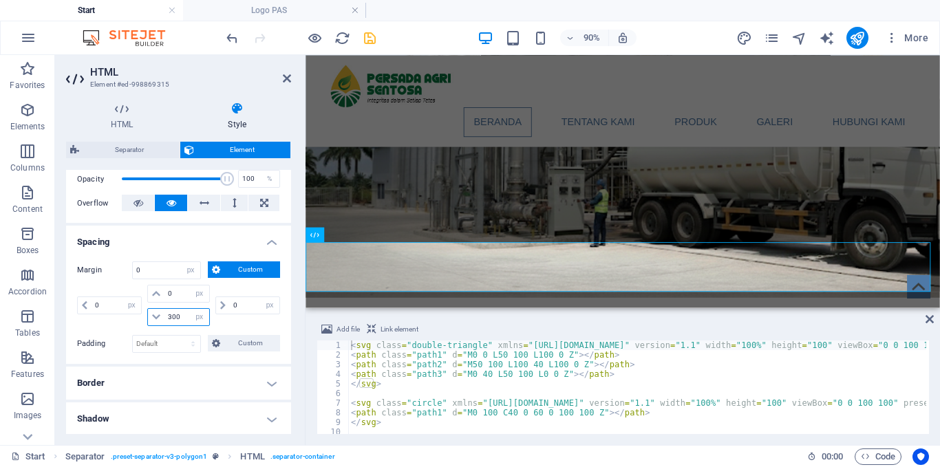
select select "DISABLED_OPTION_VALUE"
drag, startPoint x: 183, startPoint y: 321, endPoint x: 159, endPoint y: 324, distance: 24.3
click at [159, 324] on div "30 auto px % rem vw vh" at bounding box center [178, 317] width 62 height 18
click at [159, 324] on span at bounding box center [156, 317] width 17 height 17
type input "0"
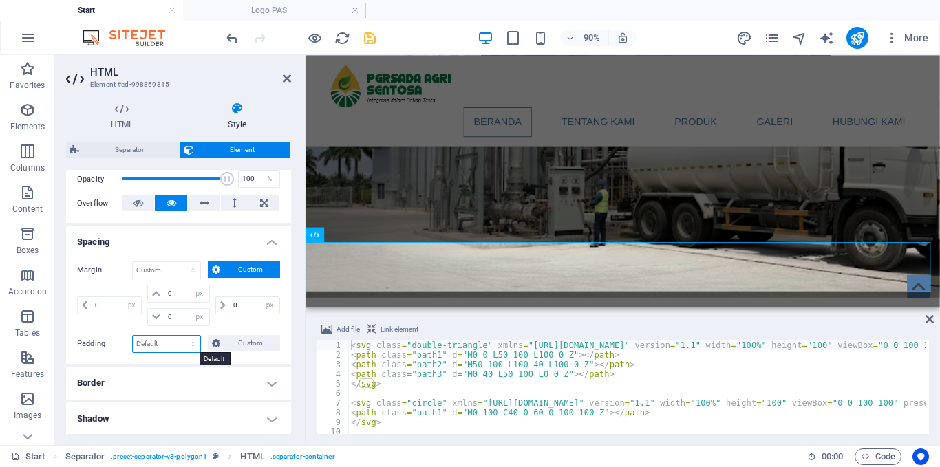
type input "0"
select select "px"
click at [193, 343] on select "Default px rem % vh vw Custom" at bounding box center [166, 344] width 67 height 17
select select "px"
click at [180, 336] on select "Default px rem % vh vw Custom" at bounding box center [166, 344] width 67 height 17
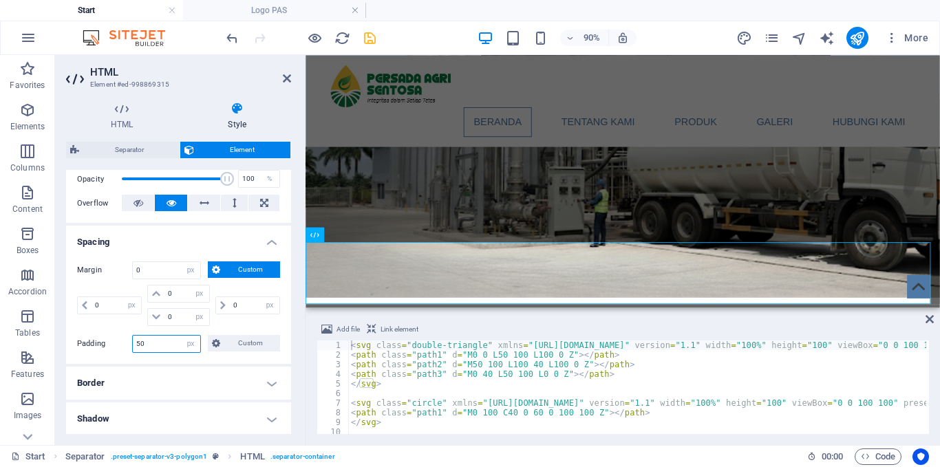
drag, startPoint x: 112, startPoint y: 337, endPoint x: 105, endPoint y: 337, distance: 6.9
click at [105, 337] on div "Padding 50 Default px rem % vh vw Custom Custom" at bounding box center [178, 344] width 203 height 18
type input "50"
drag, startPoint x: 159, startPoint y: 342, endPoint x: 120, endPoint y: 354, distance: 40.5
click at [120, 354] on div "Margin 0 Default auto px % rem vw vh Custom Custom 0 auto px % rem vw vh 0 auto…" at bounding box center [178, 308] width 225 height 114
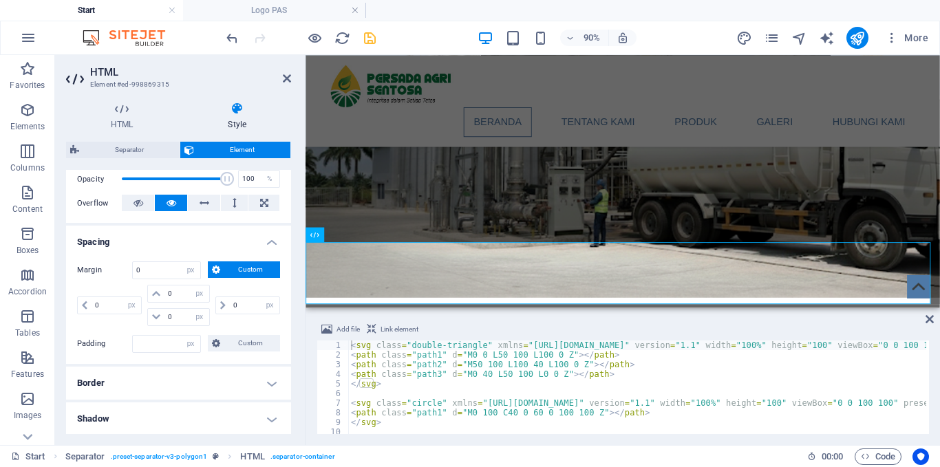
type input "0"
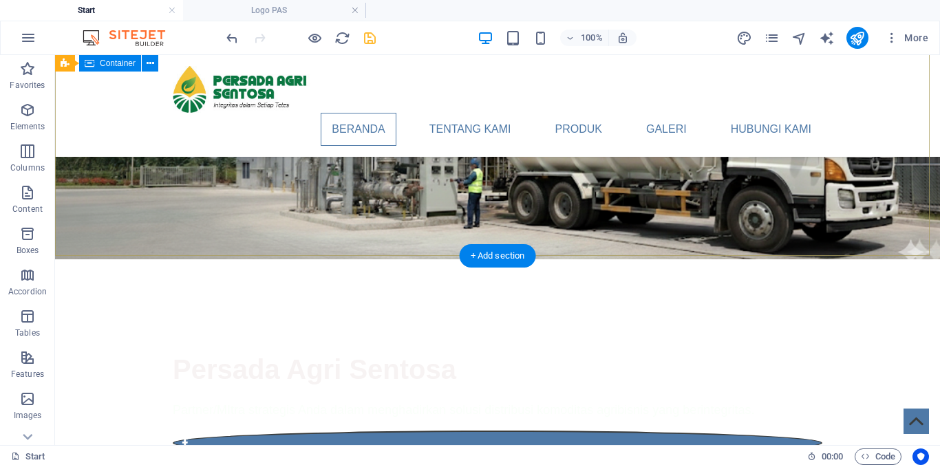
scroll to position [0, 0]
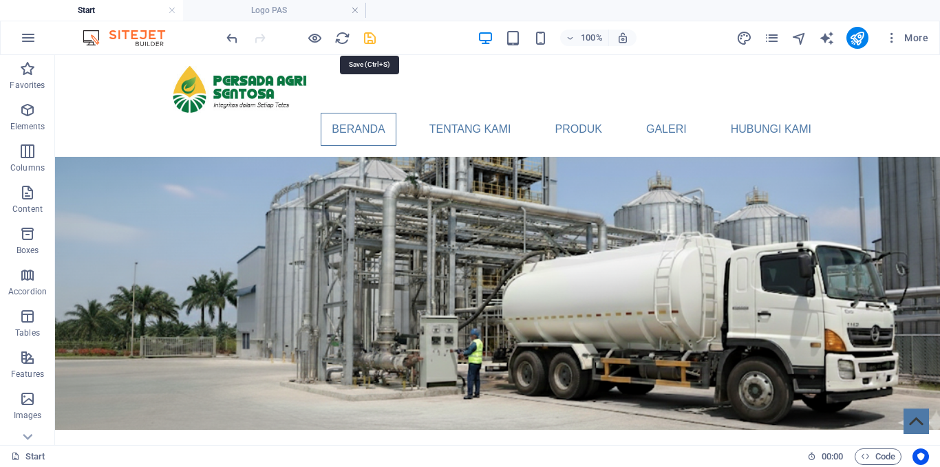
click at [368, 35] on icon "save" at bounding box center [370, 38] width 16 height 16
